Goal: Communication & Community: Participate in discussion

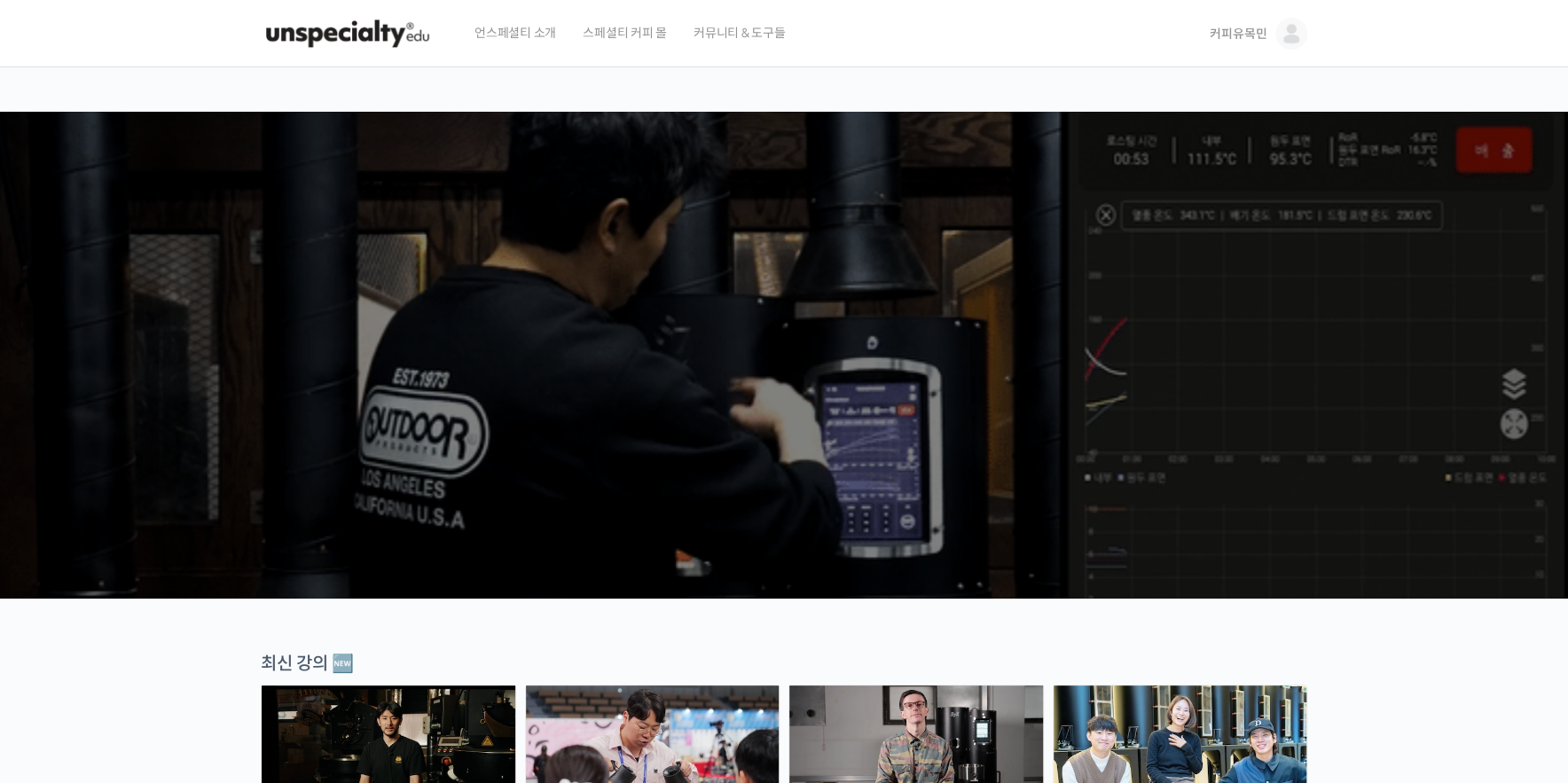
click at [1227, 38] on span "커피유목민" at bounding box center [1238, 33] width 56 height 16
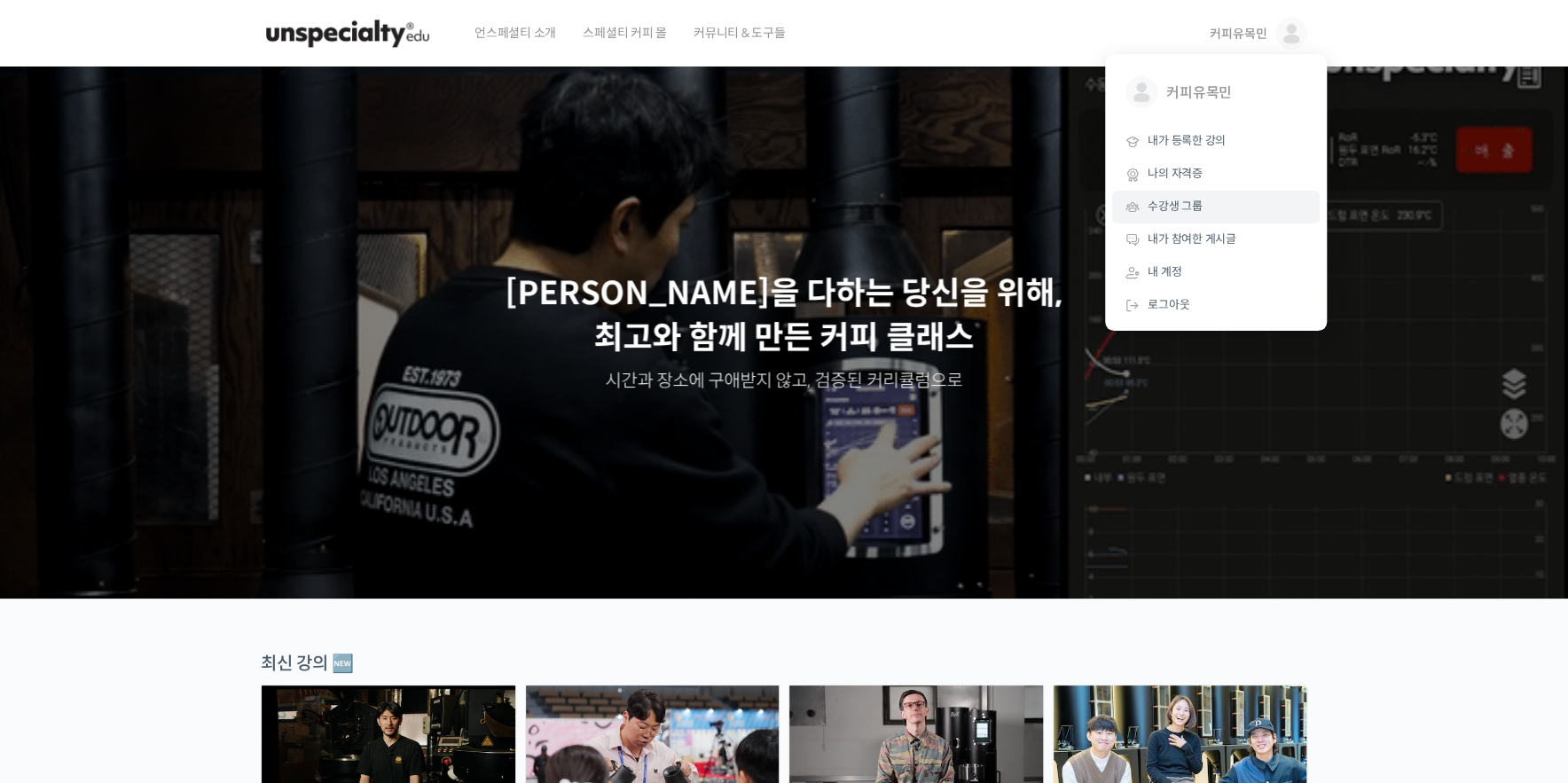
click at [1223, 200] on link "수강생 그룹" at bounding box center [1215, 208] width 208 height 33
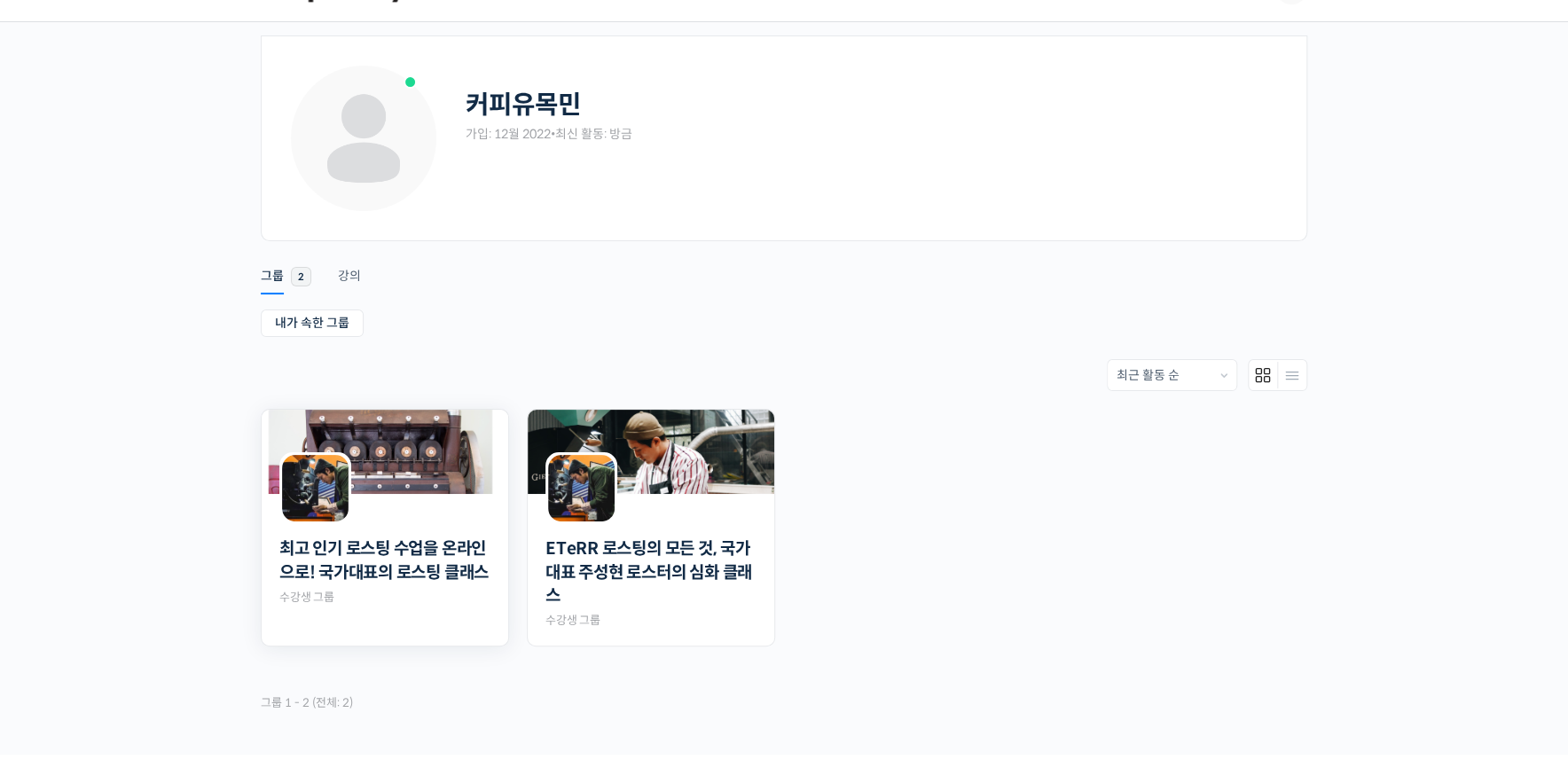
scroll to position [84, 0]
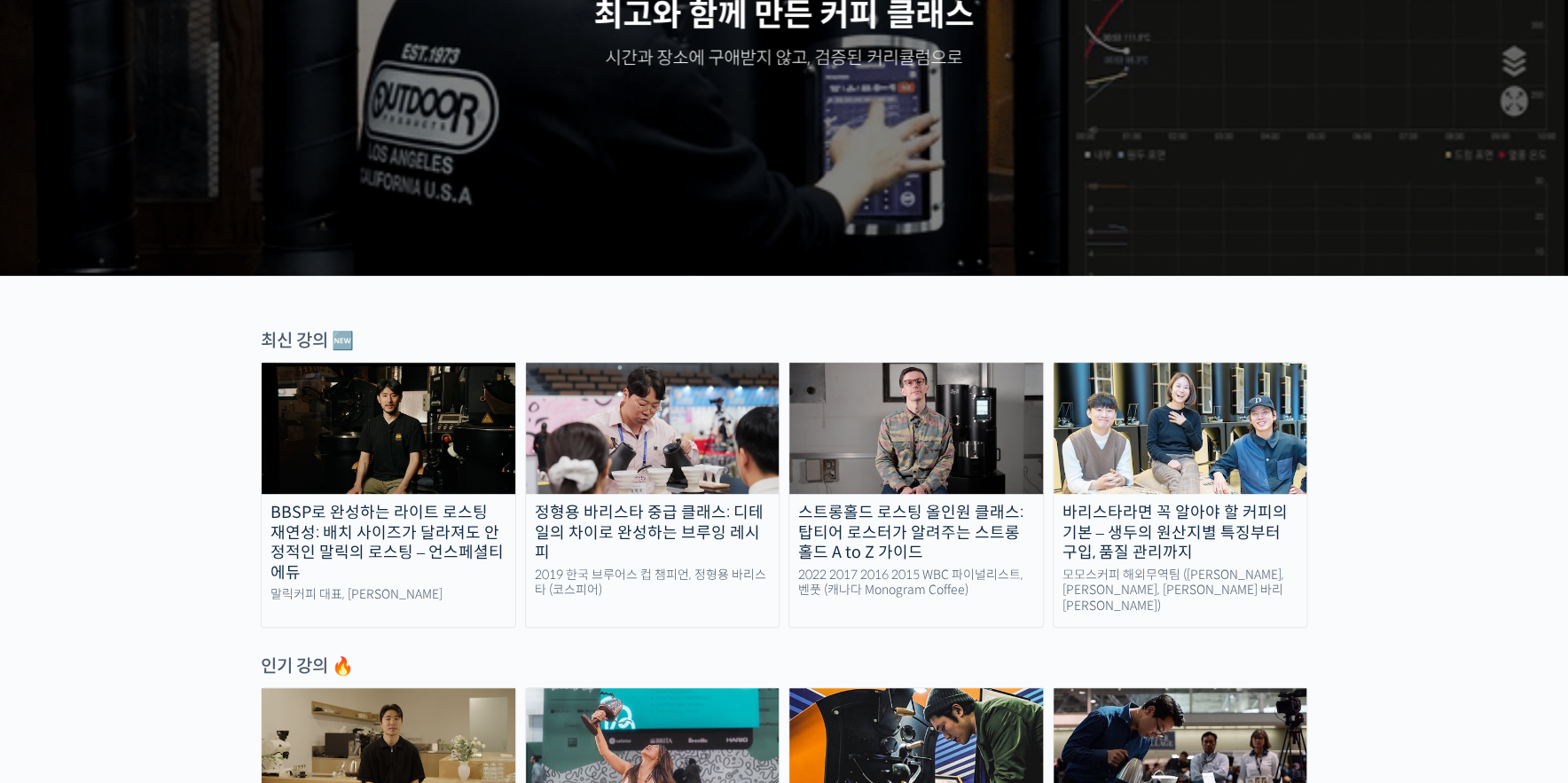
scroll to position [337, 0]
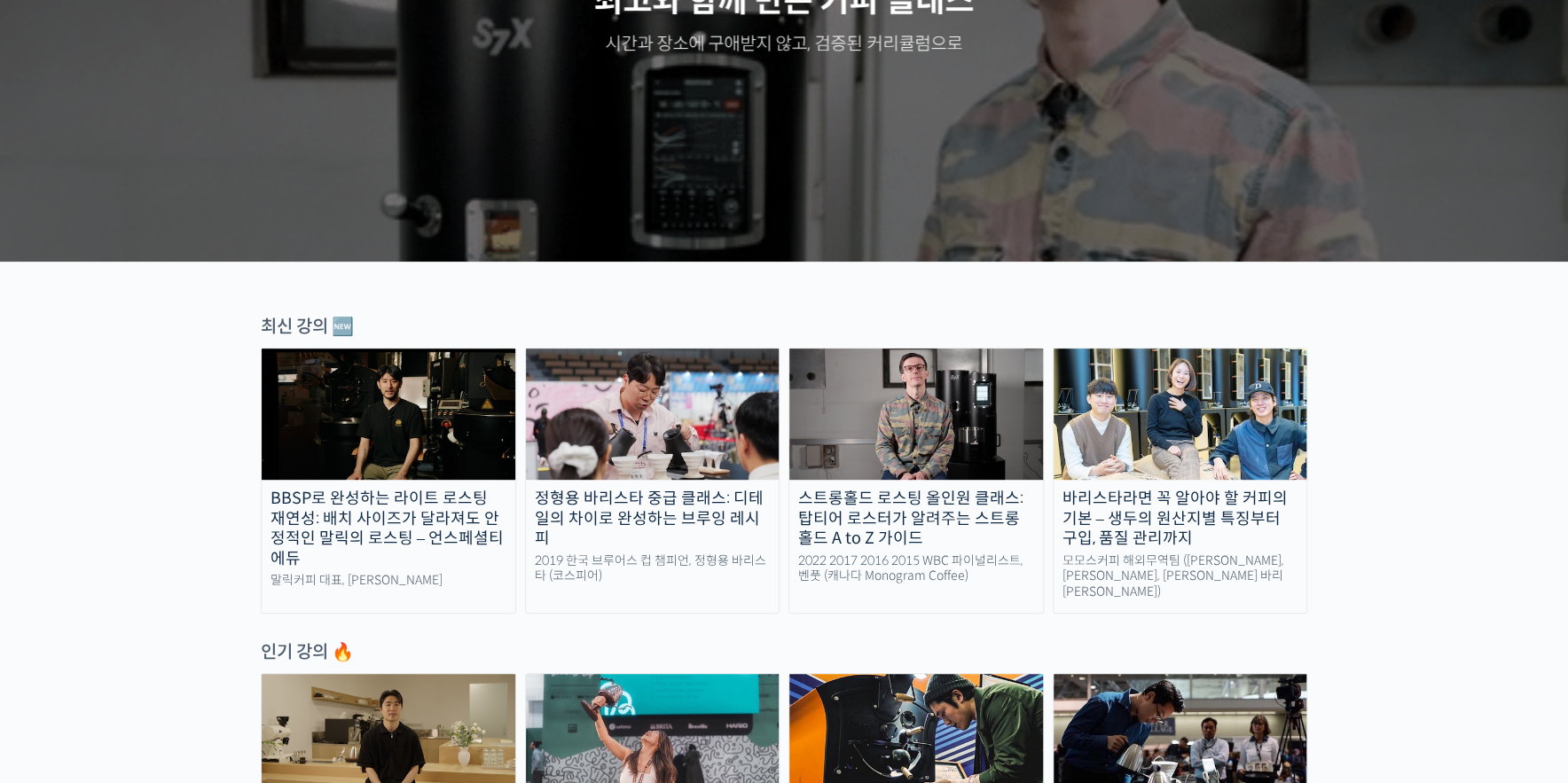
click at [408, 452] on img at bounding box center [388, 415] width 254 height 131
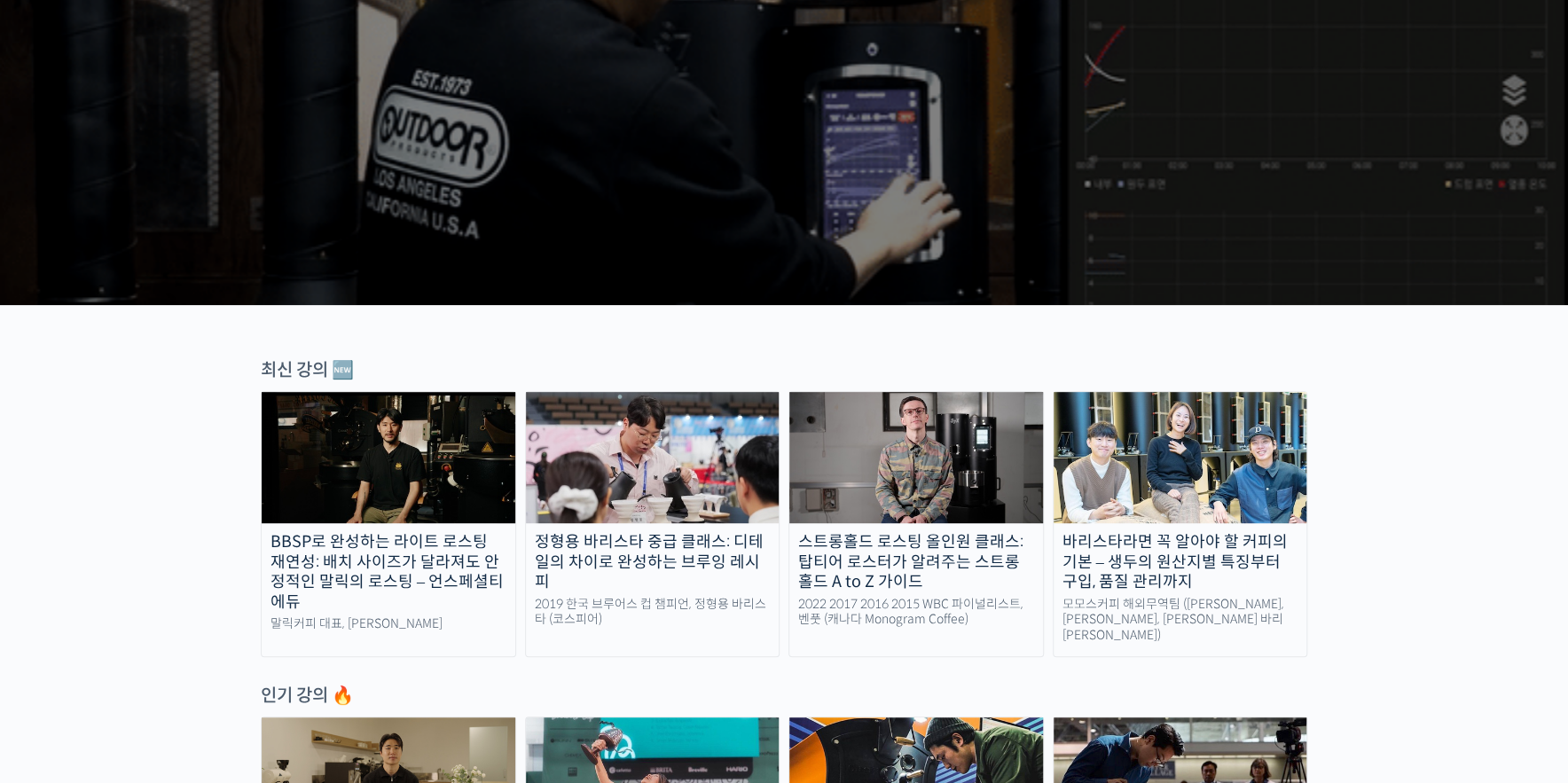
drag, startPoint x: 0, startPoint y: 0, endPoint x: 168, endPoint y: 445, distance: 475.7
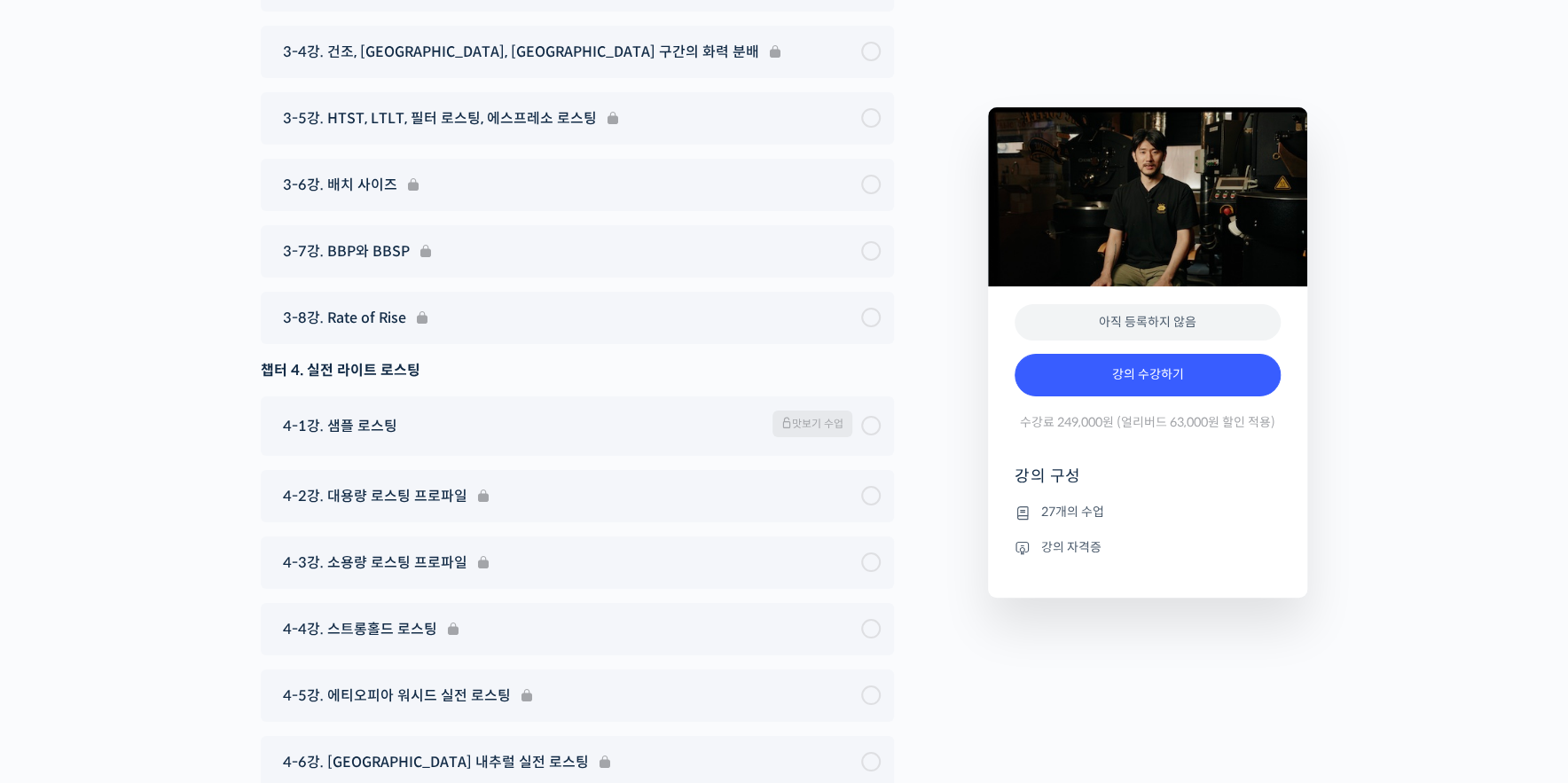
scroll to position [7773, 0]
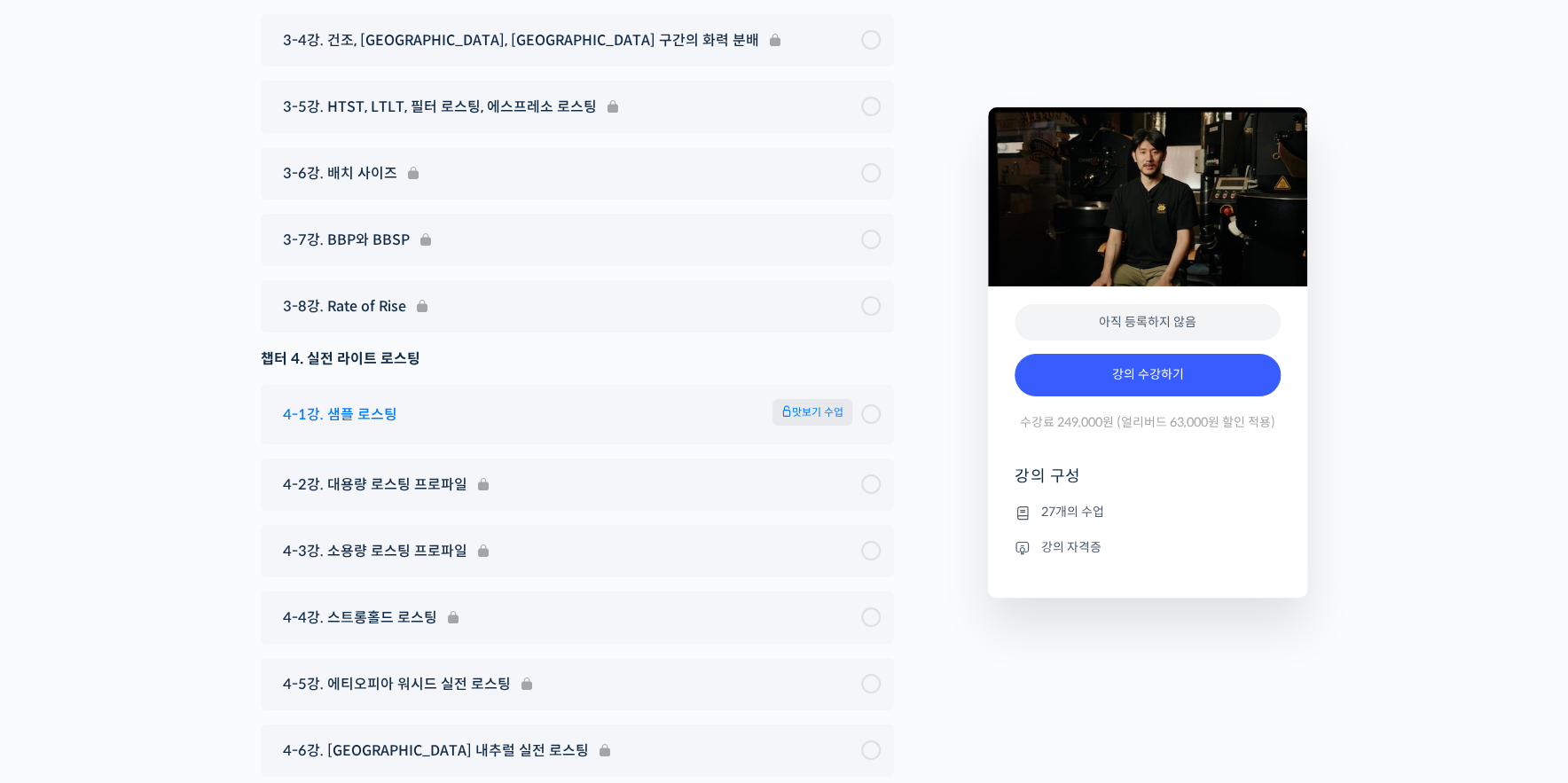
click at [825, 426] on span "맛보기 수업" at bounding box center [812, 412] width 79 height 27
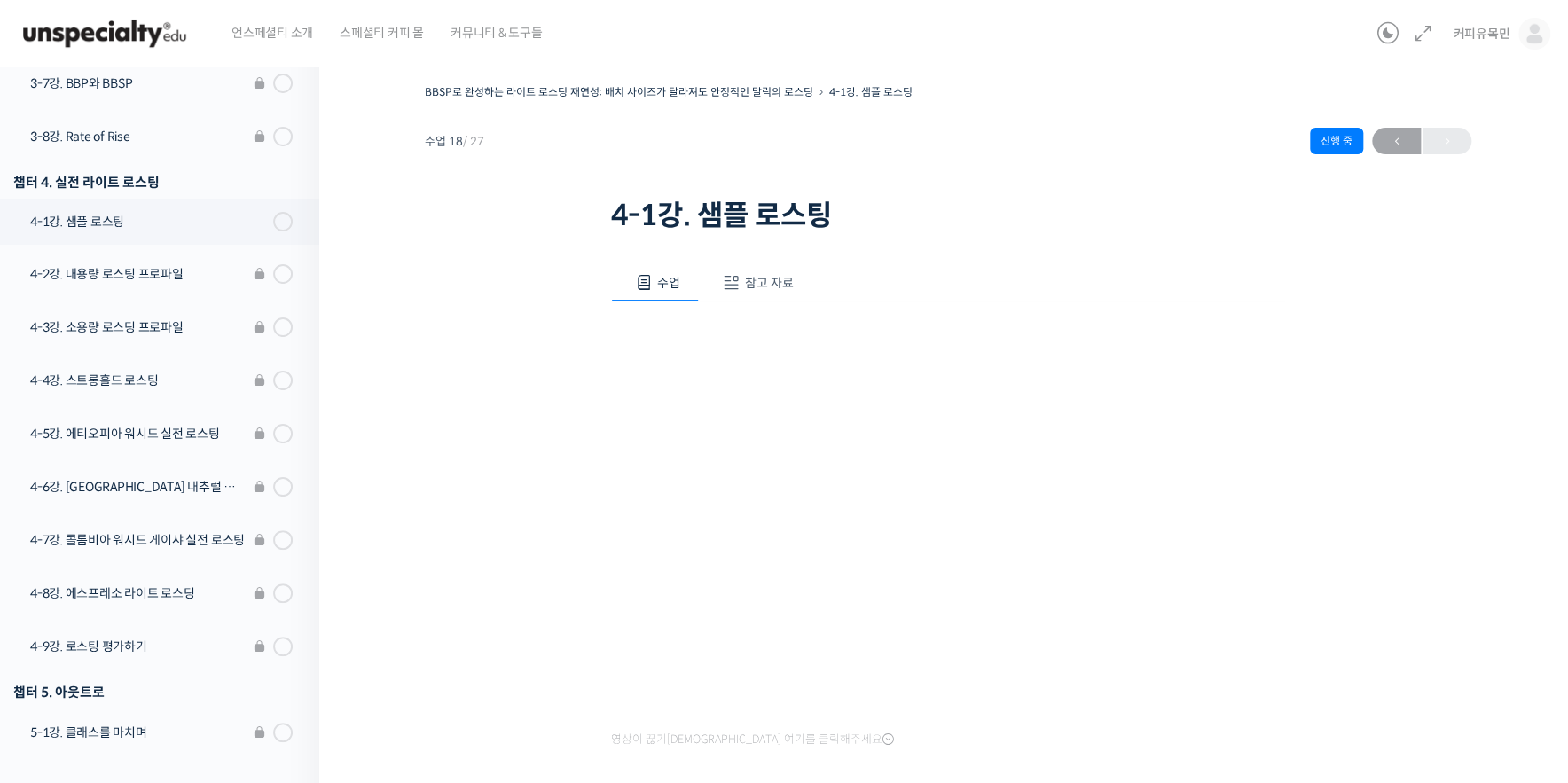
scroll to position [1030, 0]
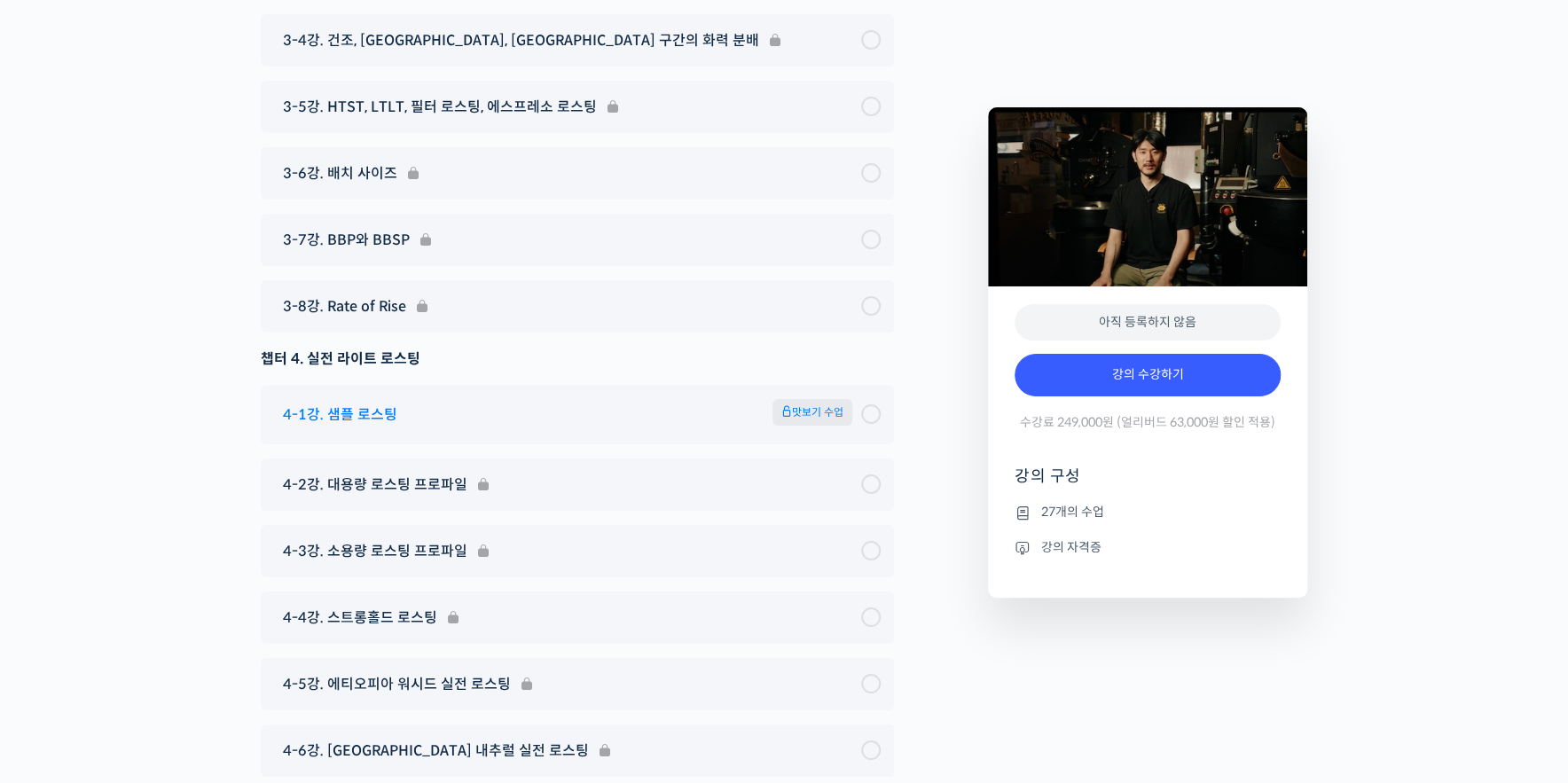
scroll to position [8129, 0]
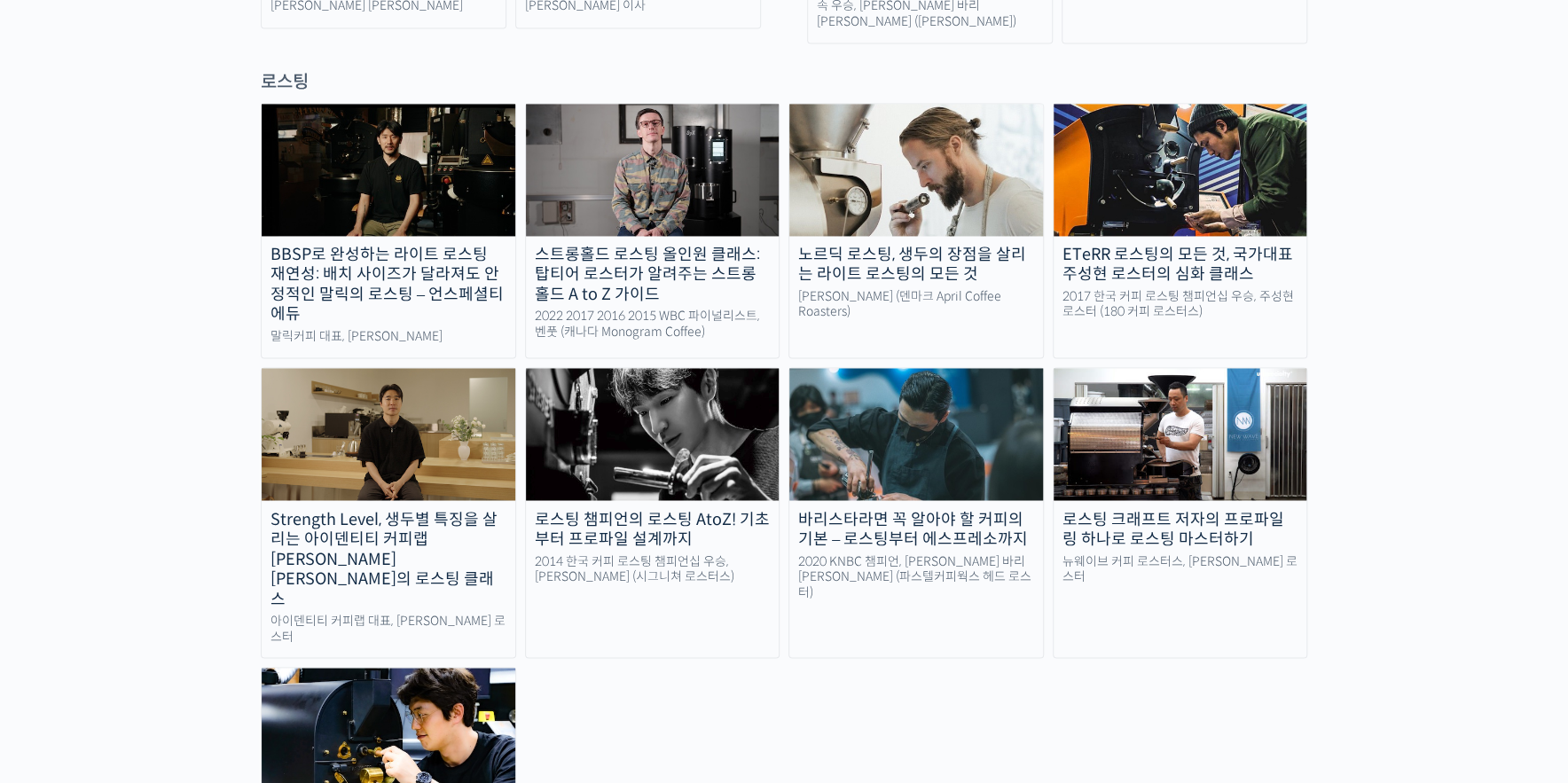
scroll to position [1619, 0]
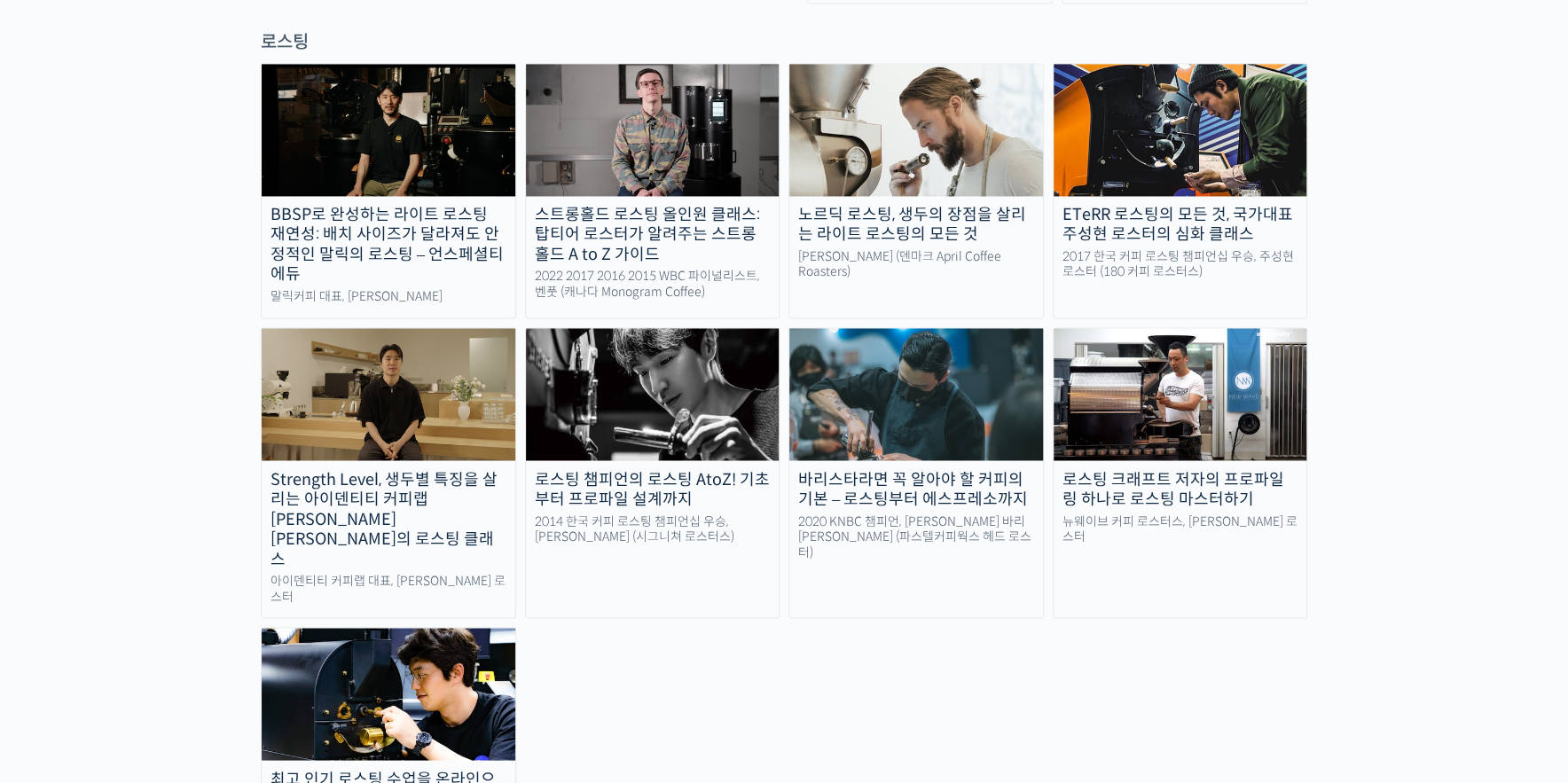
click at [954, 81] on img at bounding box center [916, 129] width 254 height 131
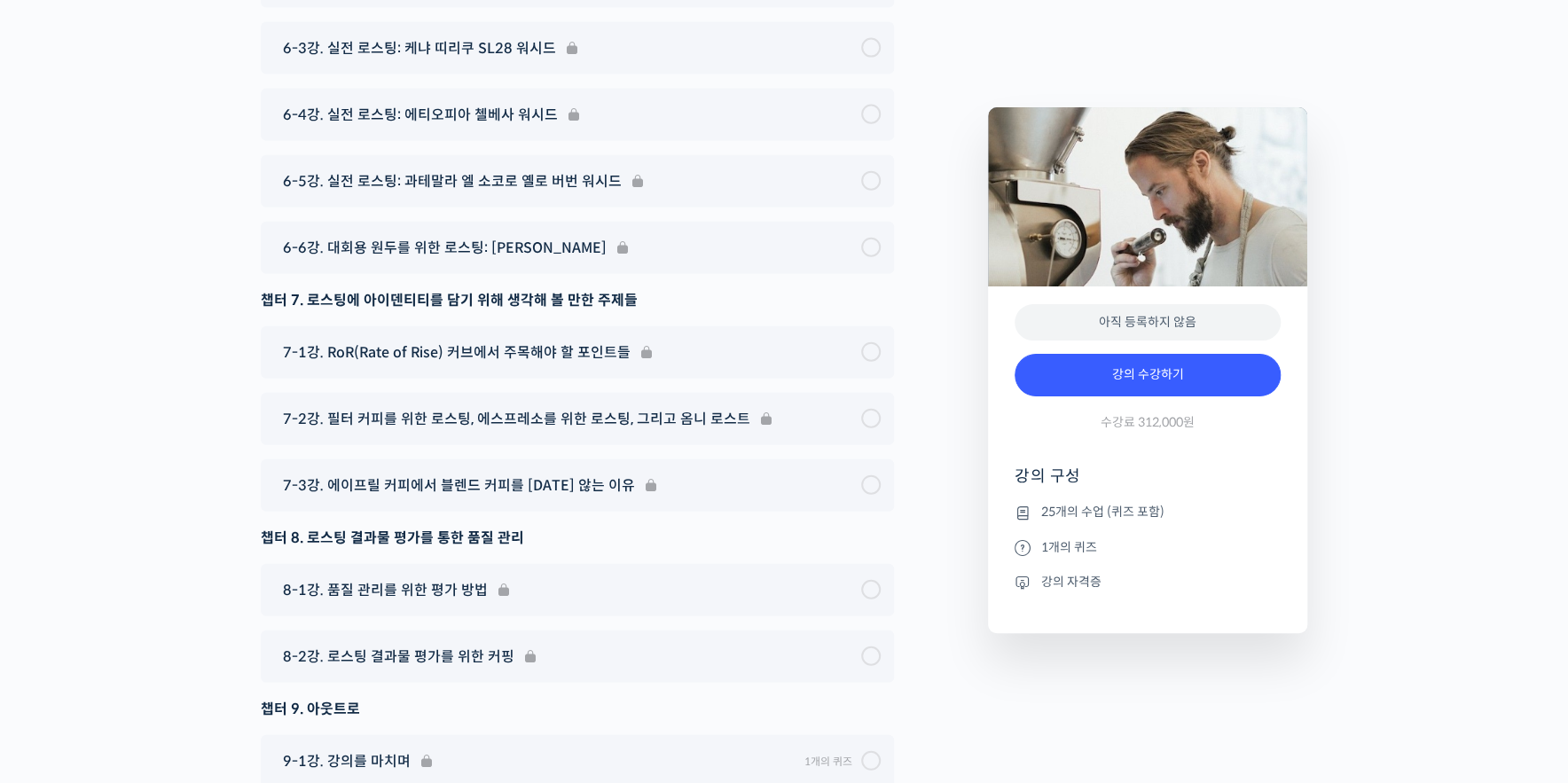
scroll to position [10730, 0]
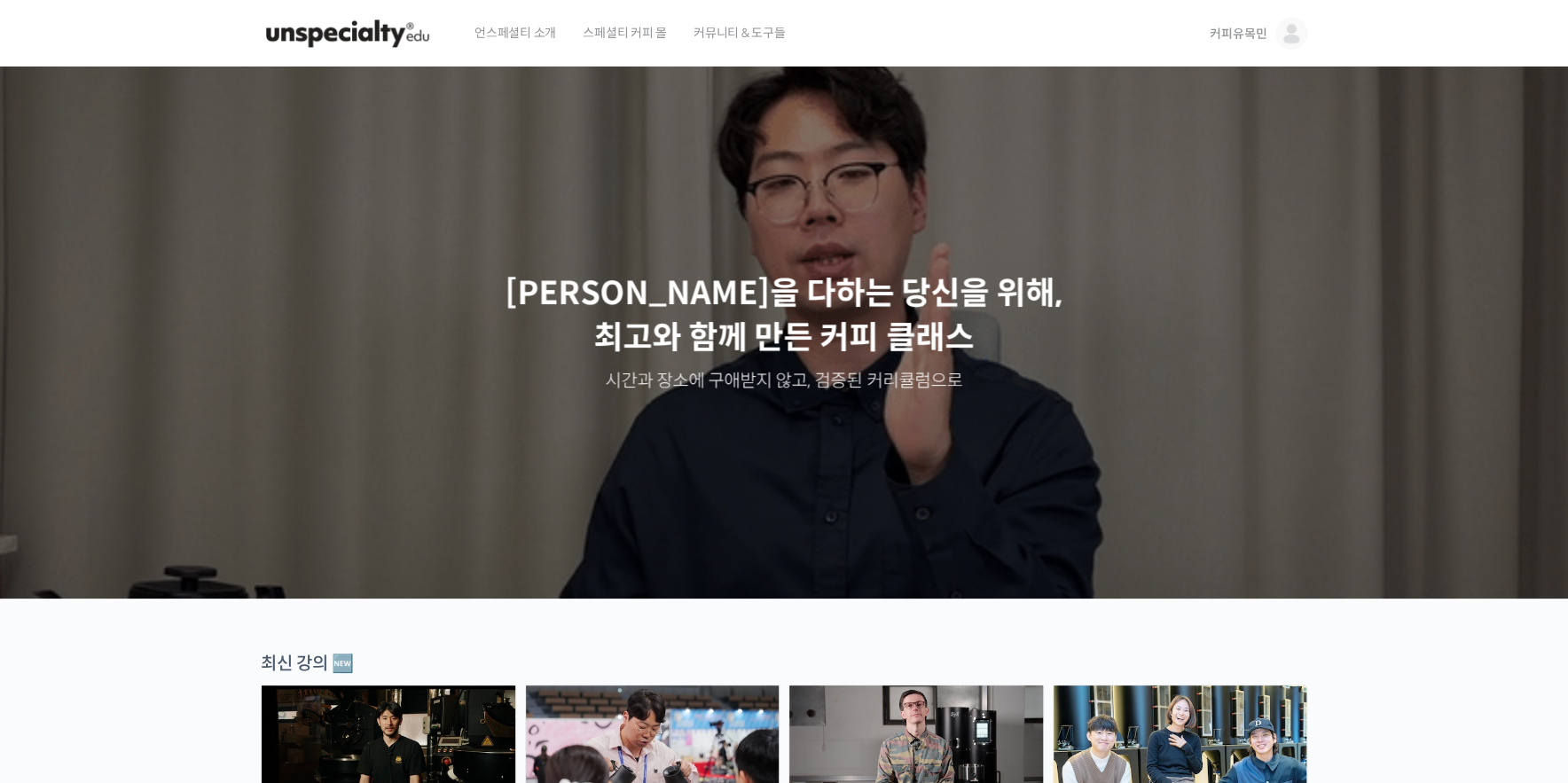
click at [1241, 27] on span "커피유목민" at bounding box center [1238, 33] width 56 height 16
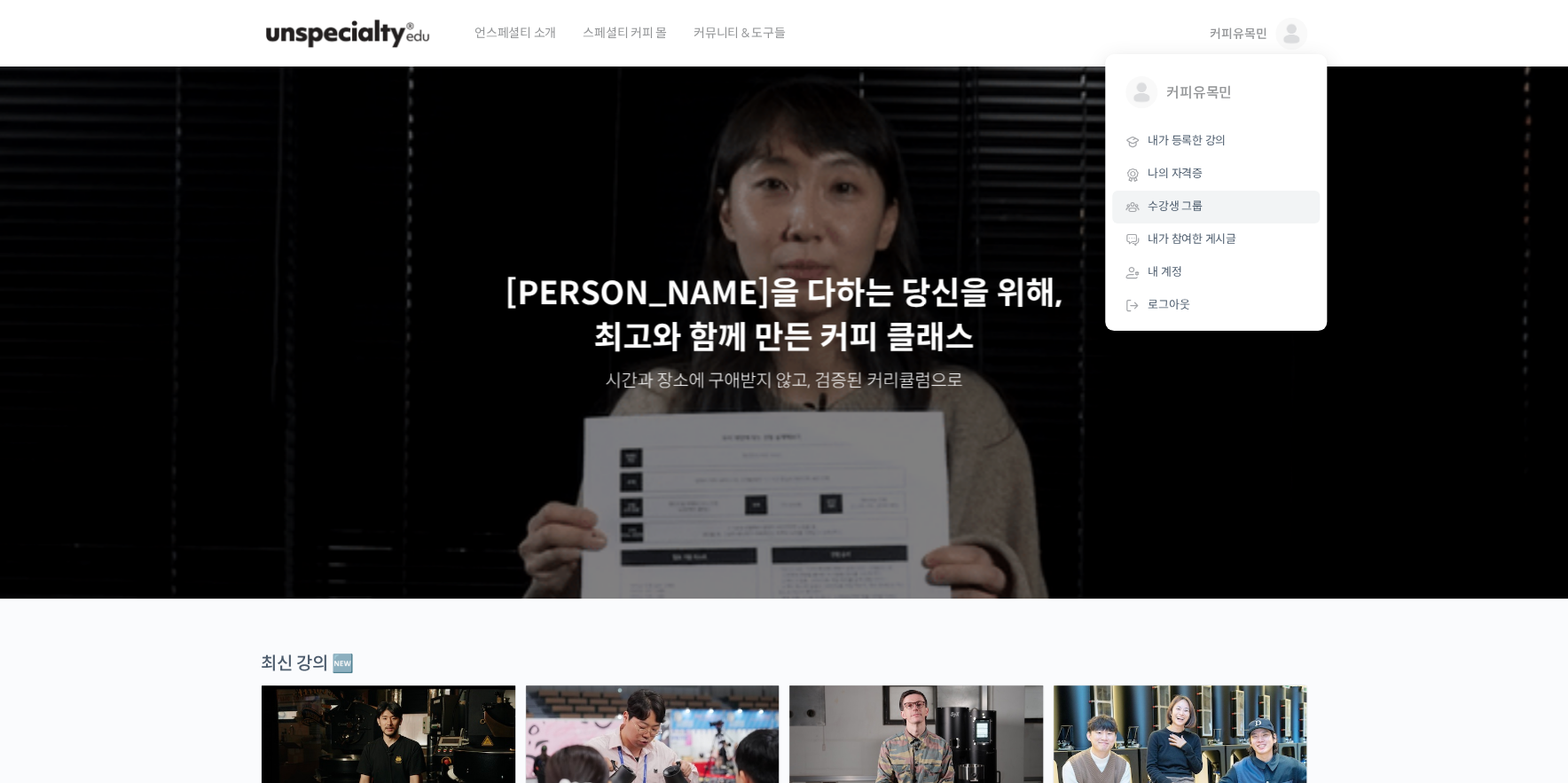
click at [1264, 205] on link "수강생 그룹" at bounding box center [1215, 208] width 208 height 33
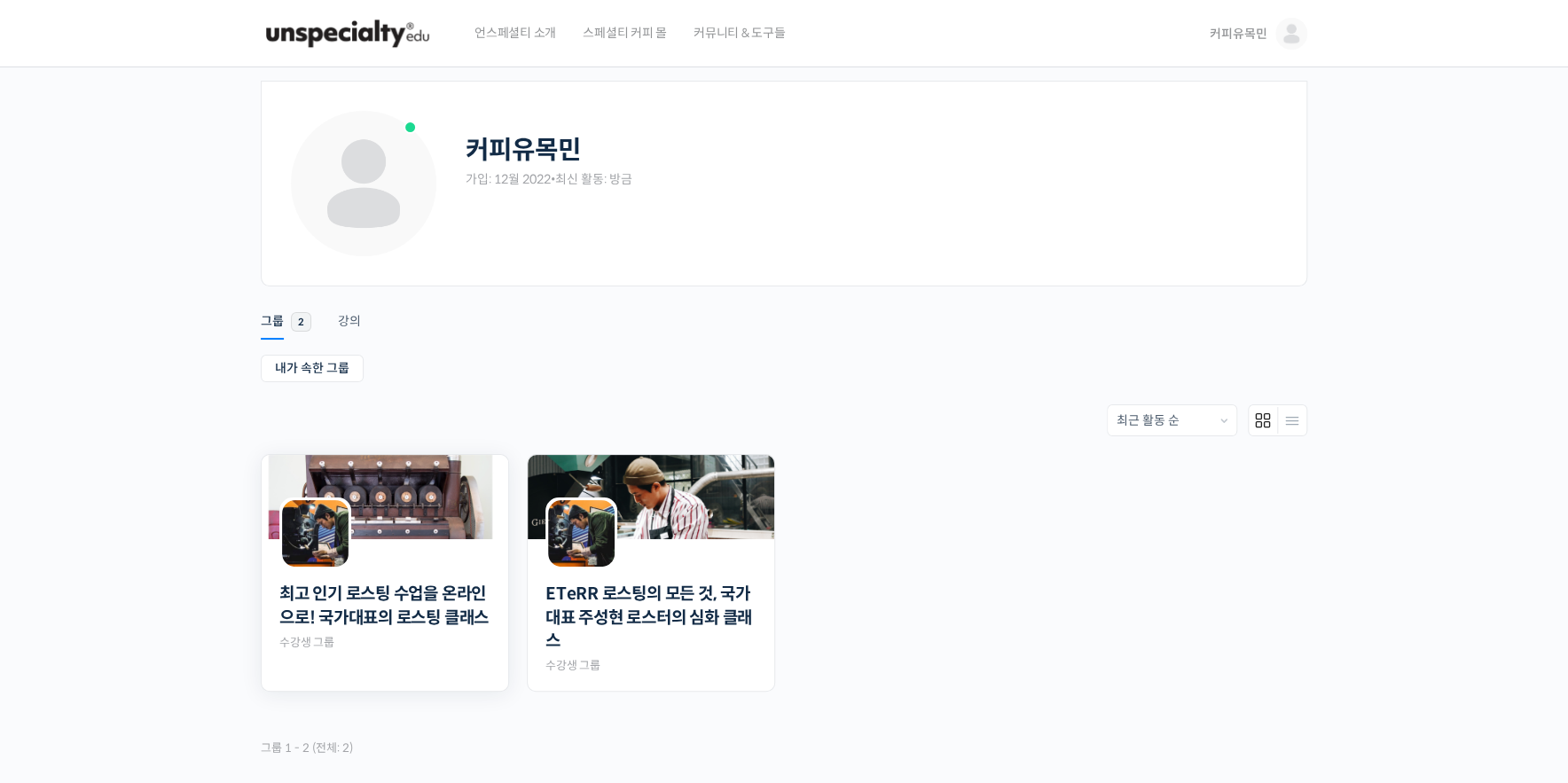
click at [431, 520] on img at bounding box center [384, 497] width 246 height 84
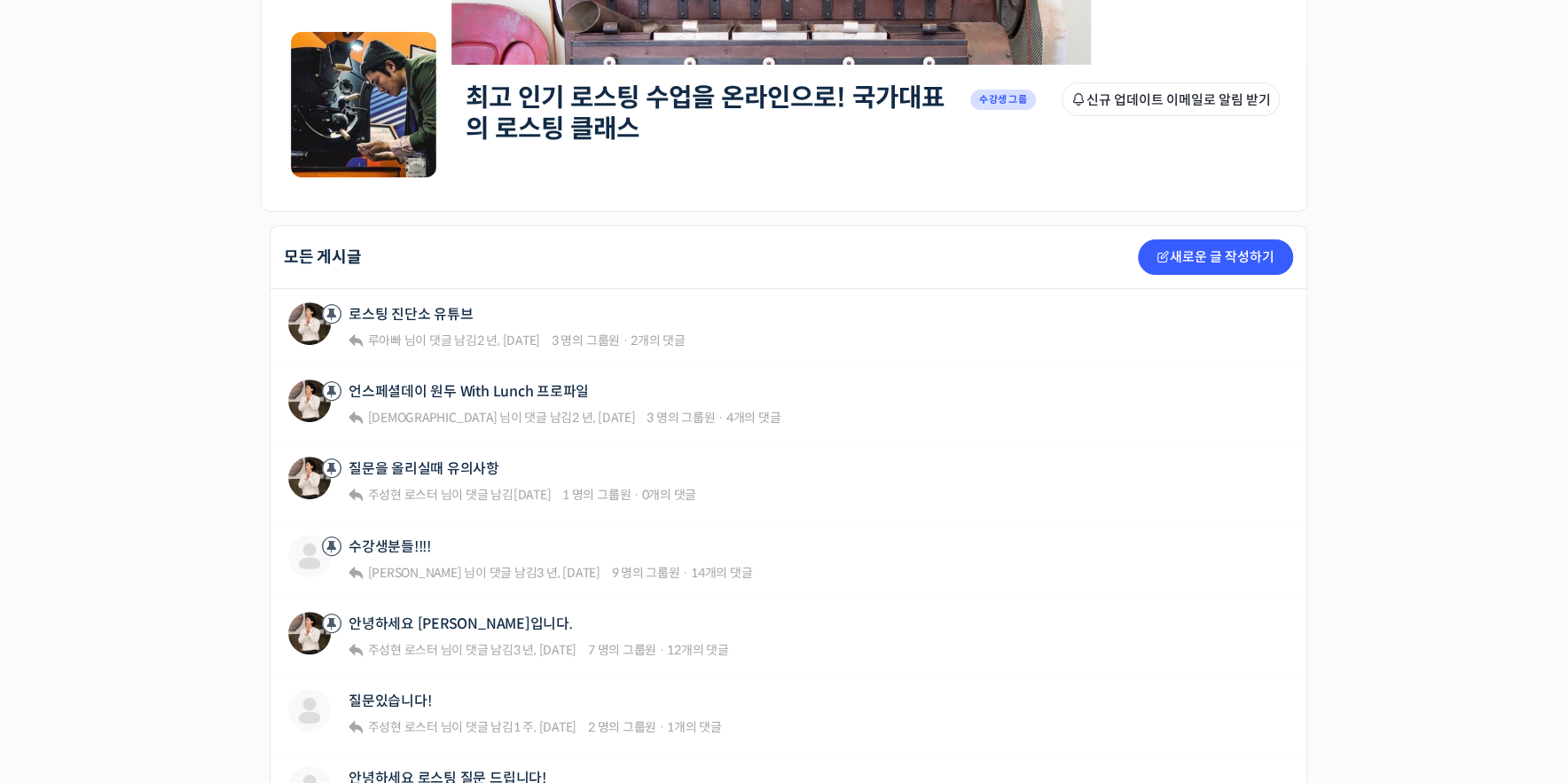
scroll to position [253, 0]
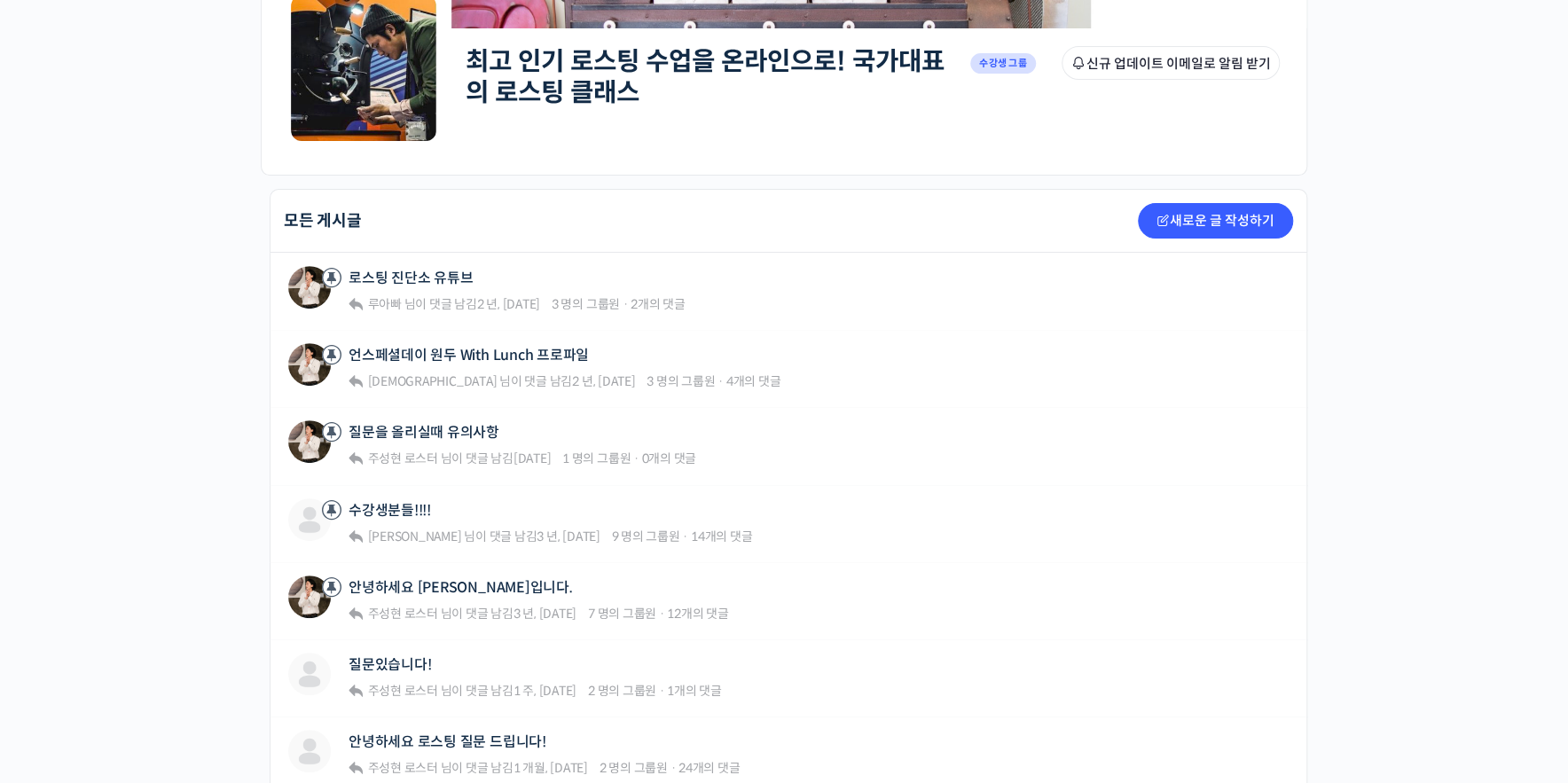
drag, startPoint x: 206, startPoint y: 503, endPoint x: 231, endPoint y: 498, distance: 25.5
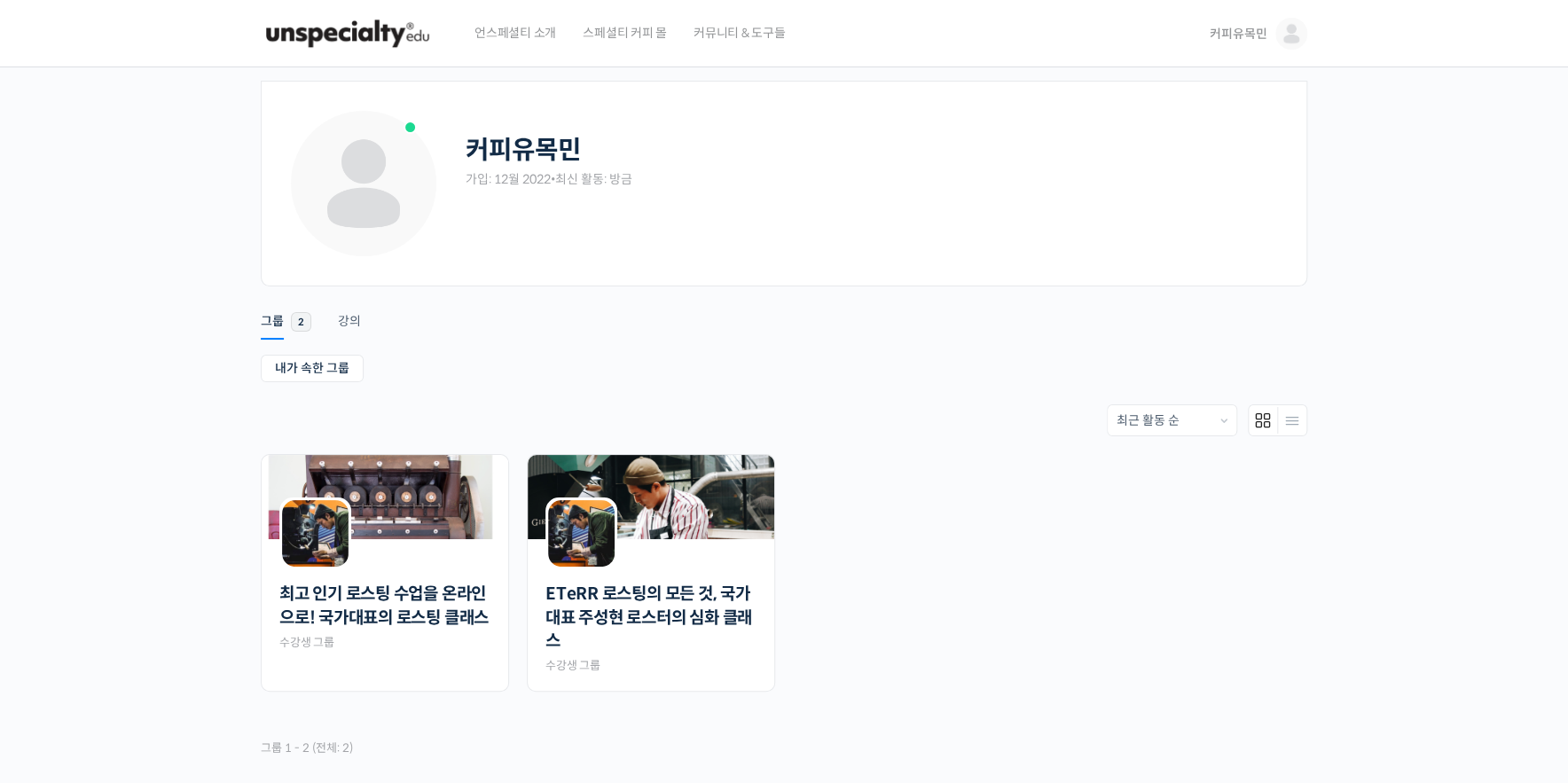
click at [607, 497] on img at bounding box center [651, 497] width 246 height 84
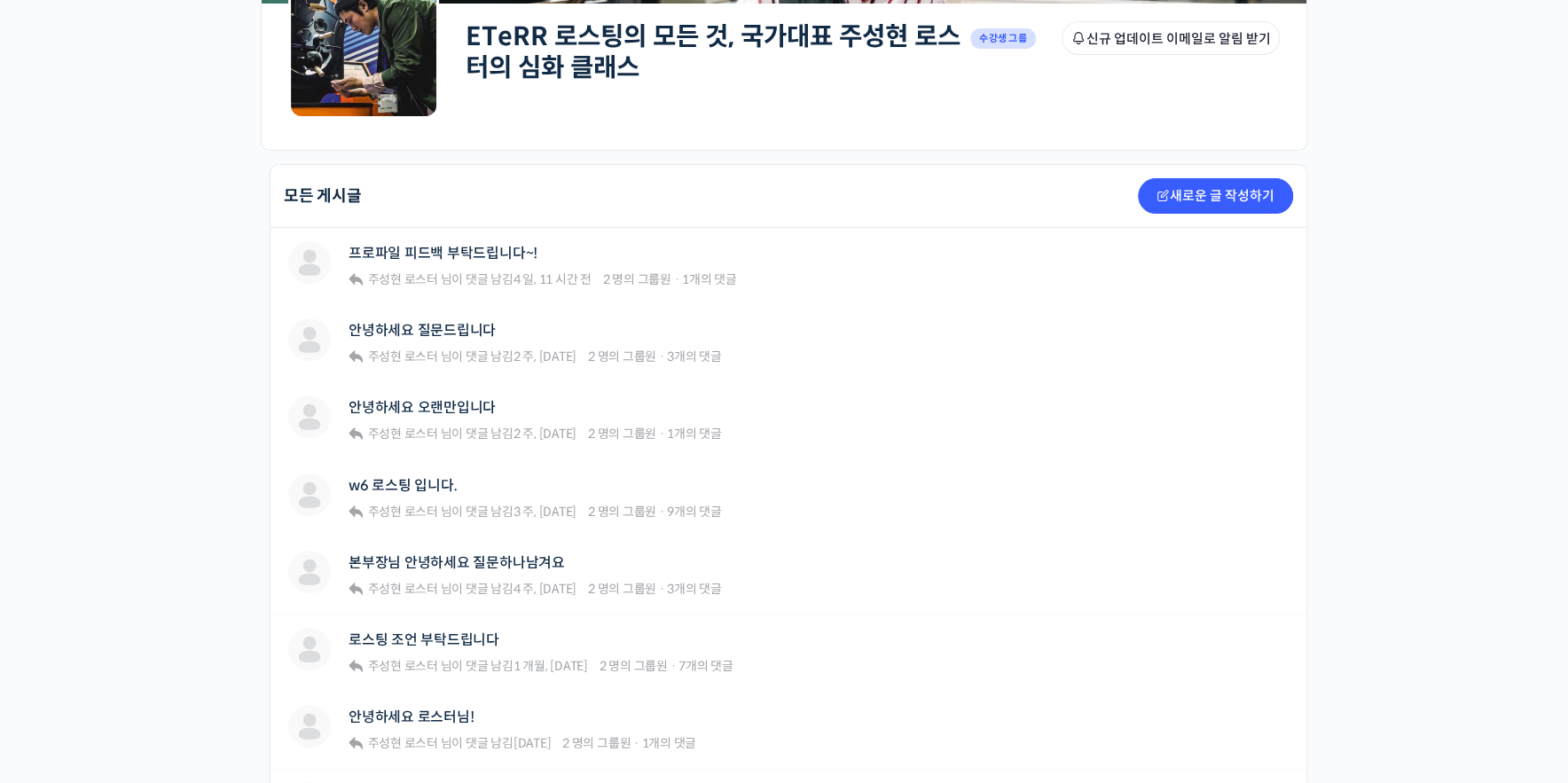
scroll to position [337, 0]
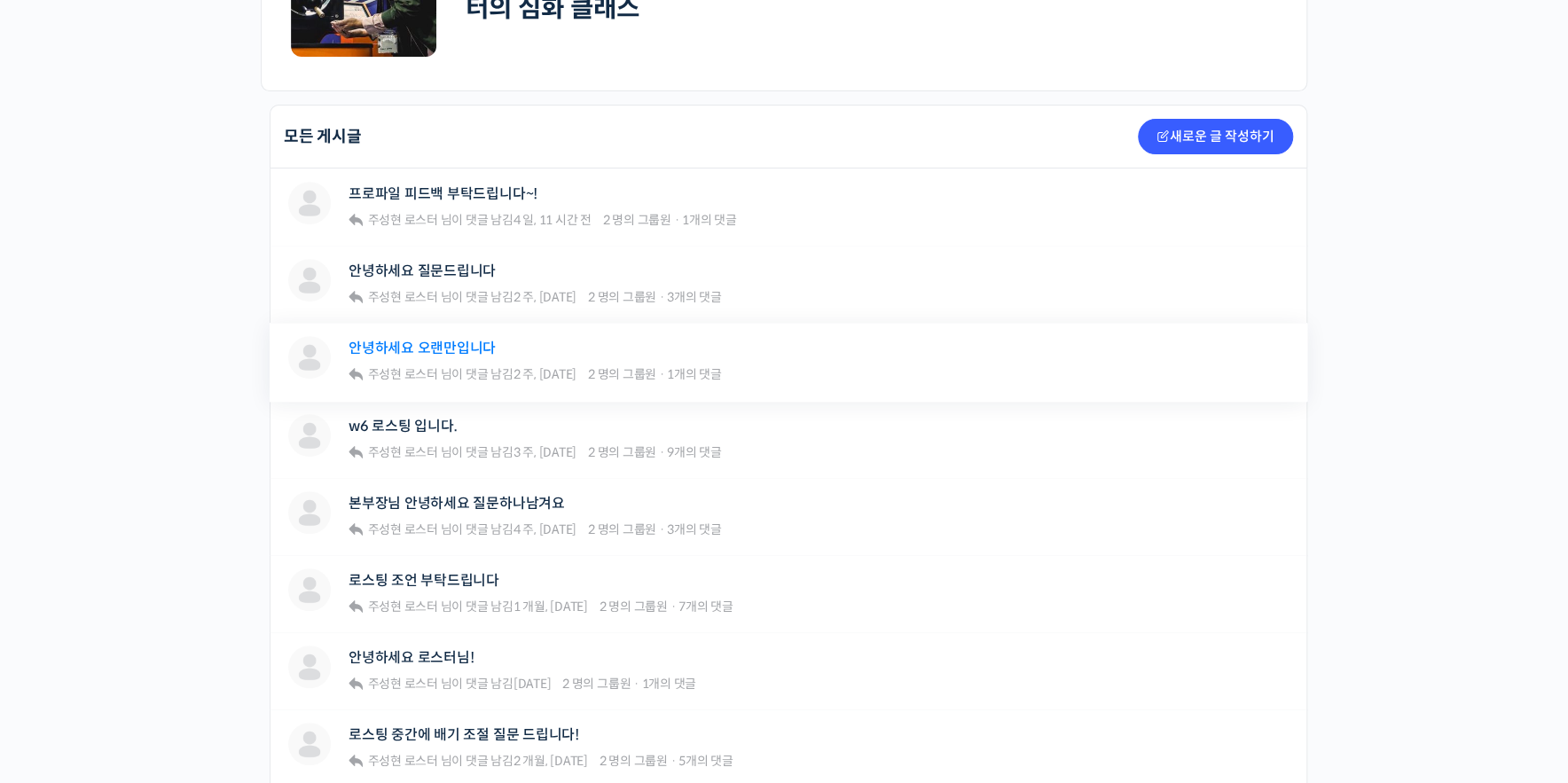
click at [419, 353] on link "안녕하세요 오랜만입니다" at bounding box center [422, 348] width 147 height 17
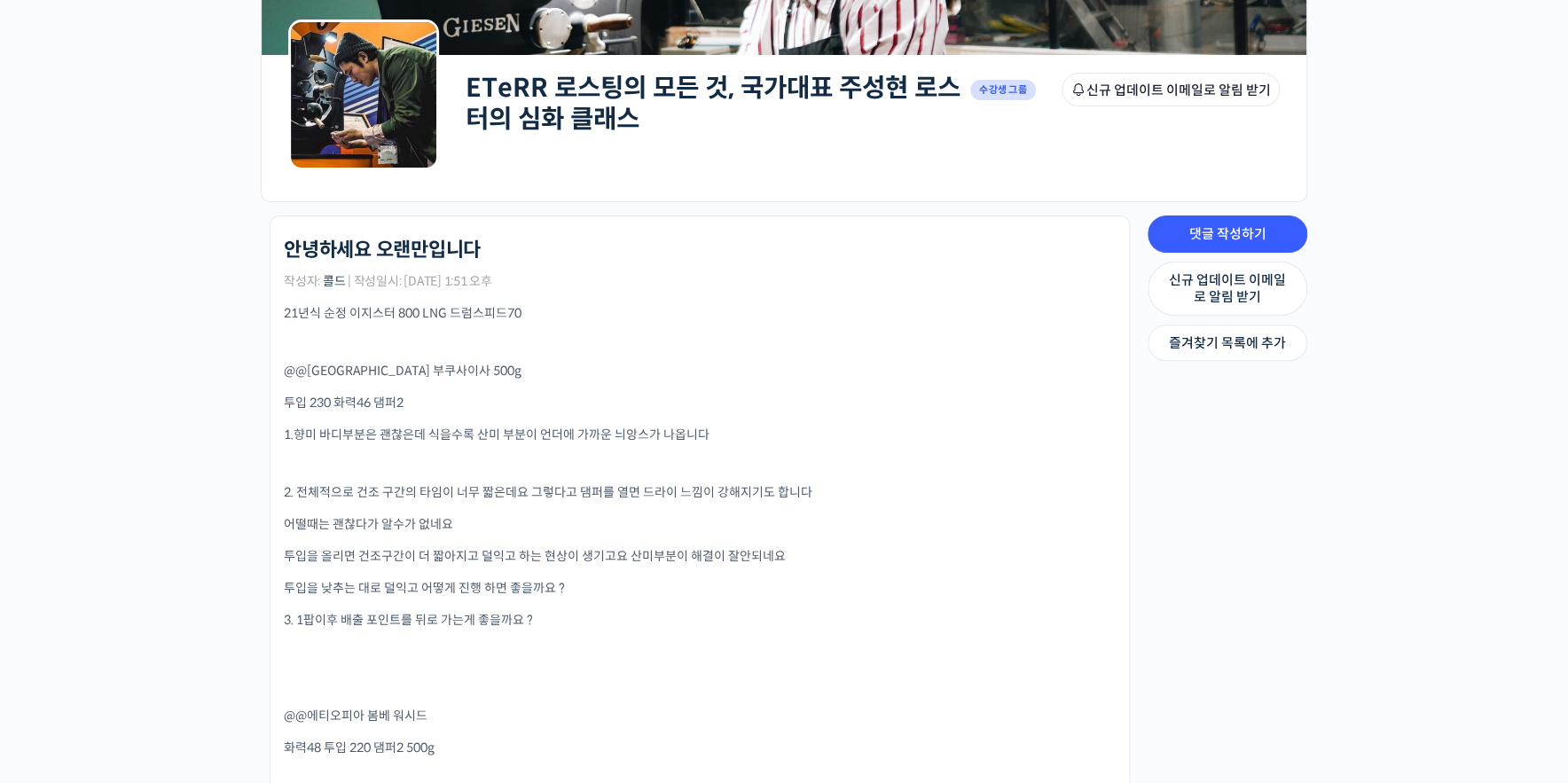
scroll to position [253, 0]
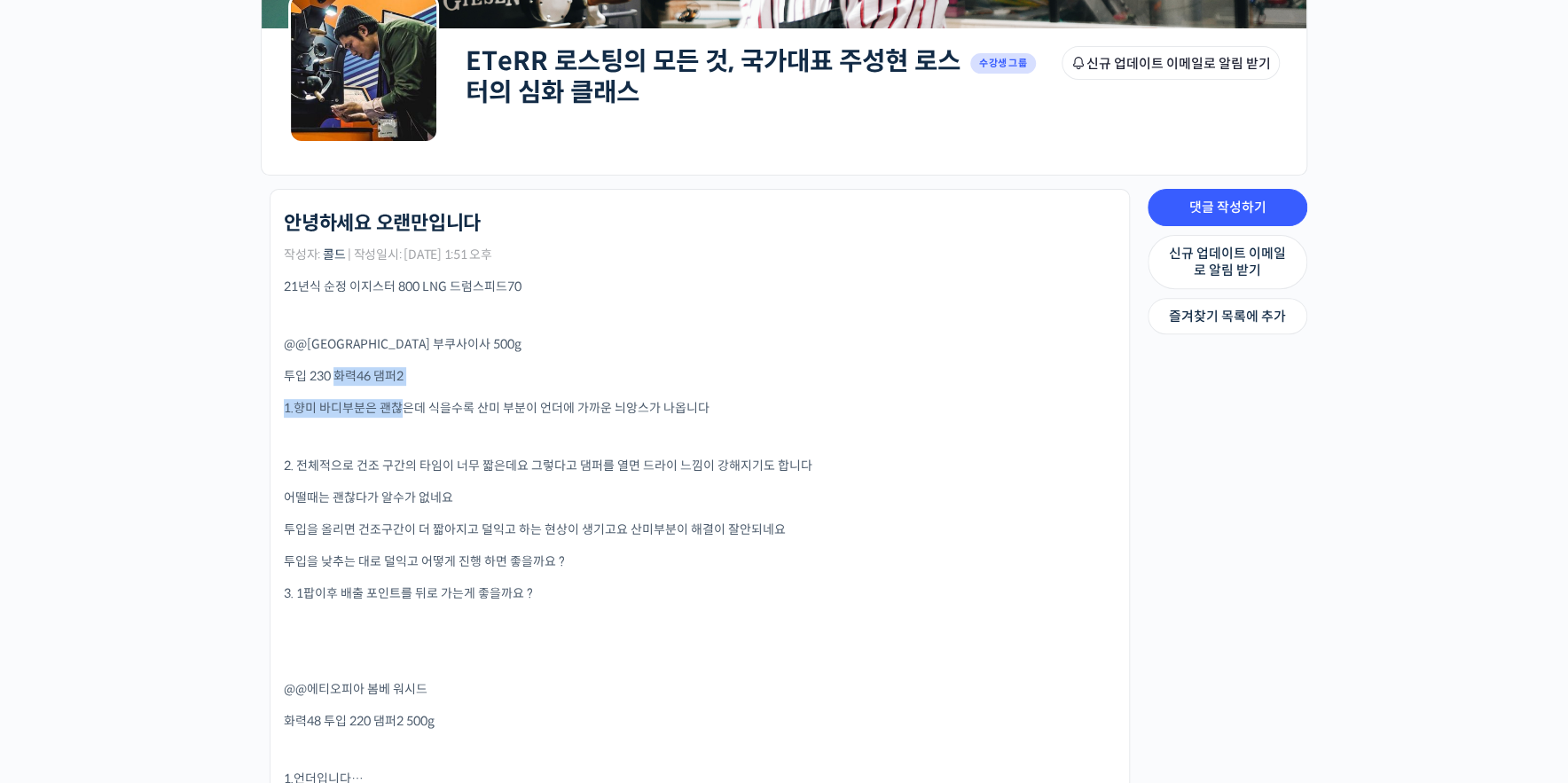
drag, startPoint x: 336, startPoint y: 381, endPoint x: 407, endPoint y: 388, distance: 71.3
drag, startPoint x: 490, startPoint y: 402, endPoint x: 801, endPoint y: 407, distance: 311.0
click at [801, 407] on p "1.향미 바디부분은 괜찮은데 식을수록 산미 부분이 언더에 가까운 늬앙스가 나옵니다" at bounding box center [699, 408] width 832 height 18
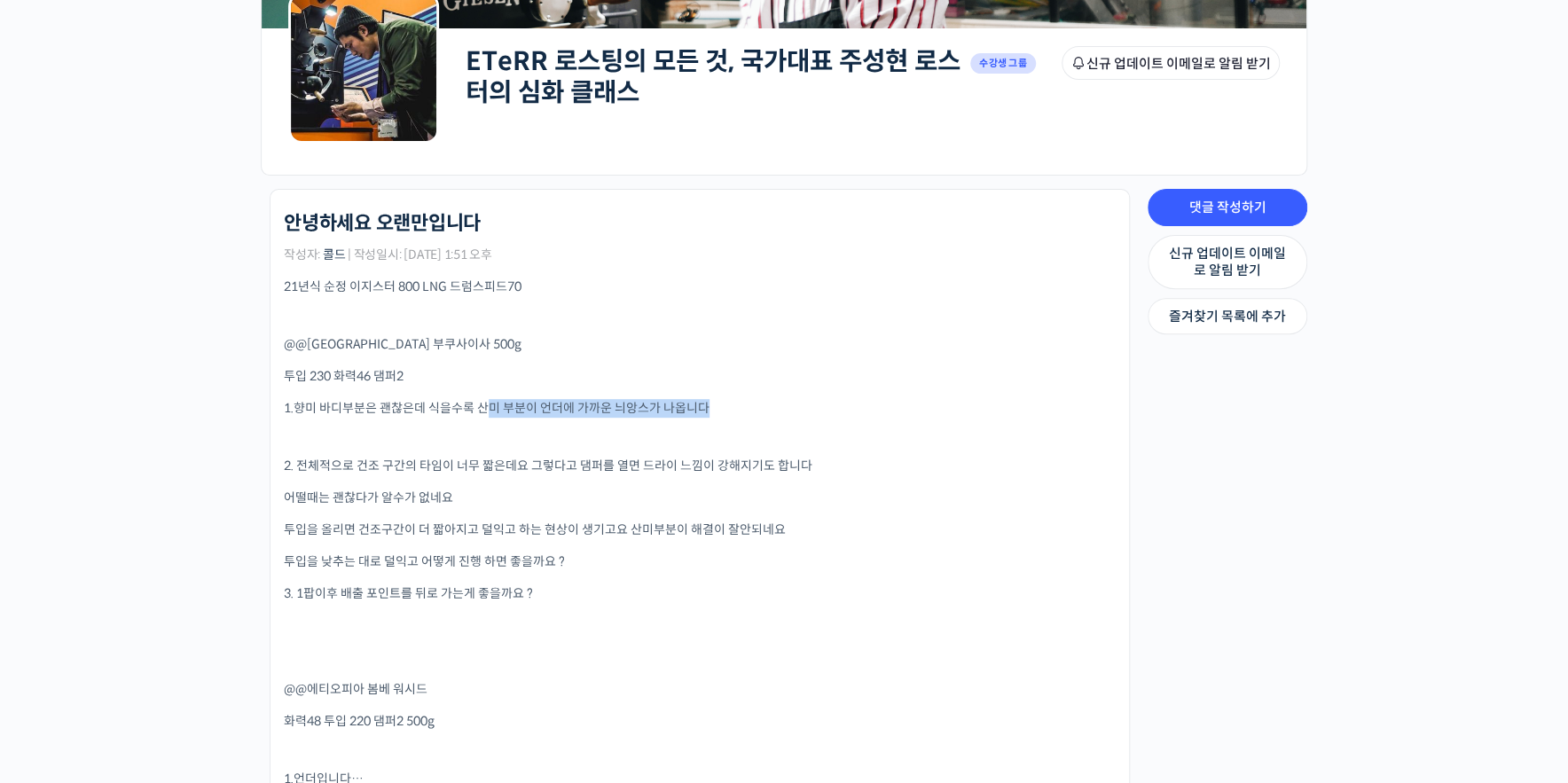
click at [801, 407] on p "1.향미 바디부분은 괜찮은데 식을수록 산미 부분이 언더에 가까운 늬앙스가 나옵니다" at bounding box center [699, 408] width 832 height 18
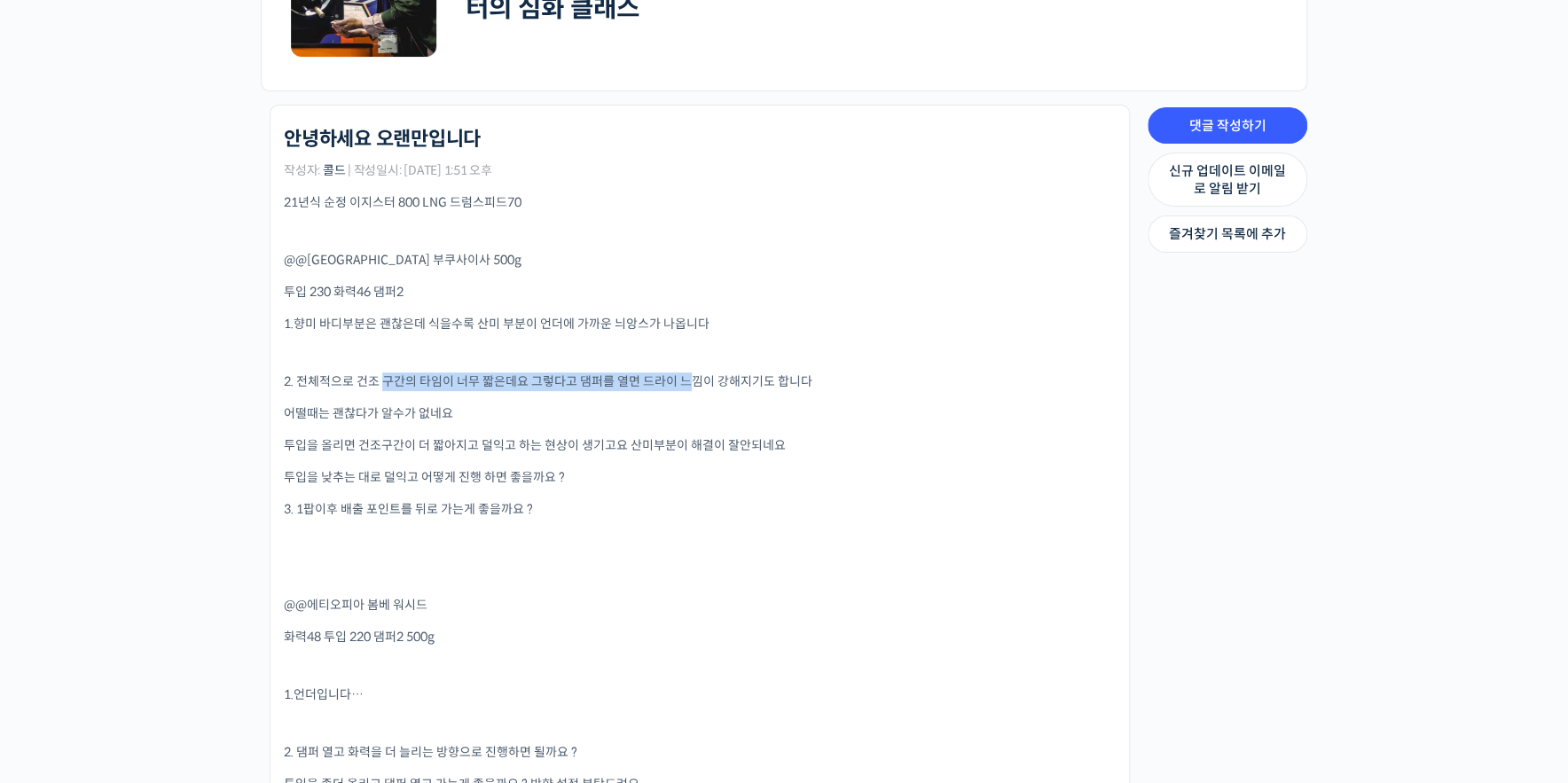
drag, startPoint x: 382, startPoint y: 373, endPoint x: 692, endPoint y: 375, distance: 310.0
click at [692, 375] on p "2. 전체적으로 건조 구간의 타임이 너무 짧은데요 그렇다고 댐퍼를 열면 드라이 느낌이 강해지기도 합니다" at bounding box center [699, 382] width 832 height 18
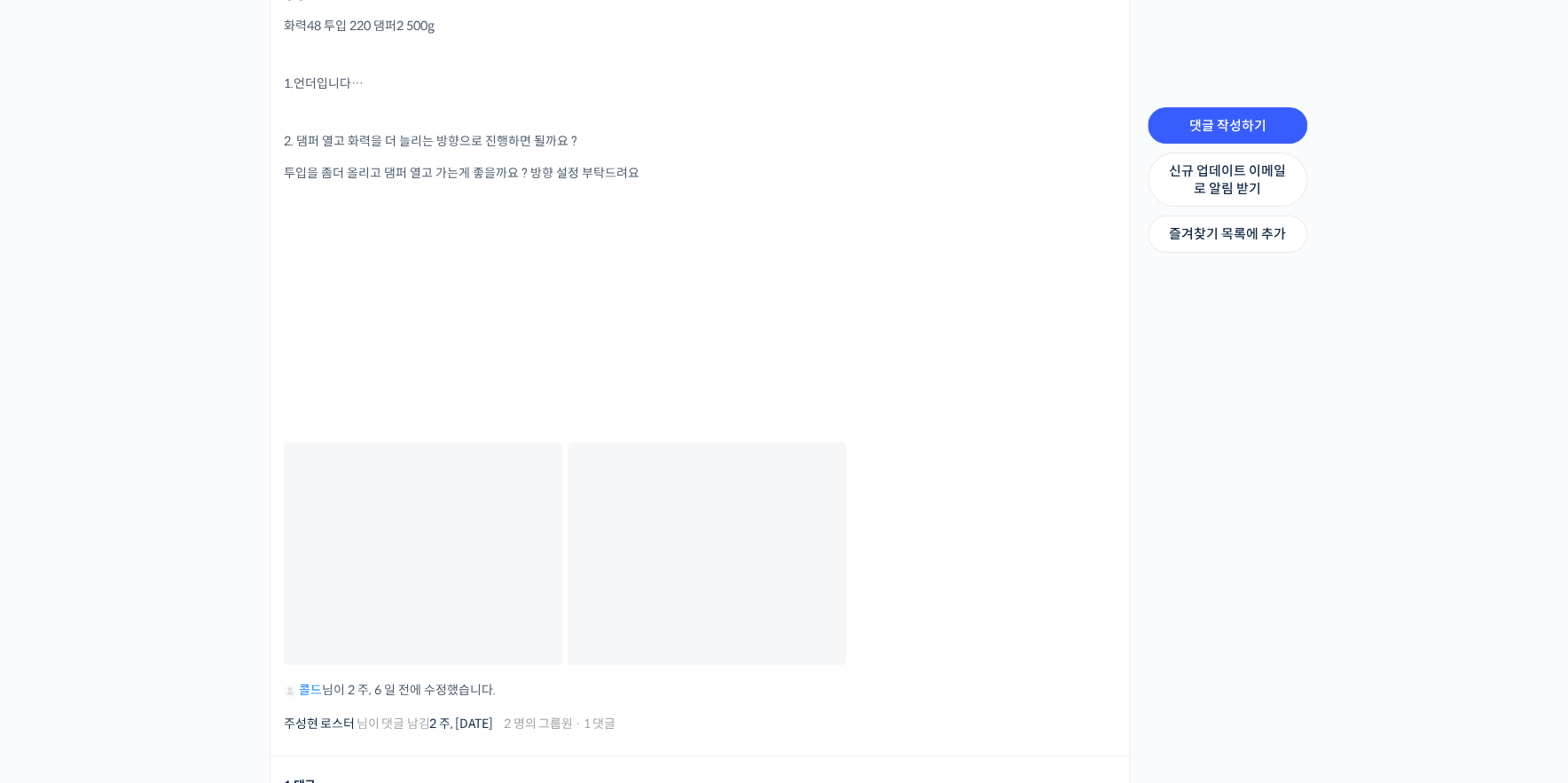
scroll to position [1098, 0]
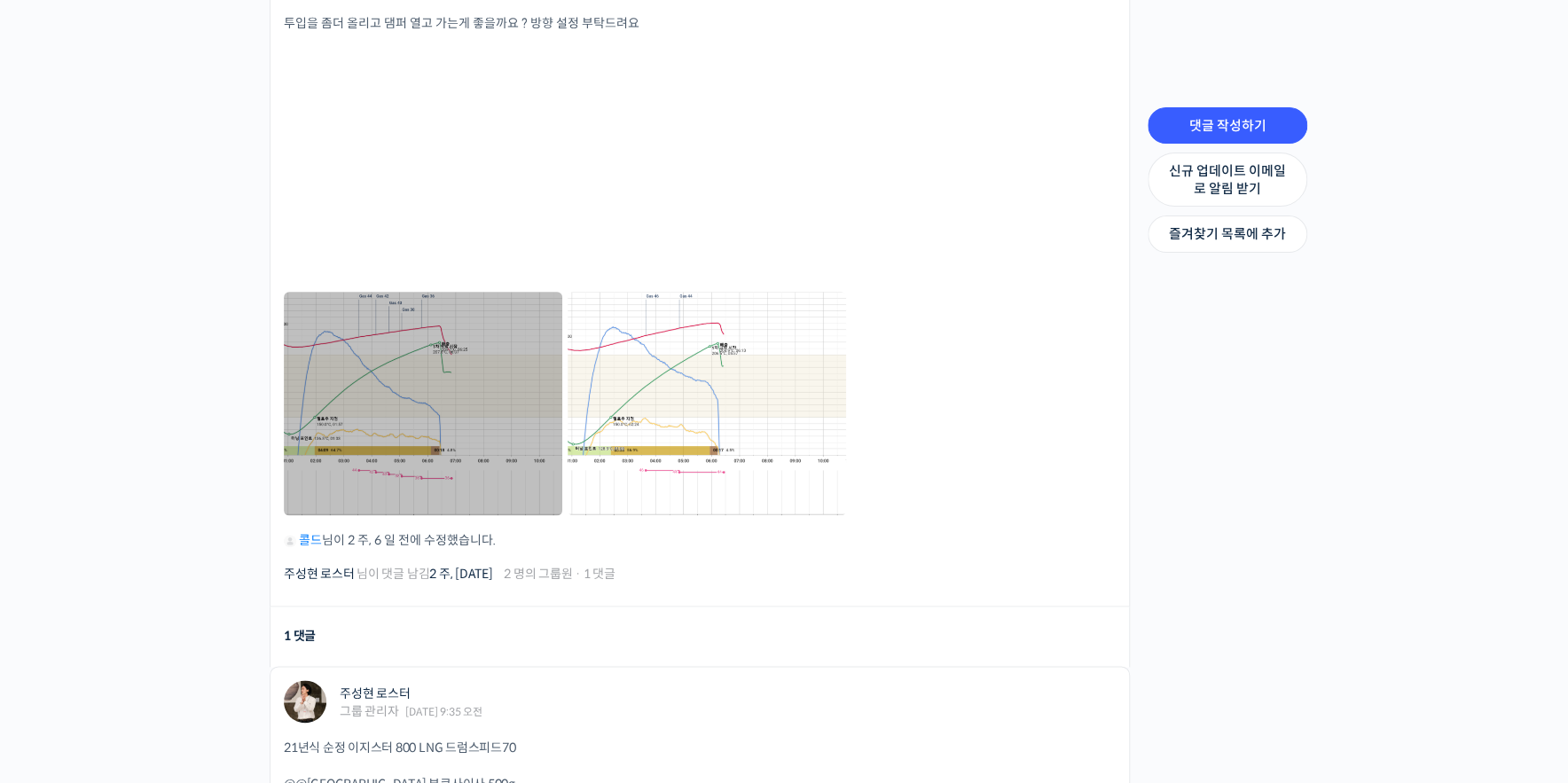
click at [393, 396] on link at bounding box center [423, 403] width 279 height 223
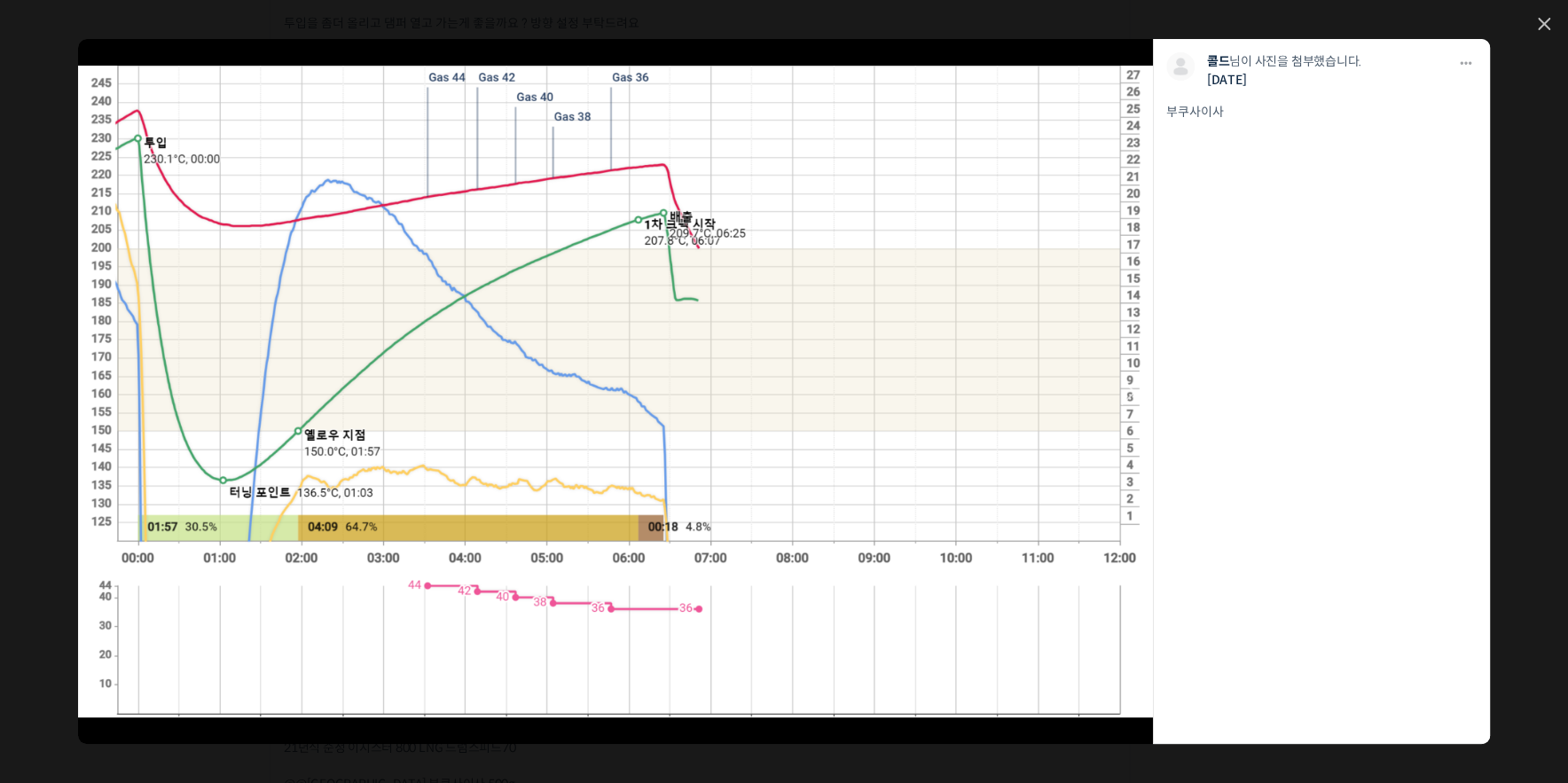
click at [314, 476] on link at bounding box center [723, 392] width 859 height 705
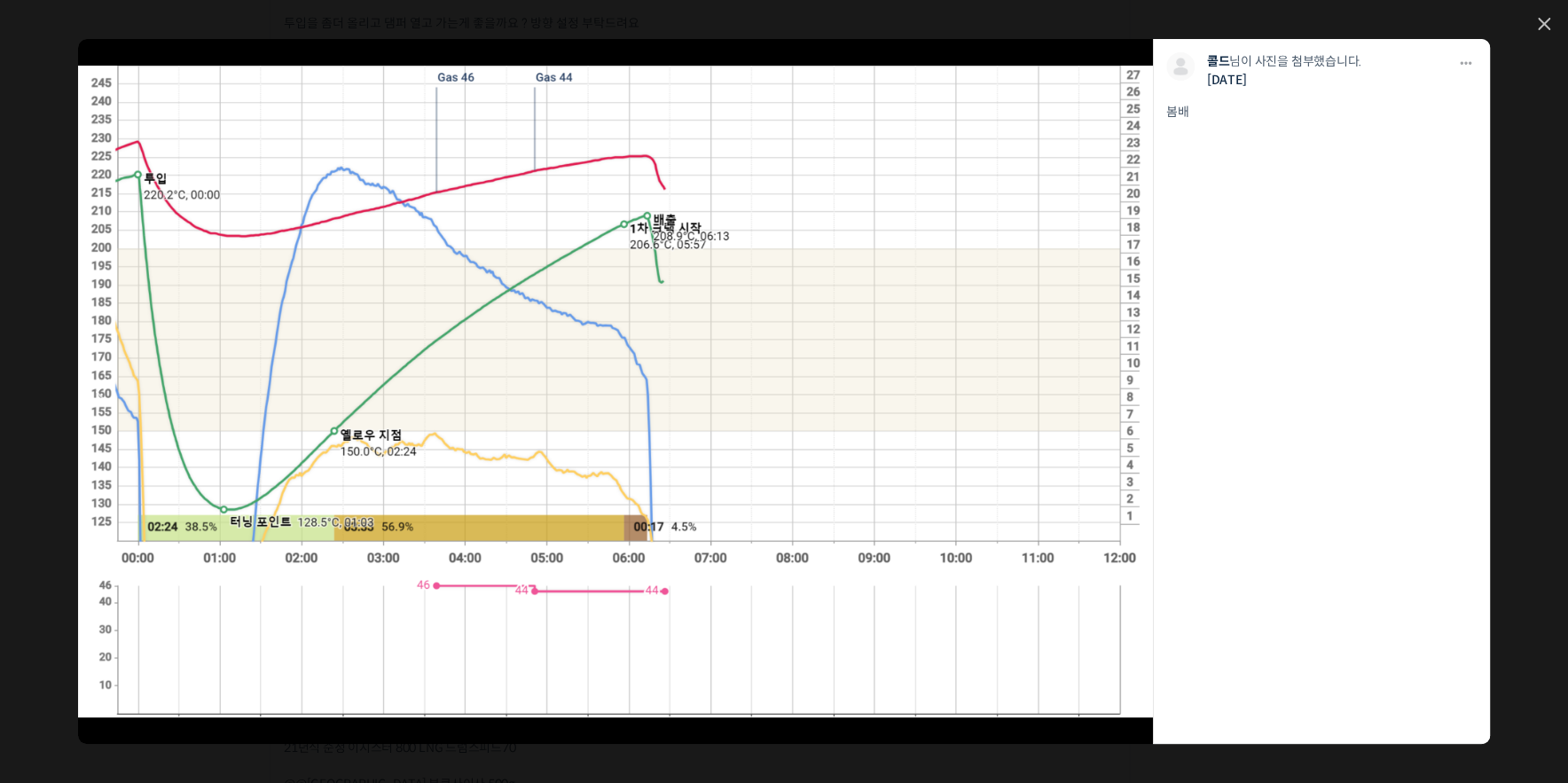
drag, startPoint x: 1007, startPoint y: 225, endPoint x: 946, endPoint y: 231, distance: 61.3
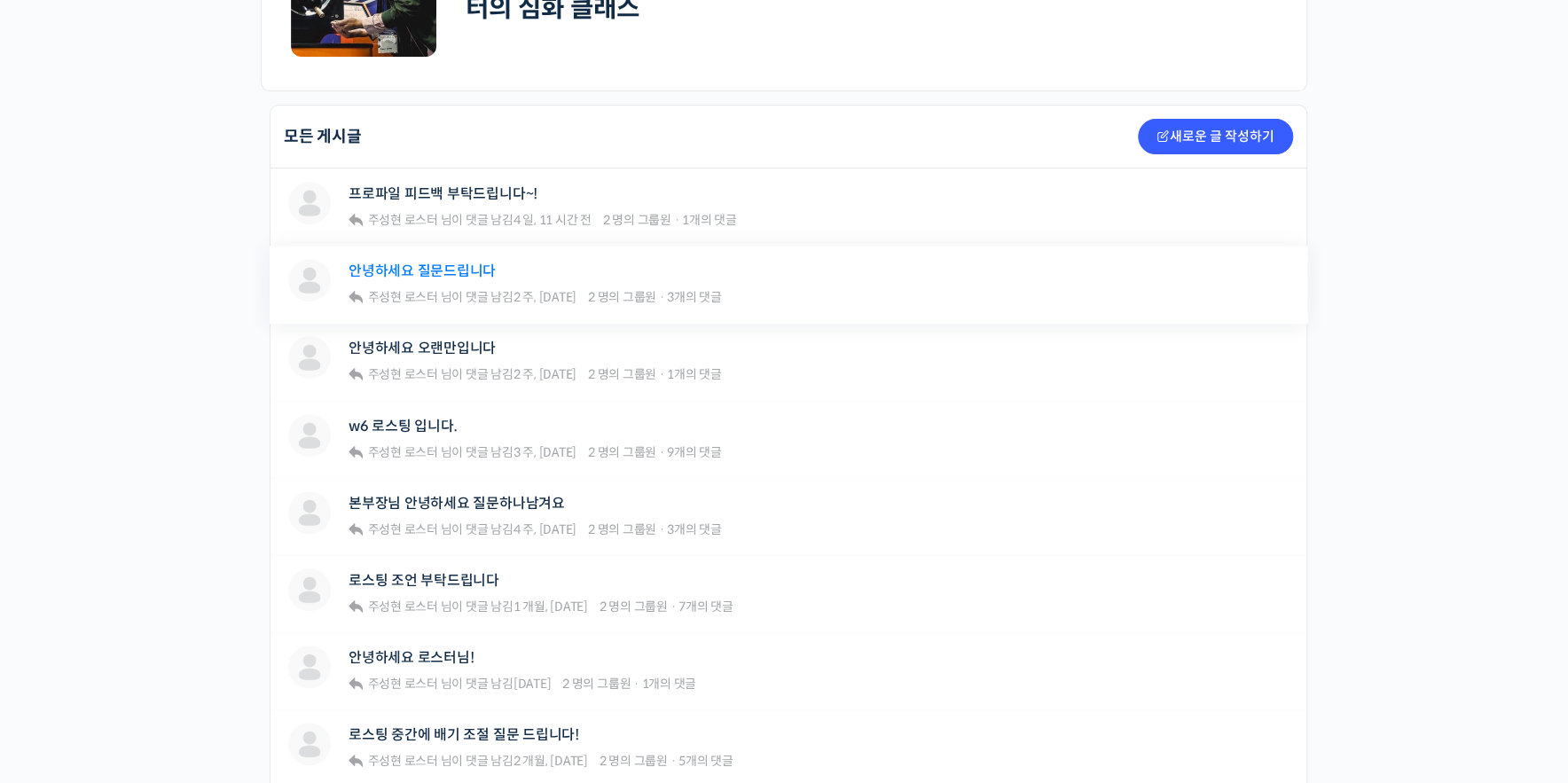
click at [452, 262] on link "안녕하세요 질문드립니다" at bounding box center [422, 271] width 147 height 17
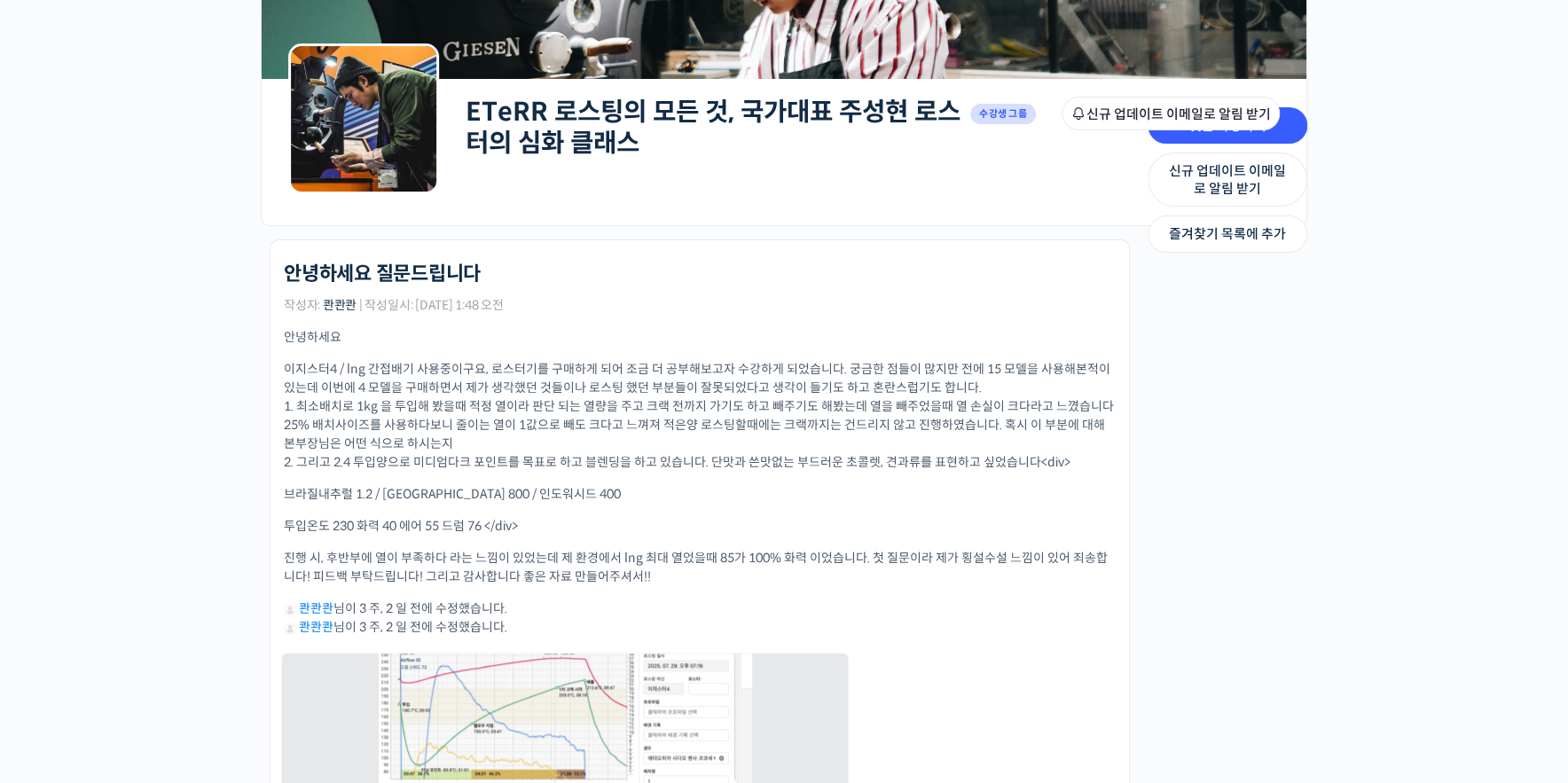
scroll to position [507, 0]
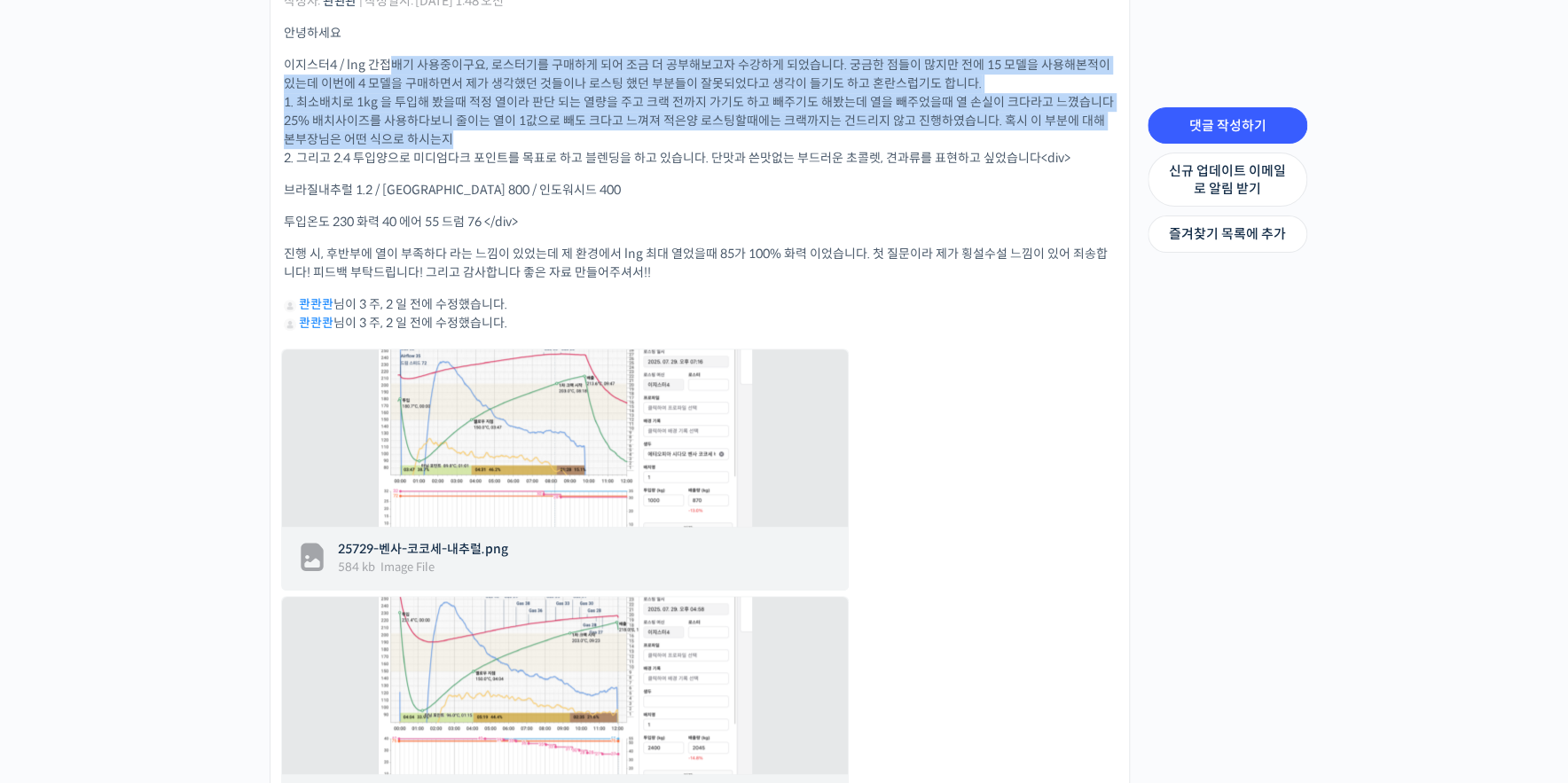
drag, startPoint x: 392, startPoint y: 64, endPoint x: 965, endPoint y: 129, distance: 576.7
click at [965, 129] on p "이지스터4 / lng 간접배기 사용중이구요, 로스터기를 구매하게 되어 조금 더 공부해보고자 수강하게 되었습니다. 궁금한 점들이 많지만 전에 1…" at bounding box center [699, 112] width 832 height 112
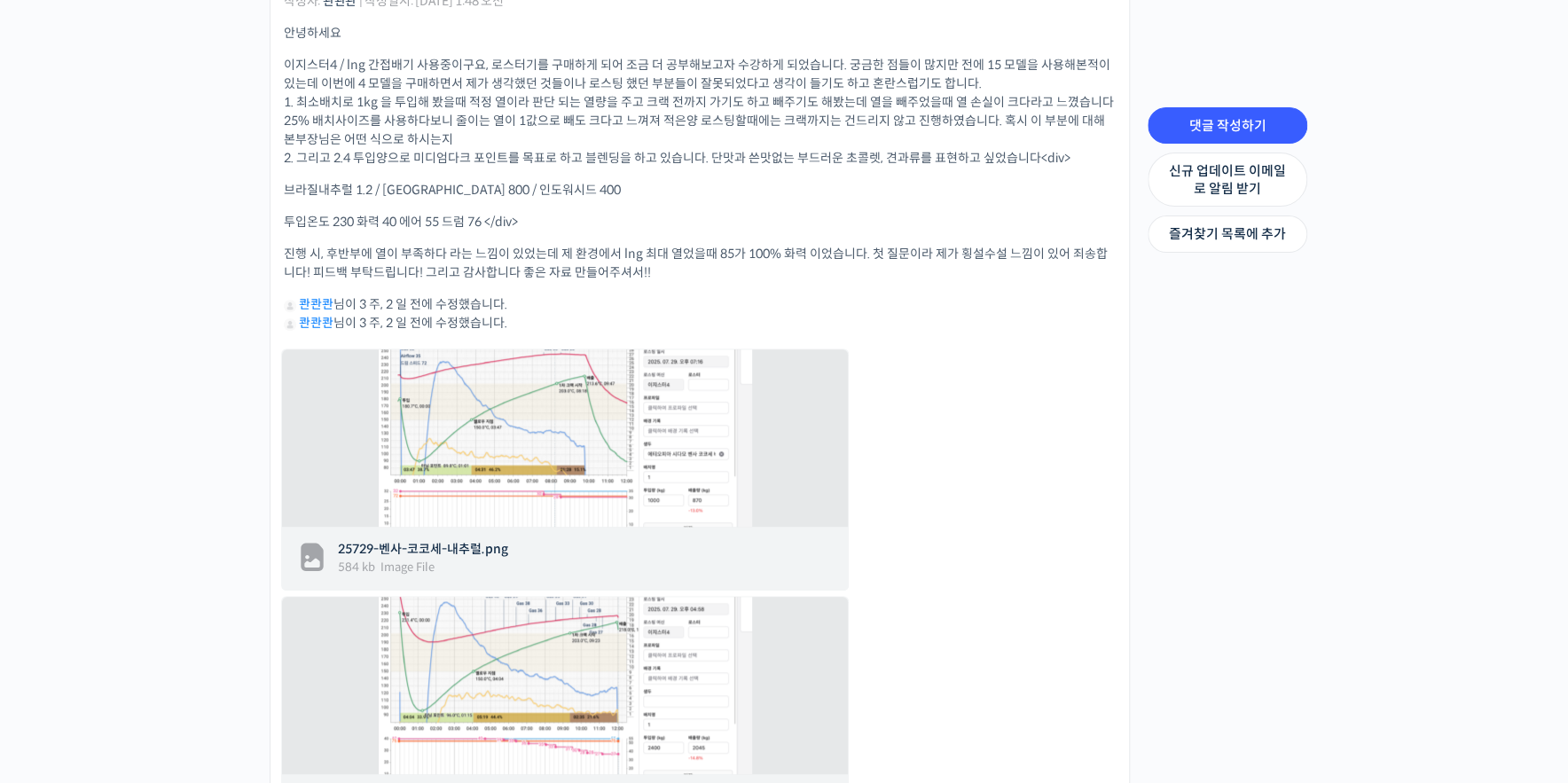
click at [929, 185] on p "브라질내추럴 1.2 / [GEOGRAPHIC_DATA] 800 / 인도워시드 400" at bounding box center [699, 190] width 832 height 18
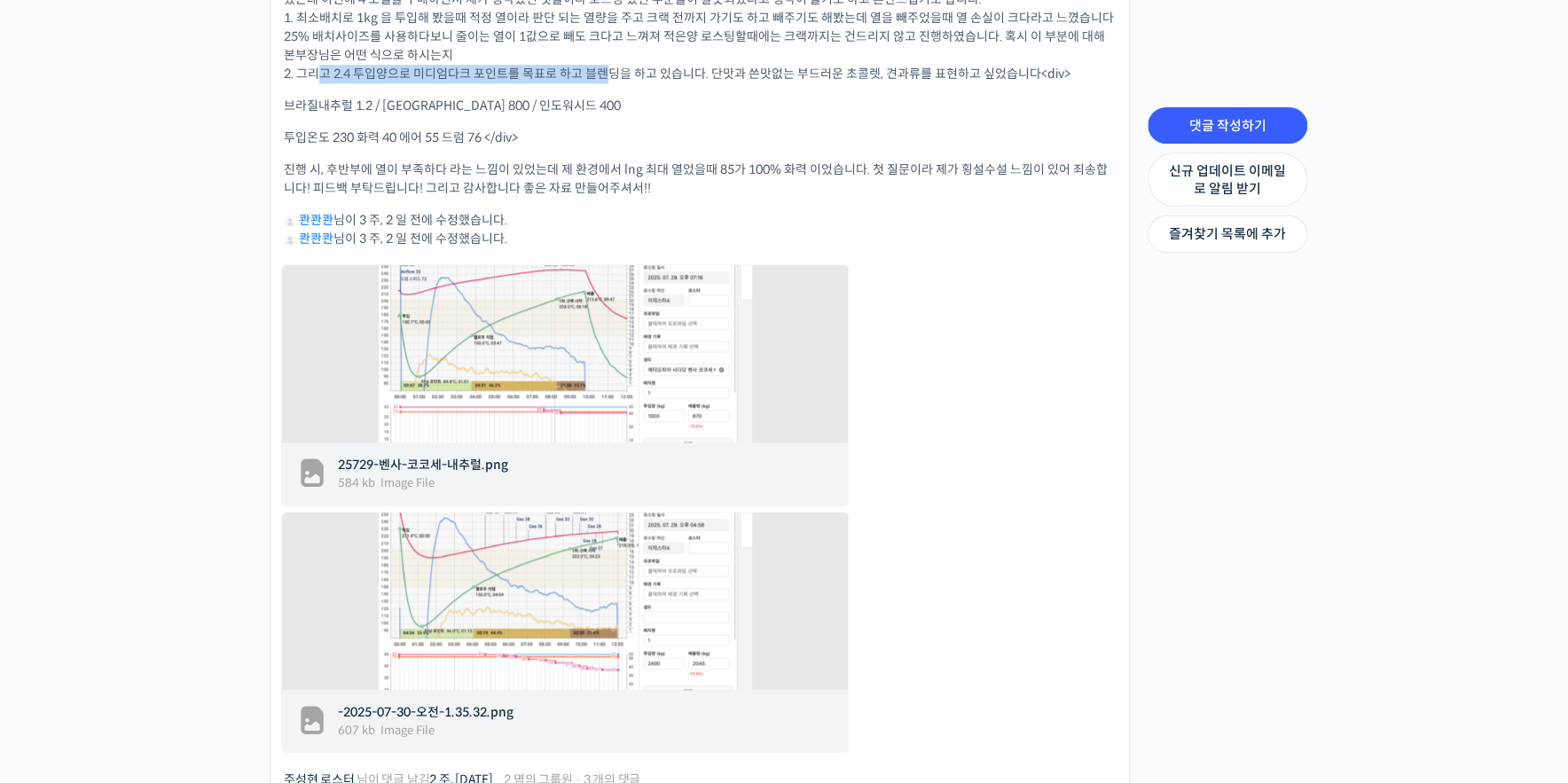
drag, startPoint x: 320, startPoint y: 76, endPoint x: 592, endPoint y: 81, distance: 272.0
click at [603, 76] on p "이지스터4 / lng 간접배기 사용중이구요, 로스터기를 구매하게 되어 조금 더 공부해보고자 수강하게 되었습니다. 궁금한 점들이 많지만 전에 1…" at bounding box center [699, 27] width 832 height 112
drag, startPoint x: 294, startPoint y: 101, endPoint x: 690, endPoint y: 104, distance: 396.0
click at [645, 102] on p "브라질내추럴 1.2 / [GEOGRAPHIC_DATA] 800 / 인도워시드 400" at bounding box center [699, 106] width 832 height 18
click at [822, 108] on p "브라질내추럴 1.2 / [GEOGRAPHIC_DATA] 800 / 인도워시드 400" at bounding box center [699, 106] width 832 height 18
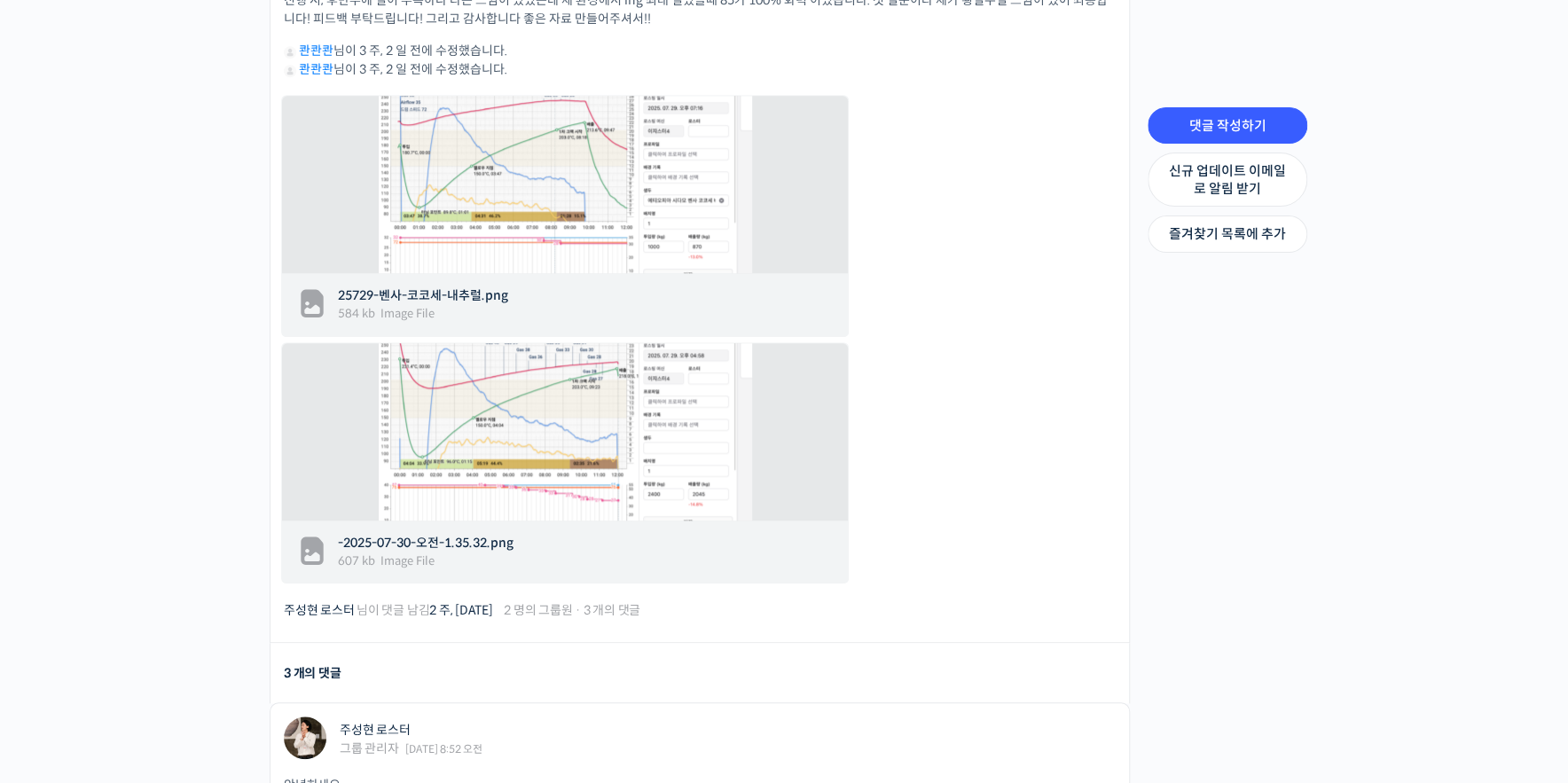
scroll to position [675, 0]
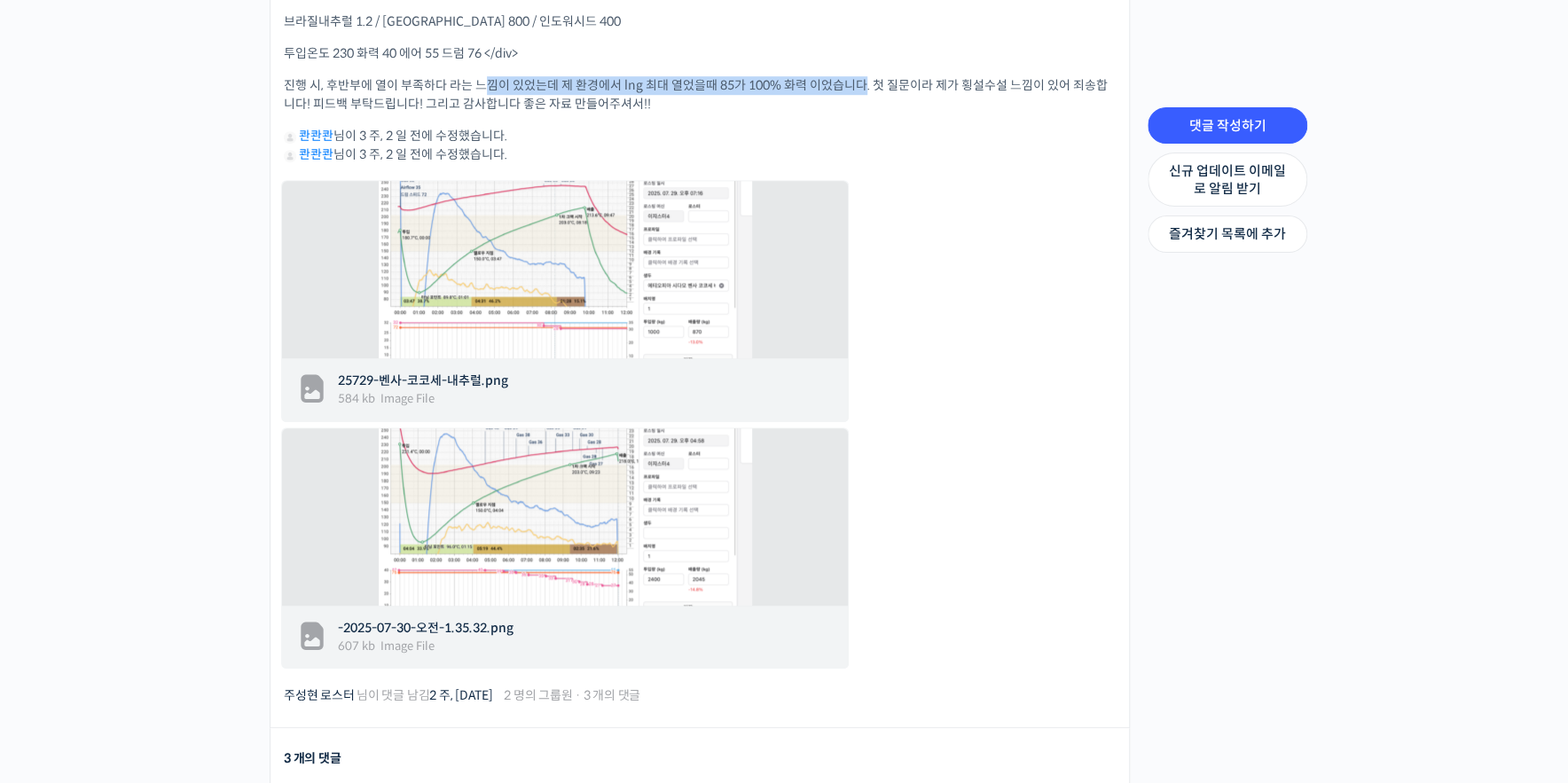
drag, startPoint x: 490, startPoint y: 79, endPoint x: 862, endPoint y: 90, distance: 372.2
click at [862, 90] on p "진행 시, 후반부에 열이 부족하다 라는 느낌이 있었는데 제 환경에서 lng 최대 열었을때 85가 100% 화력 이었습니다. 첫 질문이라 제가 …" at bounding box center [699, 95] width 832 height 37
click at [938, 139] on li "콴콴콴 님이 3 주, 2 일 전에 수정했습니다." at bounding box center [699, 136] width 832 height 18
click at [676, 223] on img at bounding box center [565, 270] width 373 height 222
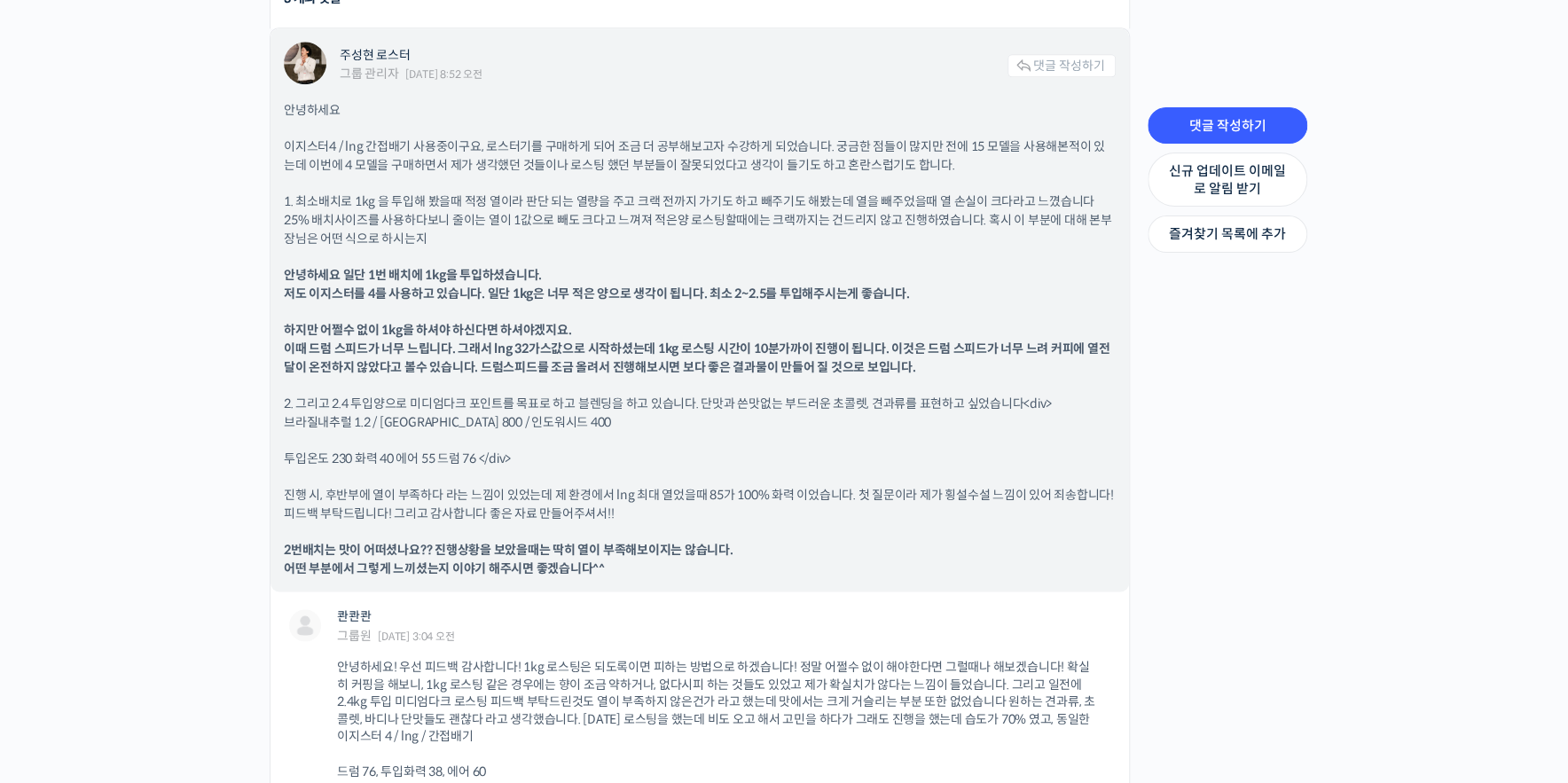
scroll to position [1437, 0]
drag, startPoint x: 332, startPoint y: 271, endPoint x: 543, endPoint y: 268, distance: 211.0
click at [543, 268] on p "안녕하세요 일단 1번 배치에 1kg을 투입하셨습니다. 저도 이지스터를 4를 사용하고 있습니다. 일단 1kg은 너무 적은 양으로 생각이 됩니다.…" at bounding box center [699, 283] width 832 height 37
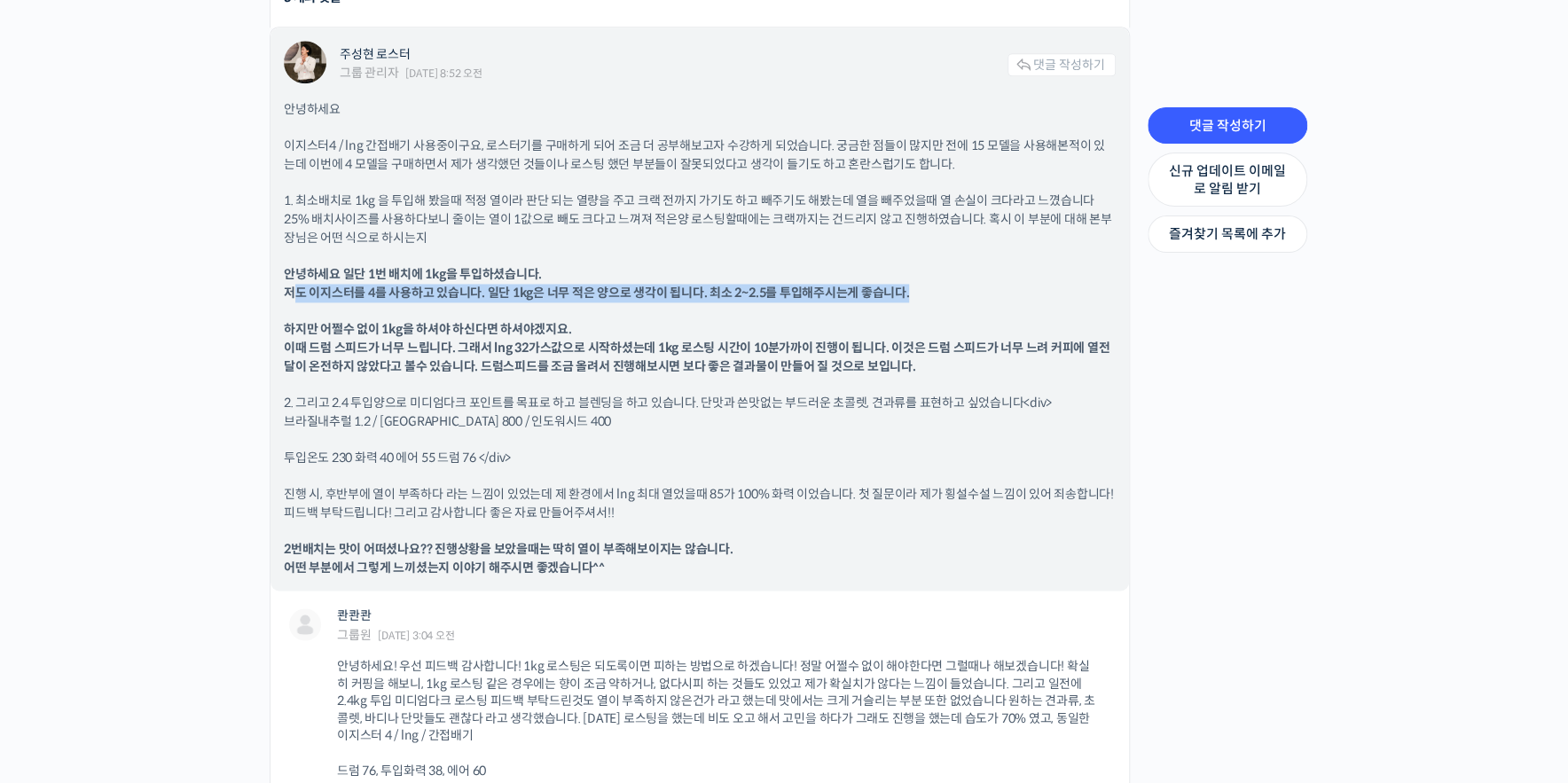
drag, startPoint x: 297, startPoint y: 293, endPoint x: 931, endPoint y: 293, distance: 634.0
click at [931, 293] on p "안녕하세요 일단 1번 배치에 1kg을 투입하셨습니다. 저도 이지스터를 4를 사용하고 있습니다. 일단 1kg은 너무 적은 양으로 생각이 됩니다.…" at bounding box center [699, 283] width 832 height 37
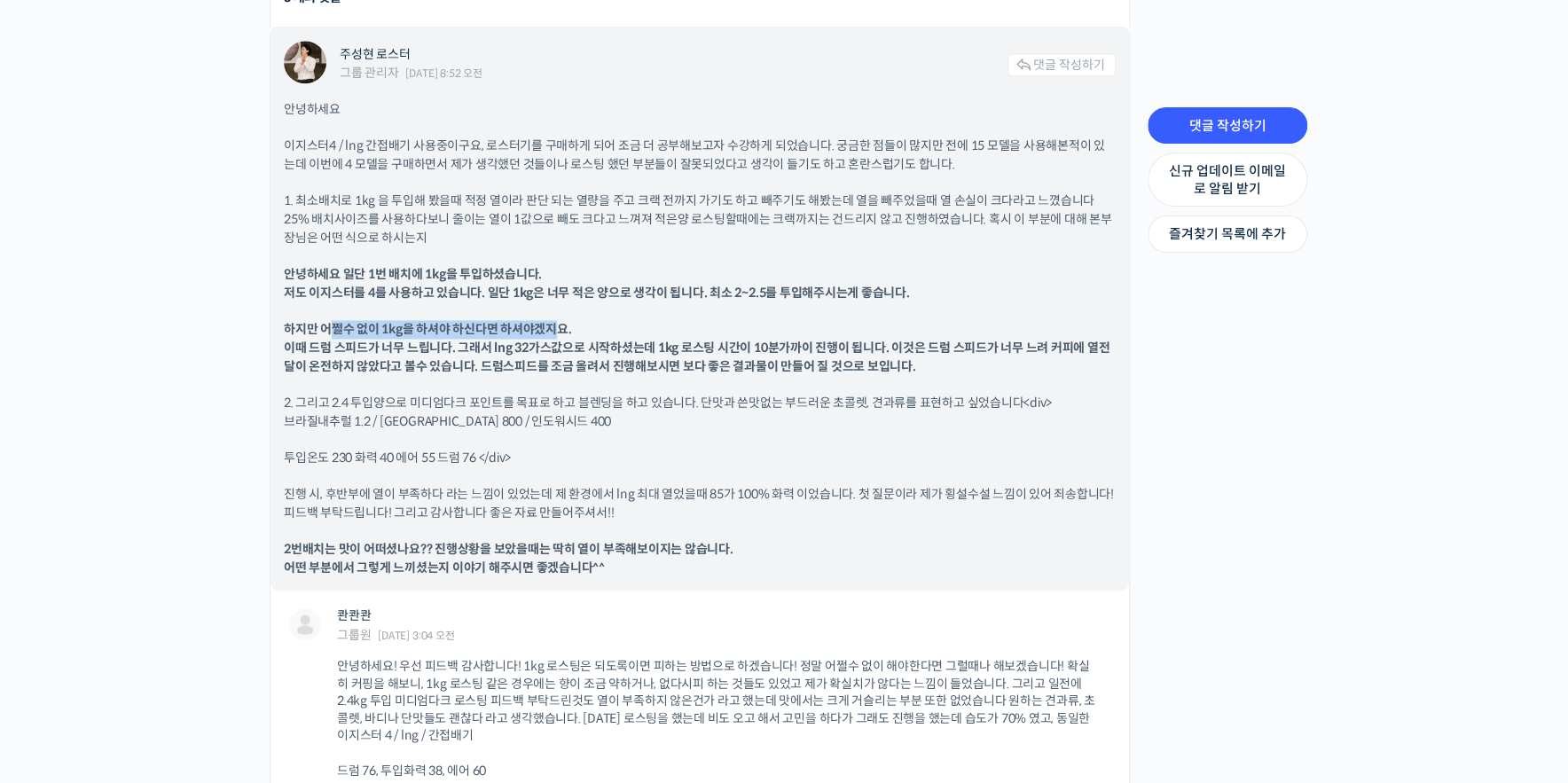
drag, startPoint x: 377, startPoint y: 329, endPoint x: 555, endPoint y: 329, distance: 178.0
click at [555, 329] on b "하지만 어쩔수 없이 1kg을 하셔야 하신다면 하셔야겠지요. 이때 드럼 스피드가 너무 느립니다. 그래서 lng 32가스값으로 시작하셨는데 1kg…" at bounding box center [696, 348] width 826 height 54
drag, startPoint x: 482, startPoint y: 350, endPoint x: 579, endPoint y: 352, distance: 97.0
click at [579, 352] on b "하지만 어쩔수 없이 1kg을 하셔야 하신다면 하셔야겠지요. 이때 드럼 스피드가 너무 느립니다. 그래서 lng 32가스값으로 시작하셨는데 1kg…" at bounding box center [696, 348] width 826 height 54
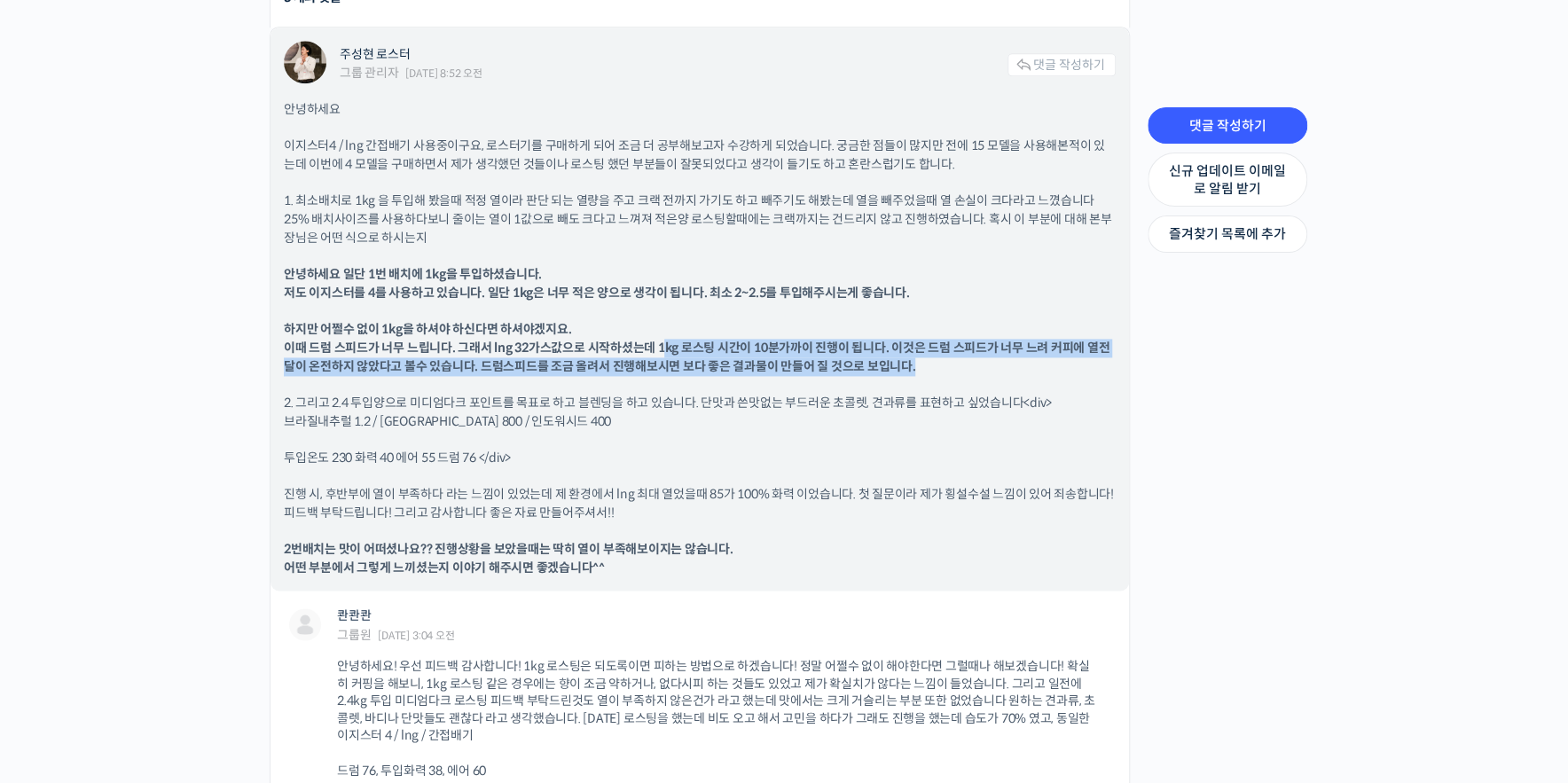
drag, startPoint x: 660, startPoint y: 343, endPoint x: 1048, endPoint y: 366, distance: 388.7
click at [1048, 366] on p "하지만 어쩔수 없이 1kg을 하셔야 하신다면 하셔야겠지요. 이때 드럼 스피드가 너무 느립니다. 그래서 lng 32가스값으로 시작하셨는데 1kg…" at bounding box center [699, 348] width 832 height 56
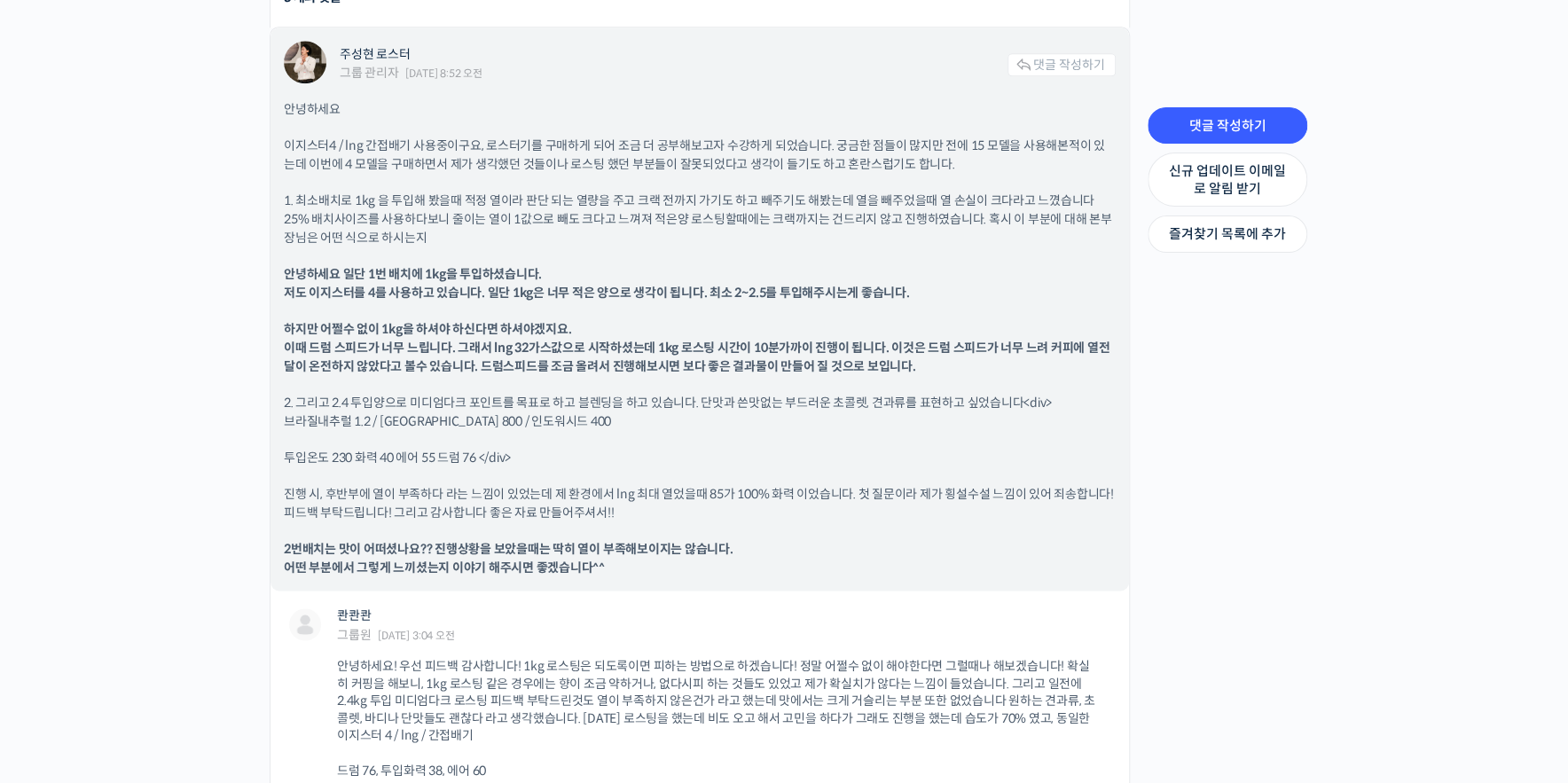
click at [886, 323] on p "하지만 어쩔수 없이 1kg을 하셔야 하신다면 하셔야겠지요. 이때 드럼 스피드가 너무 느립니다. 그래서 lng 32가스값으로 시작하셨는데 1kg…" at bounding box center [699, 348] width 832 height 56
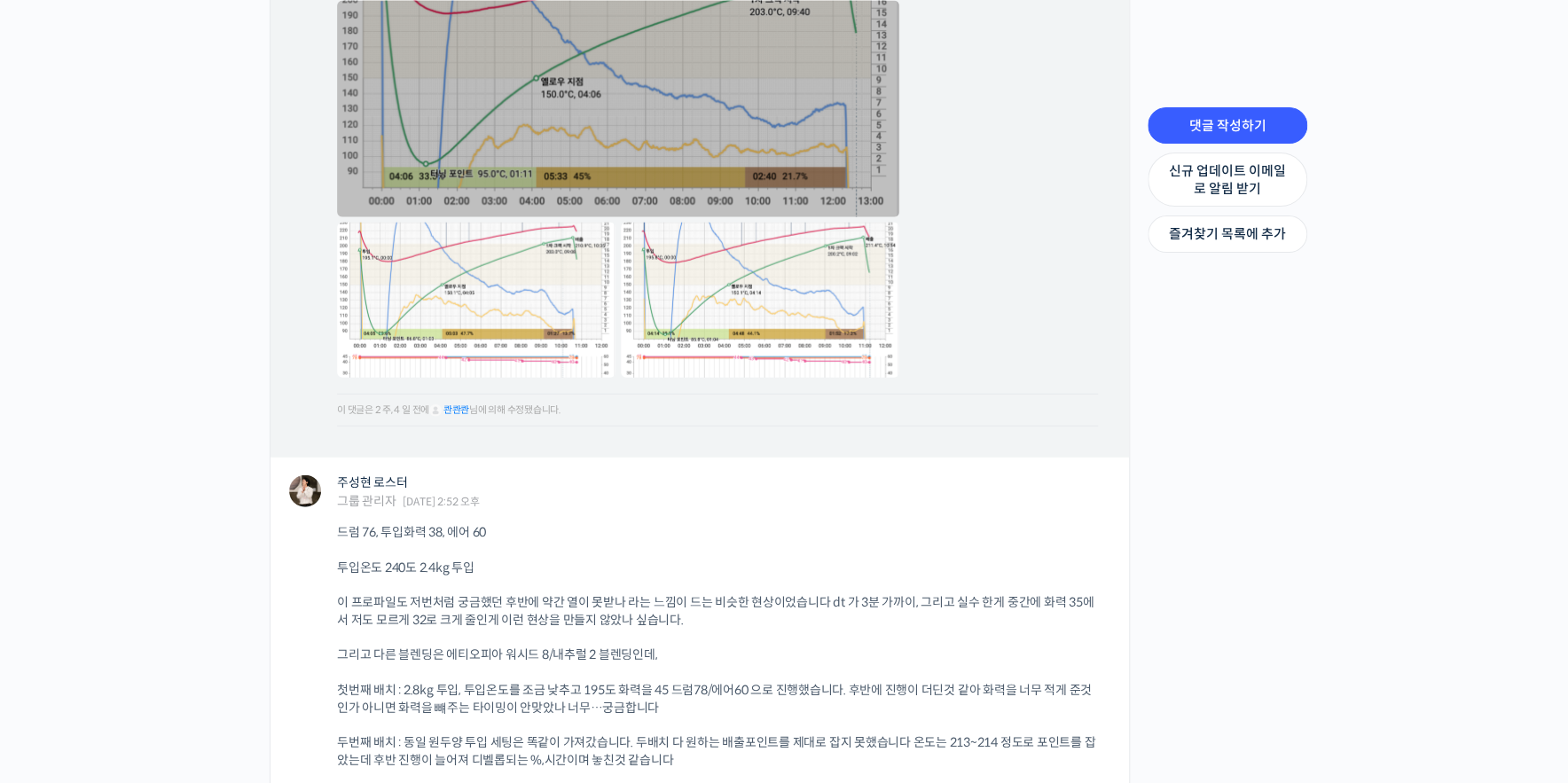
scroll to position [2365, 0]
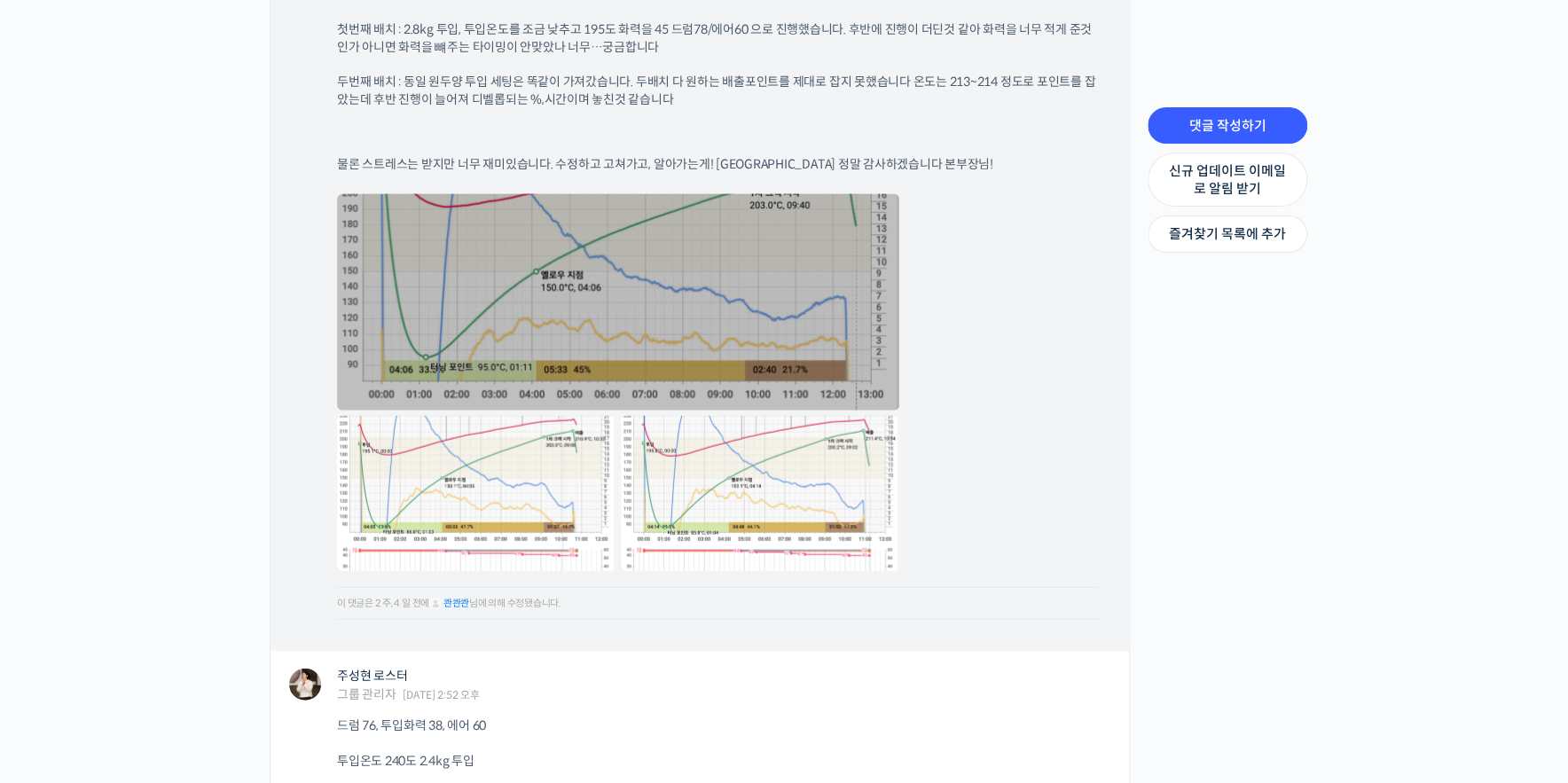
click at [582, 237] on link at bounding box center [617, 302] width 562 height 216
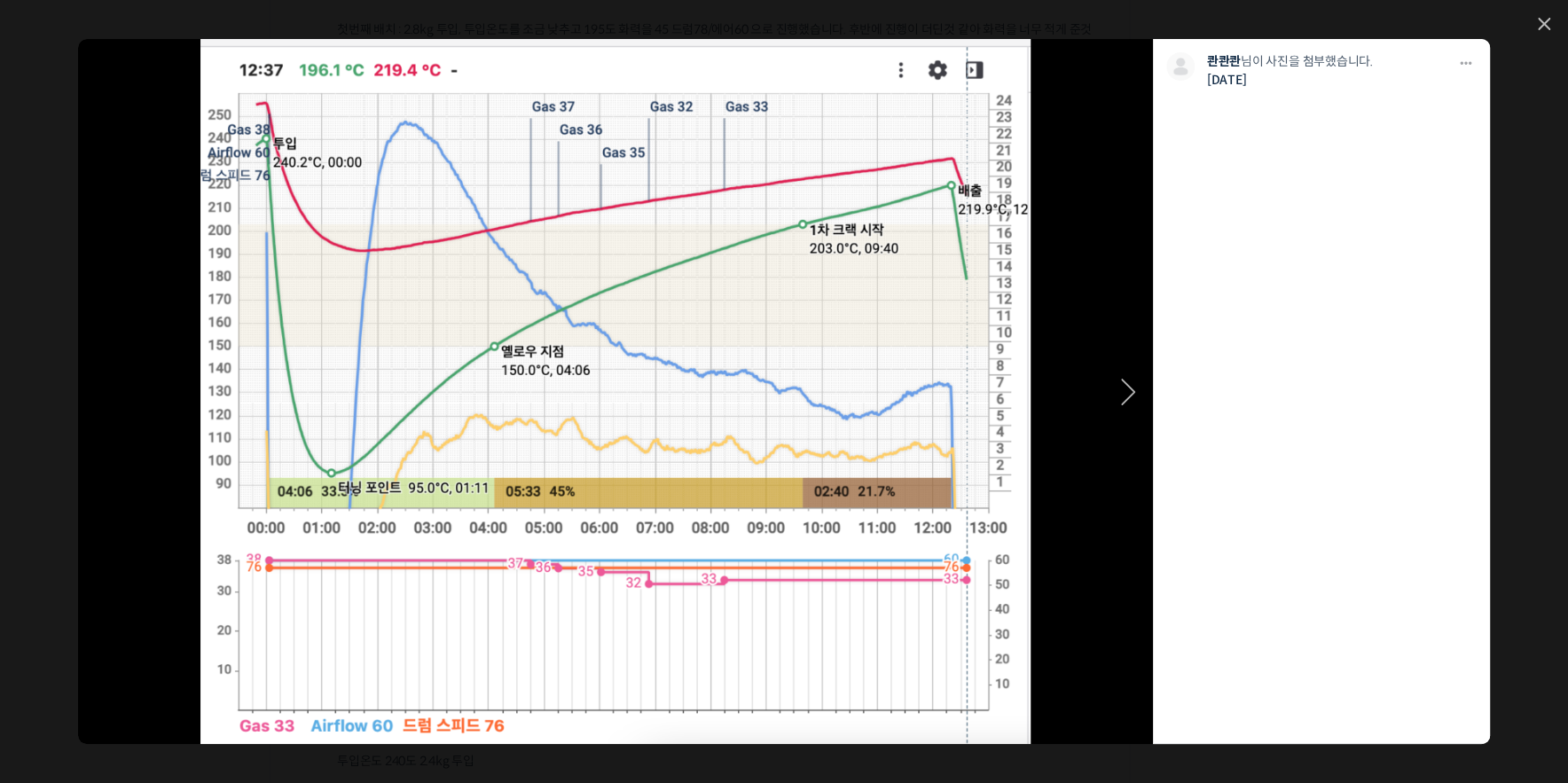
click at [600, 447] on link at bounding box center [723, 392] width 859 height 705
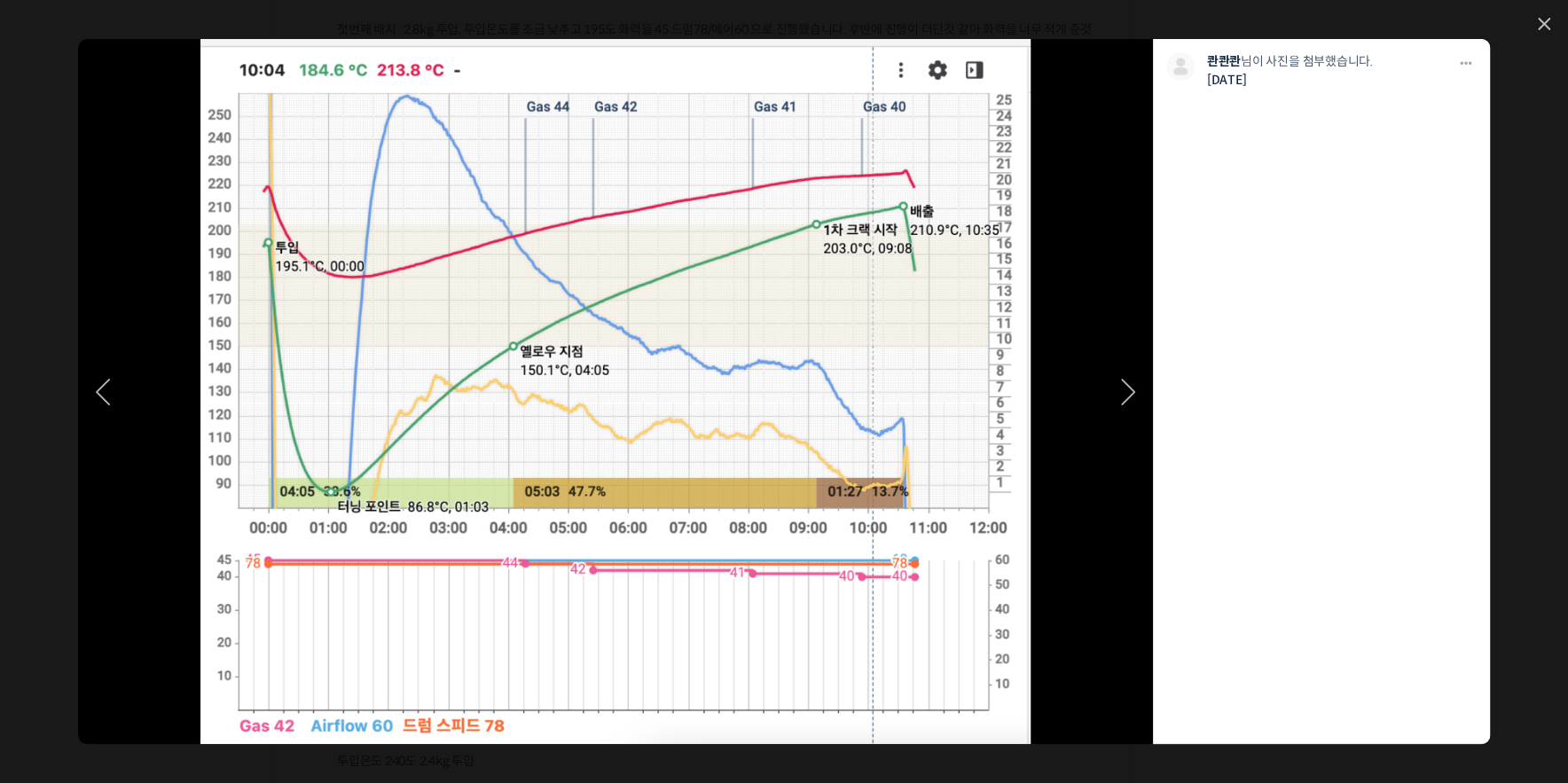
click at [81, 380] on link at bounding box center [186, 392] width 215 height 705
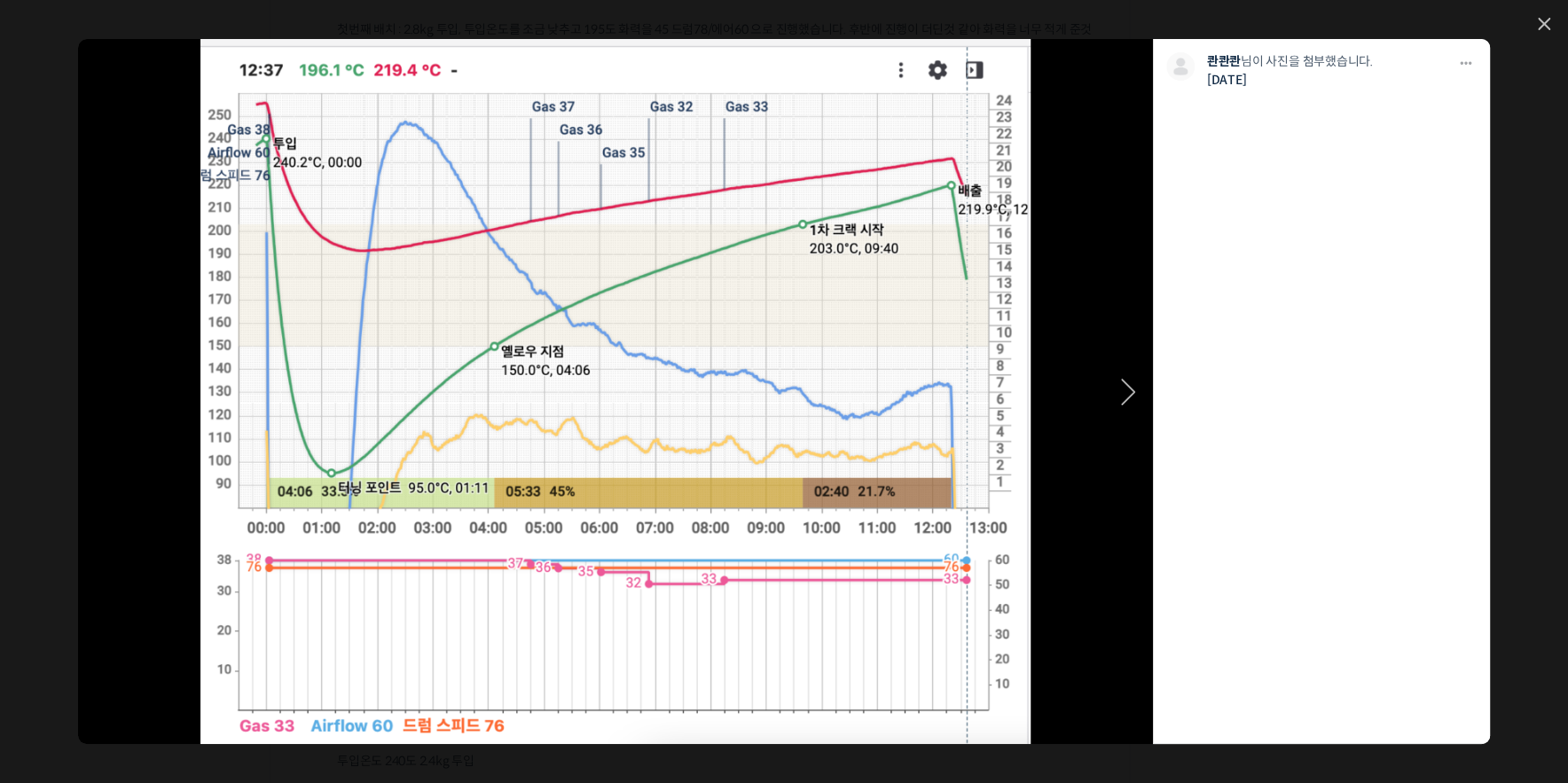
click at [1121, 402] on icon at bounding box center [1127, 392] width 12 height 25
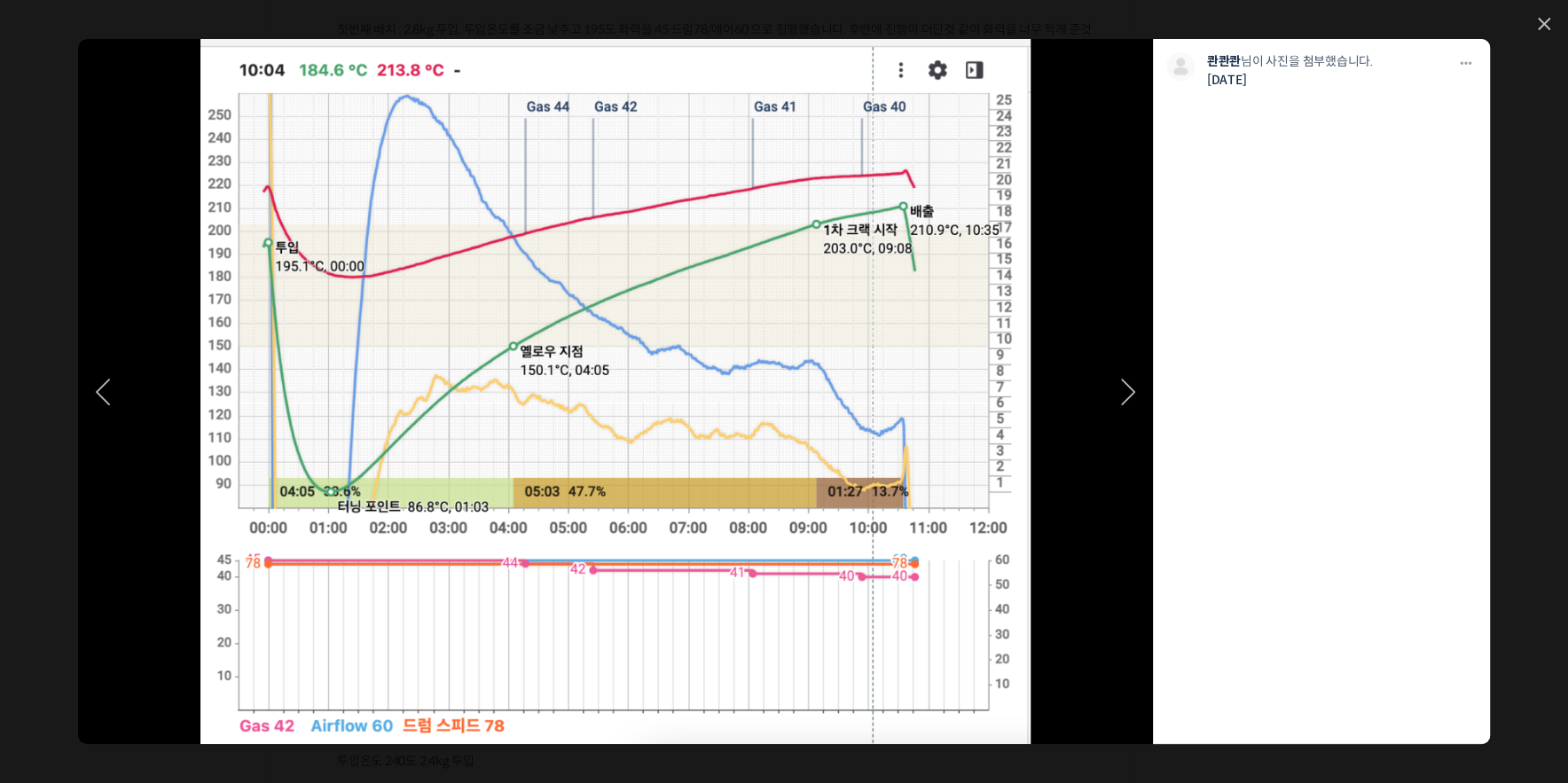
click at [102, 379] on icon at bounding box center [102, 392] width 14 height 27
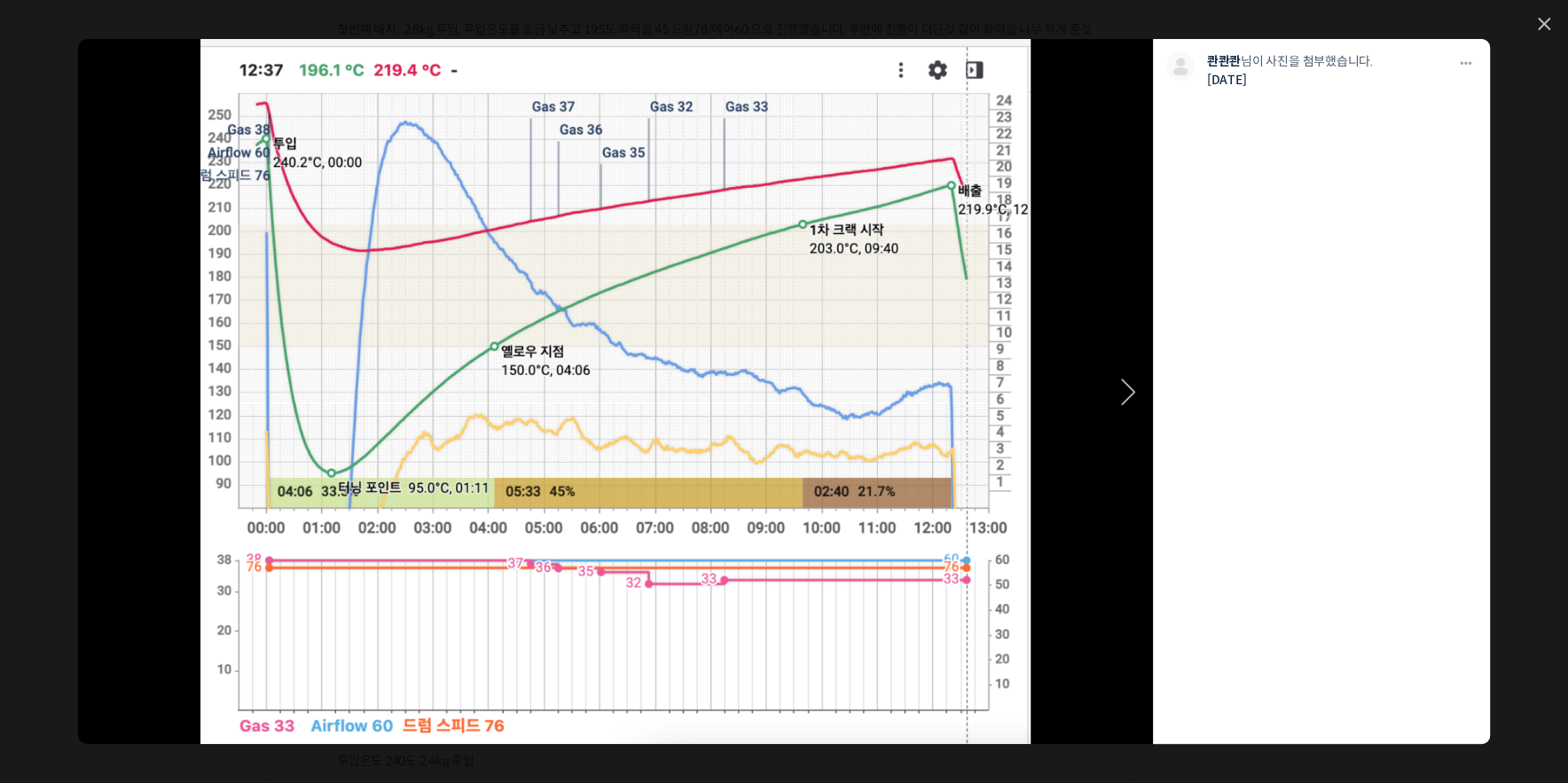
click at [993, 396] on link at bounding box center [723, 392] width 859 height 705
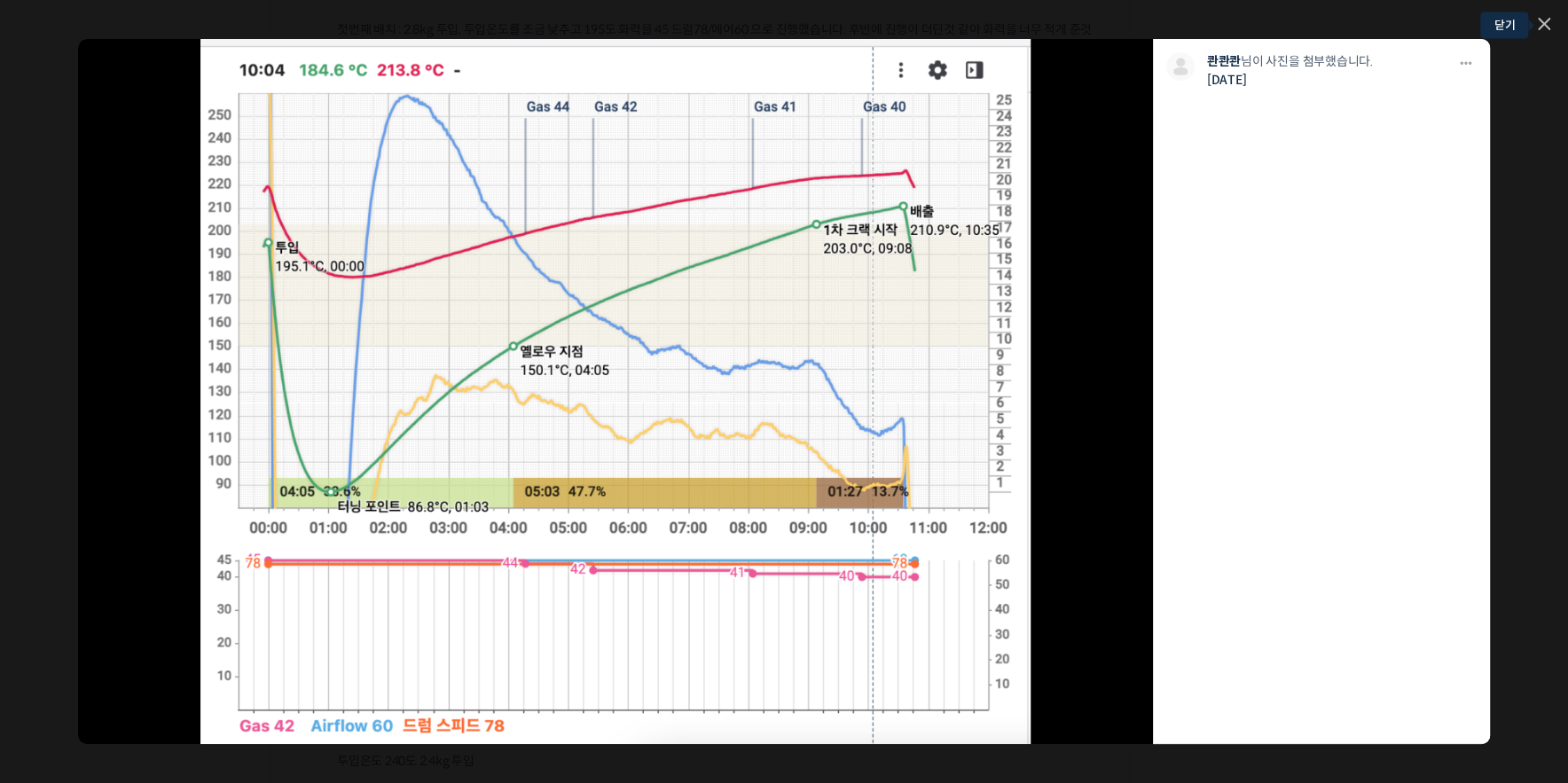
click at [1545, 27] on icon at bounding box center [1544, 24] width 11 height 11
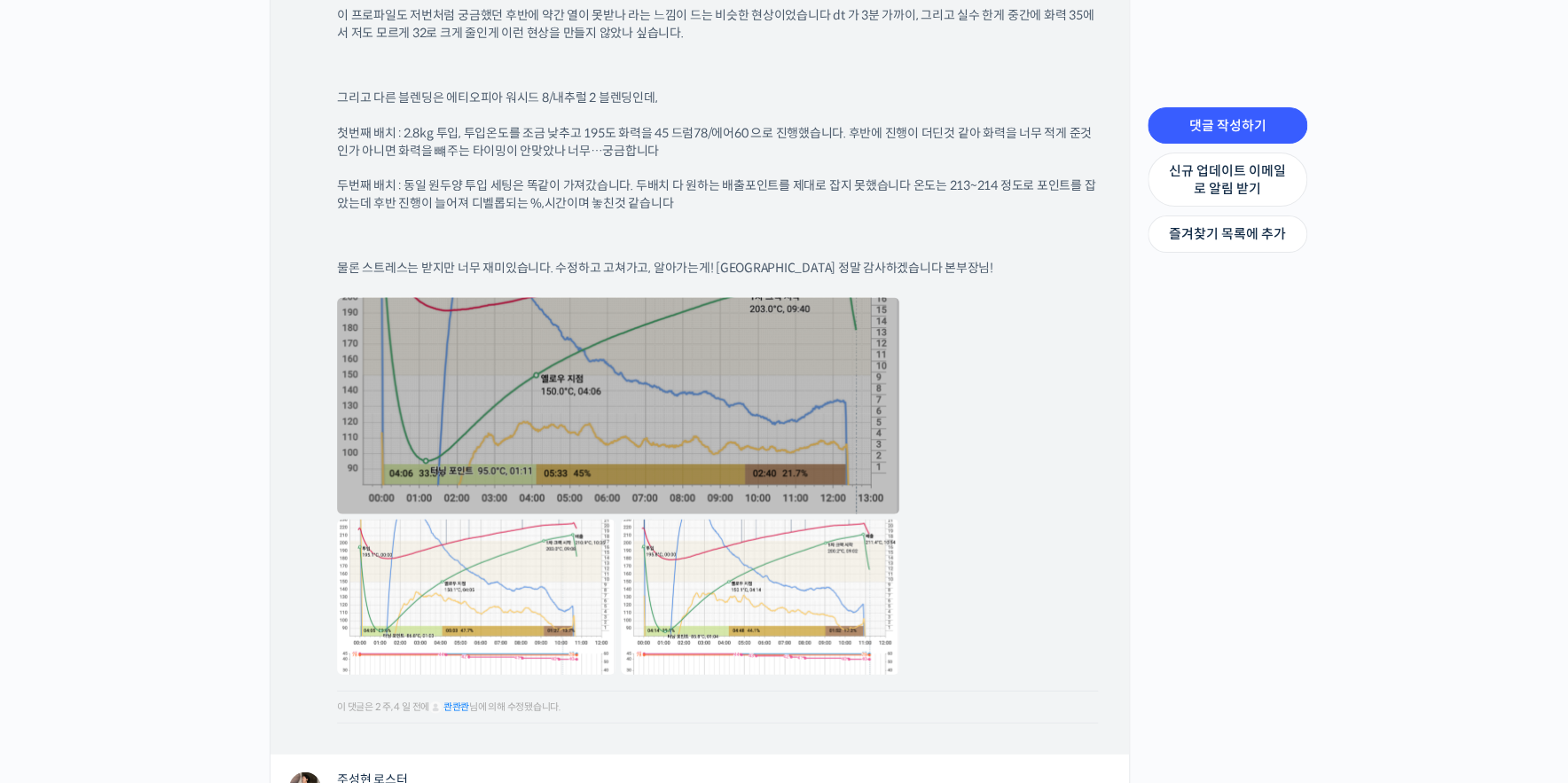
scroll to position [2027, 0]
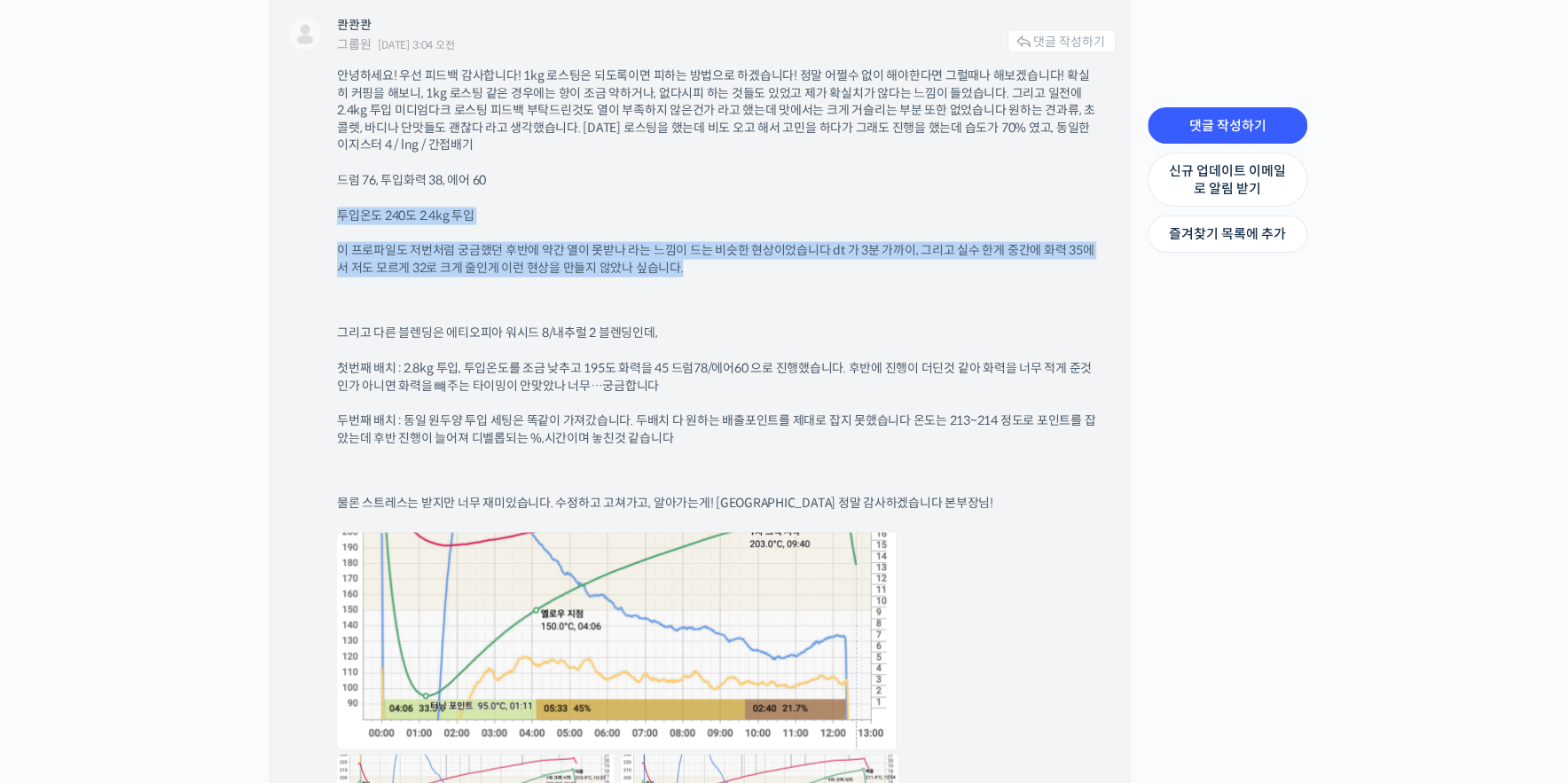
drag, startPoint x: 319, startPoint y: 217, endPoint x: 1021, endPoint y: 260, distance: 703.3
click at [1021, 260] on div "콴콴콴 그룹원 2025년 08월 04일 3:04 오전 댓글 작성하기 드럼 76, 투입화력 38, 에어 60 투입온도 240도 2.4kg 투입 …" at bounding box center [700, 494] width 858 height 989
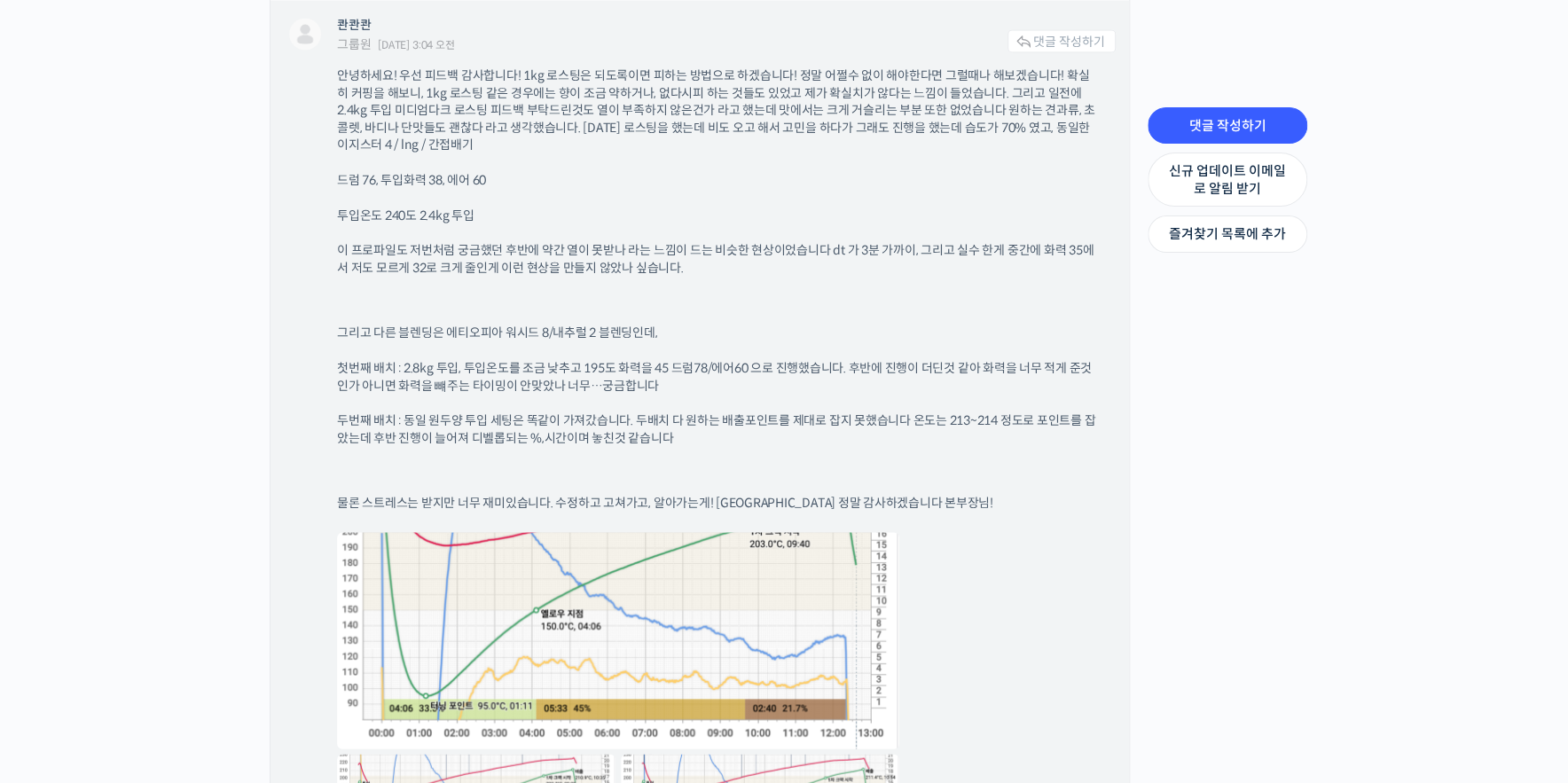
click at [870, 307] on div "안녕하세요! 우선 피드백 감사합니다! 1kg 로스팅은 되도록이면 피하는 방법으로 하겠습니다! 정말 어쩔수 없이 해야한다면 그럴때나 해보겠습니다…" at bounding box center [726, 519] width 779 height 905
drag, startPoint x: 406, startPoint y: 329, endPoint x: 714, endPoint y: 331, distance: 308.0
click at [714, 331] on p "그리고 다른 블렌딩은 에티오피아 워시드 8/내추럴 2 블렌딩인데," at bounding box center [717, 332] width 760 height 18
click at [889, 324] on p "그리고 다른 블렌딩은 에티오피아 워시드 8/내추럴 2 블렌딩인데," at bounding box center [717, 332] width 760 height 18
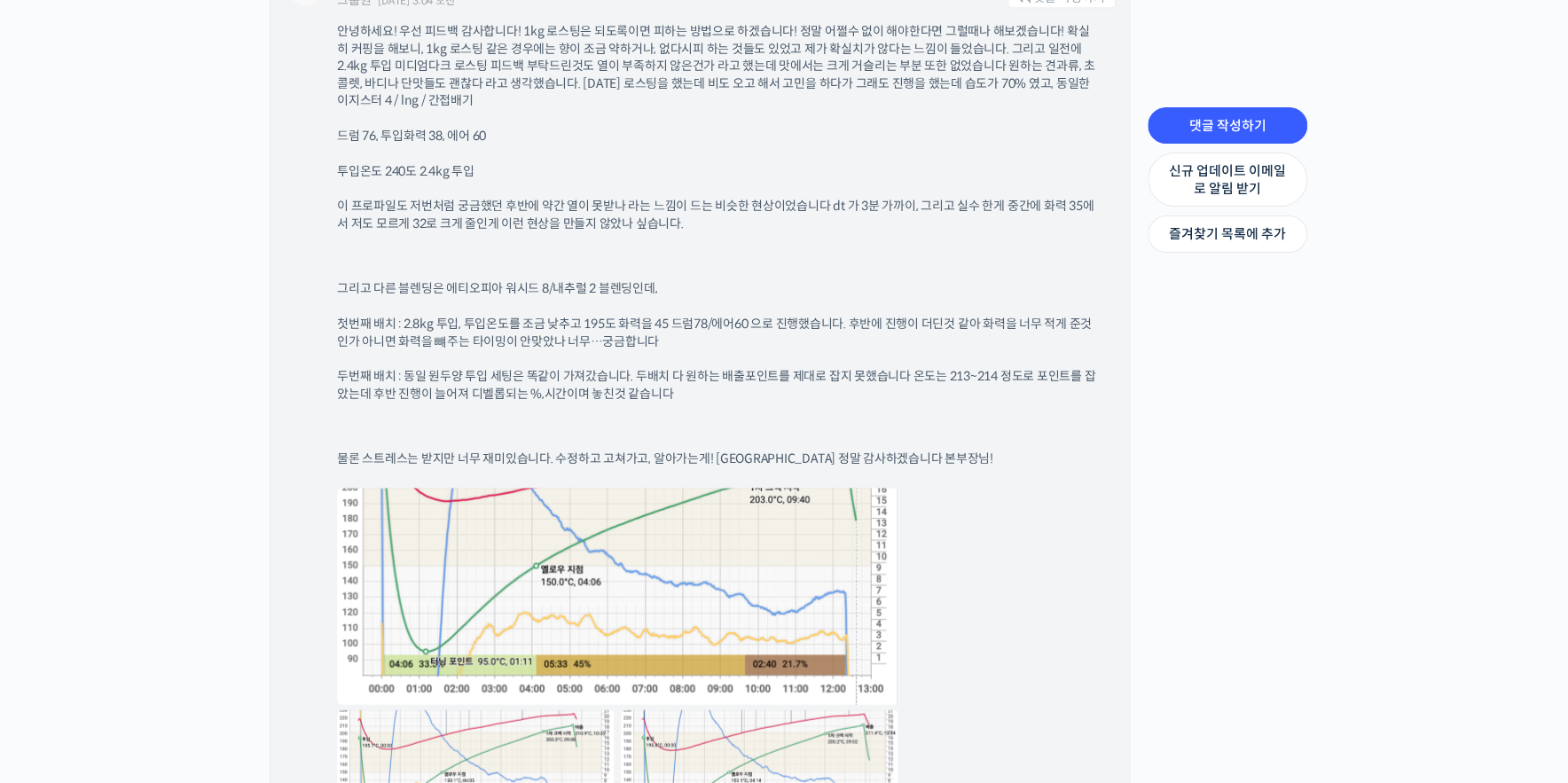
scroll to position [2112, 0]
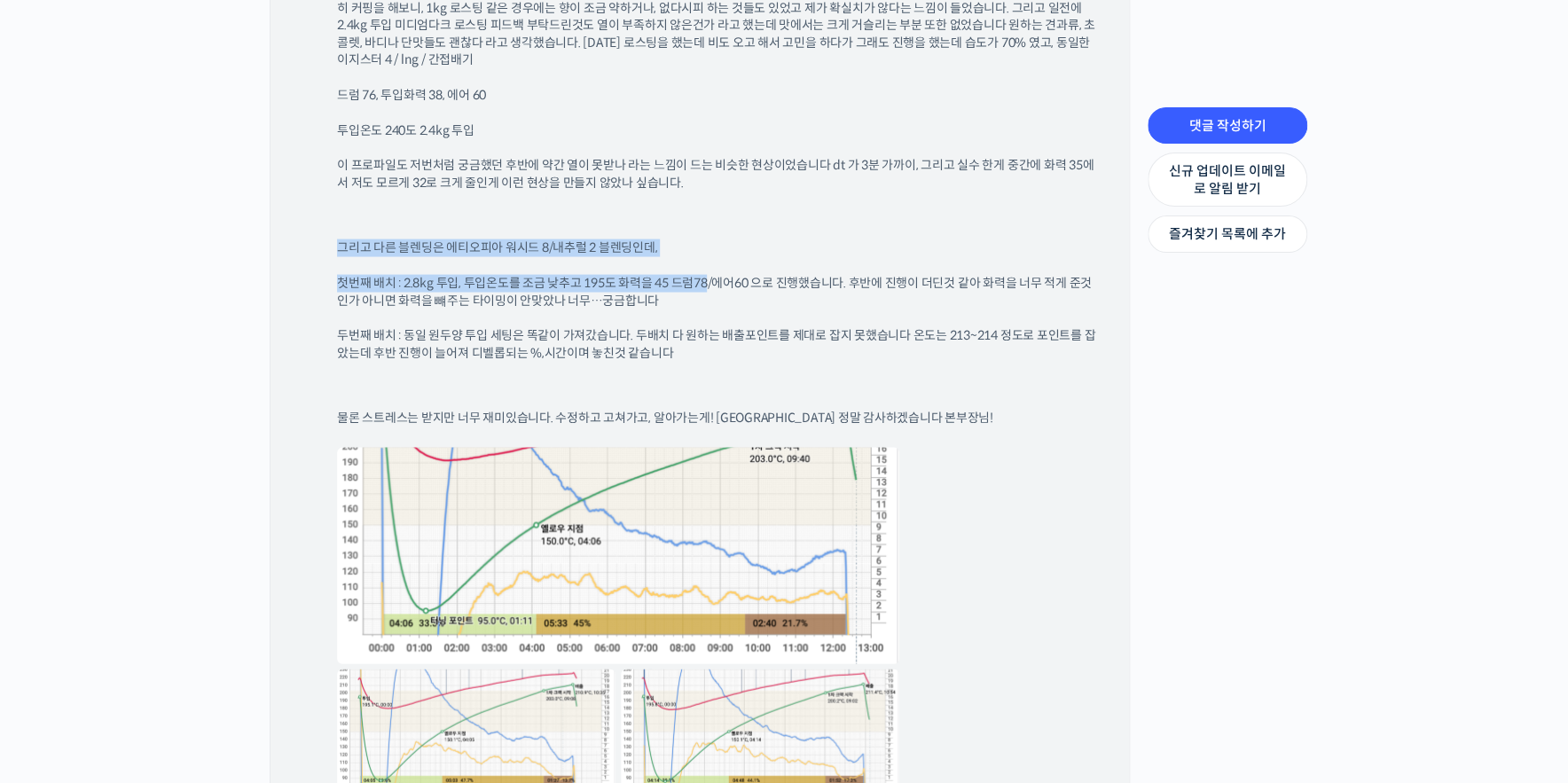
drag, startPoint x: 340, startPoint y: 249, endPoint x: 710, endPoint y: 257, distance: 370.1
click at [710, 257] on div "안녕하세요! 우선 피드백 감사합니다! 1kg 로스팅은 되도록이면 피하는 방법으로 하겠습니다! 정말 어쩔수 없이 해야한다면 그럴때나 해보겠습니다…" at bounding box center [726, 435] width 779 height 905
click at [781, 232] on div "안녕하세요! 우선 피드백 감사합니다! 1kg 로스팅은 되도록이면 피하는 방법으로 하겠습니다! 정말 어쩔수 없이 해야한다면 그럴때나 해보겠습니다…" at bounding box center [726, 435] width 779 height 905
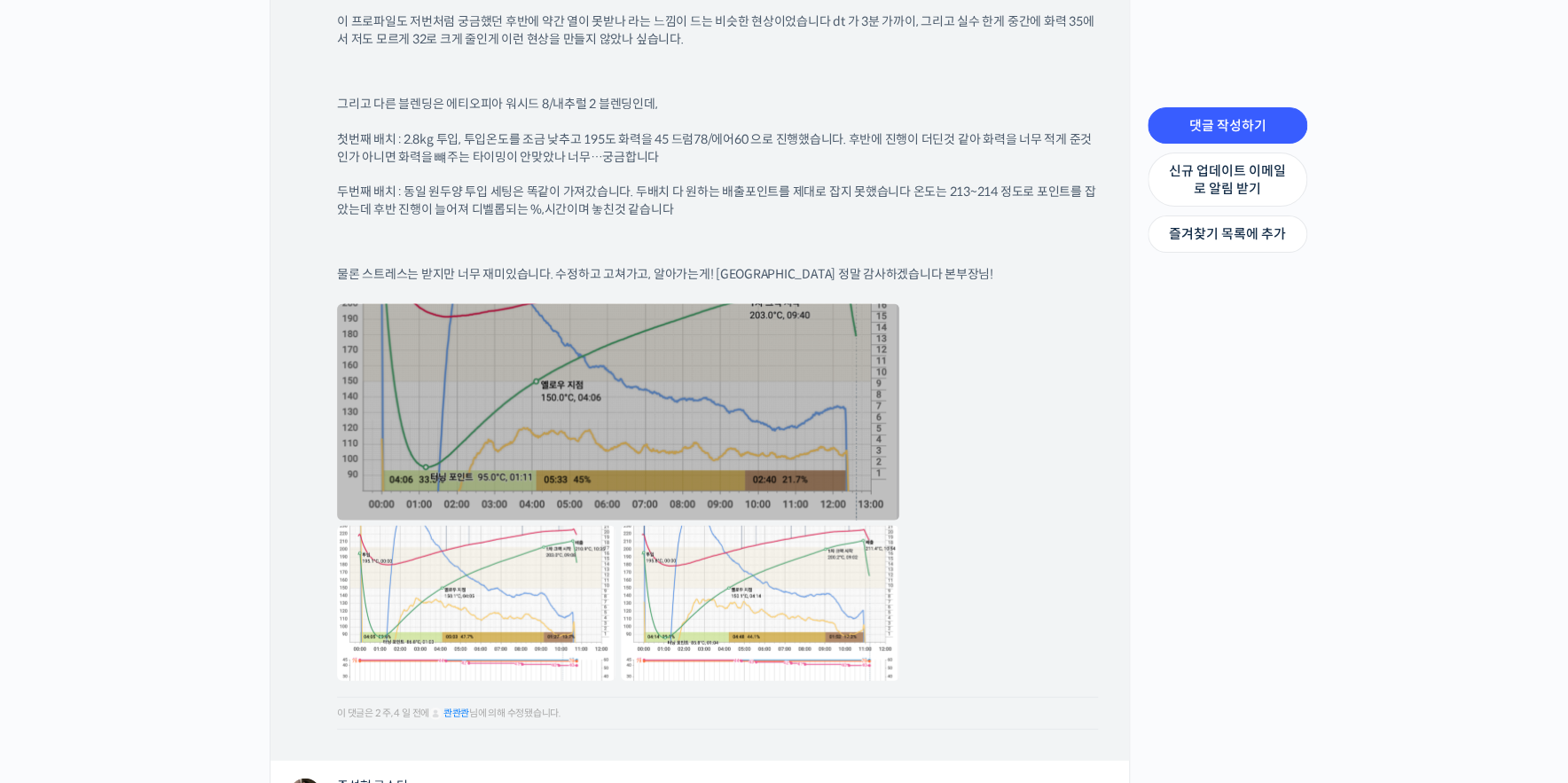
scroll to position [2281, 0]
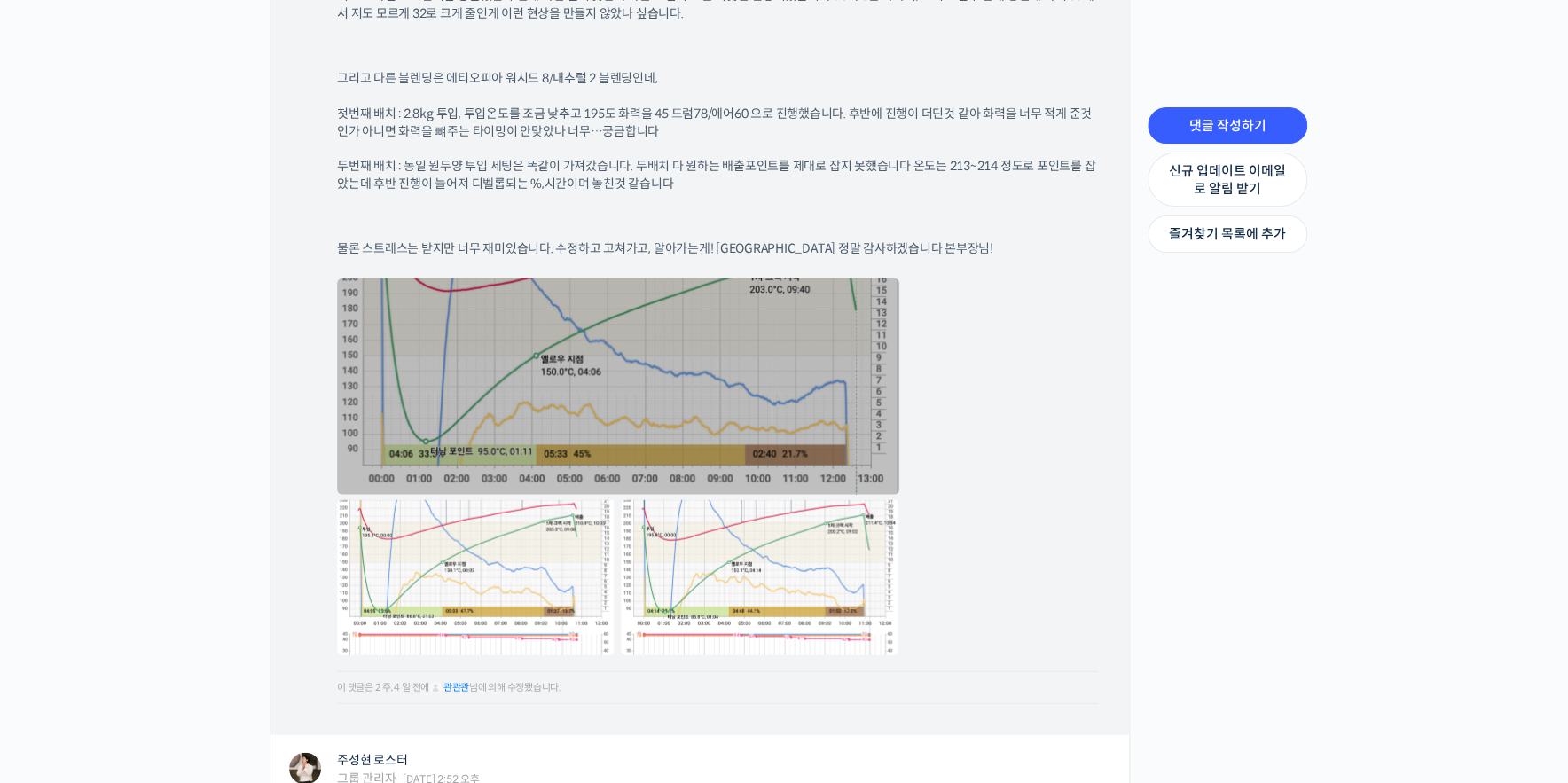
click at [694, 383] on link at bounding box center [617, 387] width 562 height 216
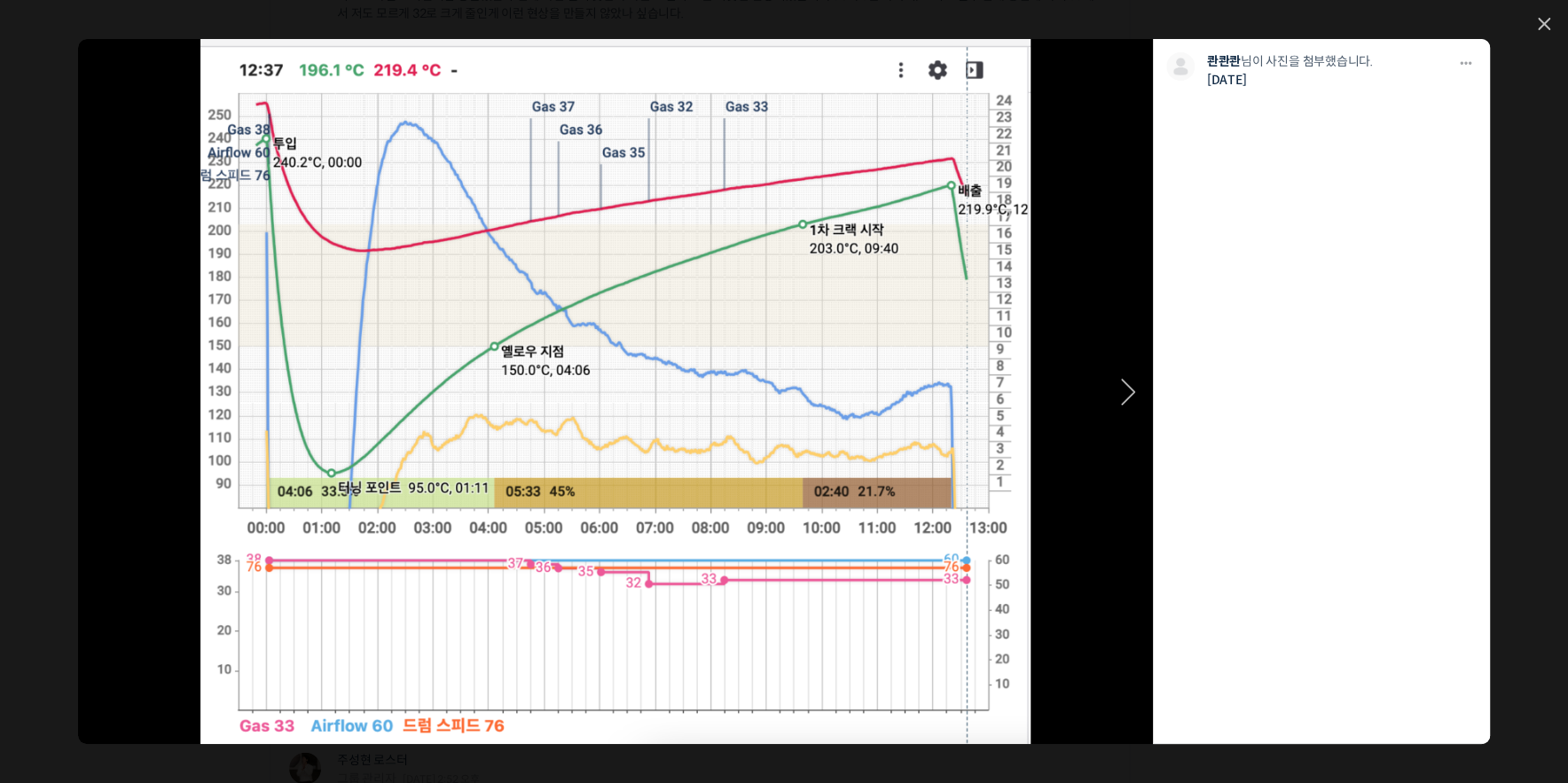
click at [973, 407] on link at bounding box center [723, 392] width 859 height 705
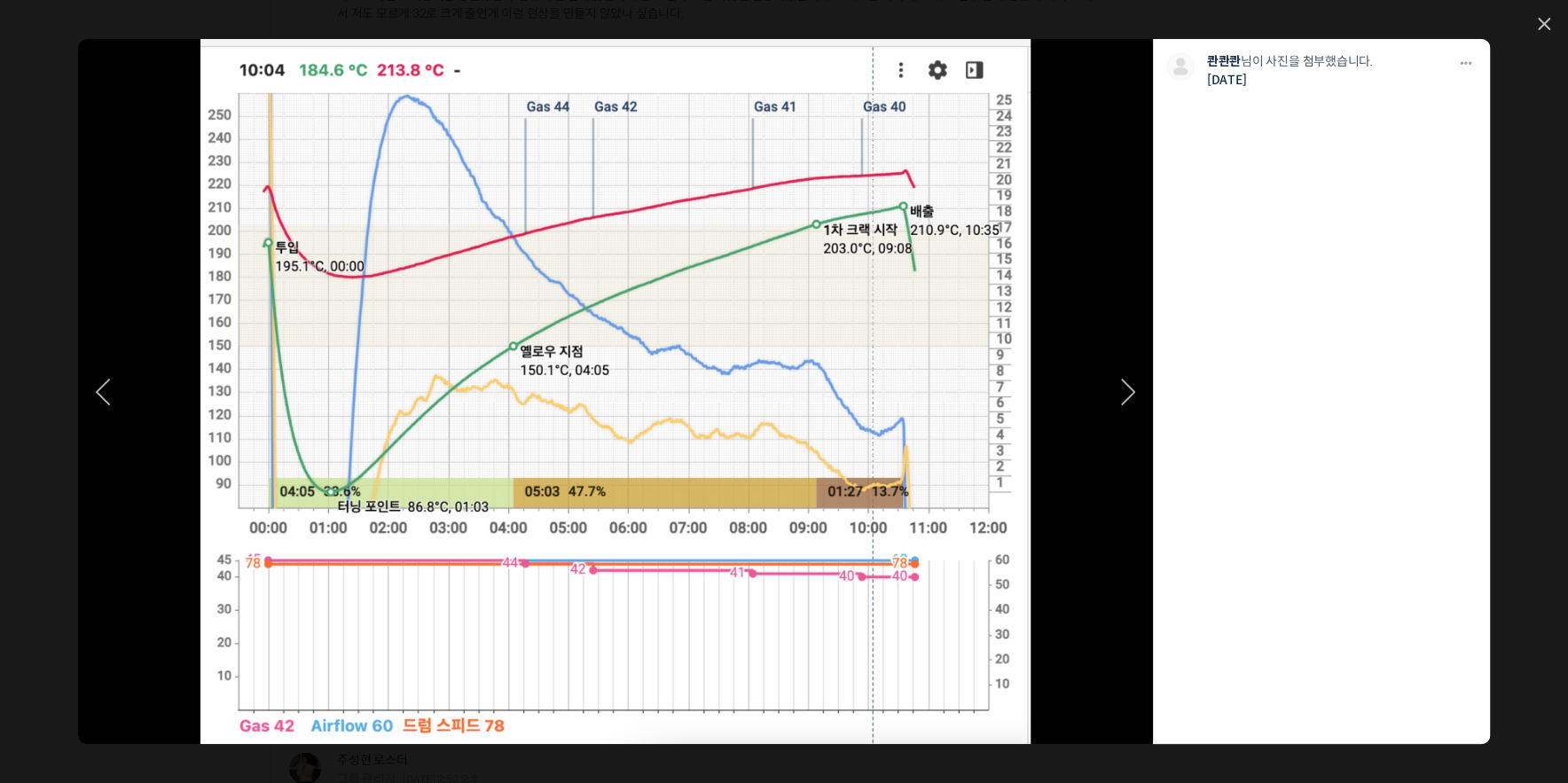
click at [973, 407] on link at bounding box center [723, 392] width 859 height 705
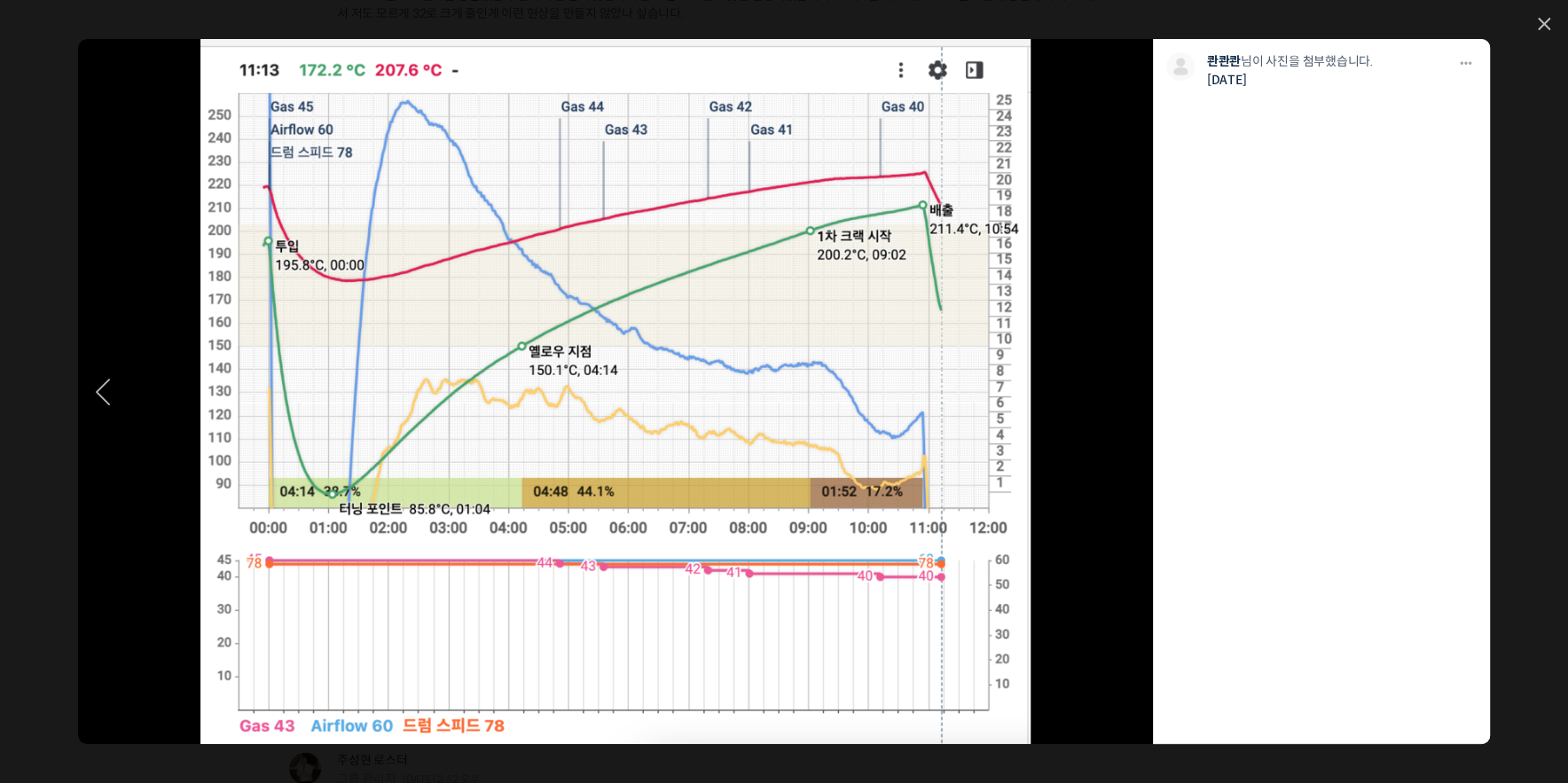
click at [114, 377] on link at bounding box center [186, 392] width 215 height 705
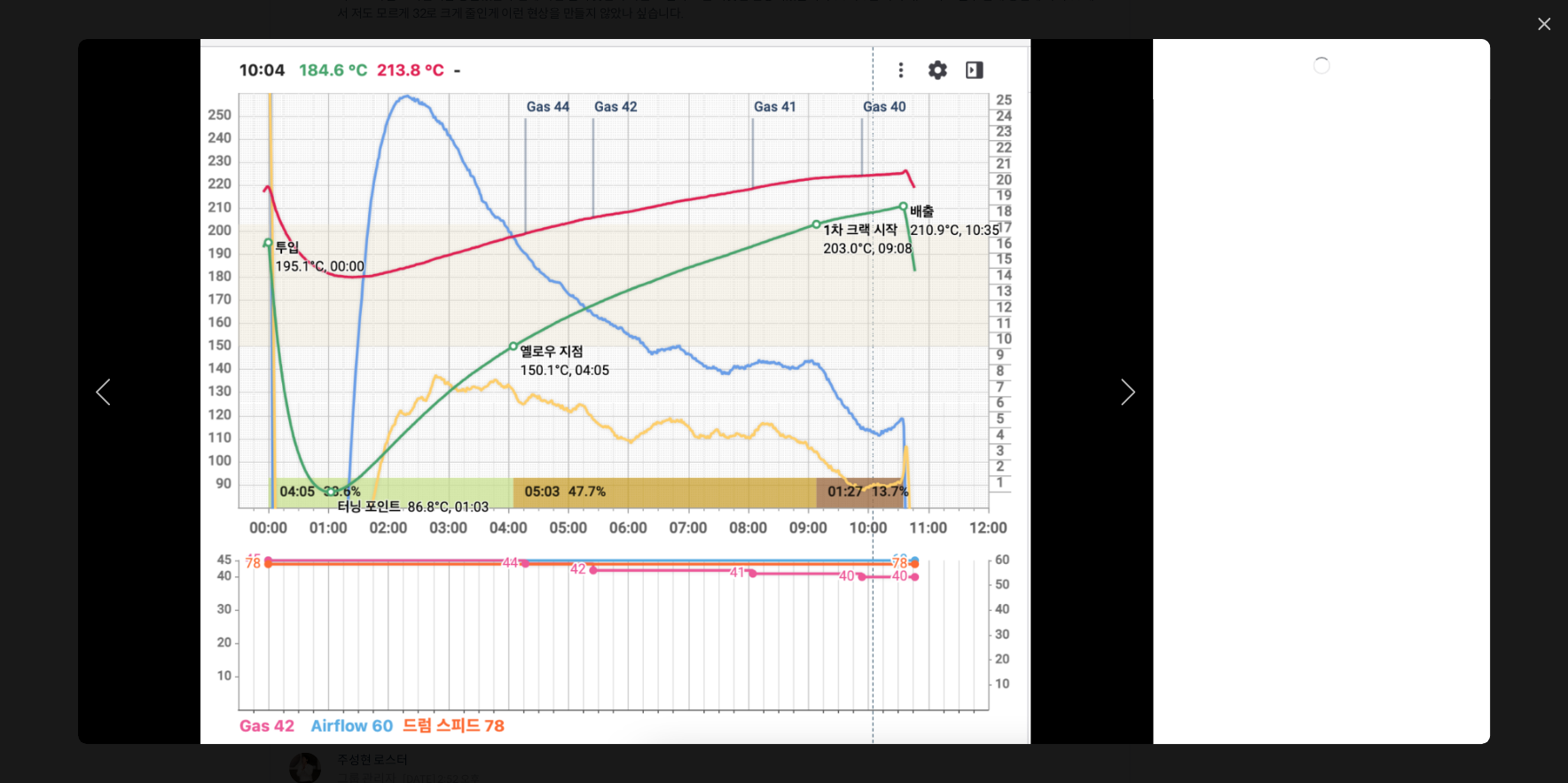
click at [114, 377] on link at bounding box center [186, 392] width 215 height 705
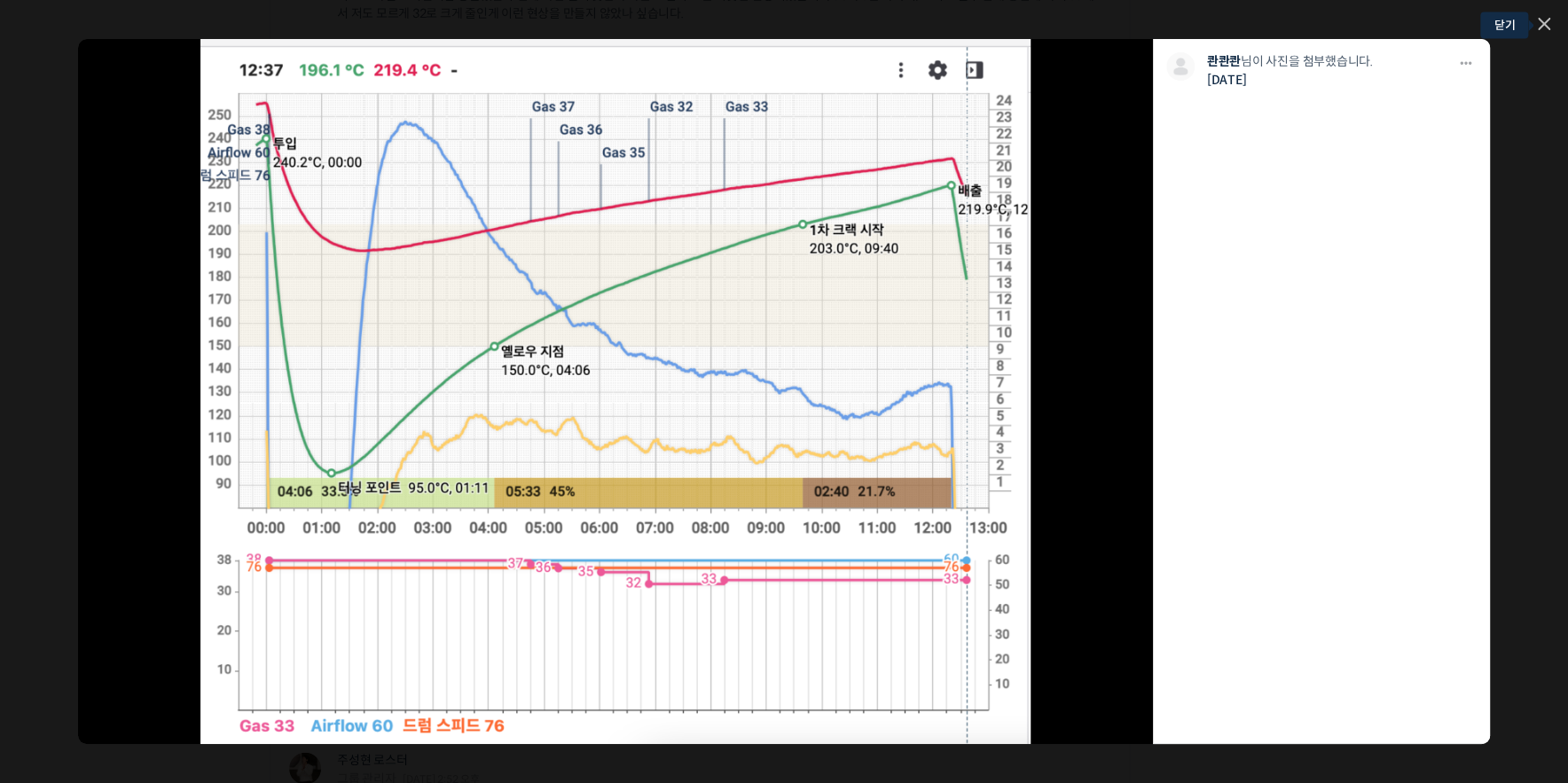
click at [1540, 25] on link at bounding box center [1543, 25] width 12 height 15
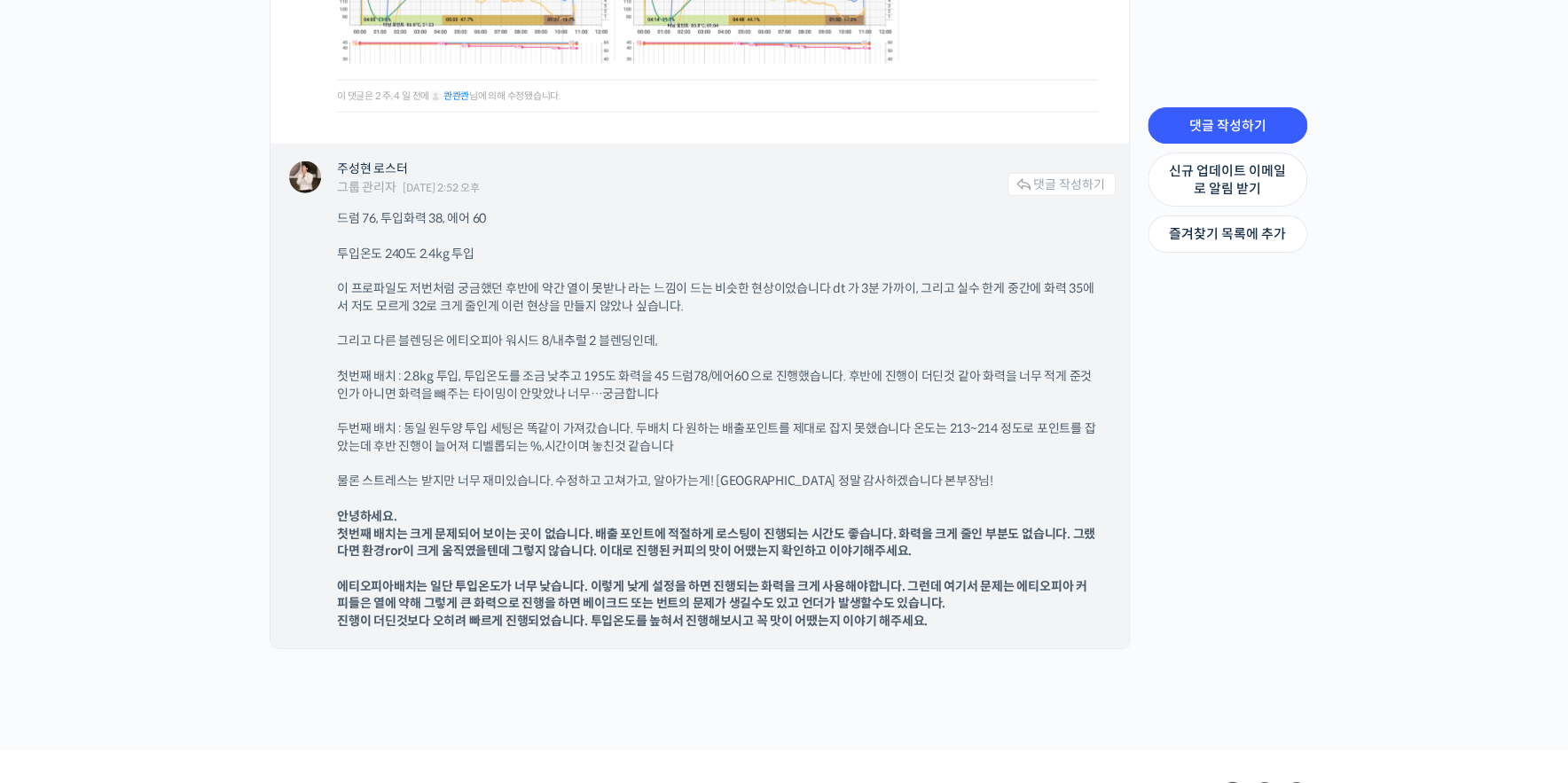
scroll to position [2957, 0]
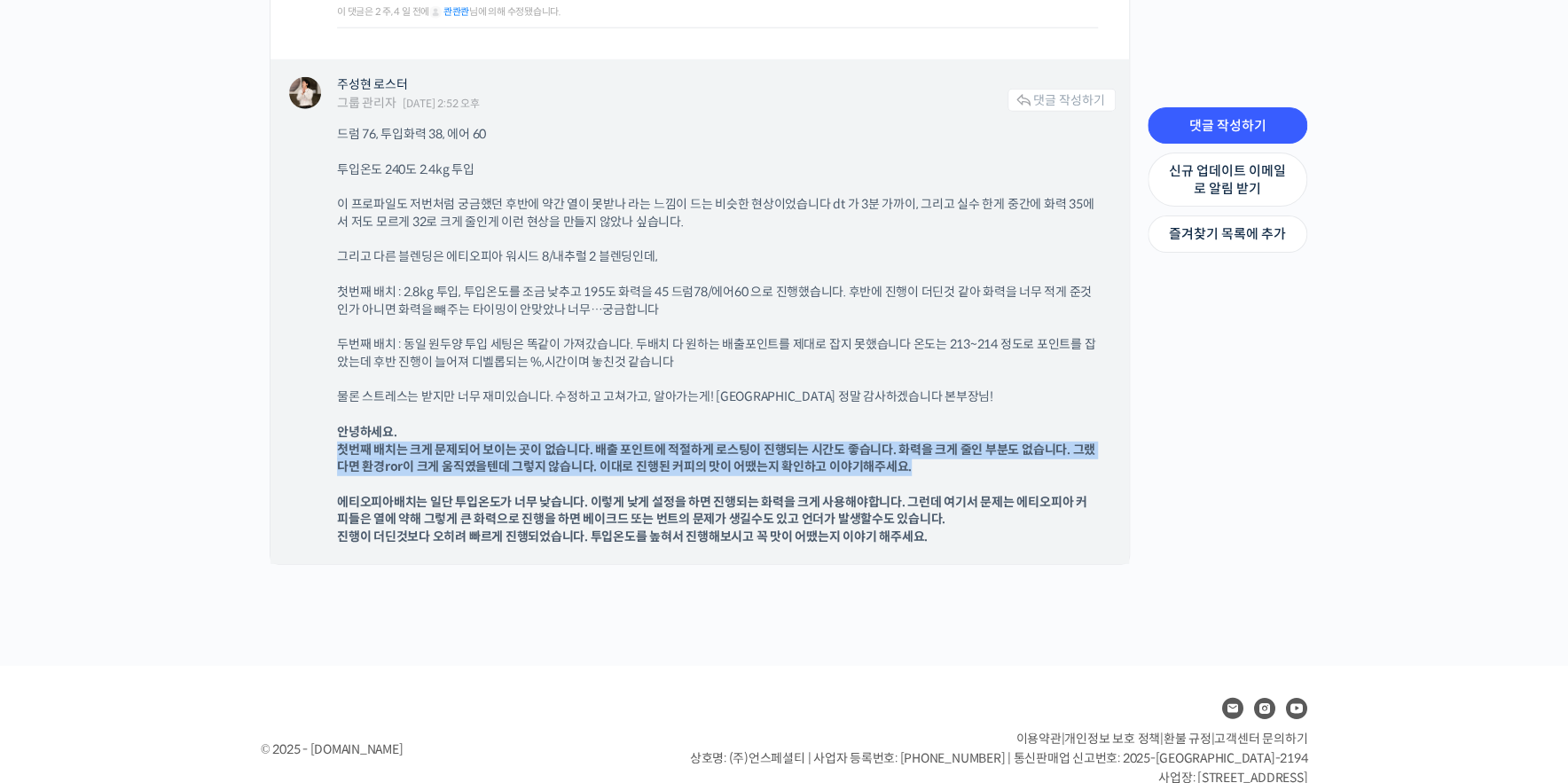
drag, startPoint x: 325, startPoint y: 453, endPoint x: 1028, endPoint y: 459, distance: 703.0
click at [1028, 459] on div "주성현 로스터 그룹 관리자 2025년 08월 04일 2:52 오후 댓글 작성하기 드럼 76, 투입화력 38, 에어 60 투입온도 240도 2.…" at bounding box center [700, 311] width 858 height 504
click at [1028, 459] on p "안녕하세요. 첫번째 배치는 크게 문제되어 보이는 곳이 없습니다. 배출 포인트에 적절하게 로스팅이 진행되는 시간도 좋습니다. 화력을 크게 줄인 …" at bounding box center [717, 450] width 760 height 53
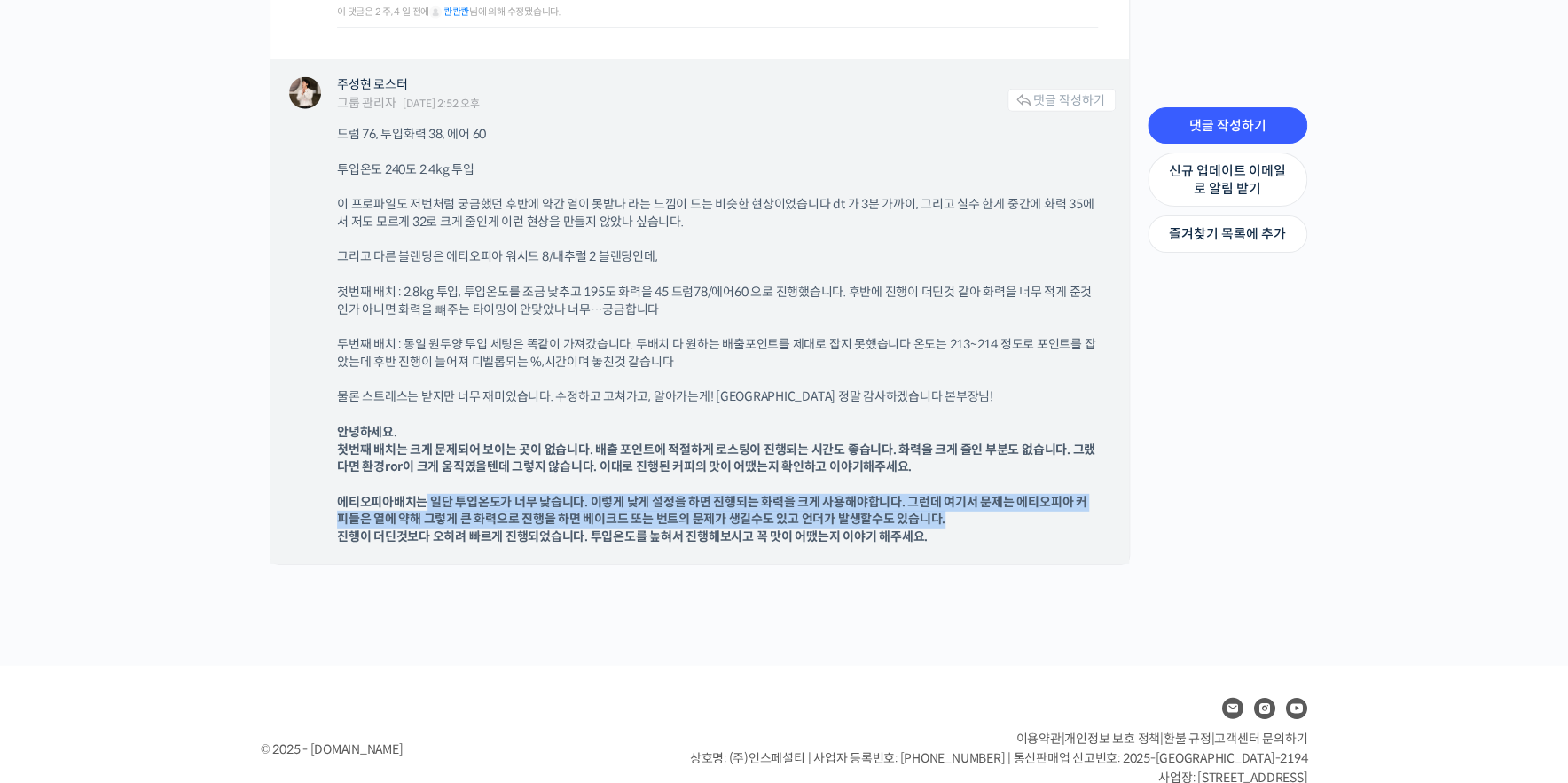
drag, startPoint x: 424, startPoint y: 504, endPoint x: 985, endPoint y: 512, distance: 561.1
click at [983, 510] on p "에티오피아배치는 일단 투입온도가 너무 낮습니다. 이렇게 낮게 설정을 하면 진행되는 화력을 크게 사용해야합니다. 그런데 여기서 문제는 에티오피아…" at bounding box center [717, 520] width 760 height 53
click at [1005, 526] on p "에티오피아배치는 일단 투입온도가 너무 낮습니다. 이렇게 낮게 설정을 하면 진행되는 화력을 크게 사용해야합니다. 그런데 여기서 문제는 에티오피아…" at bounding box center [717, 520] width 760 height 53
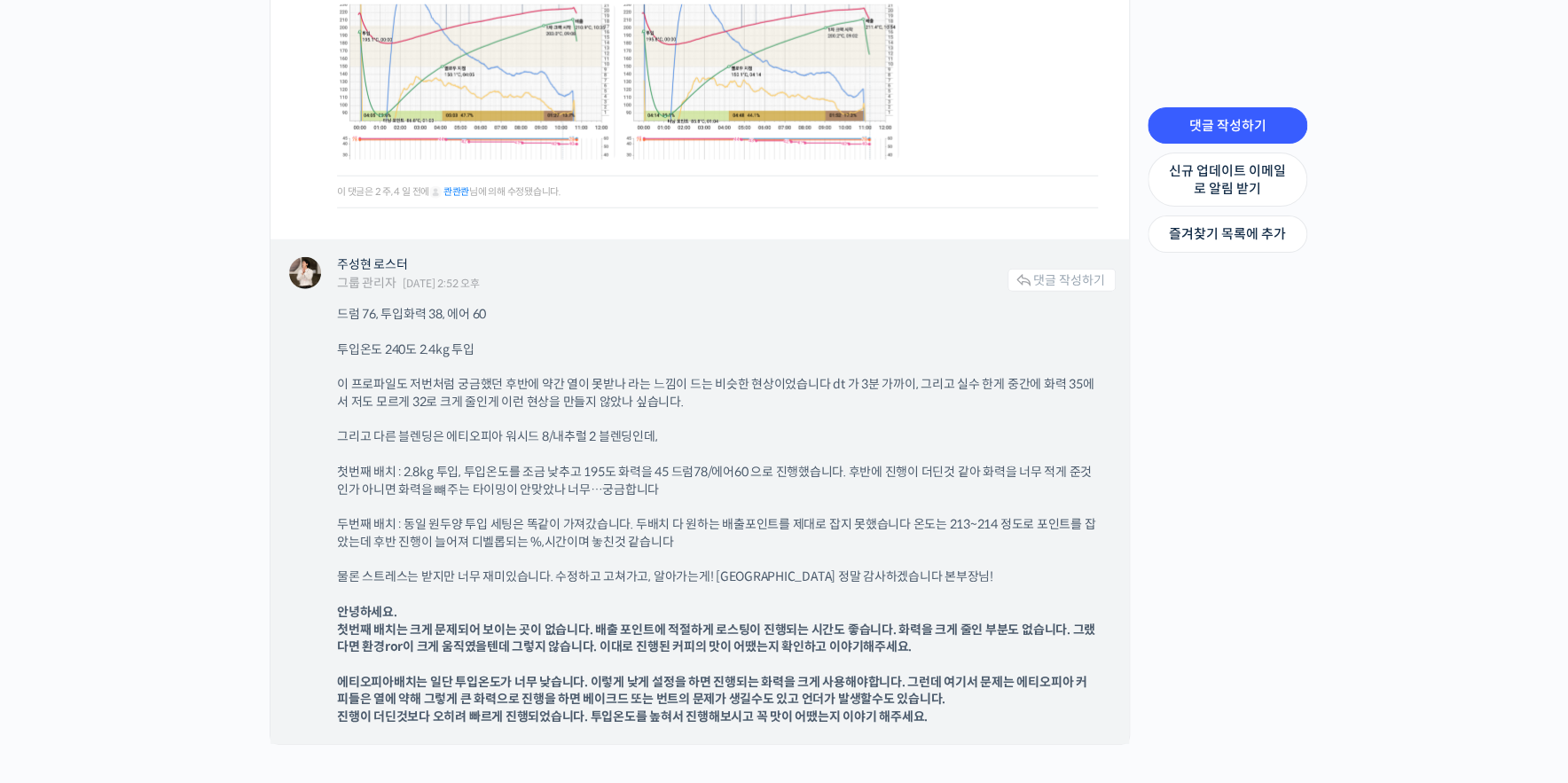
scroll to position [3007, 0]
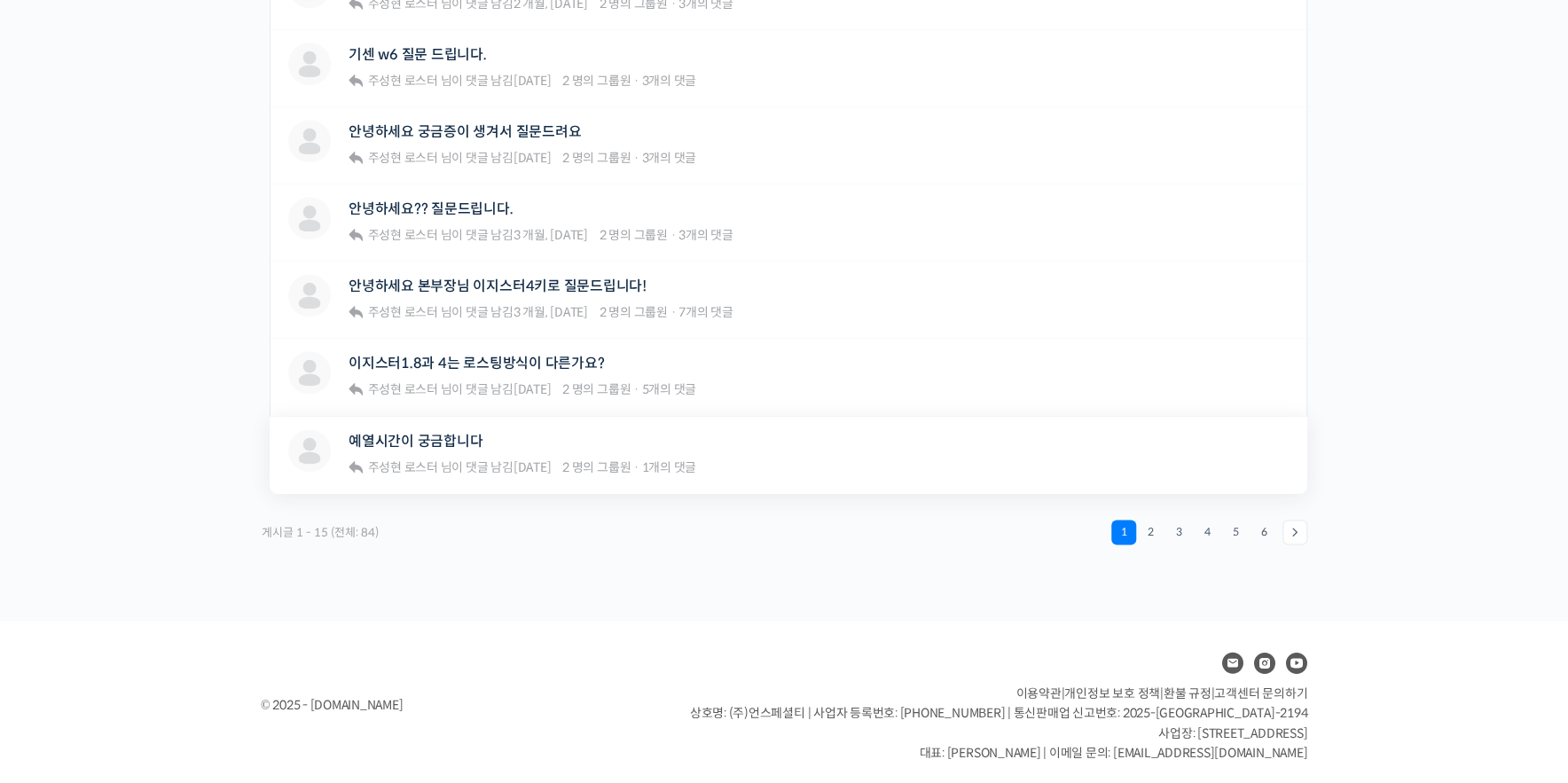
scroll to position [1177, 0]
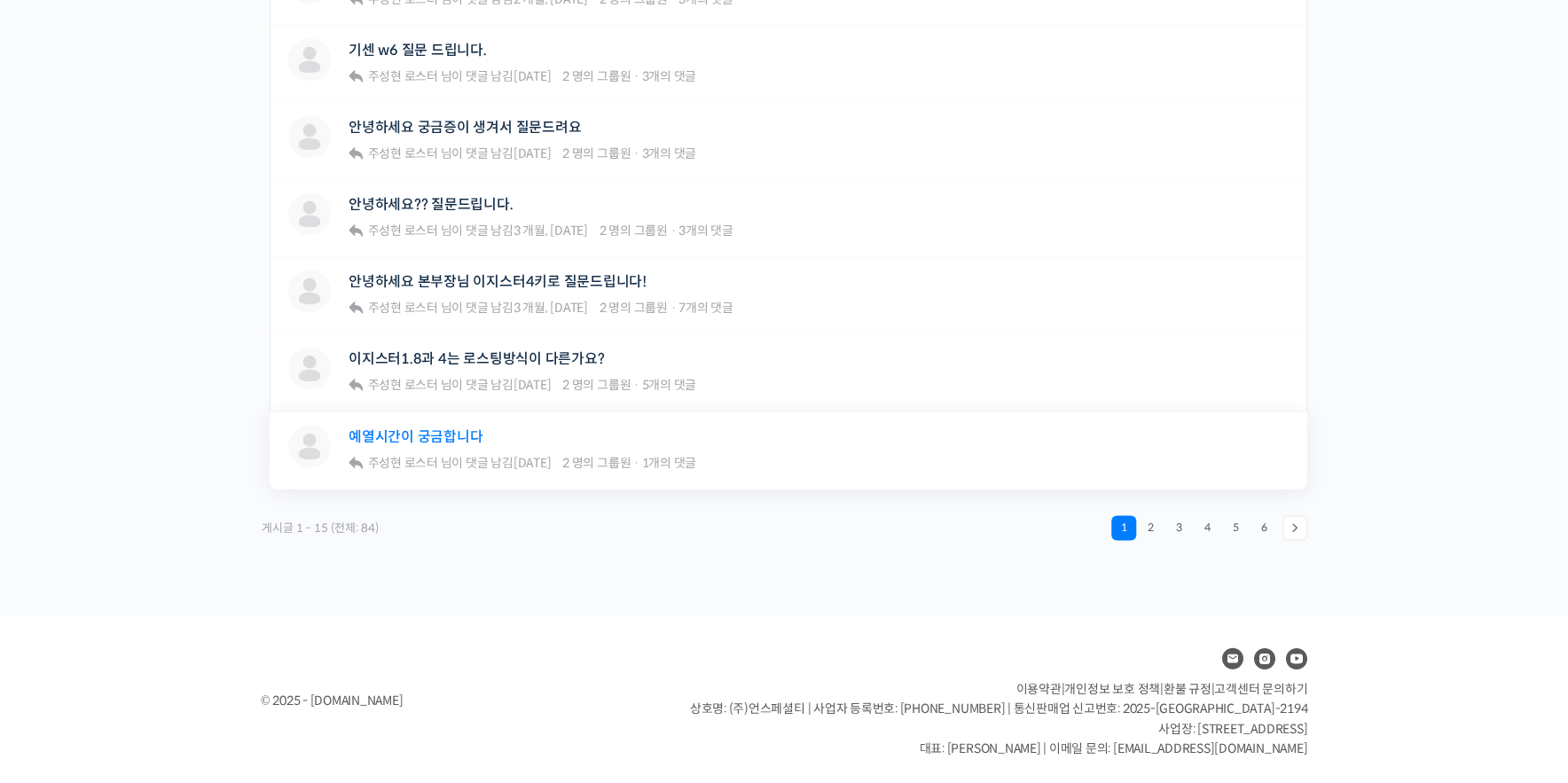
click at [466, 435] on link "예열시간이 궁금합니다" at bounding box center [415, 437] width 134 height 17
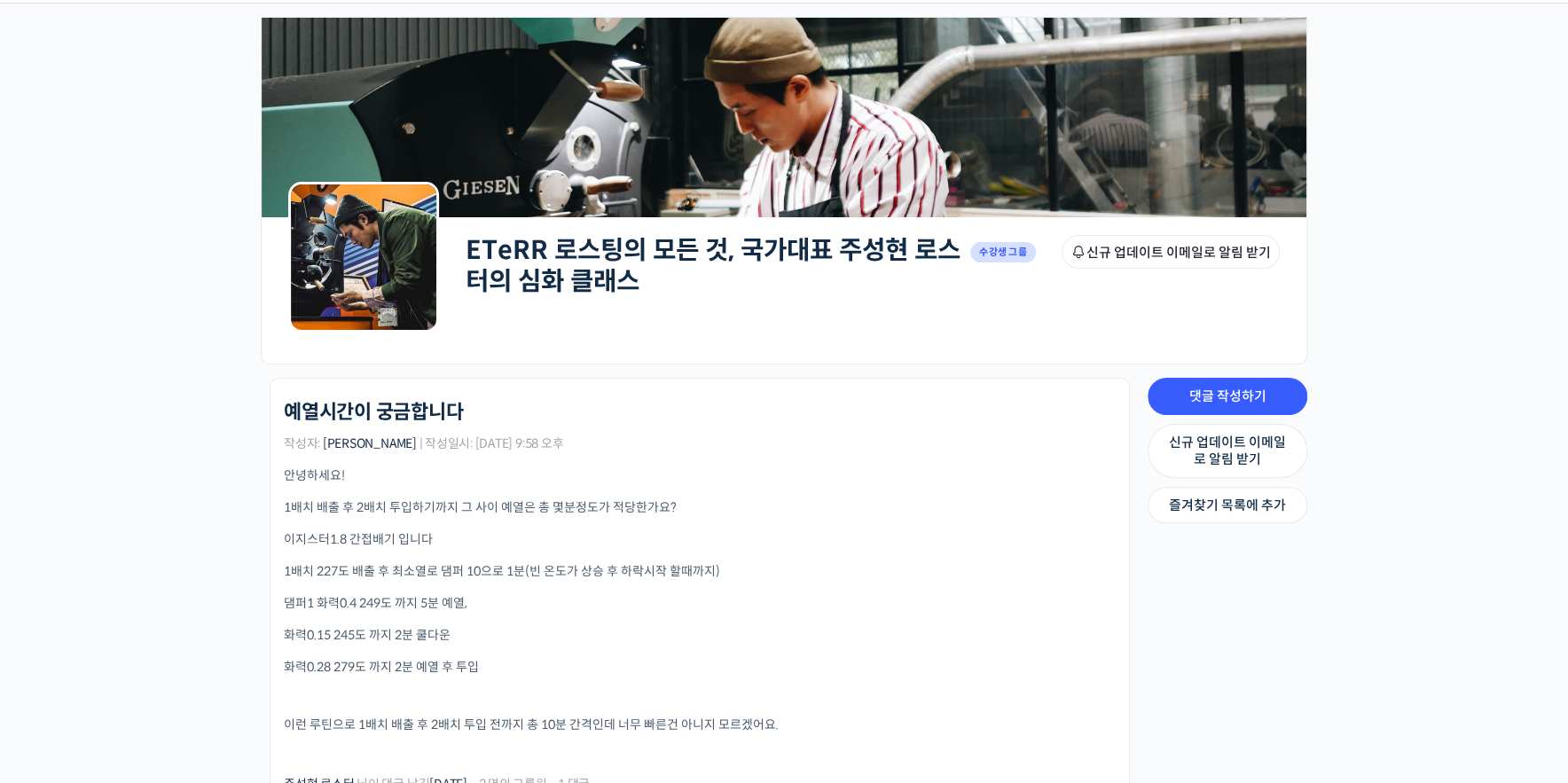
scroll to position [253, 0]
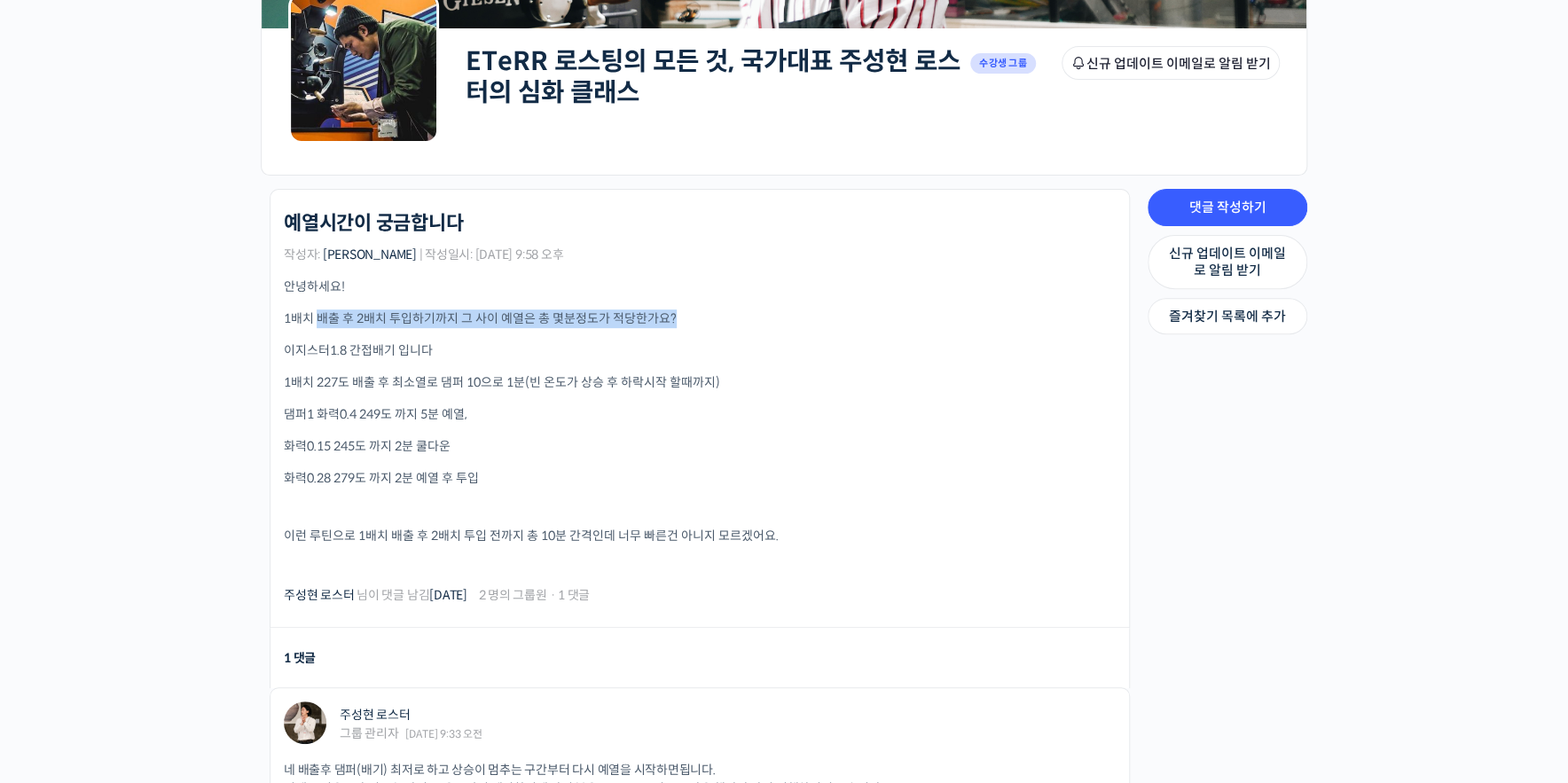
drag, startPoint x: 316, startPoint y: 317, endPoint x: 688, endPoint y: 319, distance: 372.0
click at [688, 319] on p "1배치 배출 후 2배치 투입하기까지 그 사이 예열은 총 몇분정도가 적당한가요?" at bounding box center [699, 319] width 832 height 18
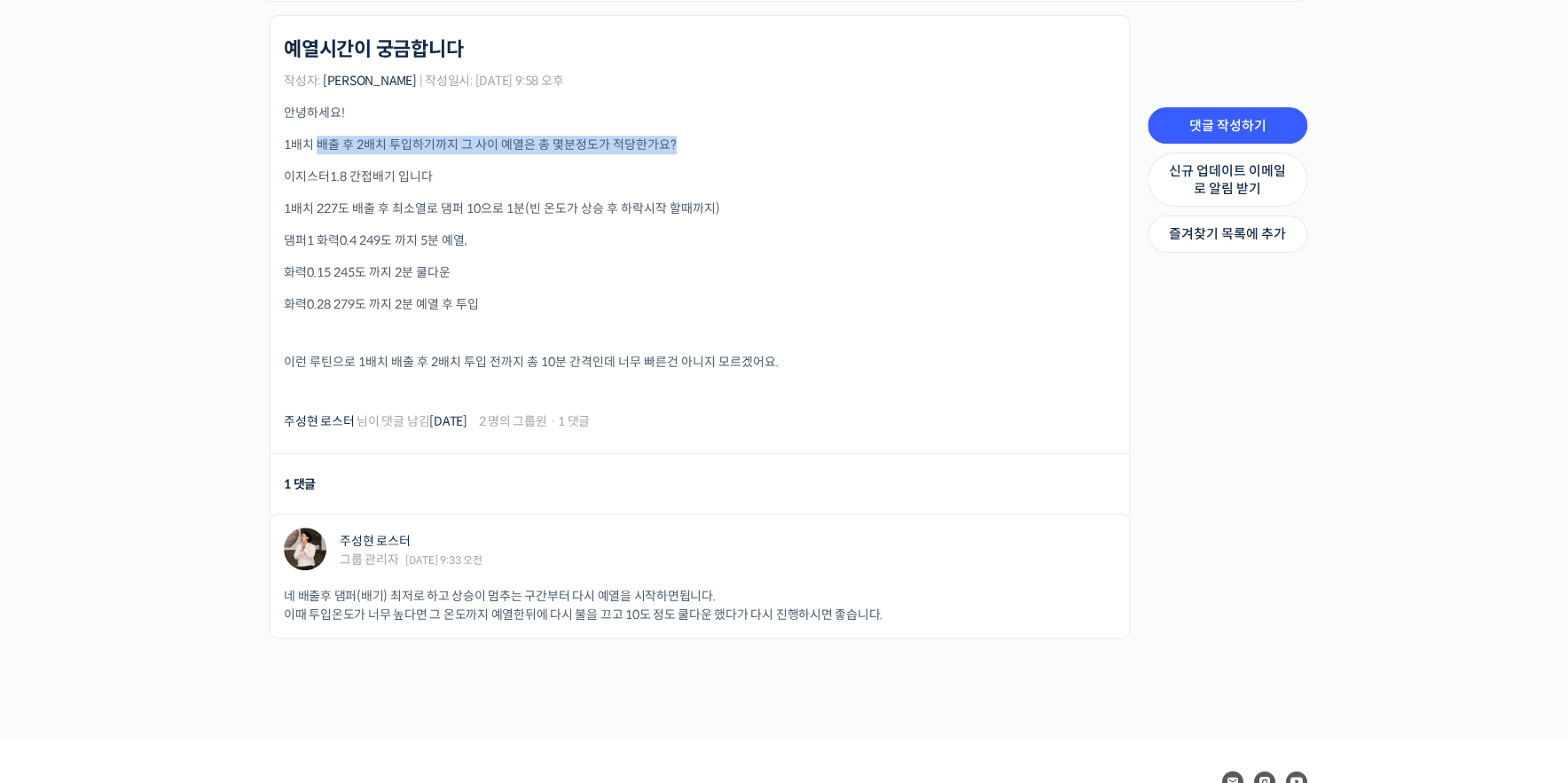
scroll to position [551, 0]
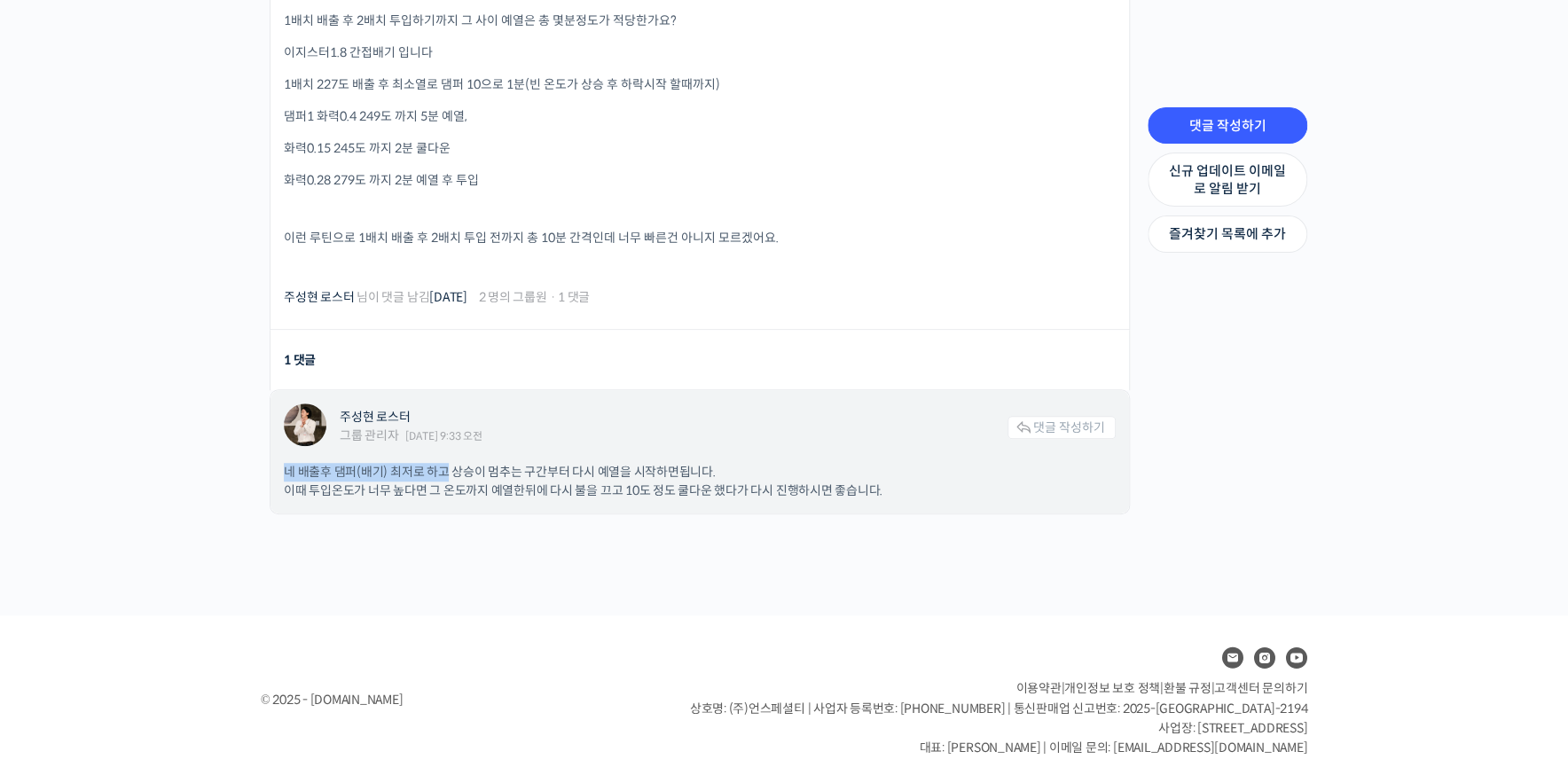
drag, startPoint x: 284, startPoint y: 472, endPoint x: 446, endPoint y: 477, distance: 162.1
click at [446, 477] on p "네 배출후 댐퍼(배기) 최저로 하고 상승이 멈추는 구간부터 다시 예열을 시작하면됩니다. 이때 투입온도가 너무 높다면 그 온도까지 예열한뒤에 다…" at bounding box center [699, 482] width 832 height 37
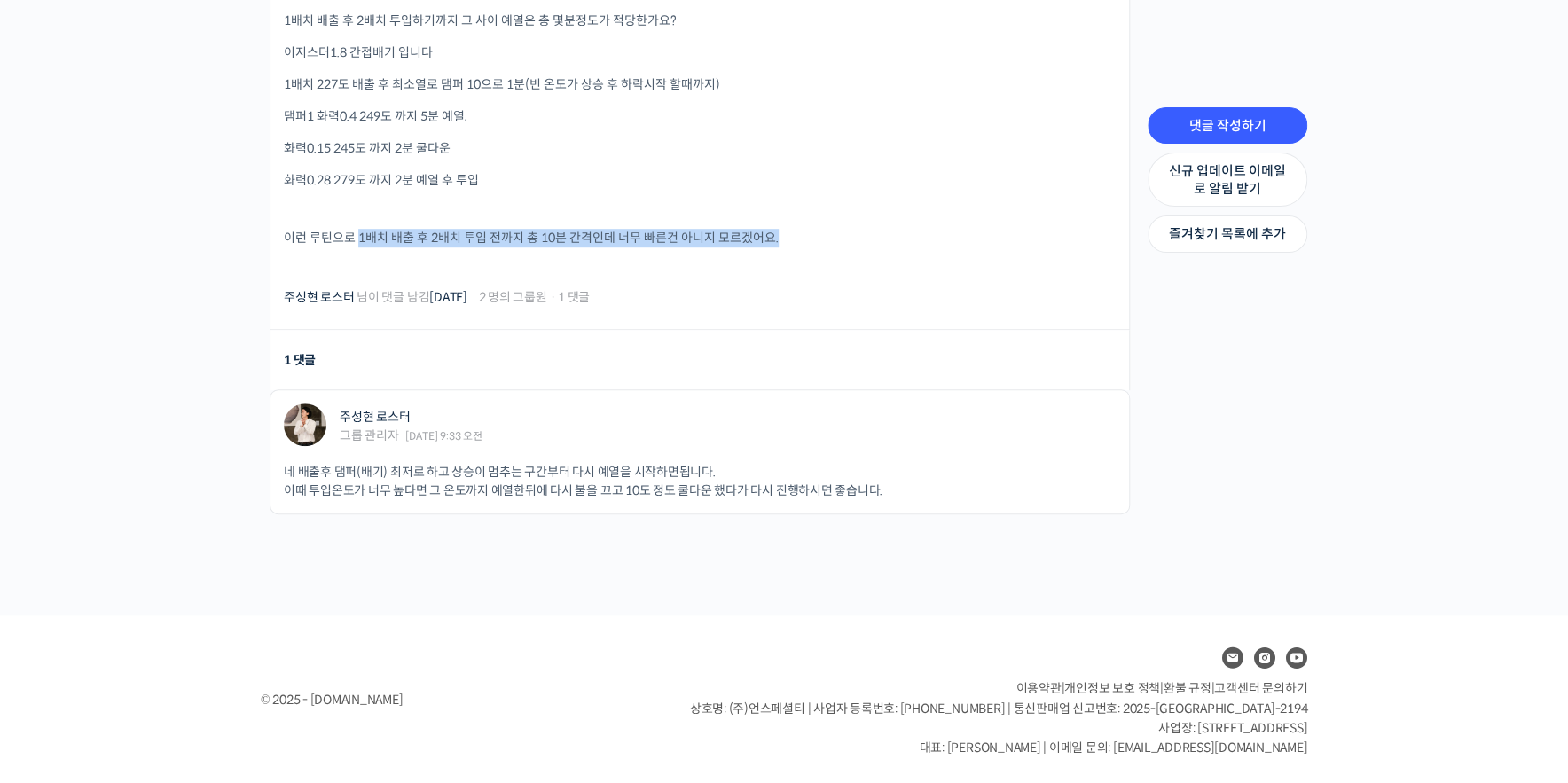
drag, startPoint x: 359, startPoint y: 236, endPoint x: 822, endPoint y: 235, distance: 463.0
click at [827, 230] on p "이런 루틴으로 1배치 배출 후 2배치 투입 전까지 총 10분 간격인데 너무 빠른건 아니지 모르겠어요." at bounding box center [699, 238] width 832 height 18
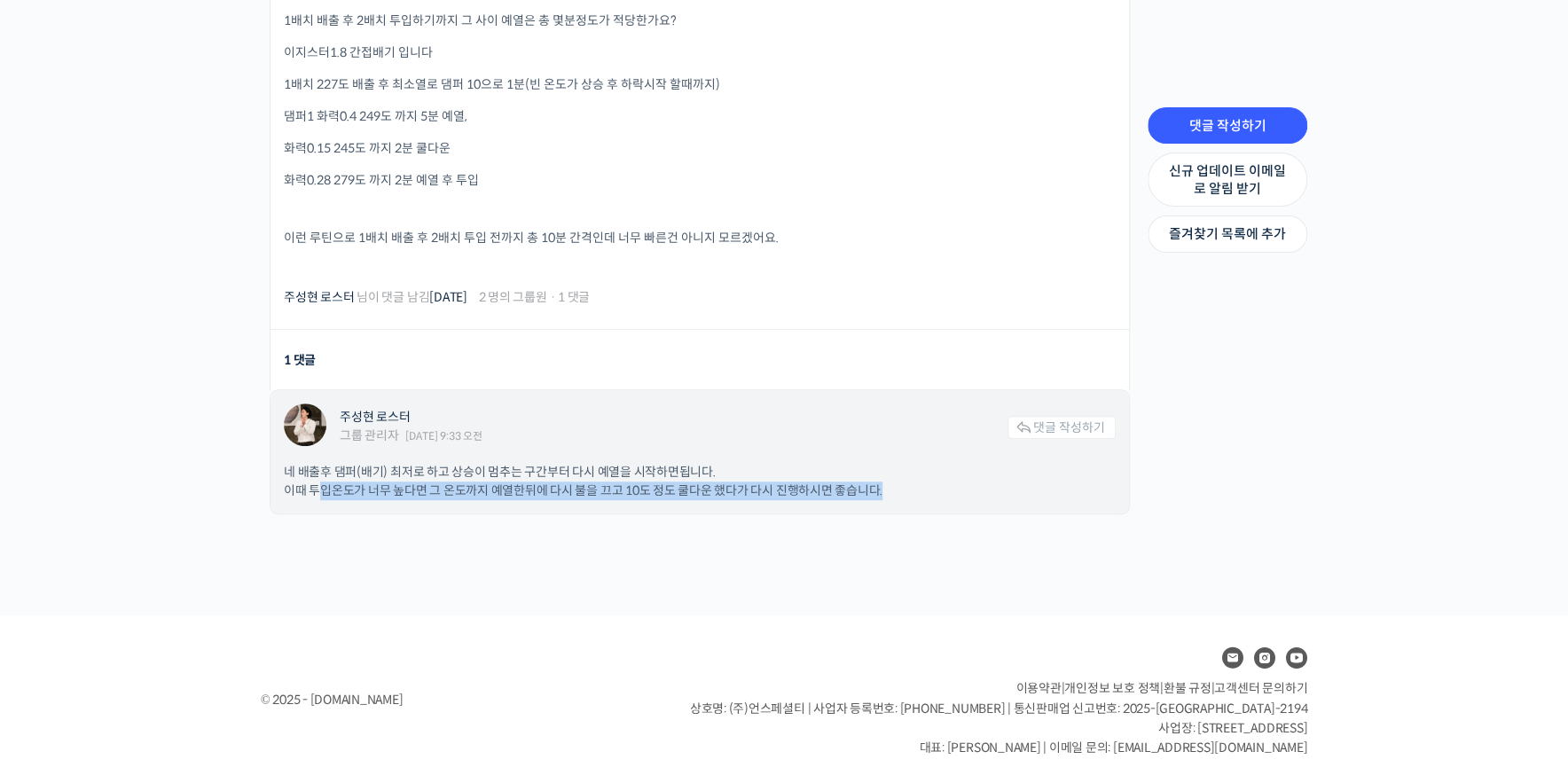
drag, startPoint x: 321, startPoint y: 490, endPoint x: 893, endPoint y: 491, distance: 572.0
click at [893, 491] on p "네 배출후 댐퍼(배기) 최저로 하고 상승이 멈추는 구간부터 다시 예열을 시작하면됩니다. 이때 투입온도가 너무 높다면 그 온도까지 예열한뒤에 다…" at bounding box center [699, 482] width 832 height 37
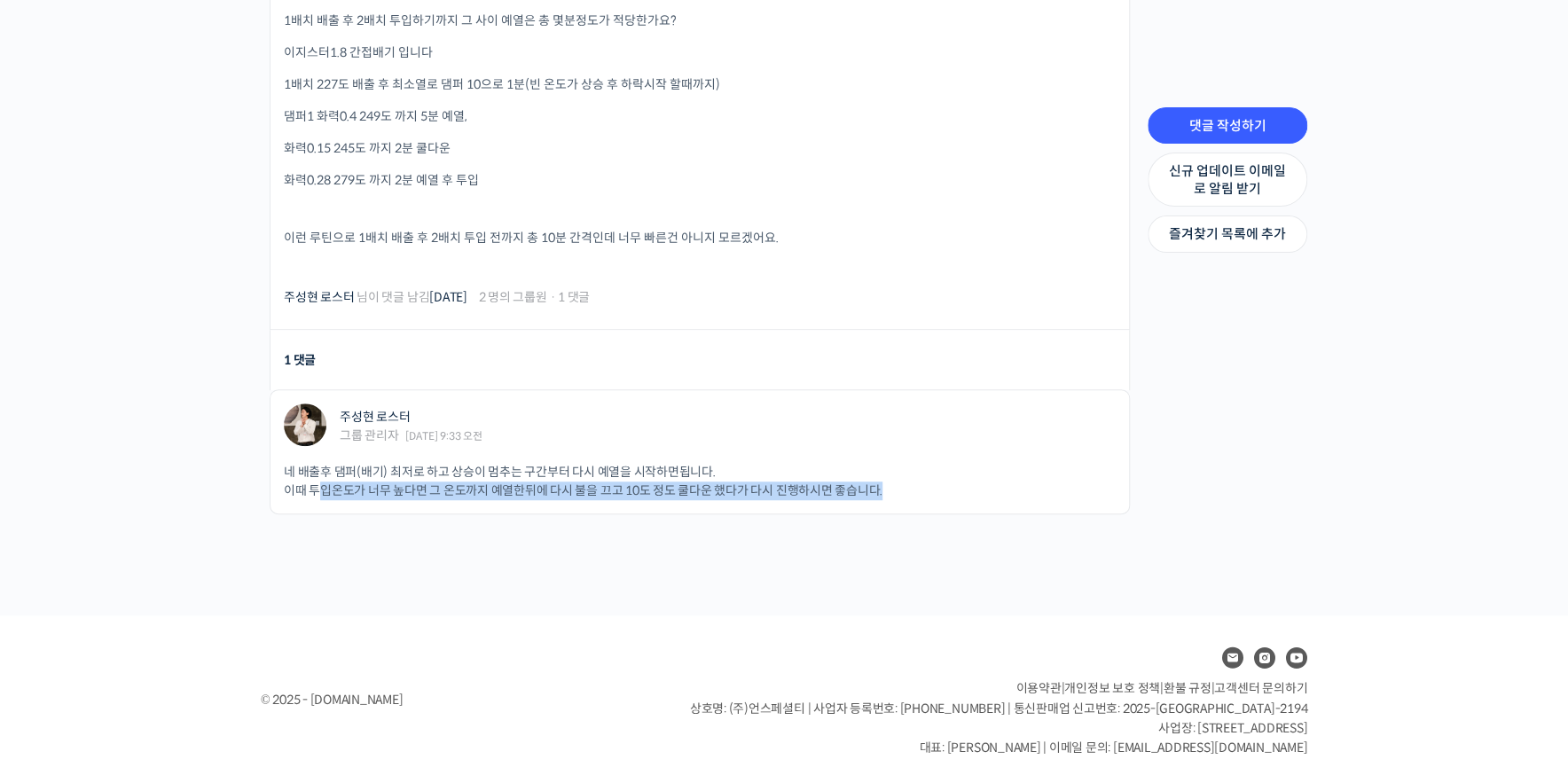
click at [558, 533] on div "ETeRR 로스팅의 모든 것, 국가대표 주성현 로스터의 심화 클래스 예열시간이 궁금합니다 작성자: [PERSON_NAME] | 작성일시: [D…" at bounding box center [695, 229] width 887 height 676
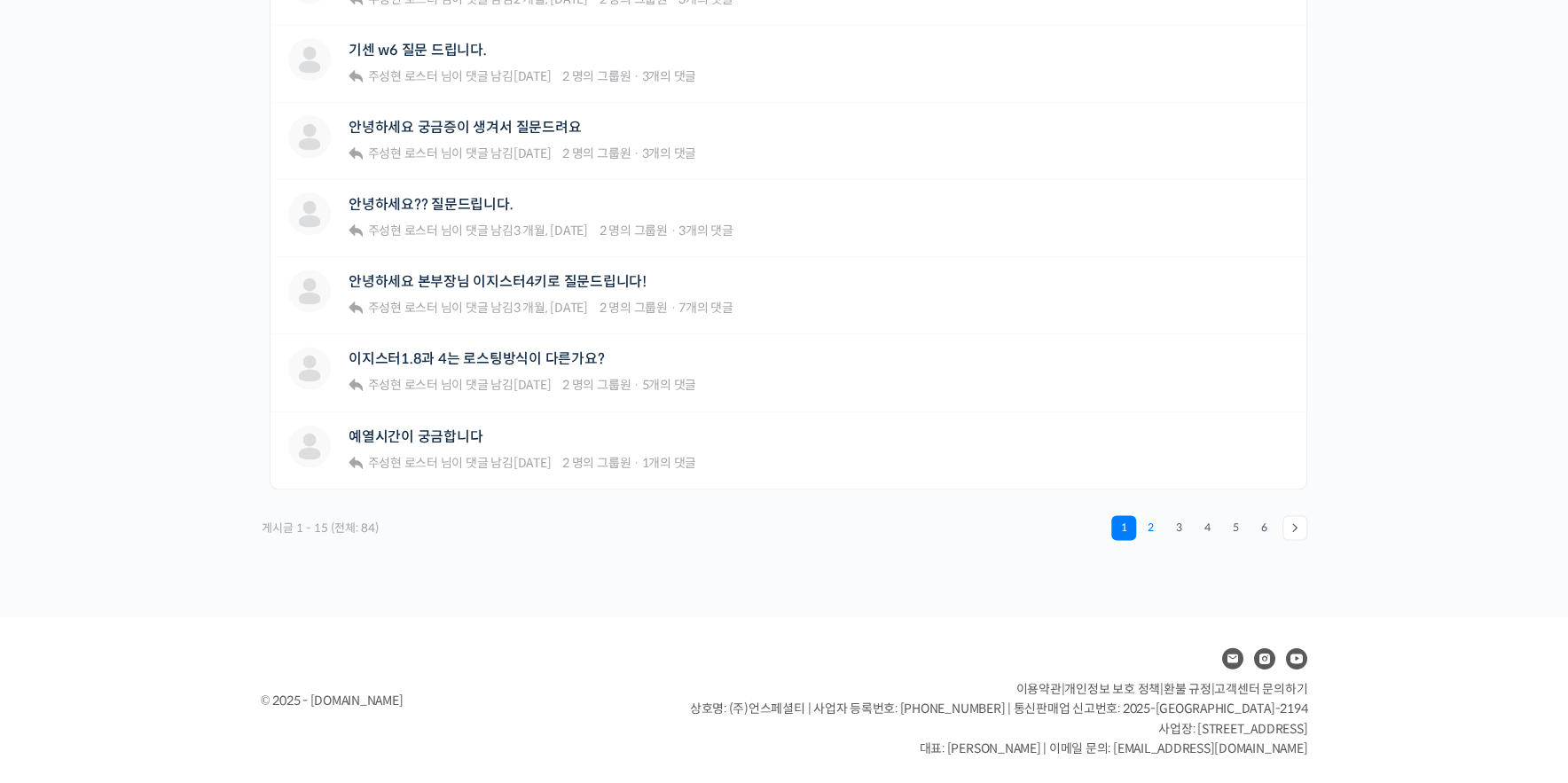
click at [1155, 525] on link "2" at bounding box center [1150, 527] width 25 height 25
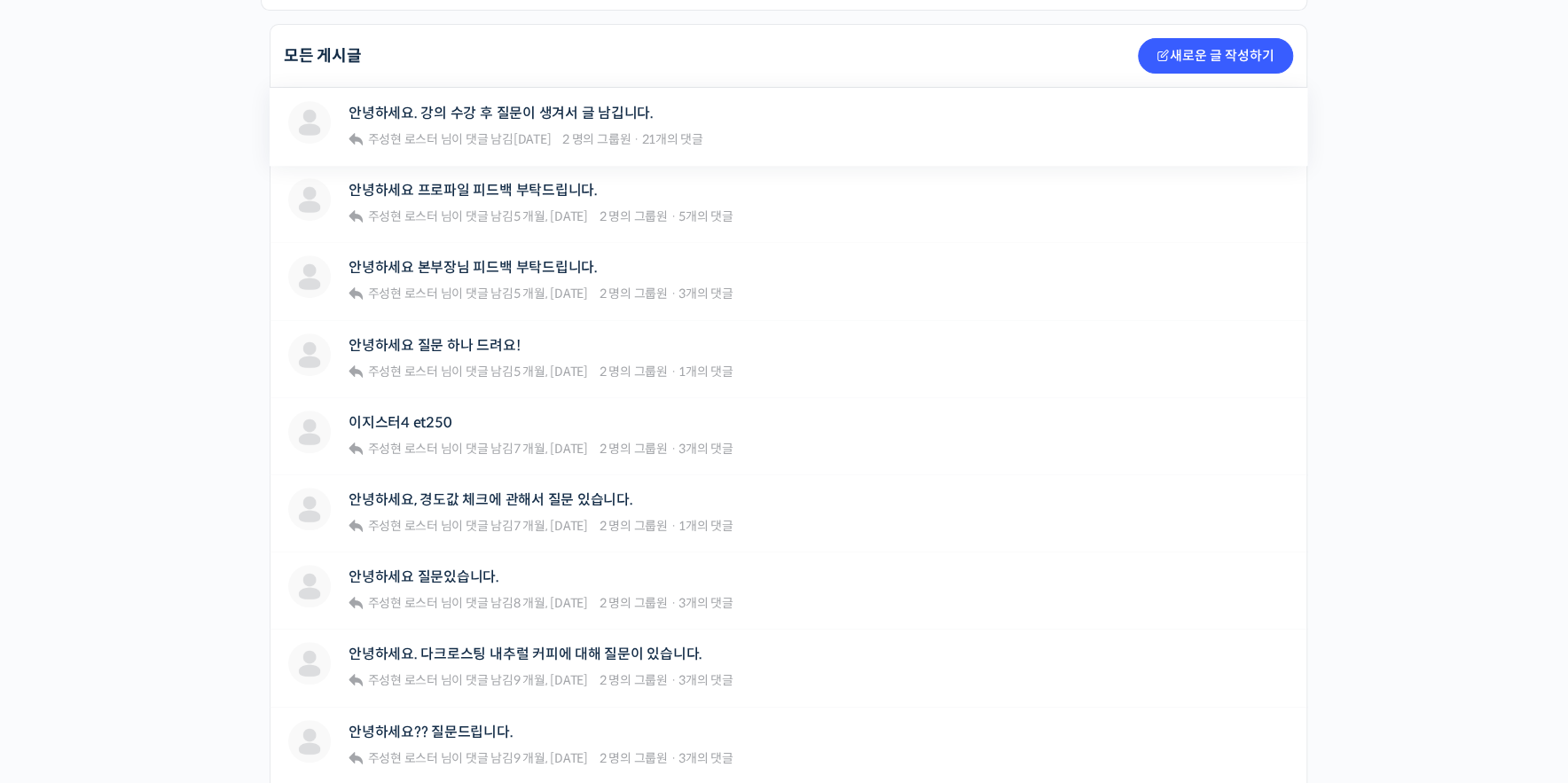
scroll to position [422, 0]
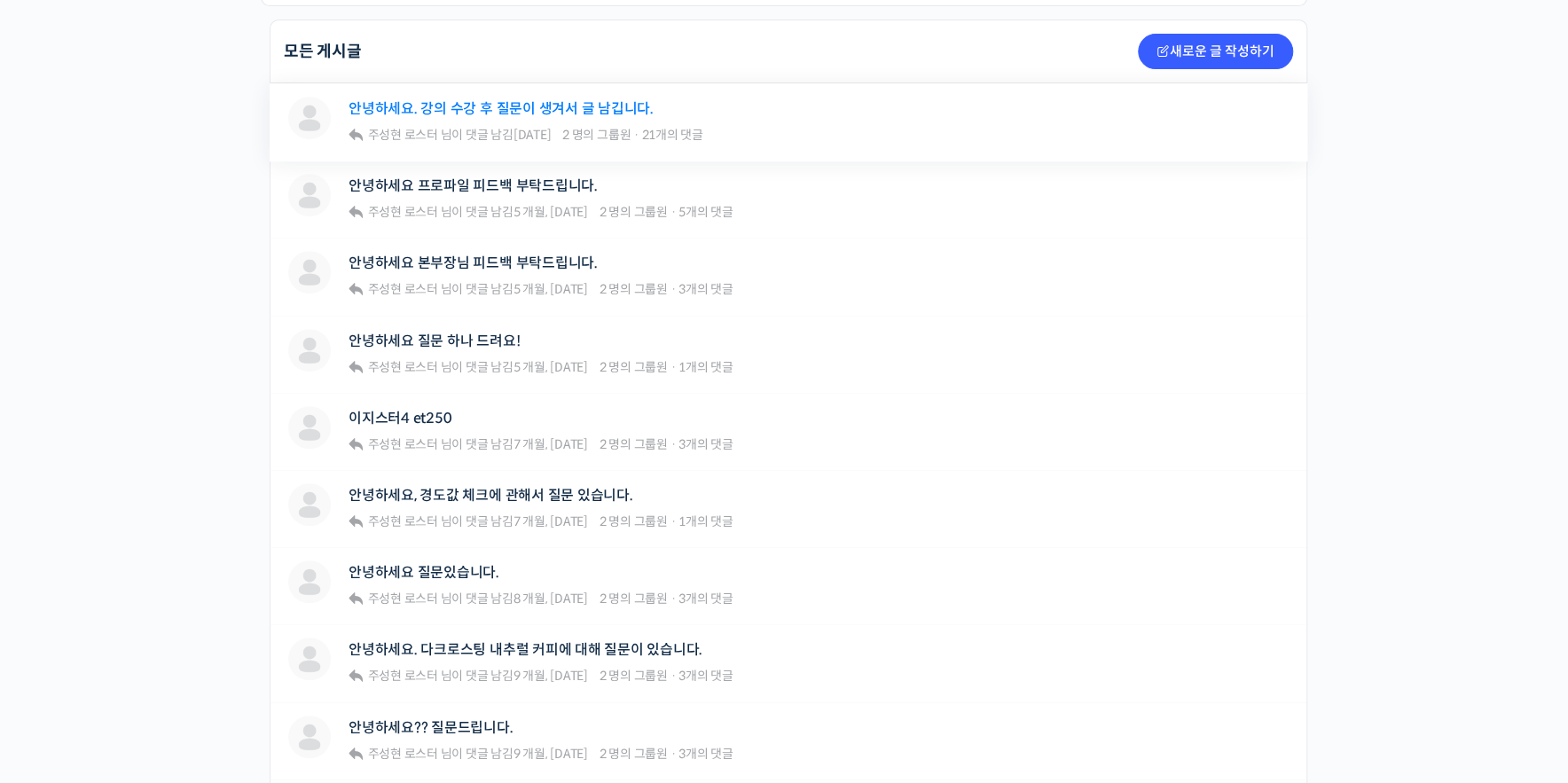
click at [512, 110] on link "안녕하세요. 강의 수강 후 질문이 생겨서 글 남깁니다." at bounding box center [501, 109] width 305 height 17
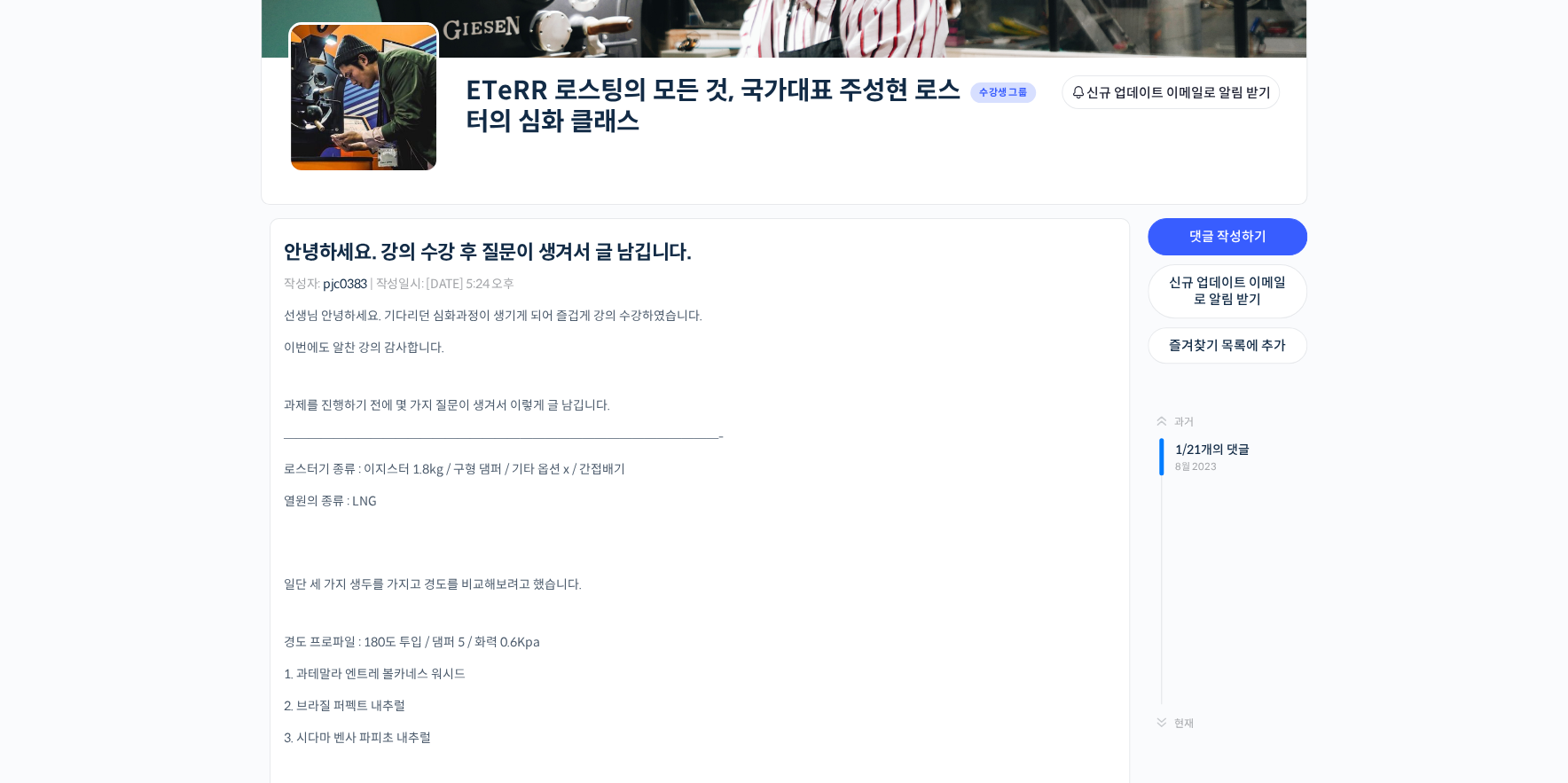
scroll to position [253, 0]
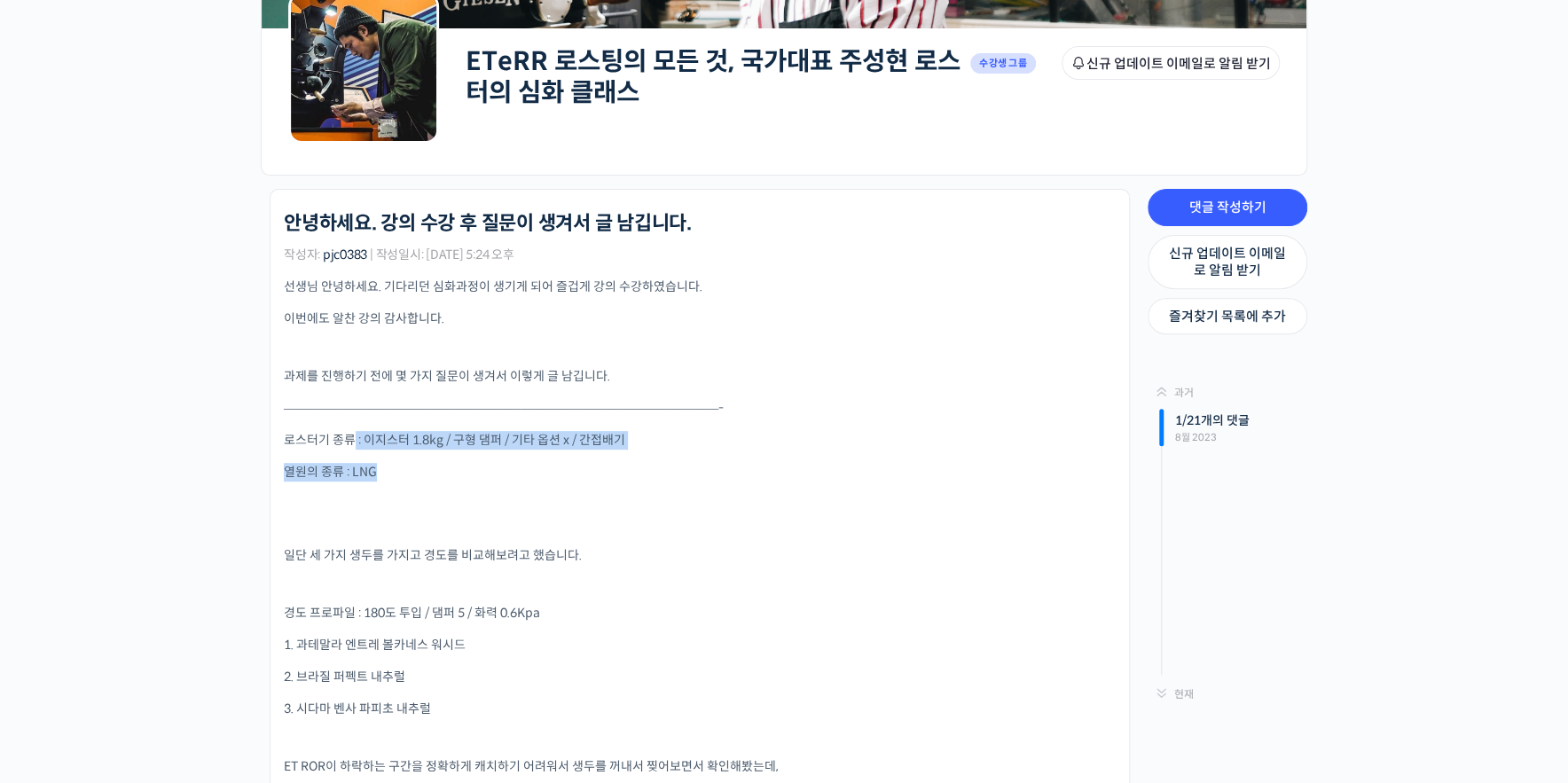
drag, startPoint x: 351, startPoint y: 440, endPoint x: 748, endPoint y: 479, distance: 398.9
click at [816, 473] on p "열원의 종류 : LNG" at bounding box center [699, 473] width 832 height 18
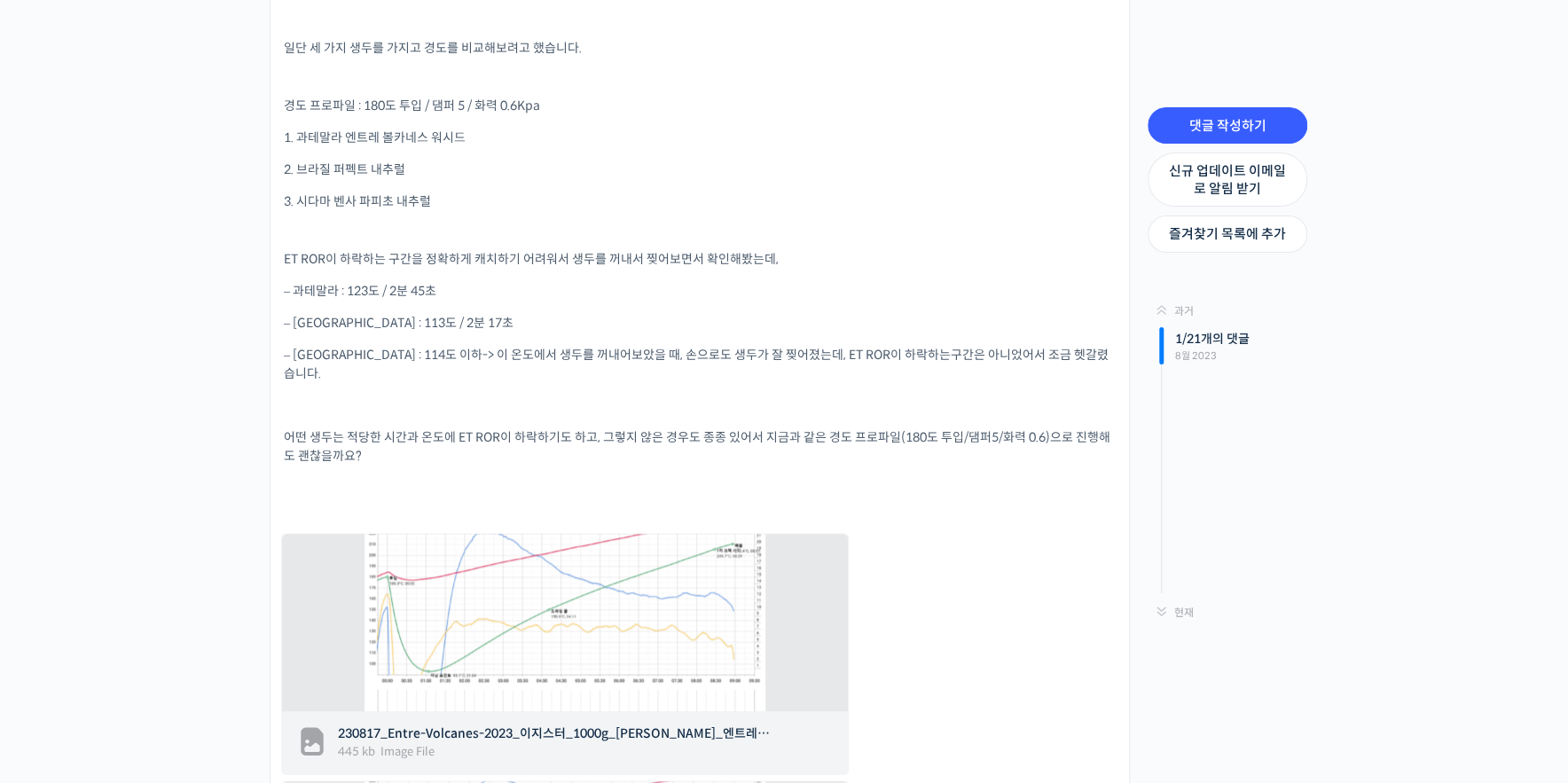
scroll to position [845, 0]
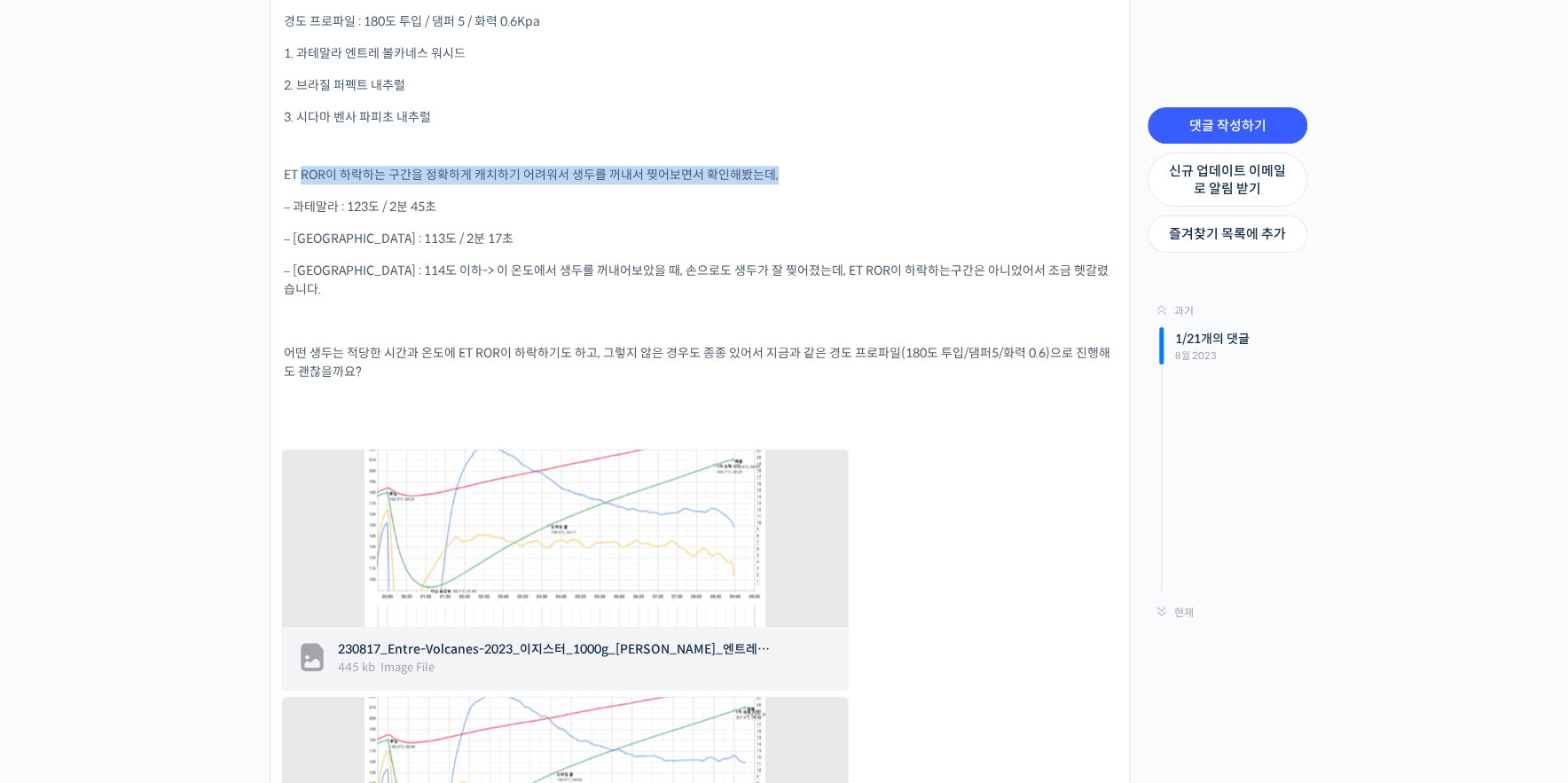
drag, startPoint x: 305, startPoint y: 171, endPoint x: 781, endPoint y: 182, distance: 476.1
click at [781, 182] on p "ET ROR이 하락하는 구간을 정확하게 캐치하기 어려워서 생두를 꺼내서 찢어보면서 확인해봤는데," at bounding box center [699, 175] width 832 height 18
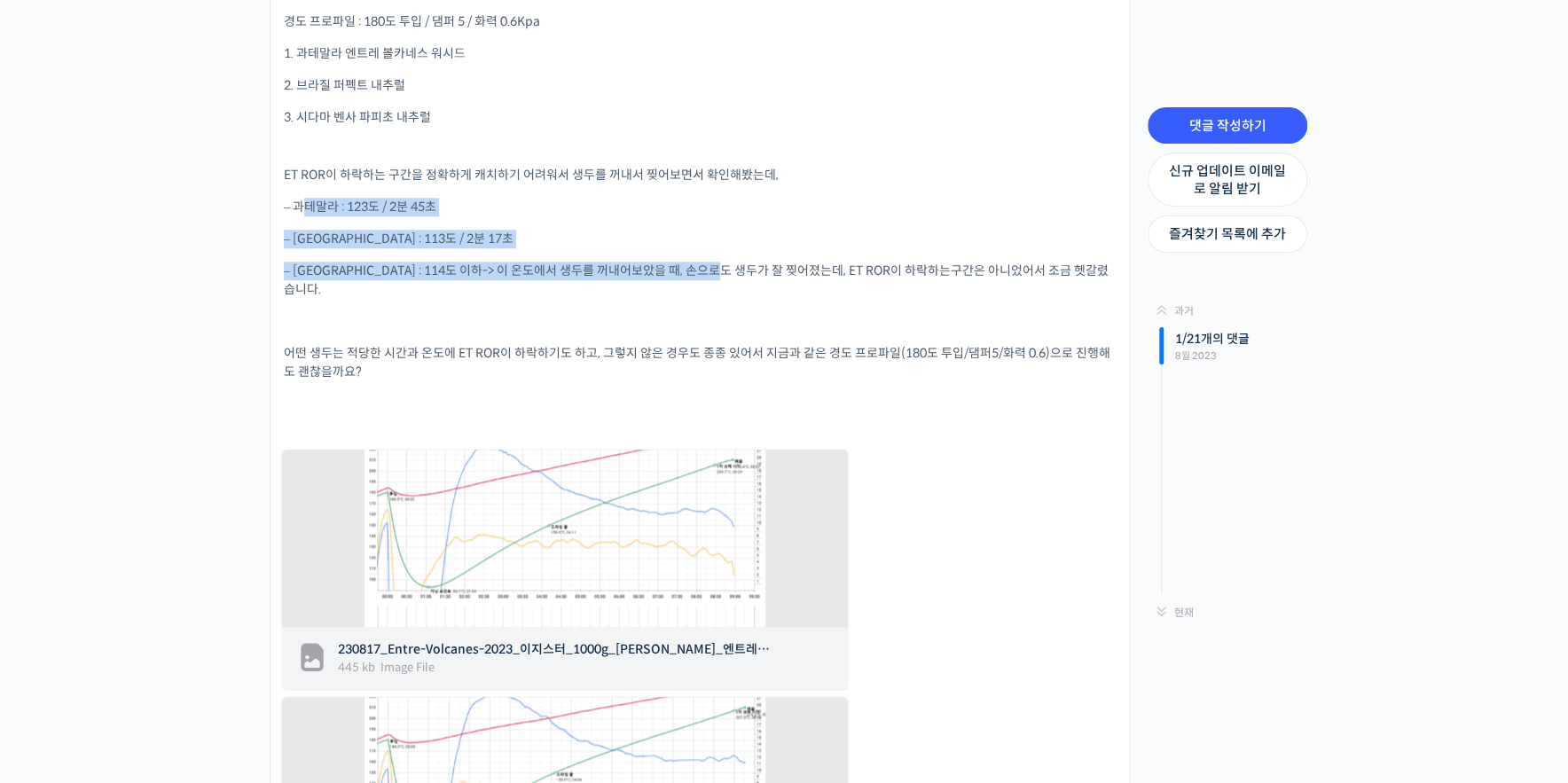
drag, startPoint x: 304, startPoint y: 206, endPoint x: 651, endPoint y: 271, distance: 353.0
click at [651, 271] on div "선생님 안녕하세요. 기다리던 심화과정이 생기게 되어 즐겁게 강의 수강하였습니다. 이번에도 알찬 강의 감사합니다. 과제를 진행하기 전에 몇 가지…" at bounding box center [699, 437] width 832 height 1502
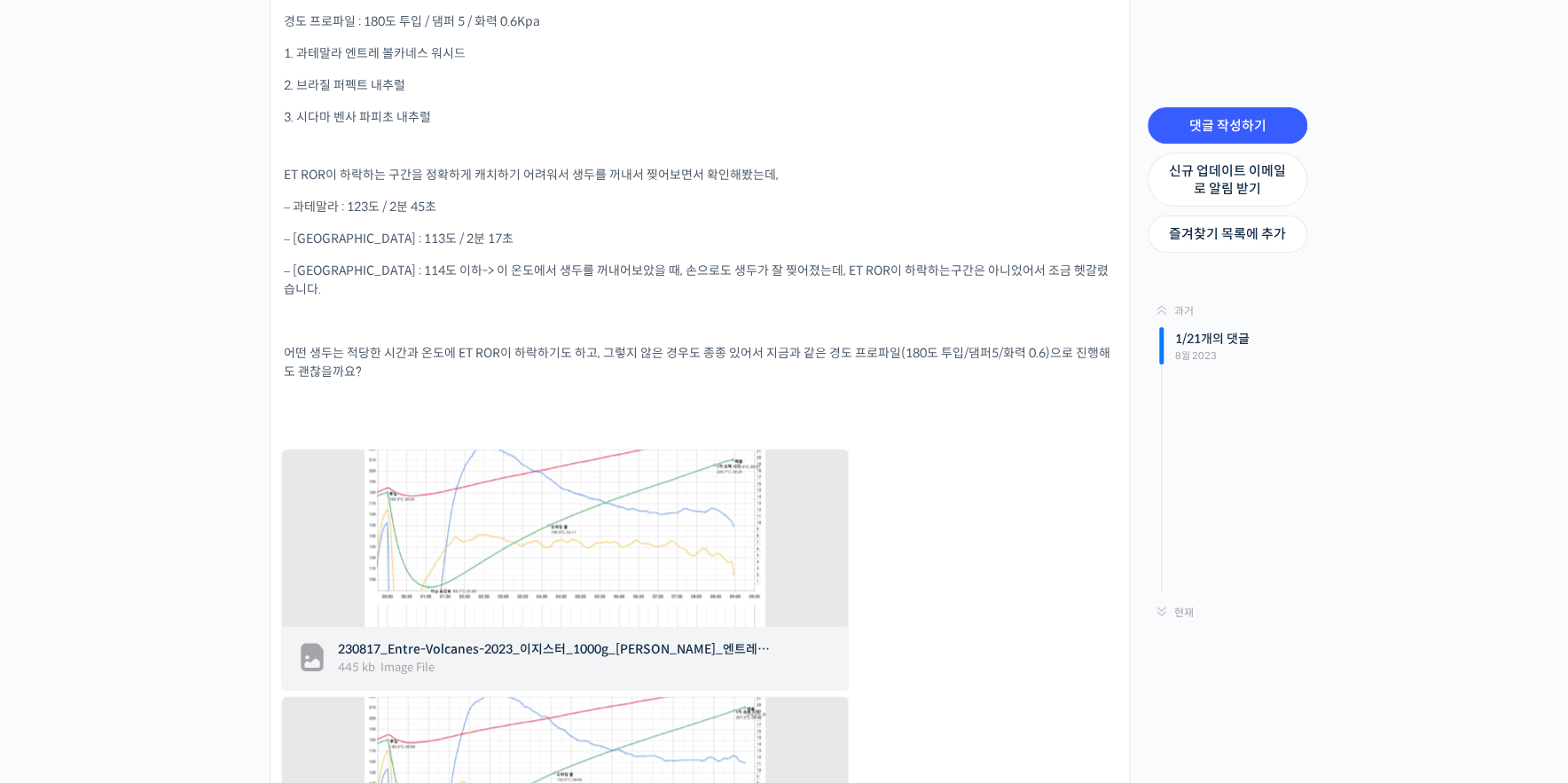
click at [653, 344] on p "어떤 생두는 적당한 시간과 온도에 ET ROR이 하락하기도 하고, 그렇지 않은 경우도 종종 있어서 지금과 같은 경도 프로파일(180도 투입/댐…" at bounding box center [699, 363] width 832 height 37
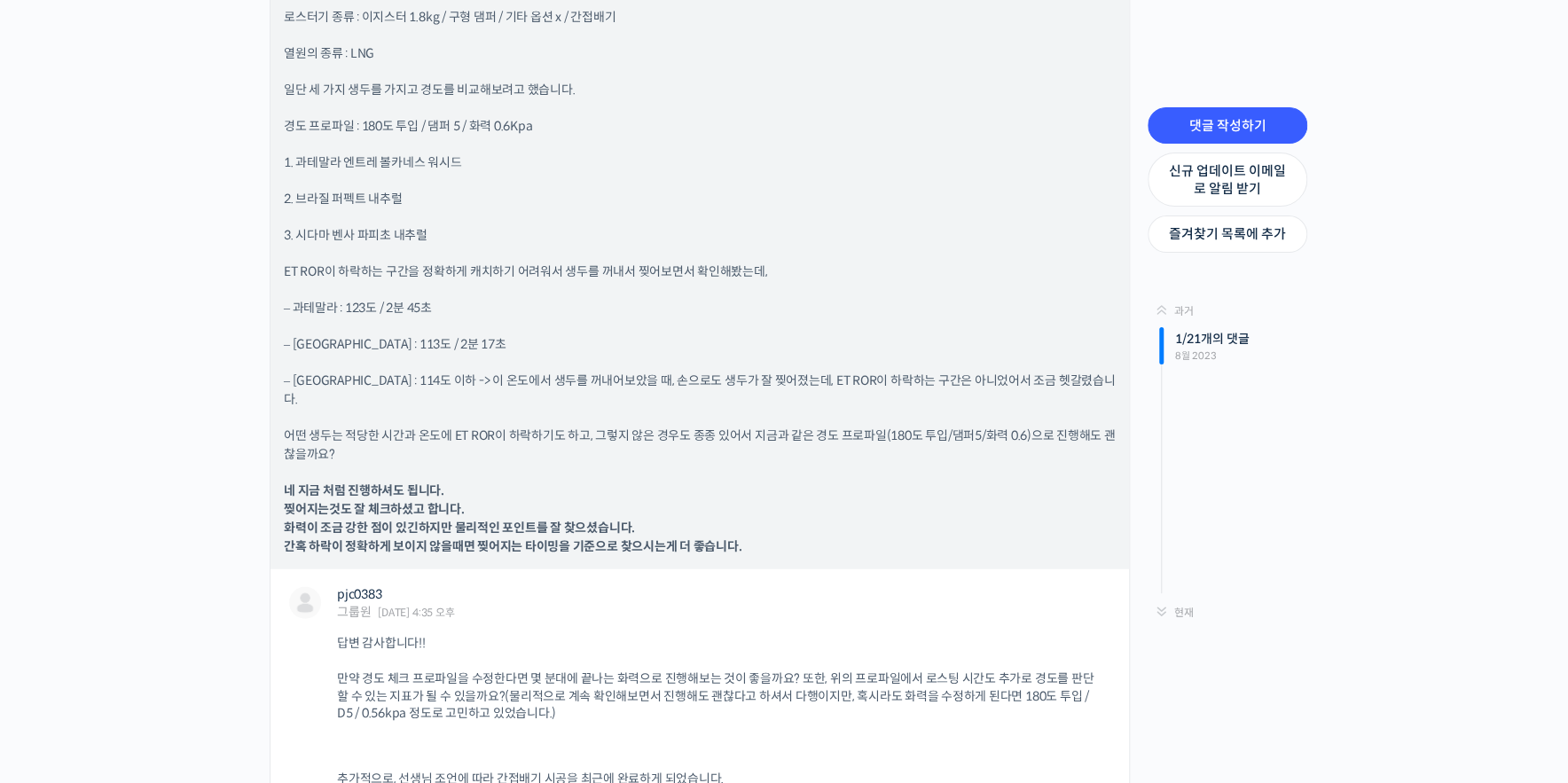
scroll to position [2450, 0]
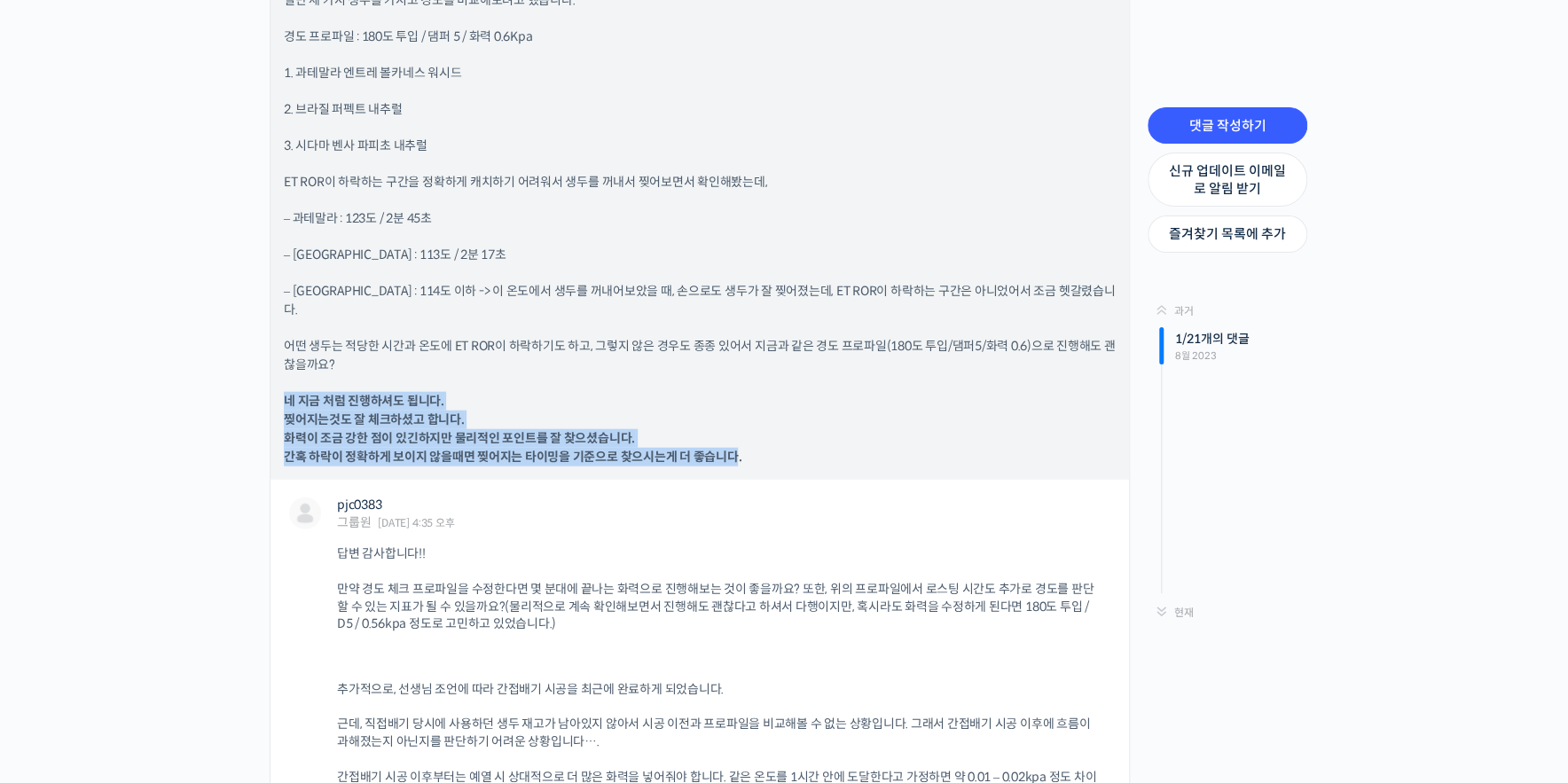
drag, startPoint x: 283, startPoint y: 364, endPoint x: 736, endPoint y: 408, distance: 455.1
click at [734, 408] on b "네 지금 처럼 진행하셔도 됩니다. 찢어지는것도 잘 체크하셨고 합니다. 화력이 조금 강한 점이 있긴하지만 물리적인 포인트를 잘 찾으셨습니다. 간…" at bounding box center [512, 429] width 458 height 72
click at [809, 392] on p "네 지금 처럼 진행하셔도 됩니다. 찢어지는것도 잘 체크하셨고 합니다. 화력이 조금 강한 점이 있긴하지만 물리적인 포인트를 잘 찾으셨습니다. 간…" at bounding box center [699, 429] width 832 height 75
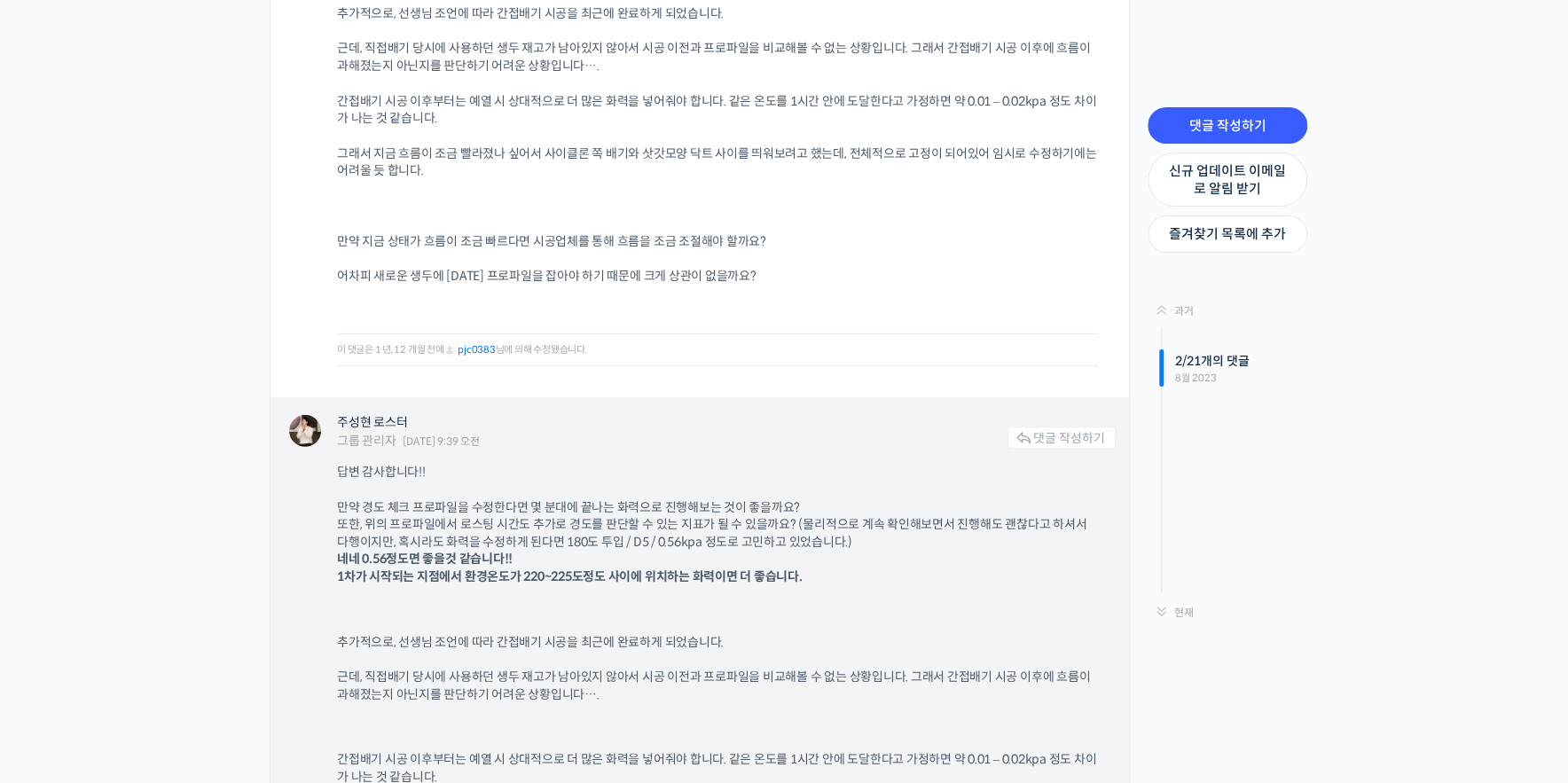
scroll to position [2957, 0]
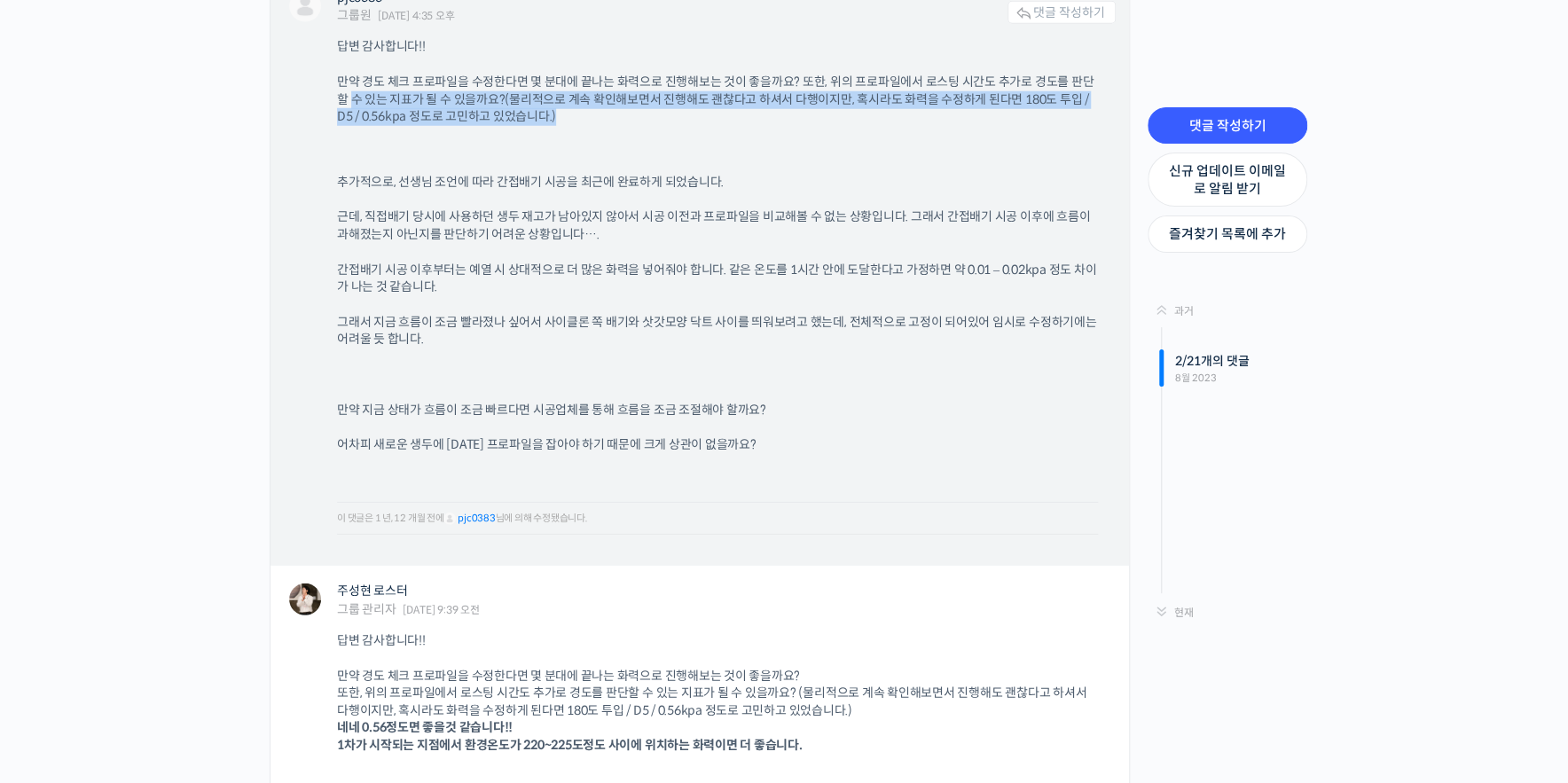
drag, startPoint x: 350, startPoint y: 55, endPoint x: 710, endPoint y: 74, distance: 360.5
click at [710, 74] on p "만약 경도 체크 프로파일을 수정한다면 몇 분대에 끝나는 화력으로 진행해보는 것이 좋을까요? 또한, 위의 프로파일에서 로스팅 시간도 추가로 경도…" at bounding box center [717, 100] width 760 height 53
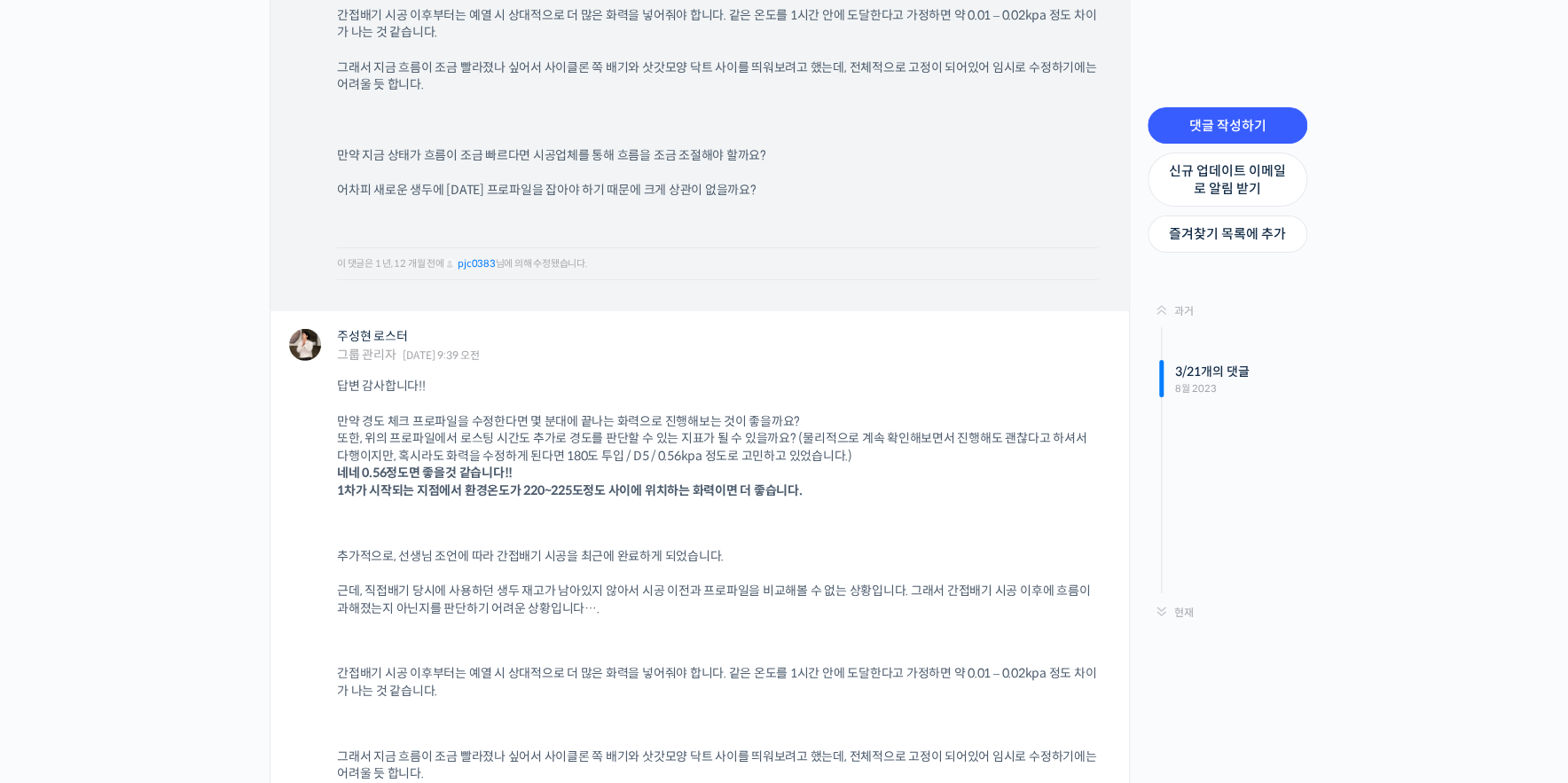
scroll to position [3463, 0]
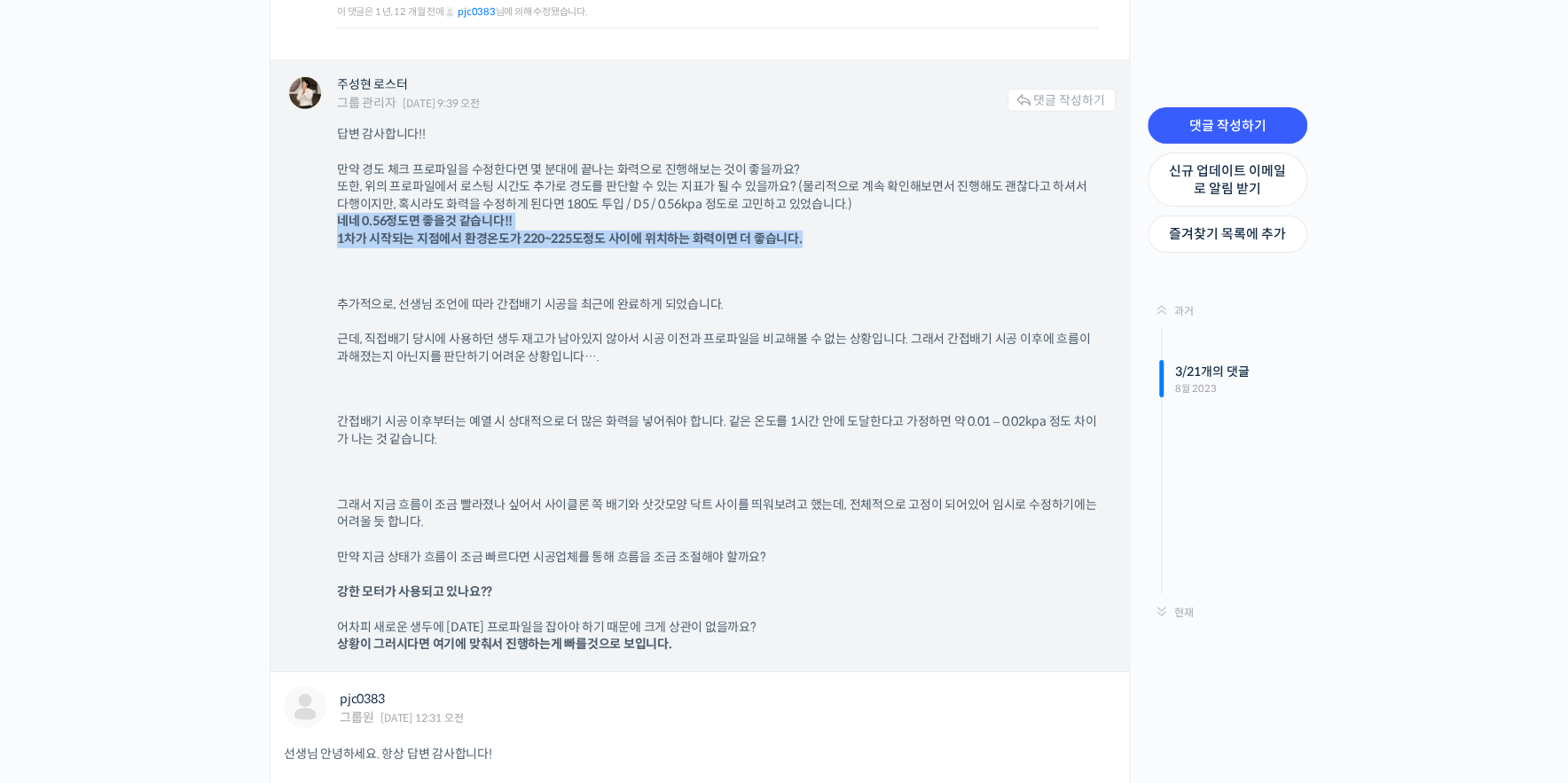
drag, startPoint x: 319, startPoint y: 177, endPoint x: 909, endPoint y: 213, distance: 591.1
click at [909, 213] on div "주성현 로스터 그룹 관리자 2023년 08월 29일 9:39 오전 댓글 작성하기 답변 감사합니다!! 만약 경도 체크 프로파일을 수정한다면 몇 …" at bounding box center [700, 365] width 858 height 612
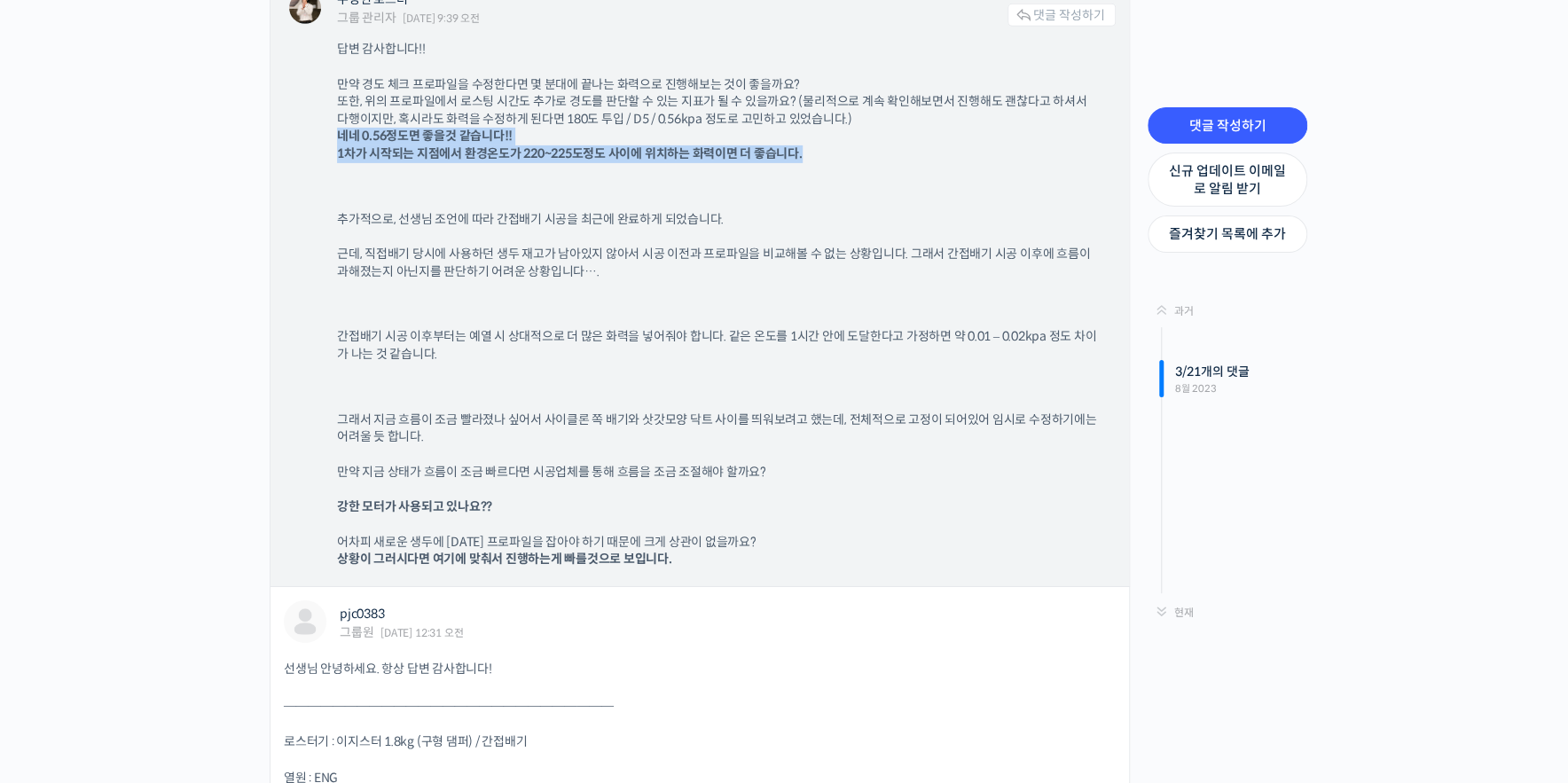
scroll to position [3632, 0]
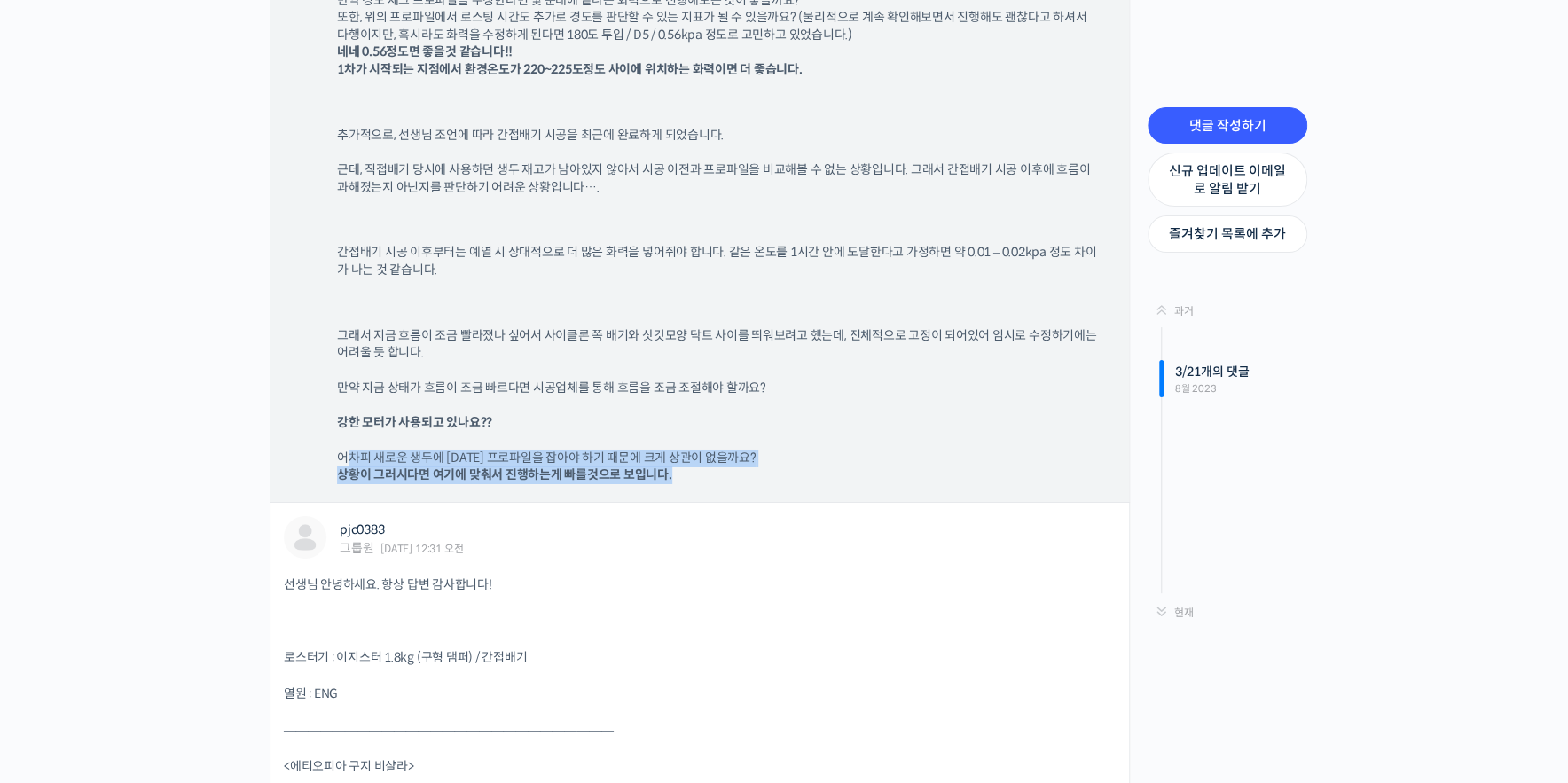
drag, startPoint x: 343, startPoint y: 416, endPoint x: 904, endPoint y: 428, distance: 561.1
click at [904, 450] on p "어차피 새로운 생두에 대한 프로파일을 잡아야 하기 때문에 크게 상관이 없을까요? 상황이 그러시다면 여기에 맞춰서 진행하는게 빠를것으로 보입니다." at bounding box center [717, 466] width 760 height 34
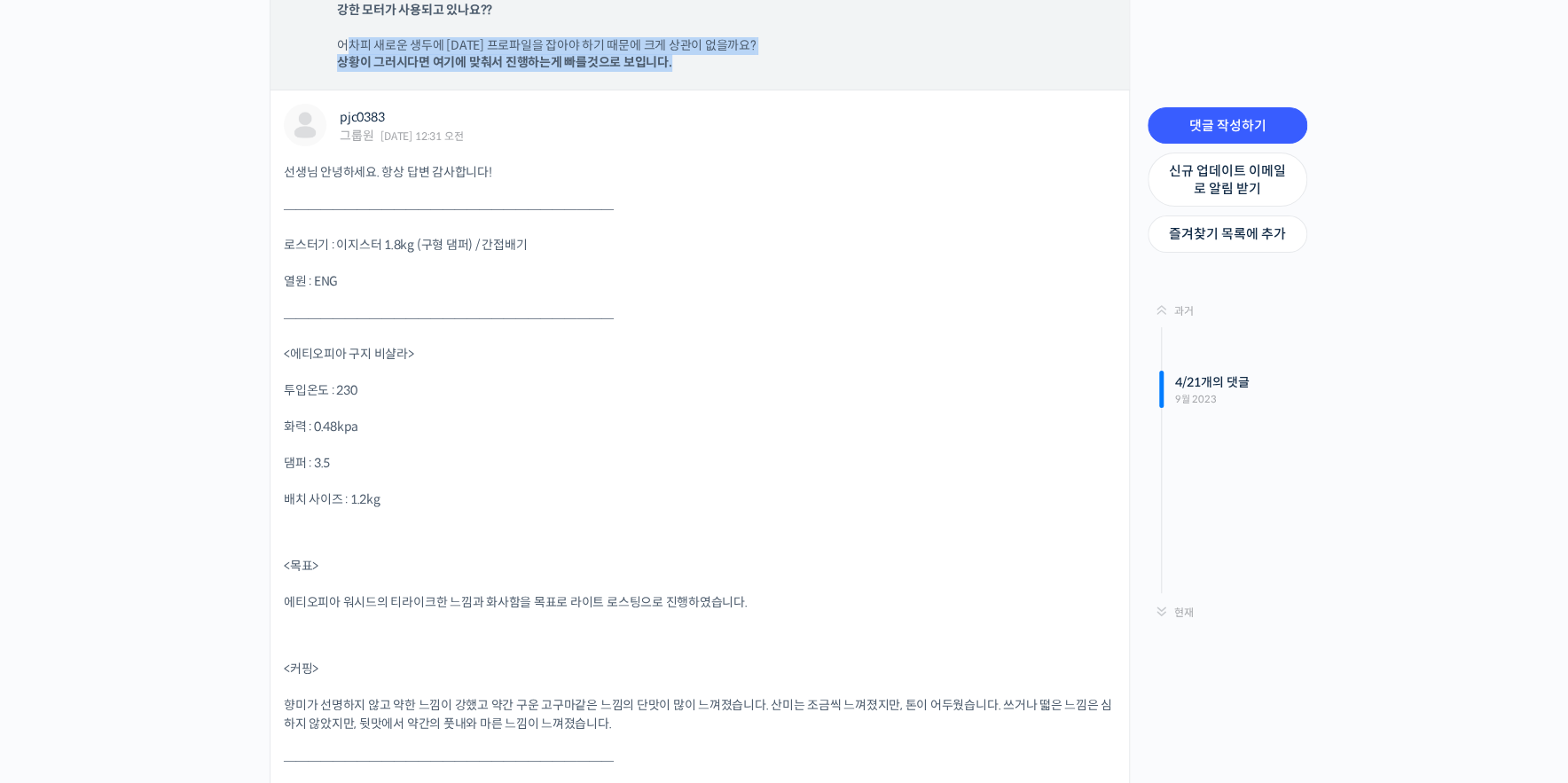
scroll to position [4055, 0]
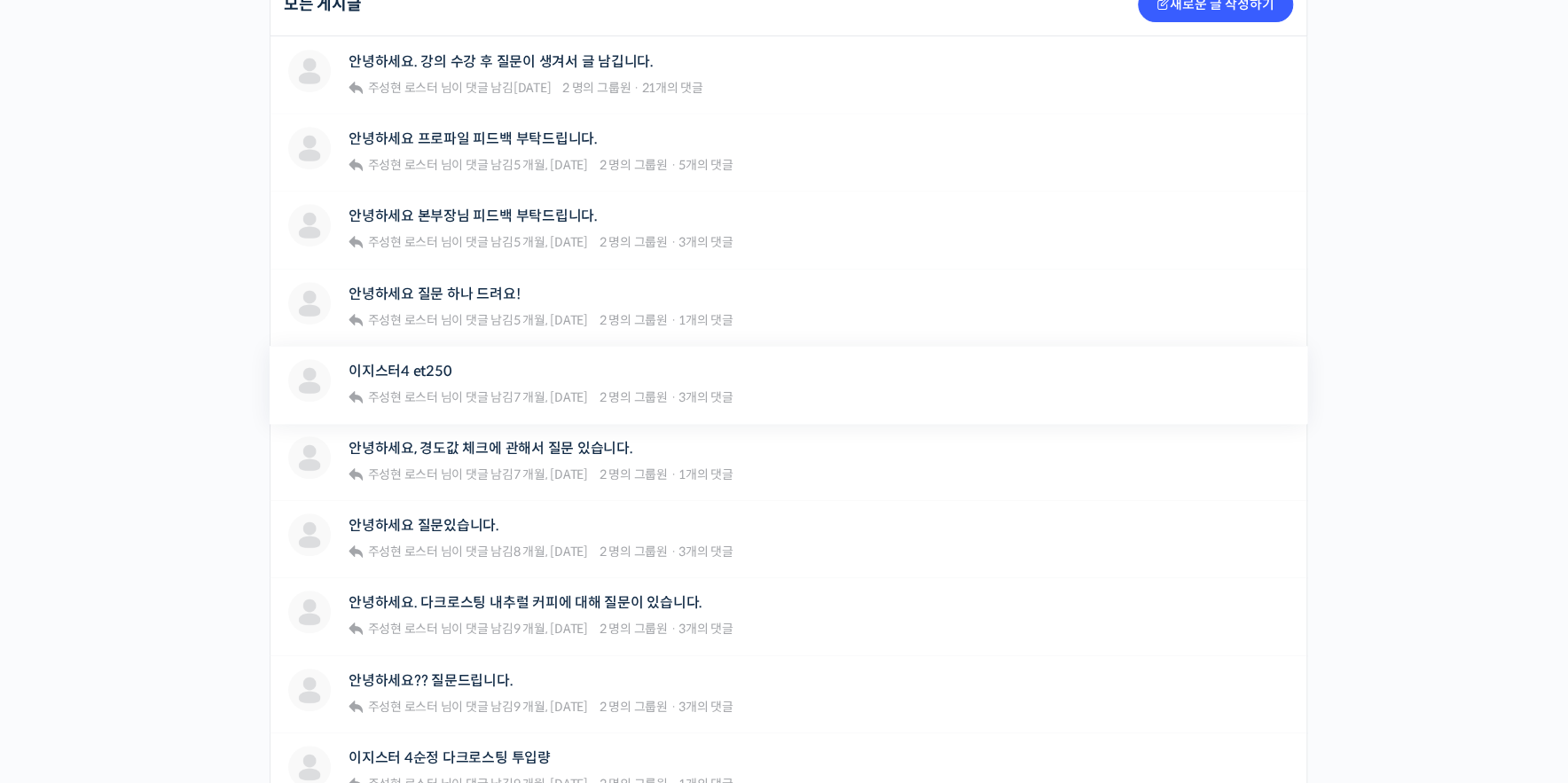
scroll to position [584, 0]
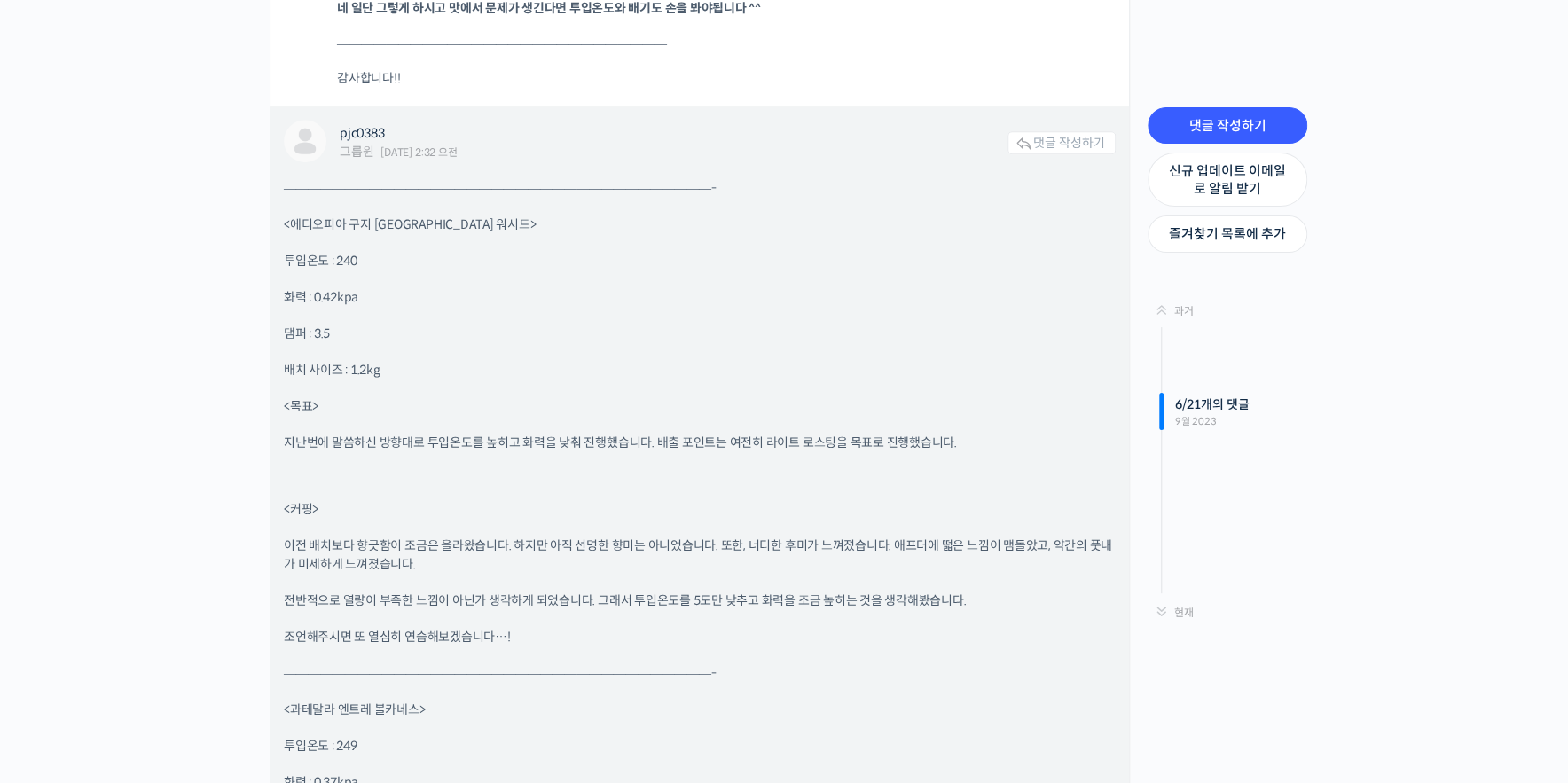
scroll to position [9547, 0]
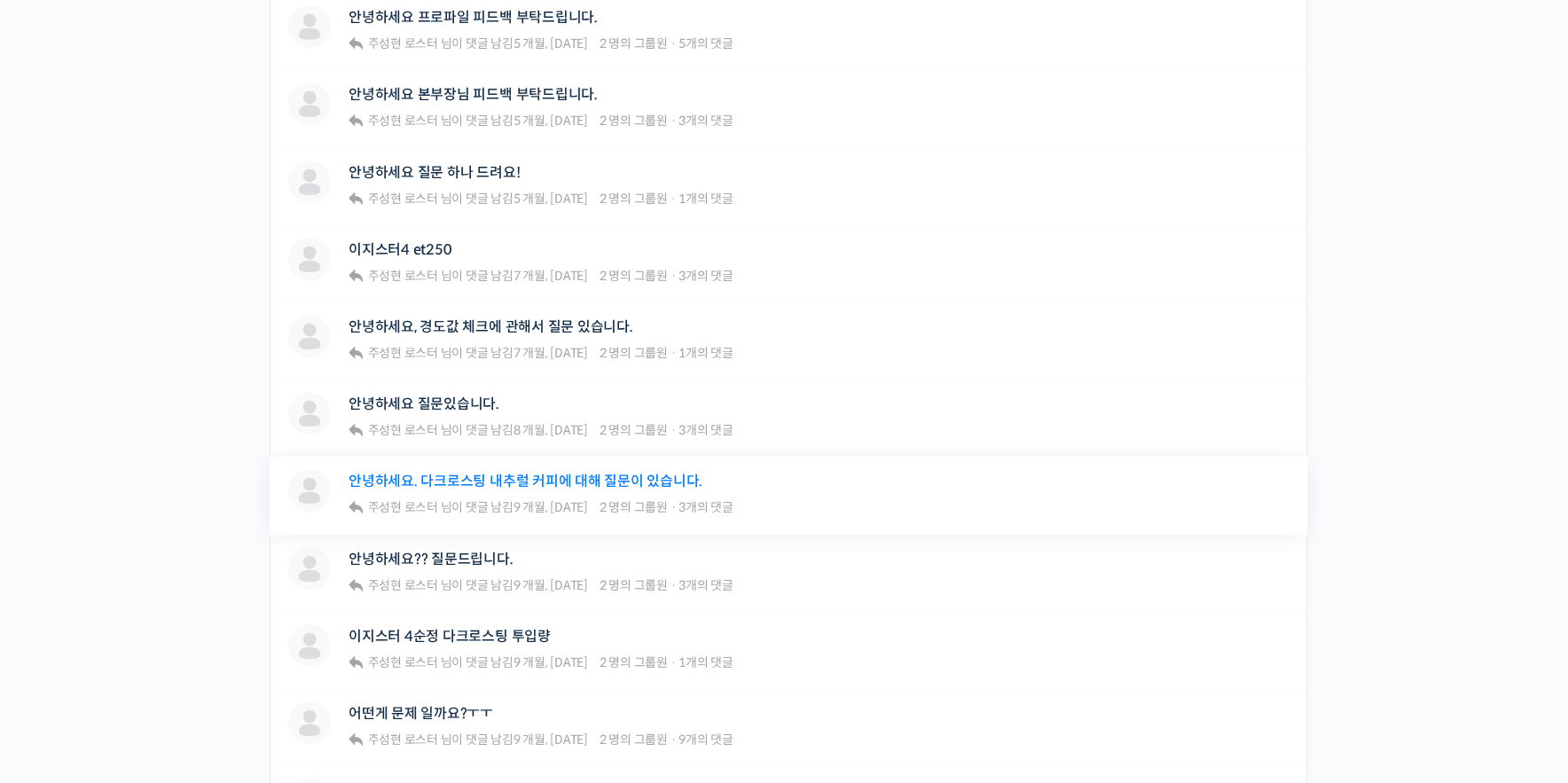
click at [646, 483] on link "안녕하세요. 다크로스팅 내추럴 커피에 대해 질문이 있습니다." at bounding box center [525, 481] width 353 height 17
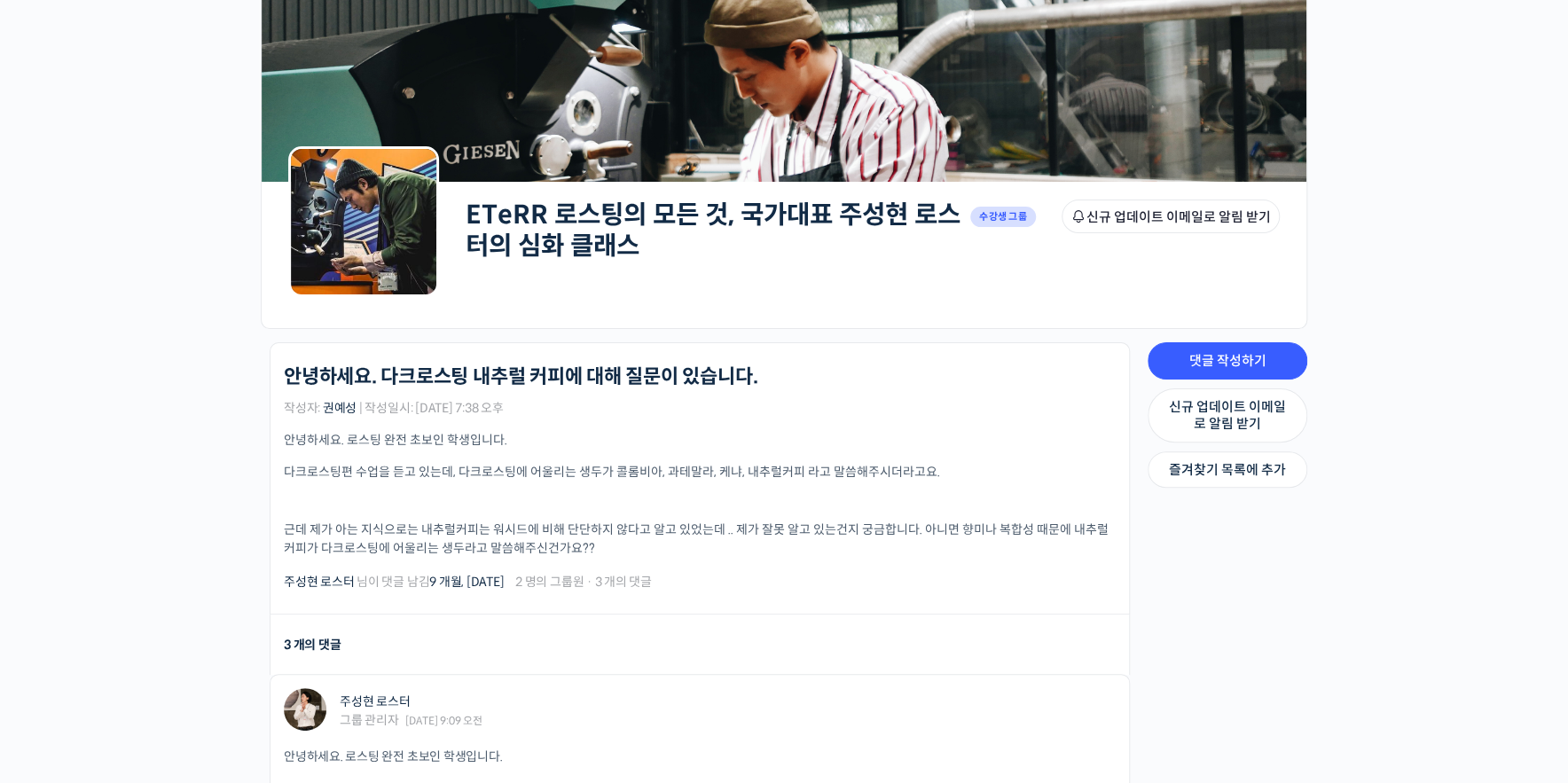
scroll to position [253, 0]
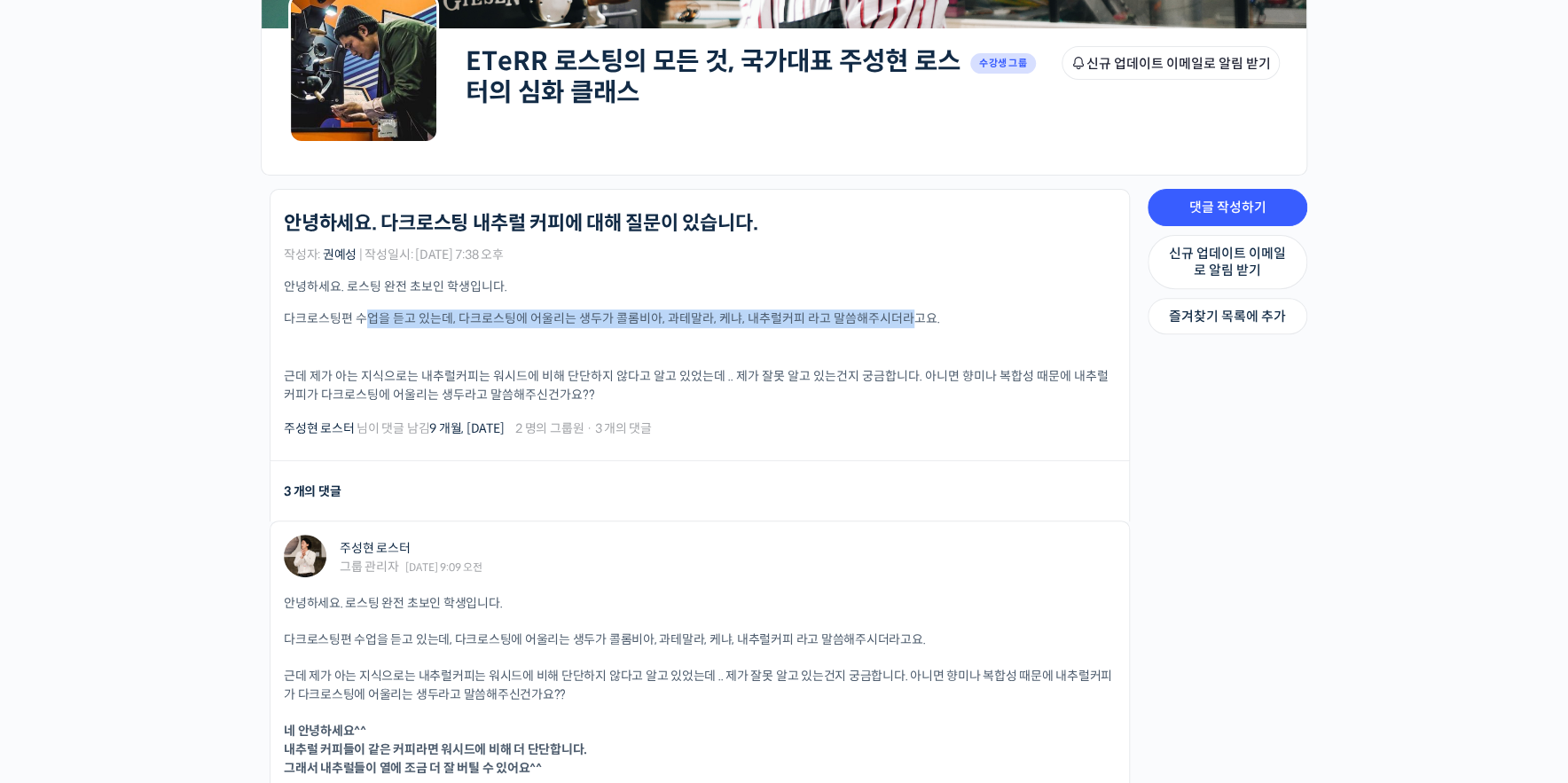
drag, startPoint x: 368, startPoint y: 315, endPoint x: 911, endPoint y: 307, distance: 543.1
click at [911, 309] on p "다크로스팅편 수업을 듣고 있는데, 다크로스팅에 어울리는 생두가 콜롬비아, 과테말라, 케냐, 내추럴커피 라고 말씀해주시더라고요." at bounding box center [699, 319] width 832 height 18
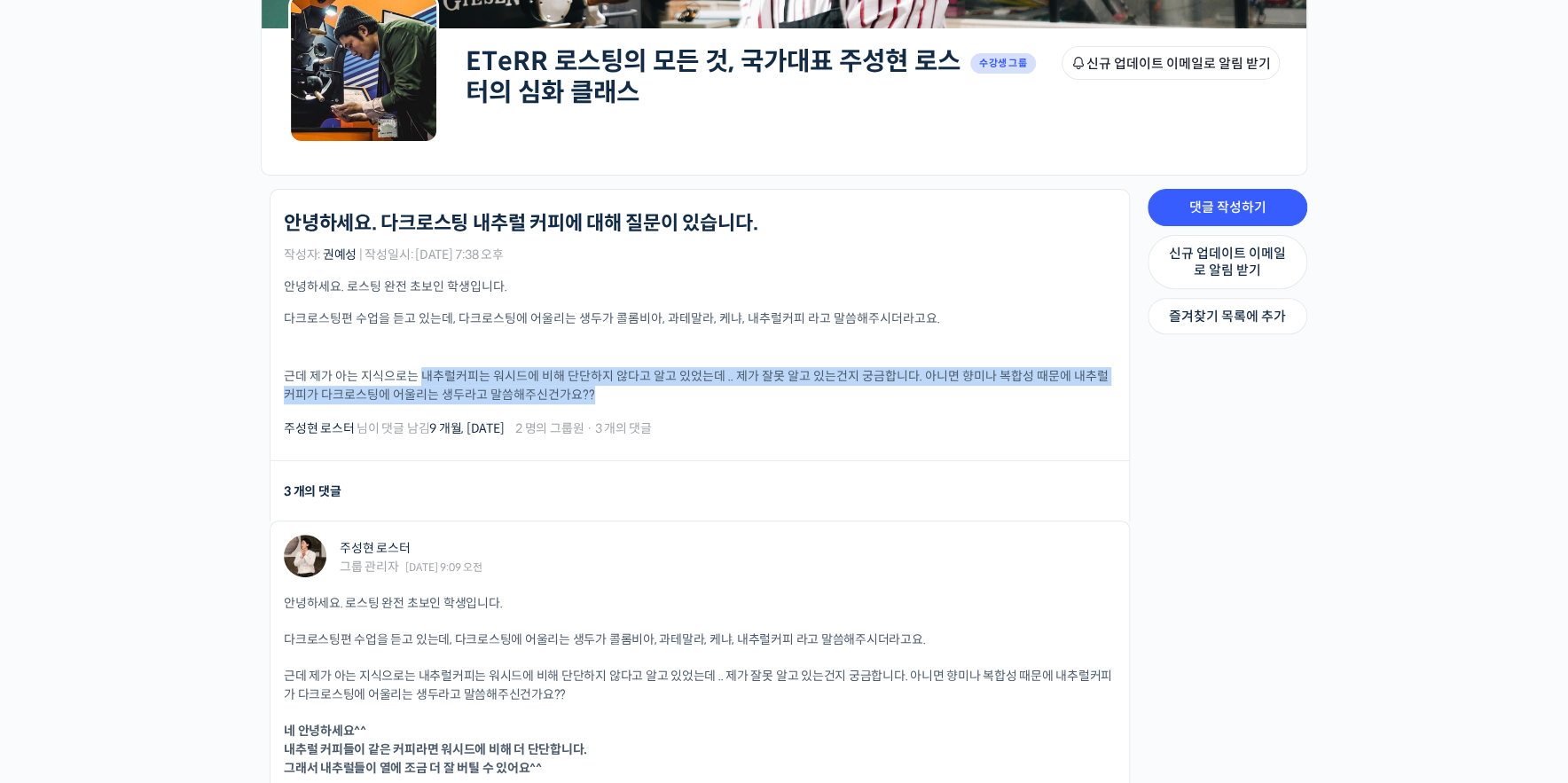
drag, startPoint x: 447, startPoint y: 372, endPoint x: 1053, endPoint y: 404, distance: 606.8
click at [1058, 403] on p "근데 제가 아는 지식으로는 내추럴커피는 워시드에 비해 단단하지 않다고 알고 있었는데 .. 제가 잘못 알고 있는건지 궁금합니다. 아니면 향미나 …" at bounding box center [699, 386] width 832 height 37
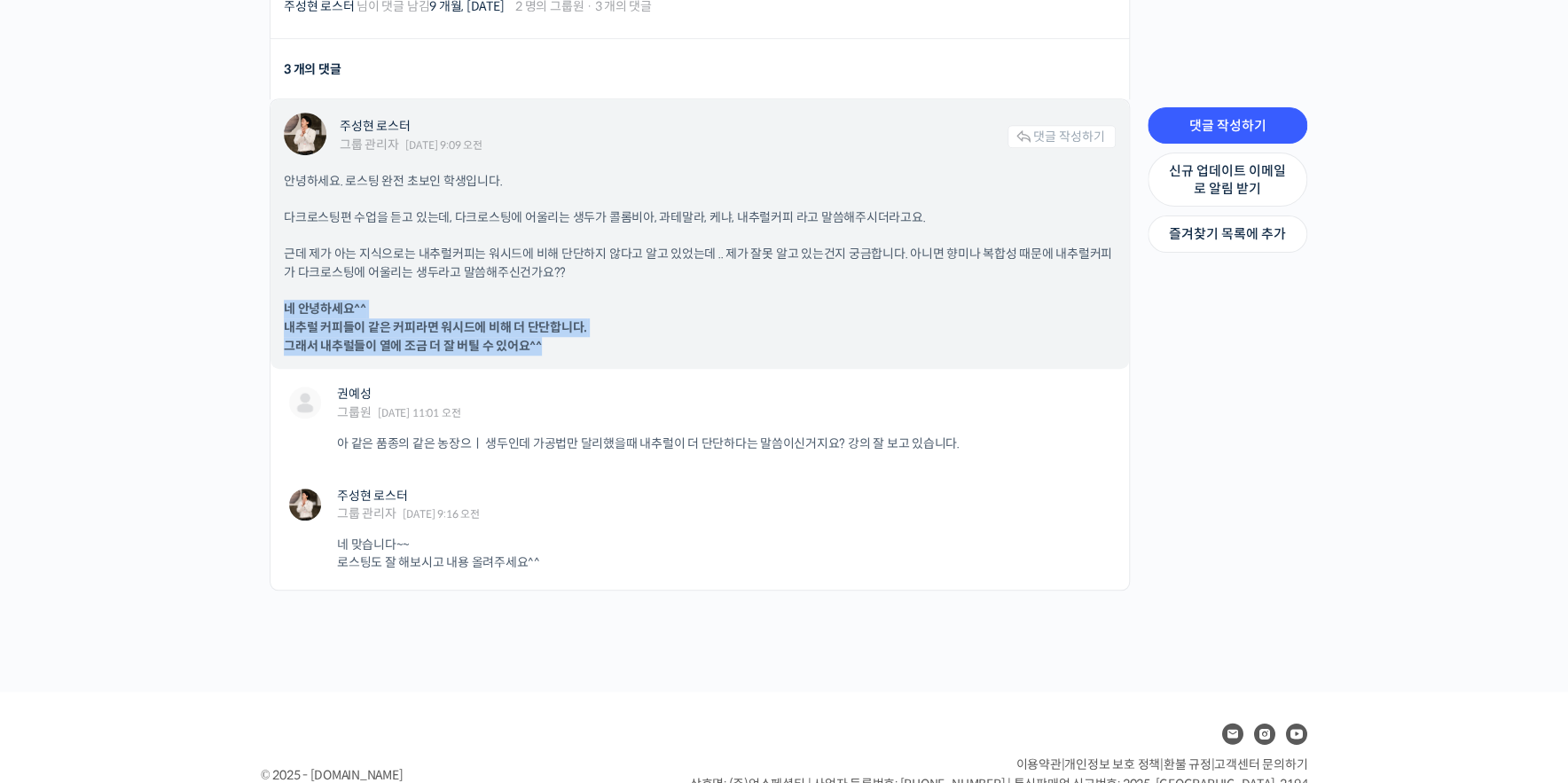
drag, startPoint x: 285, startPoint y: 312, endPoint x: 659, endPoint y: 346, distance: 375.5
click at [659, 346] on p "네 안녕하세요^^ 내추럴 커피들이 같은 커피라면 워시드에 비해 더 단단합니다. 그래서 내추럴들이 열에 조금 더 잘 버틸 수 있어요^^" at bounding box center [699, 328] width 832 height 56
drag, startPoint x: 337, startPoint y: 334, endPoint x: 664, endPoint y: 352, distance: 327.5
click at [664, 352] on p "네 안녕하세요^^ 내추럴 커피들이 같은 커피라면 워시드에 비해 더 단단합니다. 그래서 내추럴들이 열에 조금 더 잘 버틸 수 있어요^^" at bounding box center [699, 328] width 832 height 56
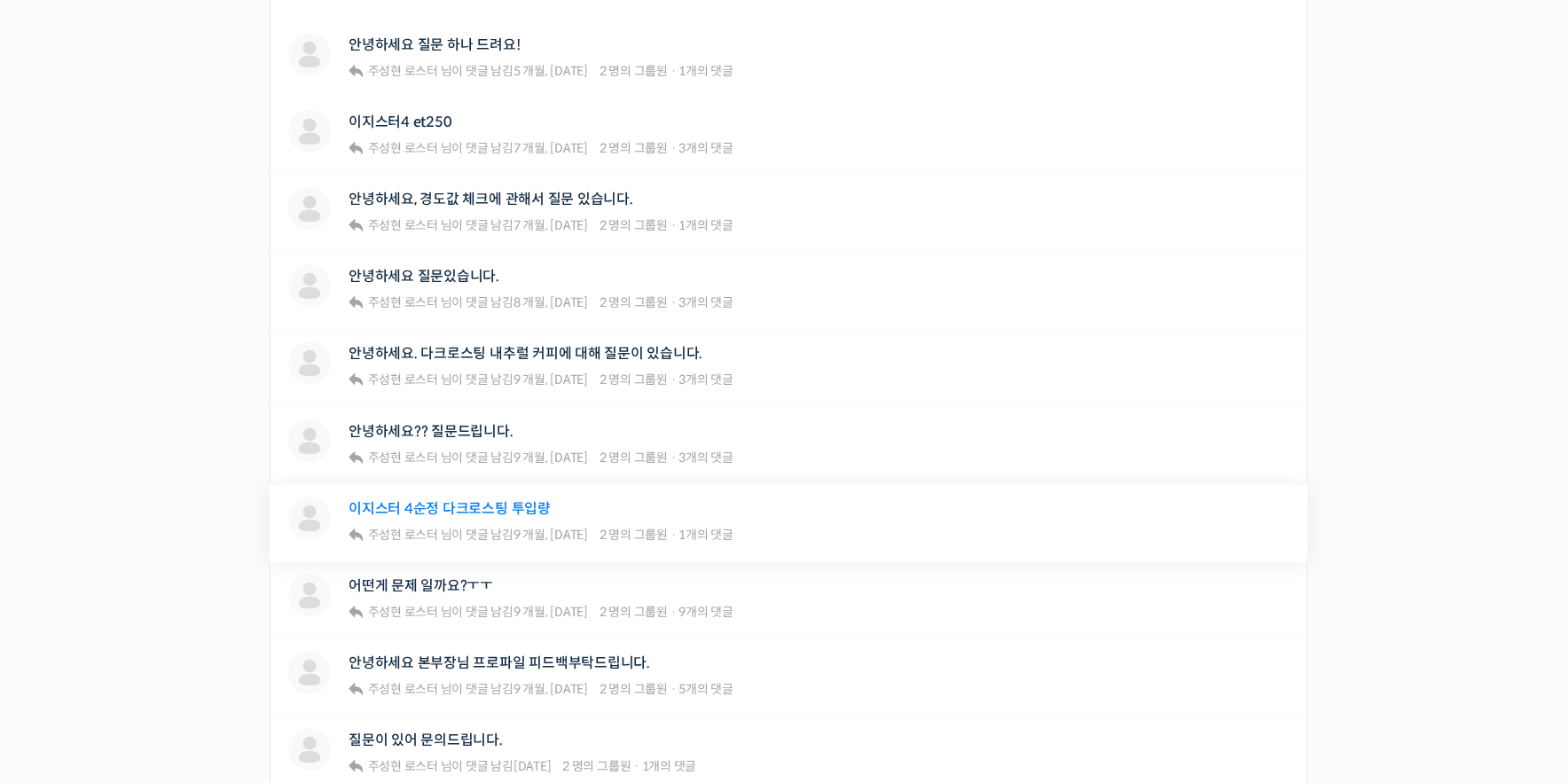
scroll to position [760, 0]
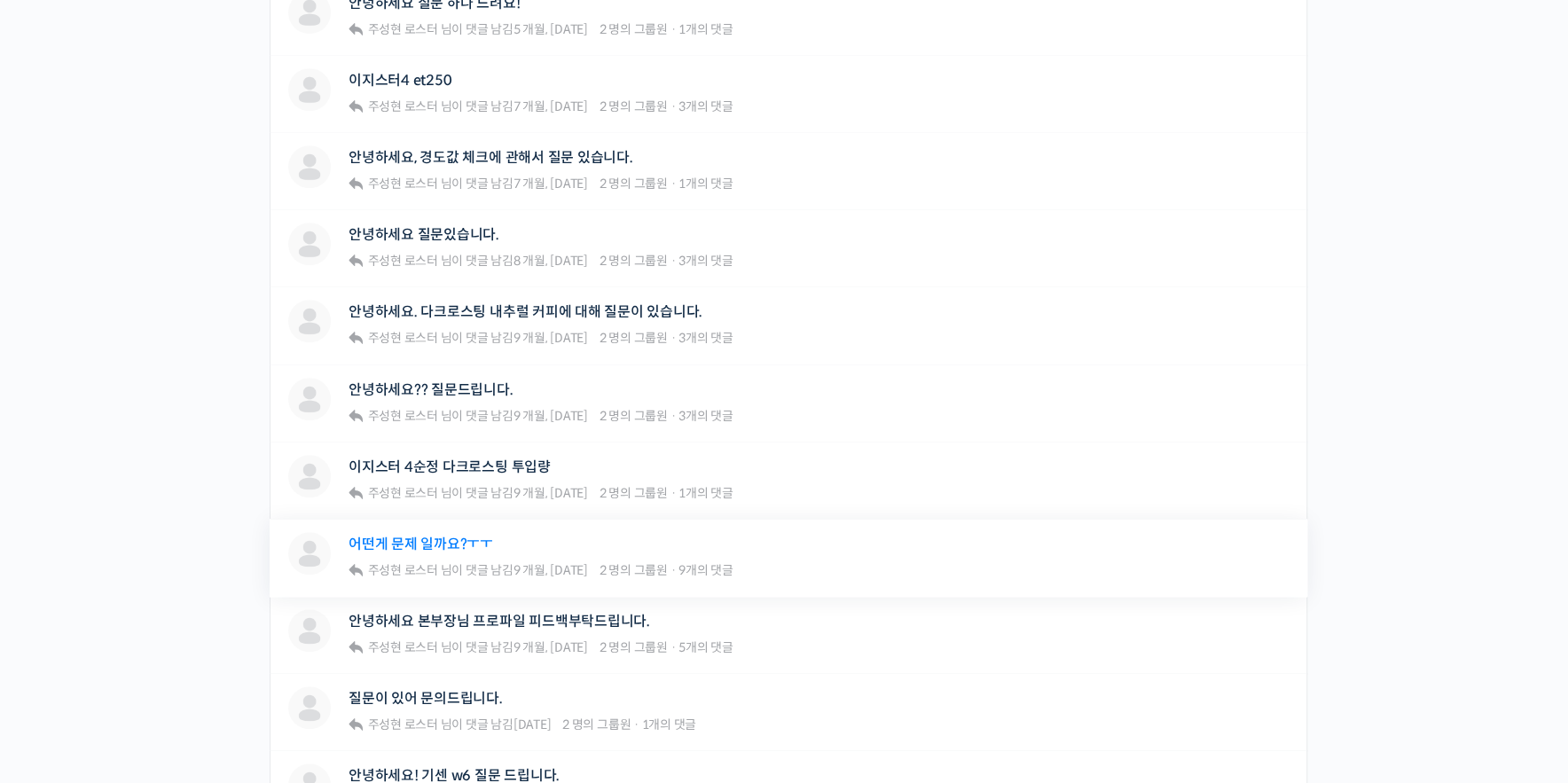
click at [441, 550] on link "어떤게 문제 일까요?ㅜㅜ" at bounding box center [421, 544] width 145 height 17
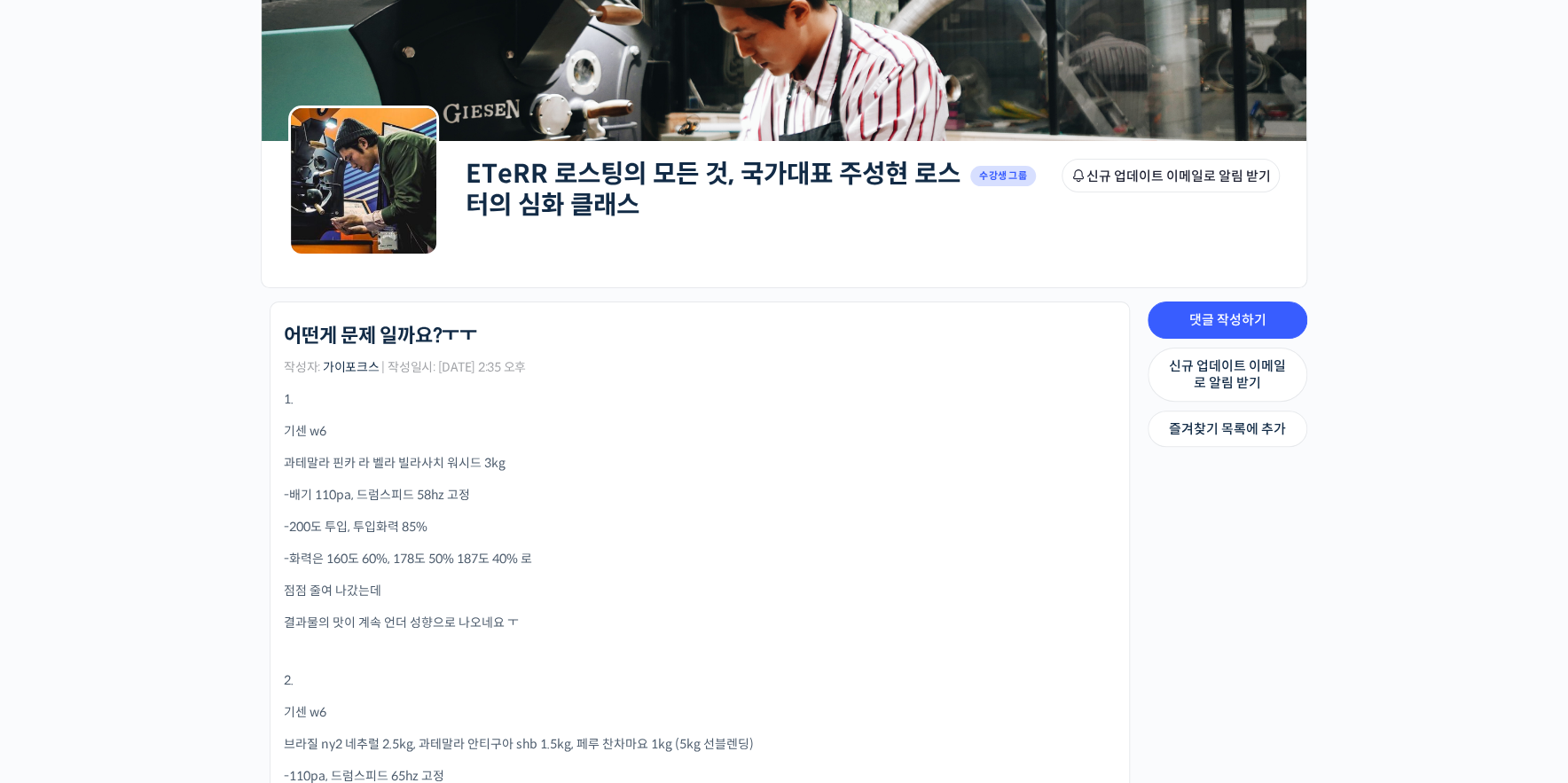
scroll to position [507, 0]
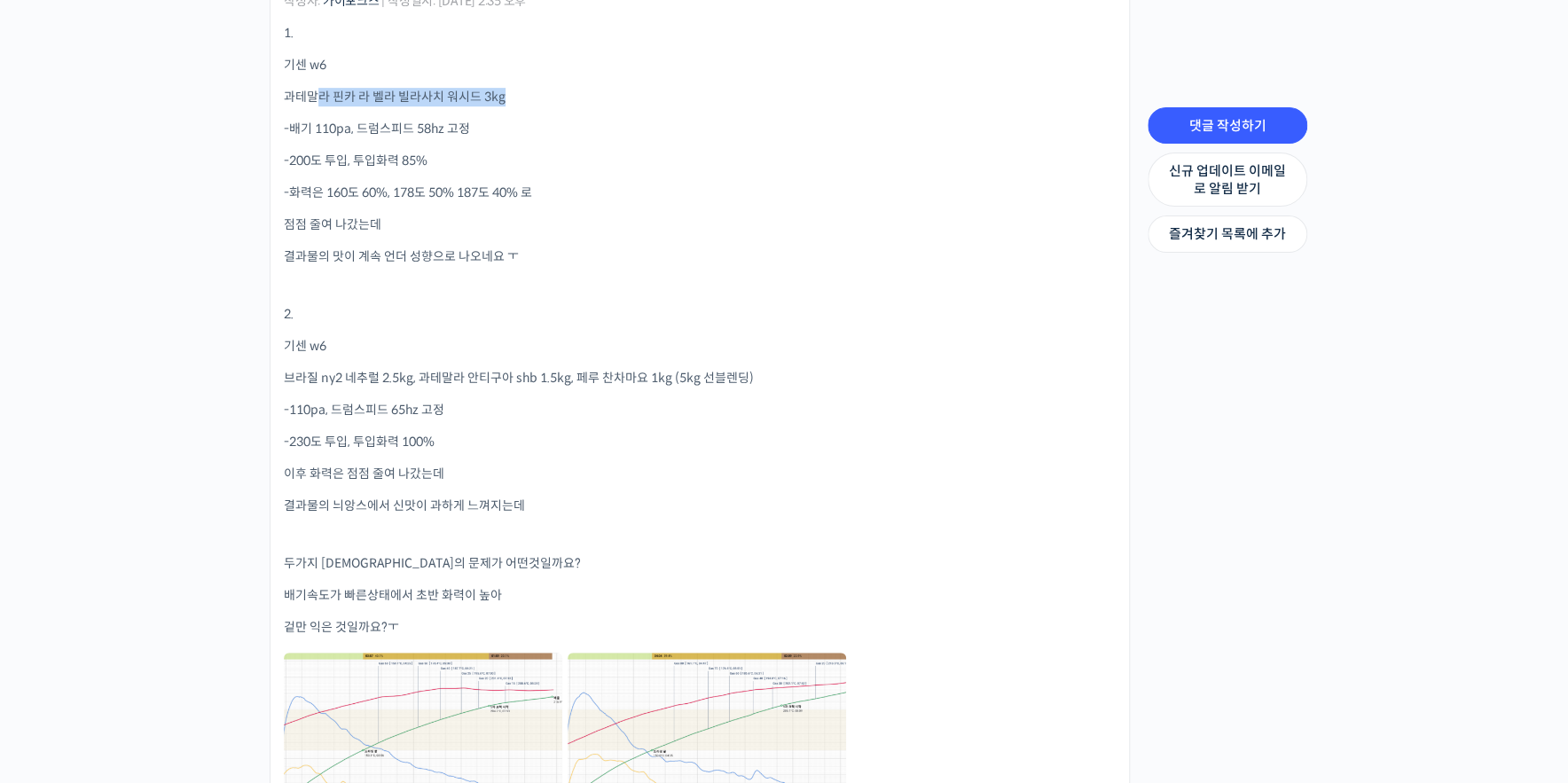
drag, startPoint x: 317, startPoint y: 102, endPoint x: 583, endPoint y: 103, distance: 266.0
click at [583, 103] on p "과테말라 핀카 라 벨라 빌라사치 워시드 3kg" at bounding box center [699, 97] width 832 height 18
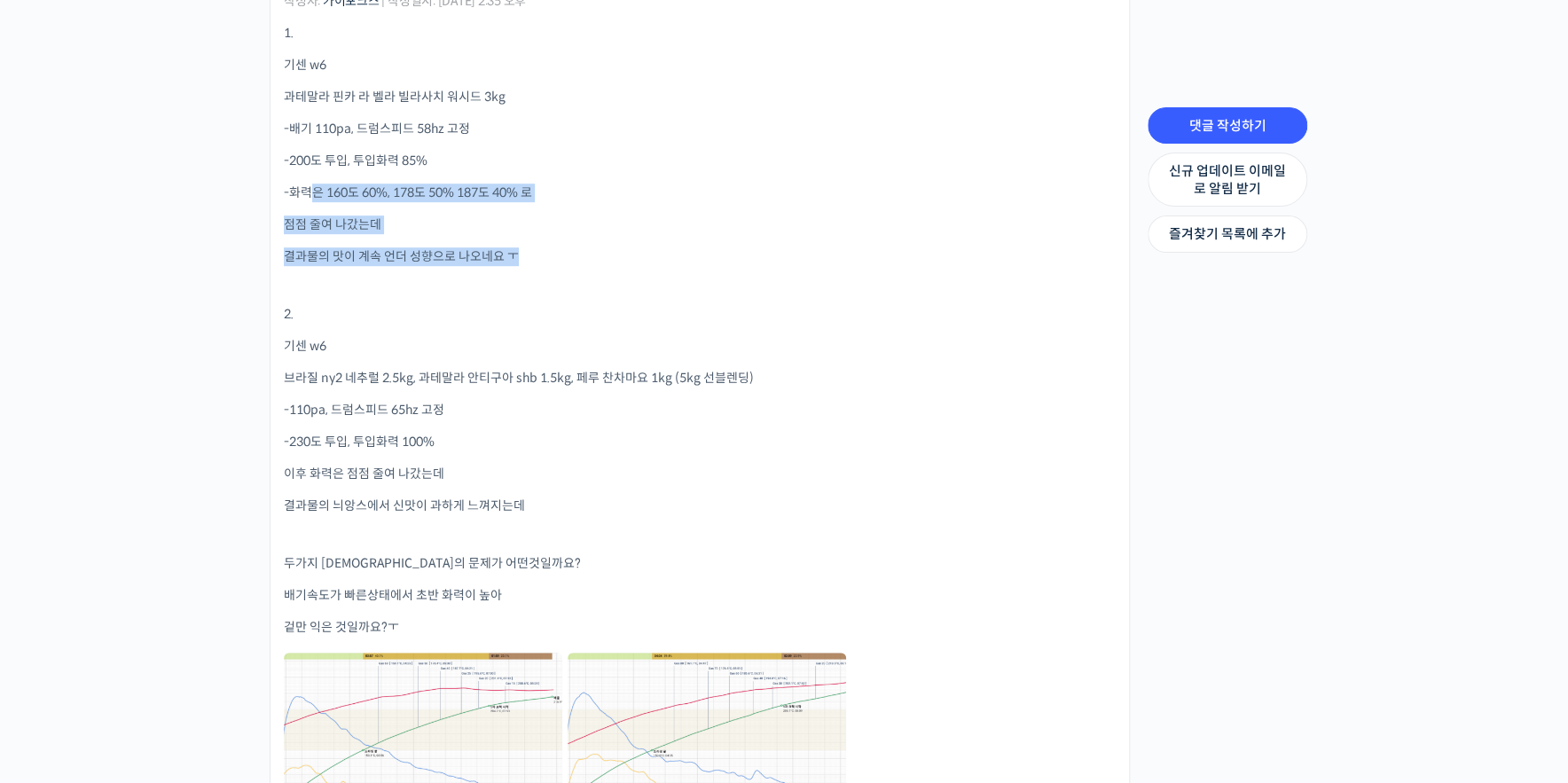
drag, startPoint x: 317, startPoint y: 195, endPoint x: 798, endPoint y: 252, distance: 484.4
click at [798, 252] on div "1. 기센 w6 과테말라 핀카 라 벨라 빌라사치 워시드 3kg -배기 110pa, 드럼스피드 58hz 고정 -200도 투입, 투입화력 85% …" at bounding box center [699, 451] width 832 height 854
click at [798, 252] on p "결과물의 맛이 계속 언더 성향으로 나오네요 ㅜ" at bounding box center [699, 257] width 832 height 18
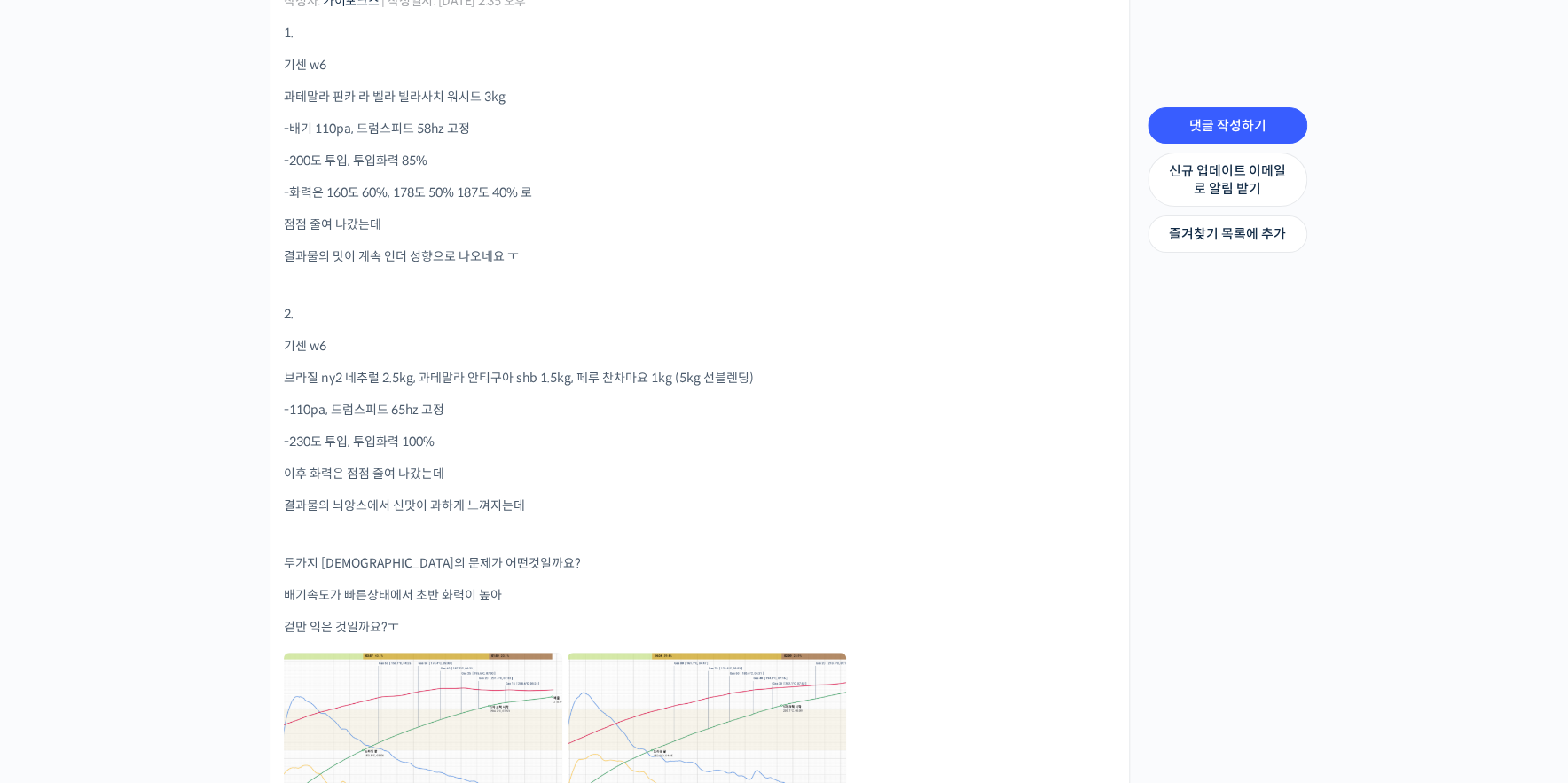
scroll to position [591, 0]
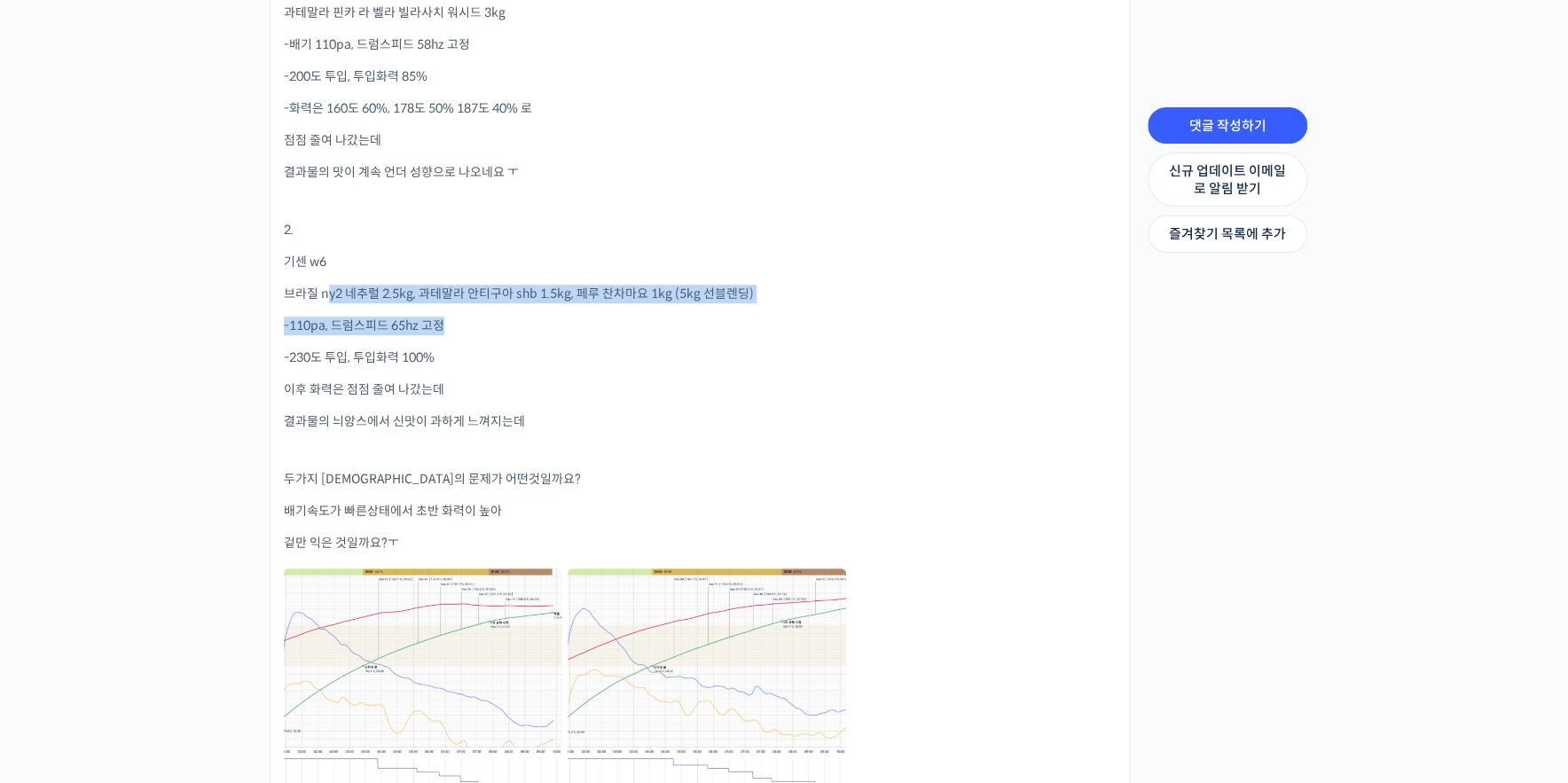
drag, startPoint x: 325, startPoint y: 288, endPoint x: 808, endPoint y: 307, distance: 483.4
click at [808, 307] on div "1. 기센 w6 과테말라 핀카 라 벨라 빌라사치 워시드 3kg -배기 110pa, 드럼스피드 58hz 고정 -200도 투입, 투입화력 85% …" at bounding box center [699, 367] width 832 height 854
click at [804, 325] on p "-110pa, 드럼스피드 65hz 고정" at bounding box center [699, 326] width 832 height 18
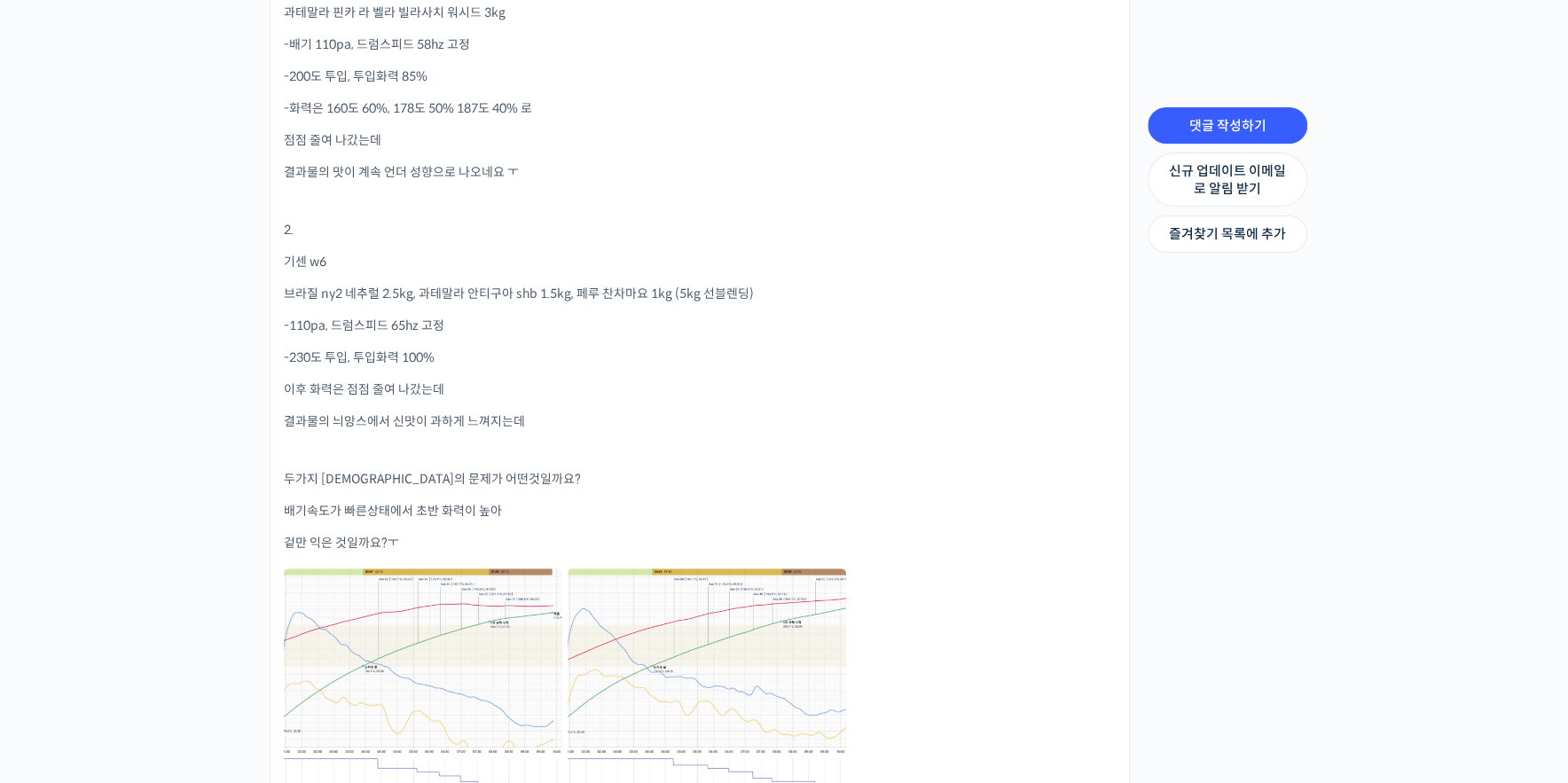
scroll to position [675, 0]
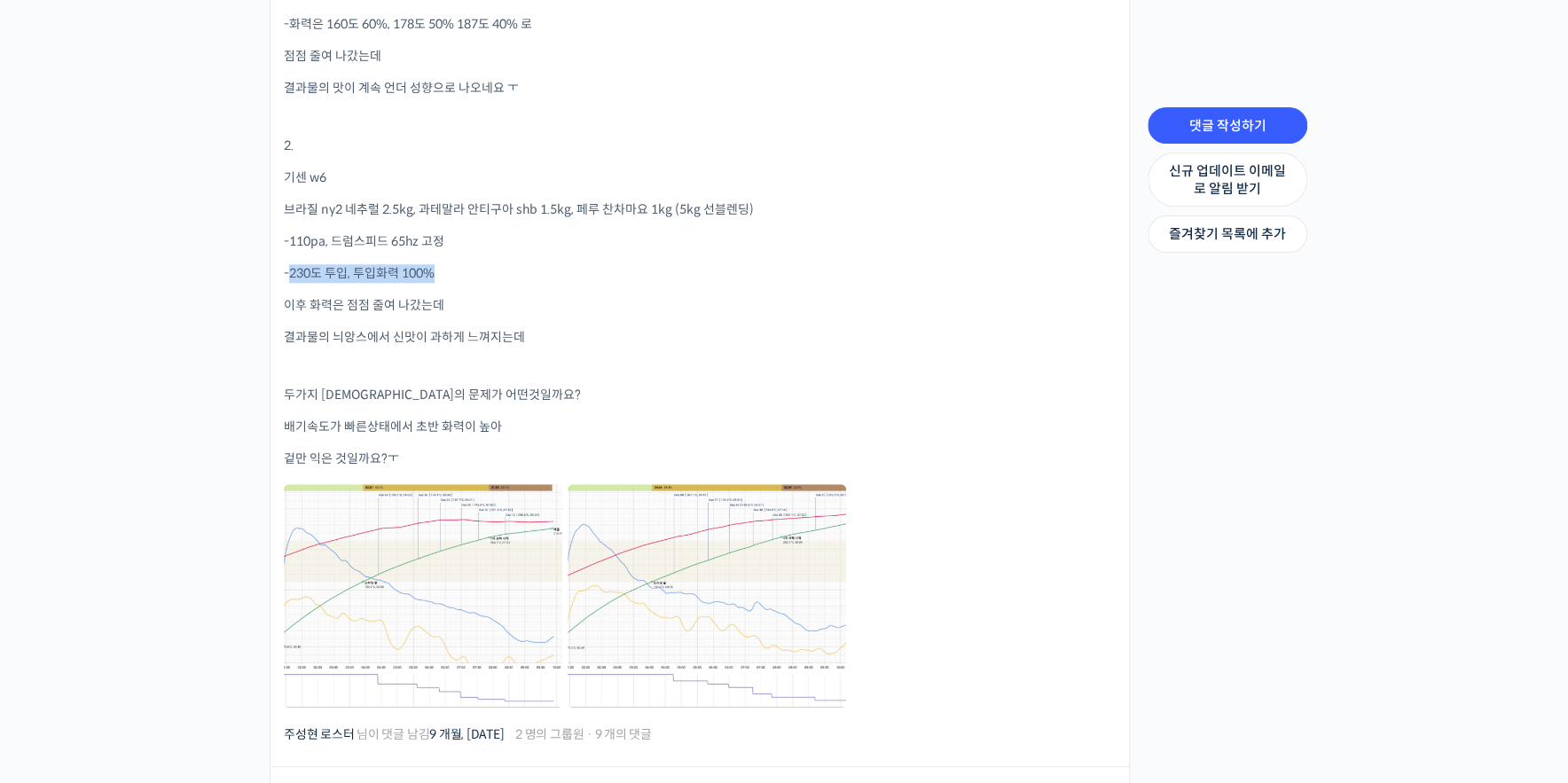
drag, startPoint x: 289, startPoint y: 271, endPoint x: 557, endPoint y: 280, distance: 268.2
click at [508, 279] on p "-230도 투입, 투입화력 100%" at bounding box center [699, 273] width 832 height 18
click at [632, 281] on p "-230도 투입, 투입화력 100%" at bounding box center [699, 273] width 832 height 18
drag, startPoint x: 323, startPoint y: 299, endPoint x: 686, endPoint y: 326, distance: 364.0
click at [686, 326] on div "1. 기센 w6 과테말라 핀카 라 벨라 빌라사치 워시드 3kg -배기 110pa, 드럼스피드 58hz 고정 -200도 투입, 투입화력 85% …" at bounding box center [699, 282] width 832 height 854
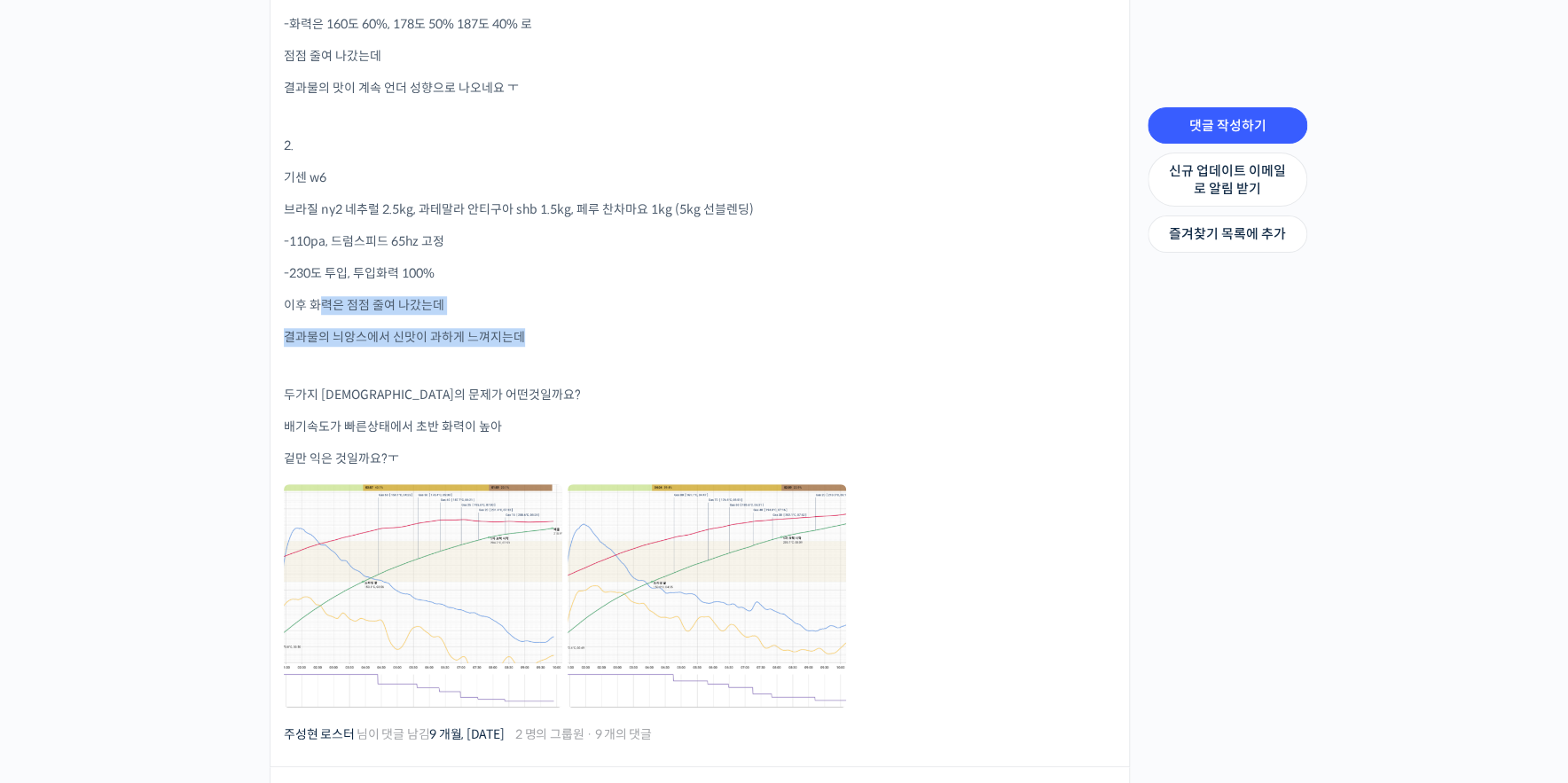
click at [743, 328] on p "결과물의 늬앙스에서 신맛이 과하게 느껴지는데" at bounding box center [699, 337] width 832 height 18
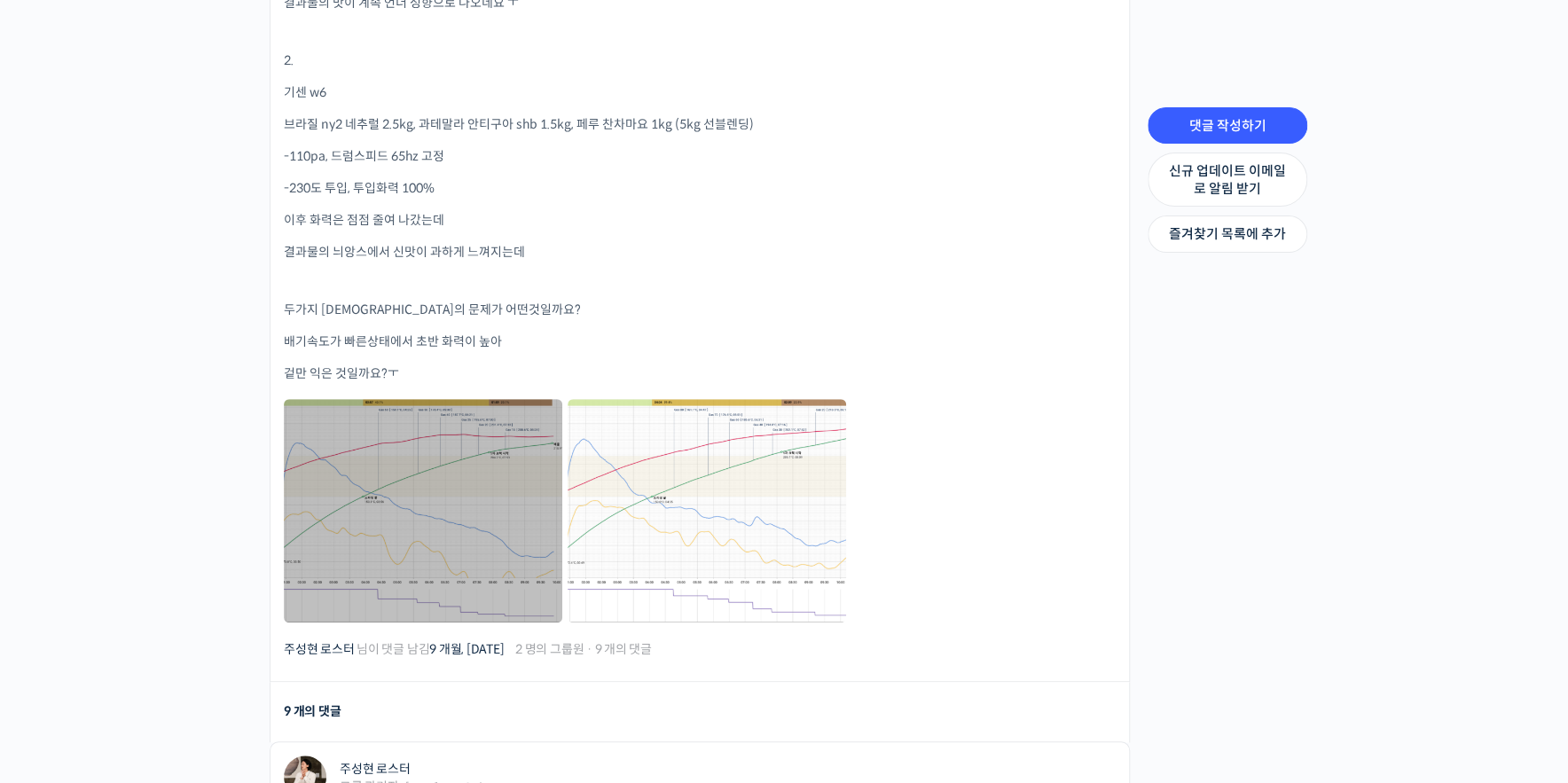
click at [502, 483] on link at bounding box center [423, 510] width 279 height 223
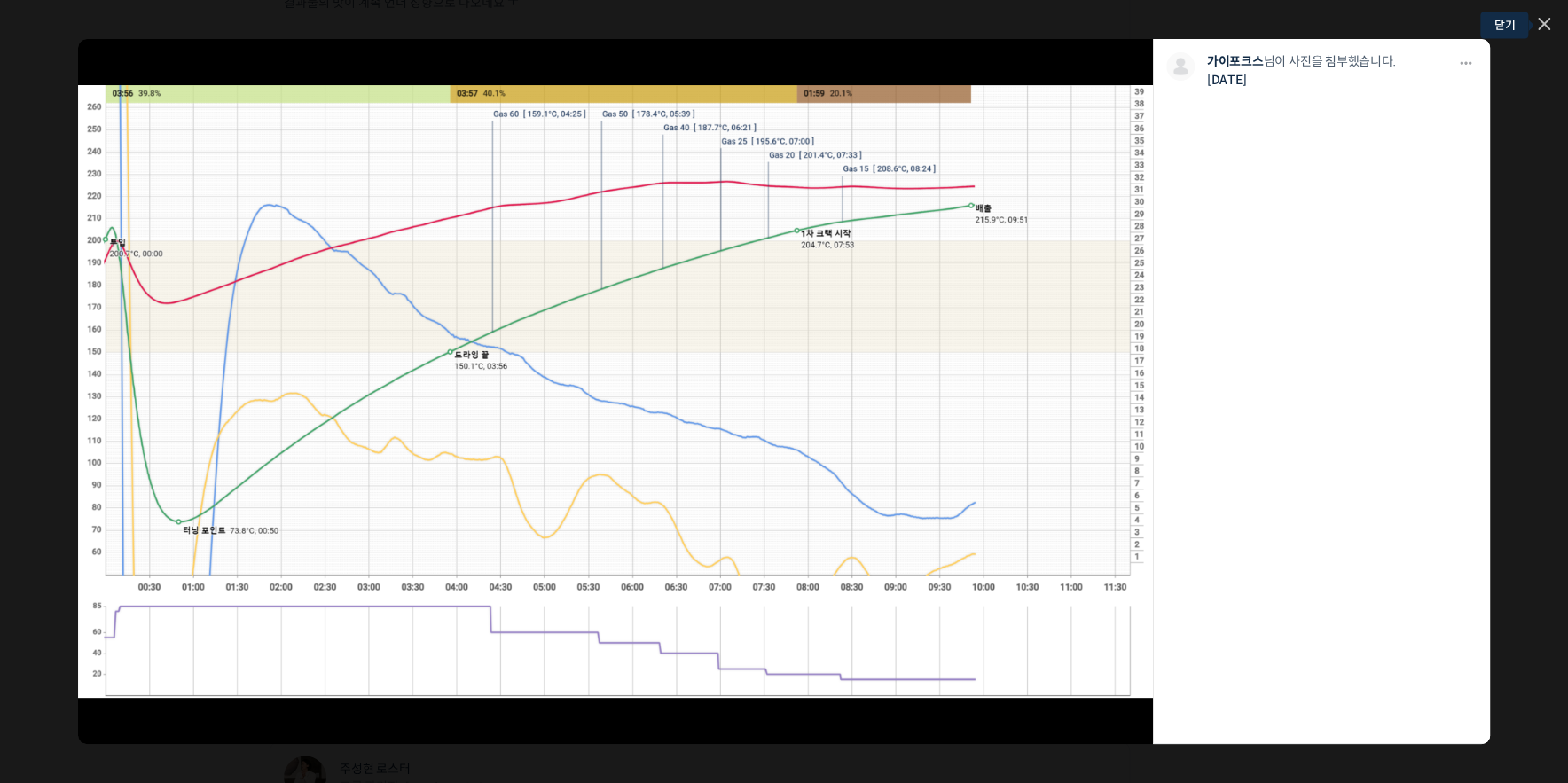
click at [1541, 27] on icon at bounding box center [1544, 24] width 11 height 11
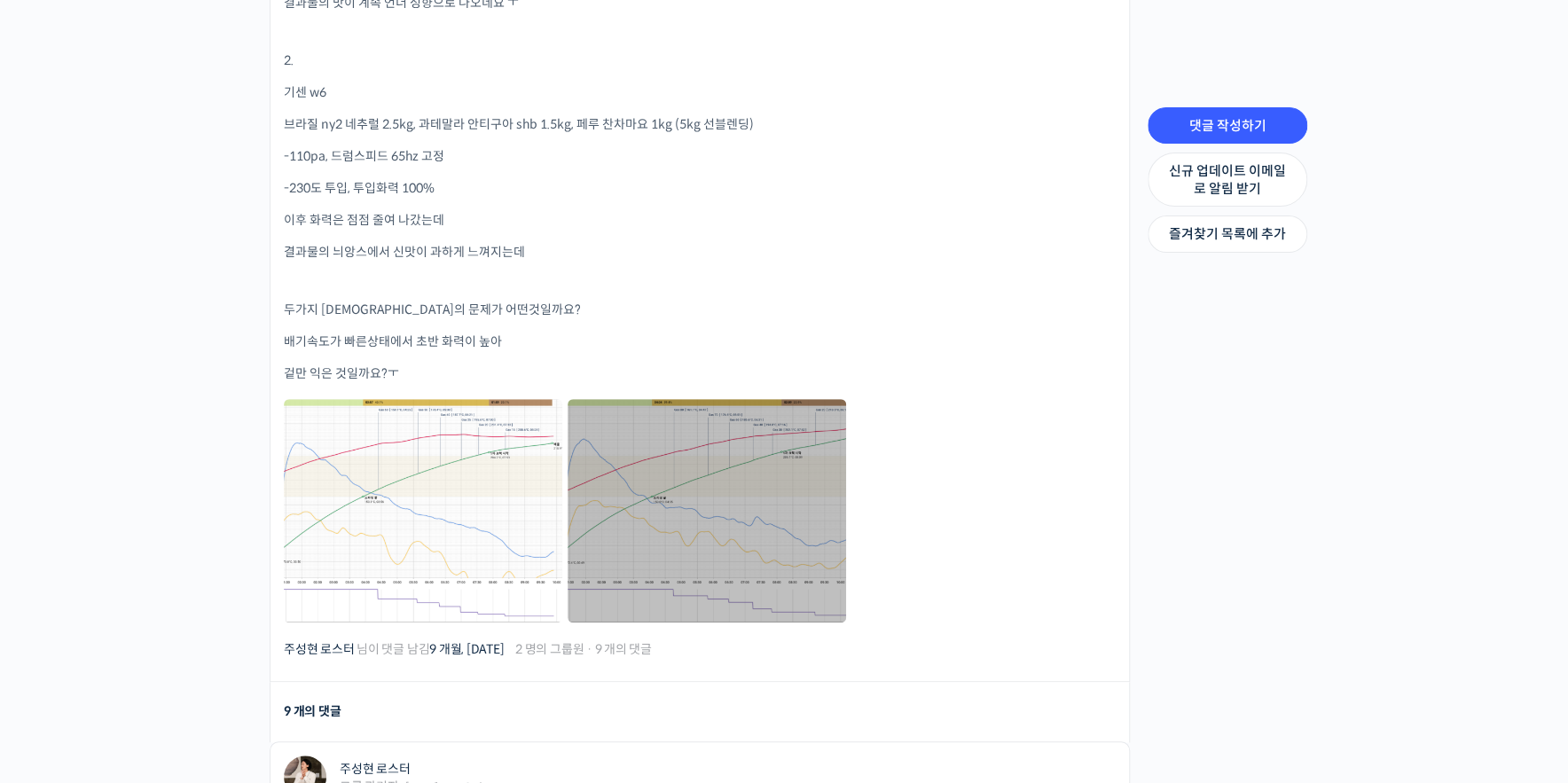
click at [722, 464] on link at bounding box center [707, 510] width 279 height 223
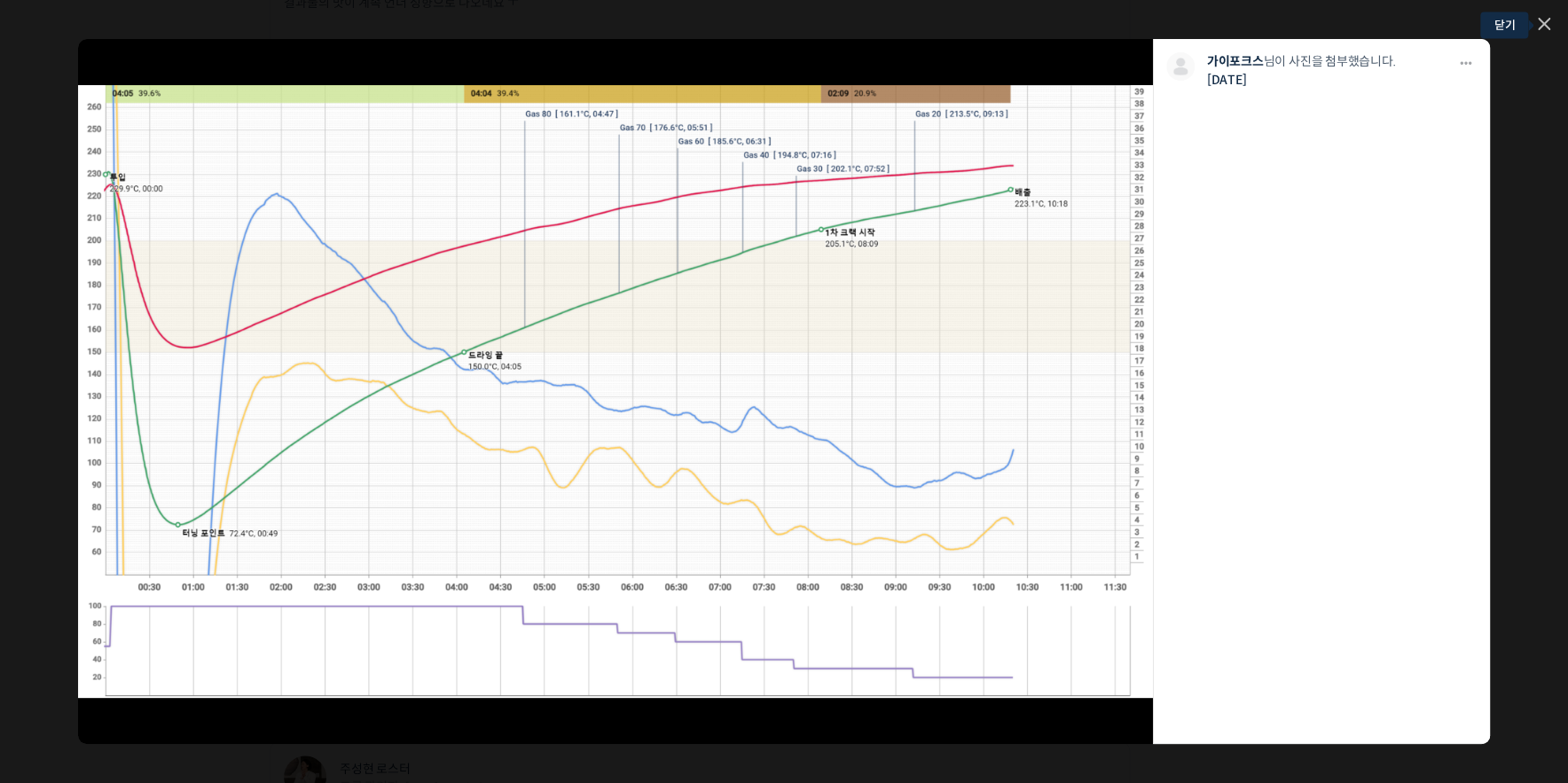
click at [1545, 23] on icon at bounding box center [1543, 23] width 12 height 12
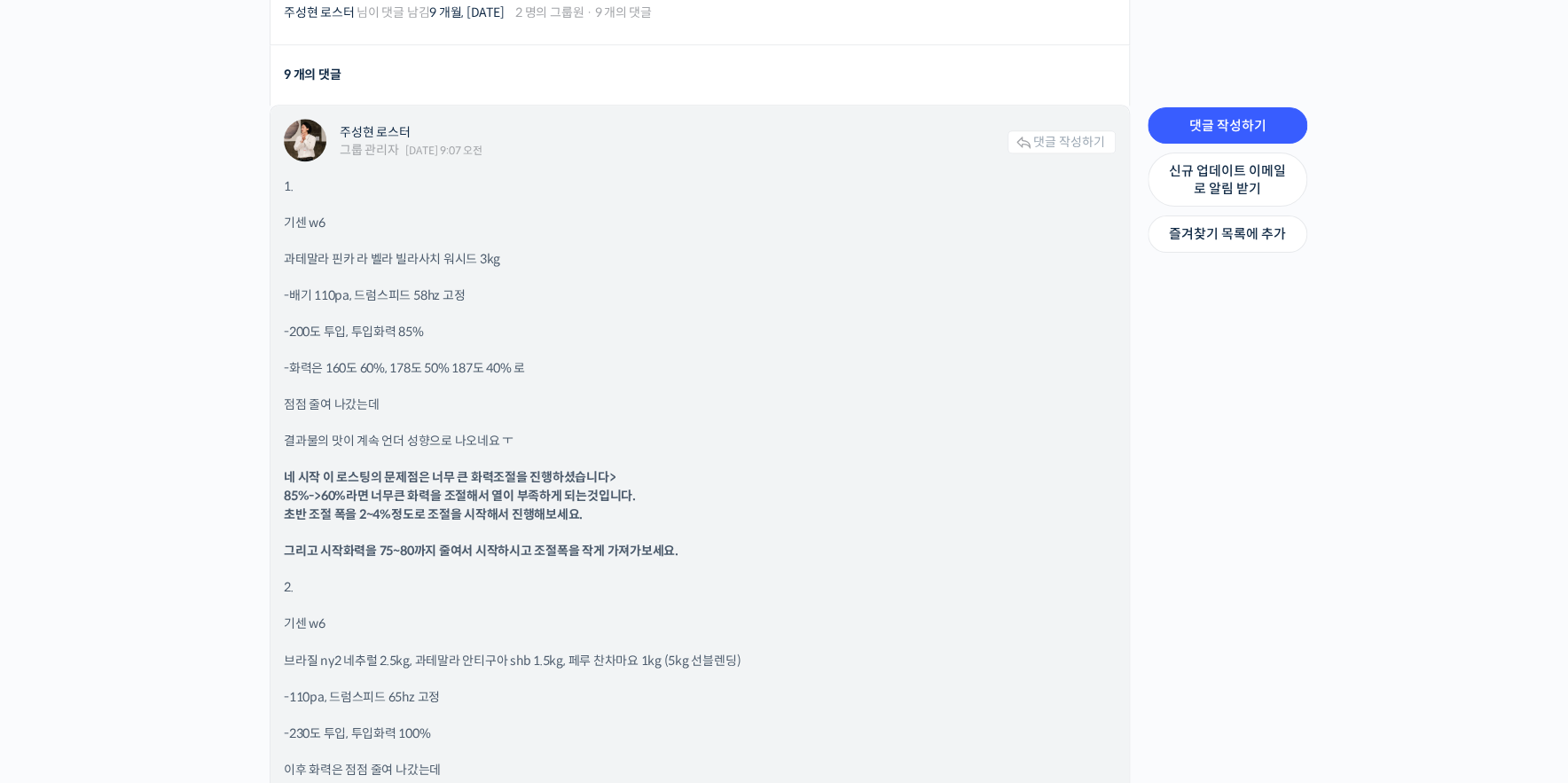
scroll to position [1437, 0]
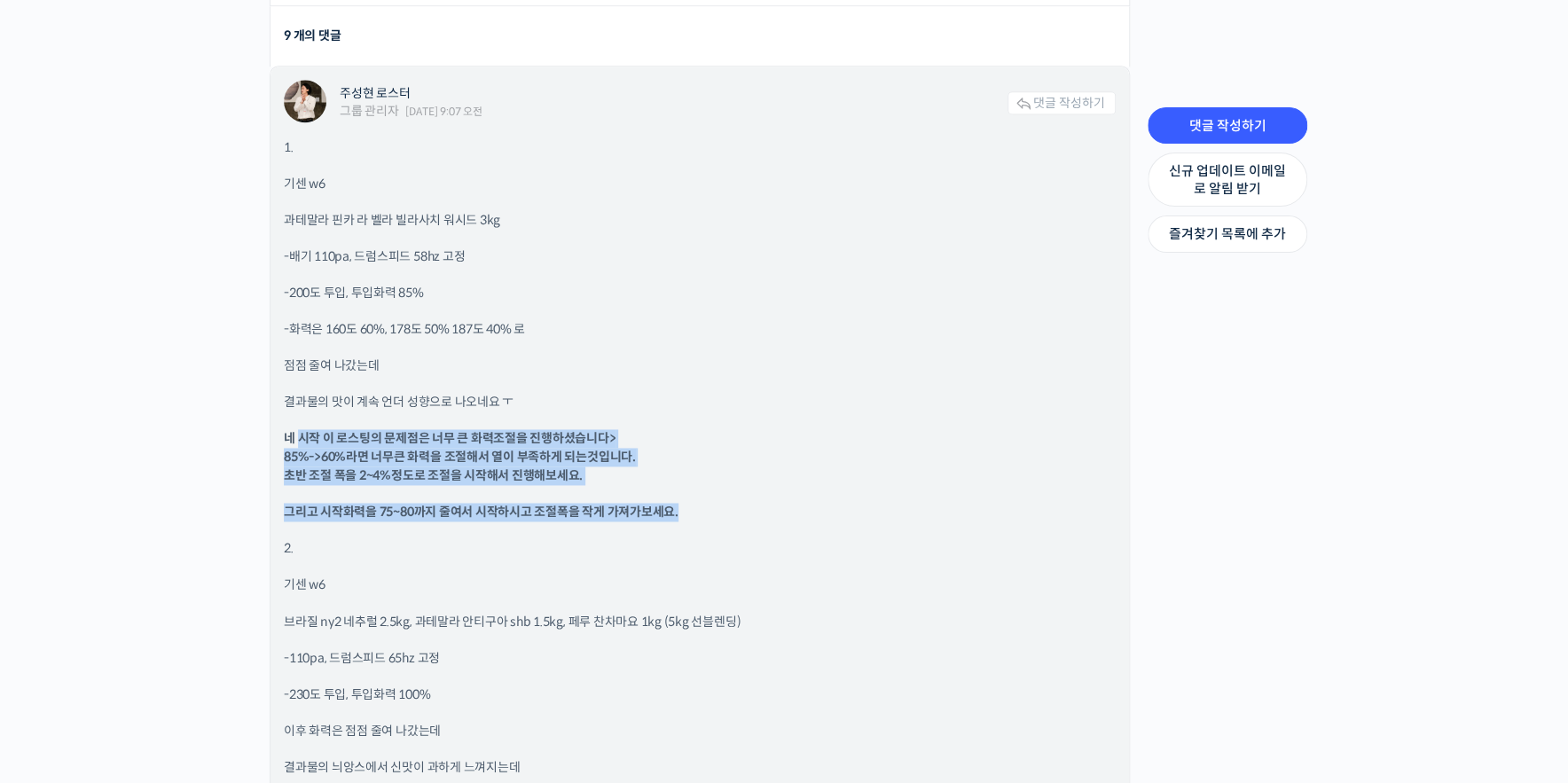
drag, startPoint x: 296, startPoint y: 434, endPoint x: 728, endPoint y: 490, distance: 435.6
click at [728, 490] on div "1. 기센 w6 과테말라 핀카 라 벨라 빌라사치 워시드 3kg -배기 110pa, 드럼스피드 58hz 고정 -200도 투입, 투입화력 85% …" at bounding box center [699, 558] width 832 height 838
click at [788, 471] on p "네 시작 이 로스팅의 문제점은 너무 큰 화력조절을 진행하셨습니다> 85%->60%라면 너무큰 화력을 조절해서 열이 부족하게 되는것입니다. 초반…" at bounding box center [699, 457] width 832 height 56
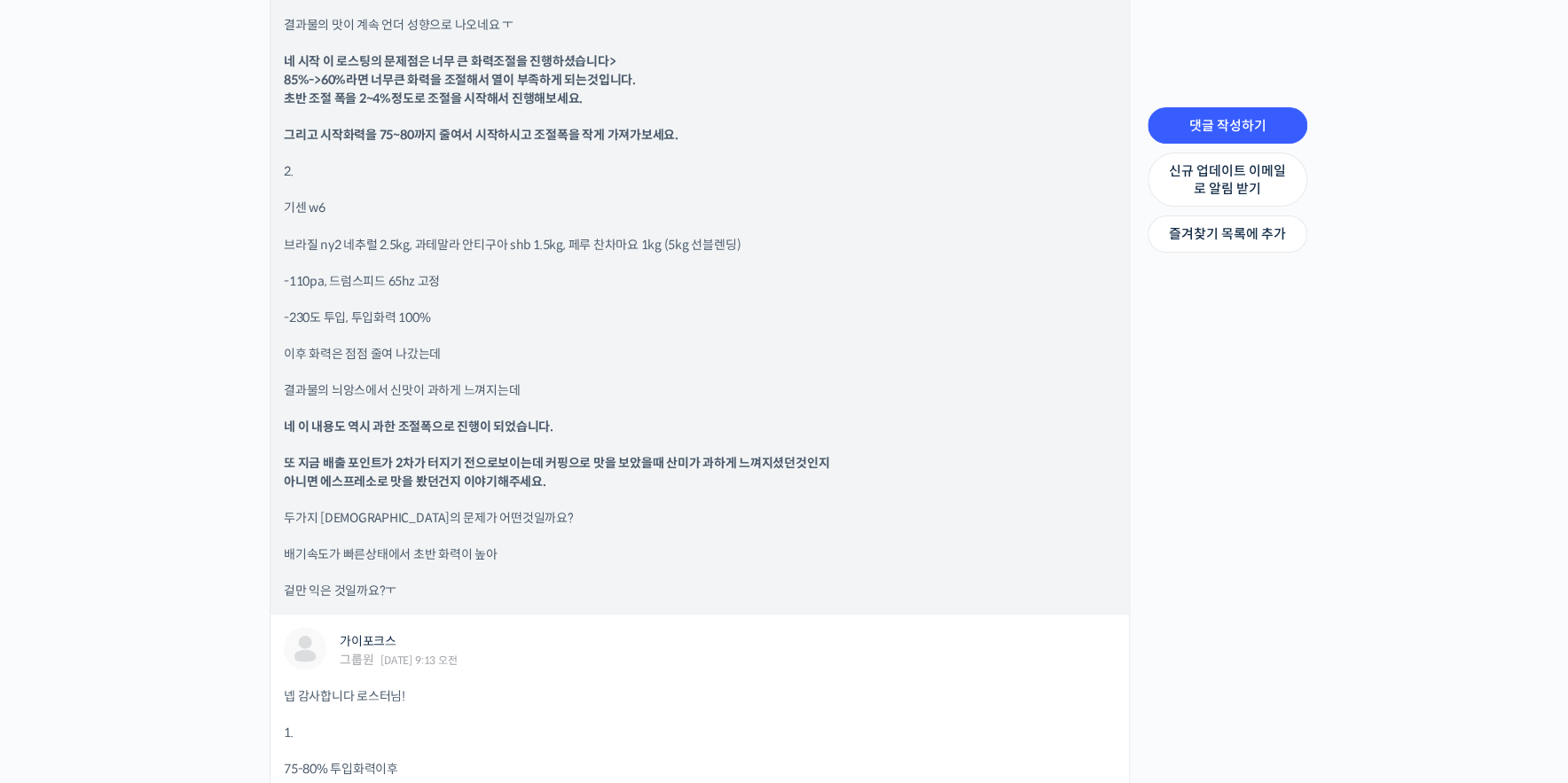
scroll to position [1859, 0]
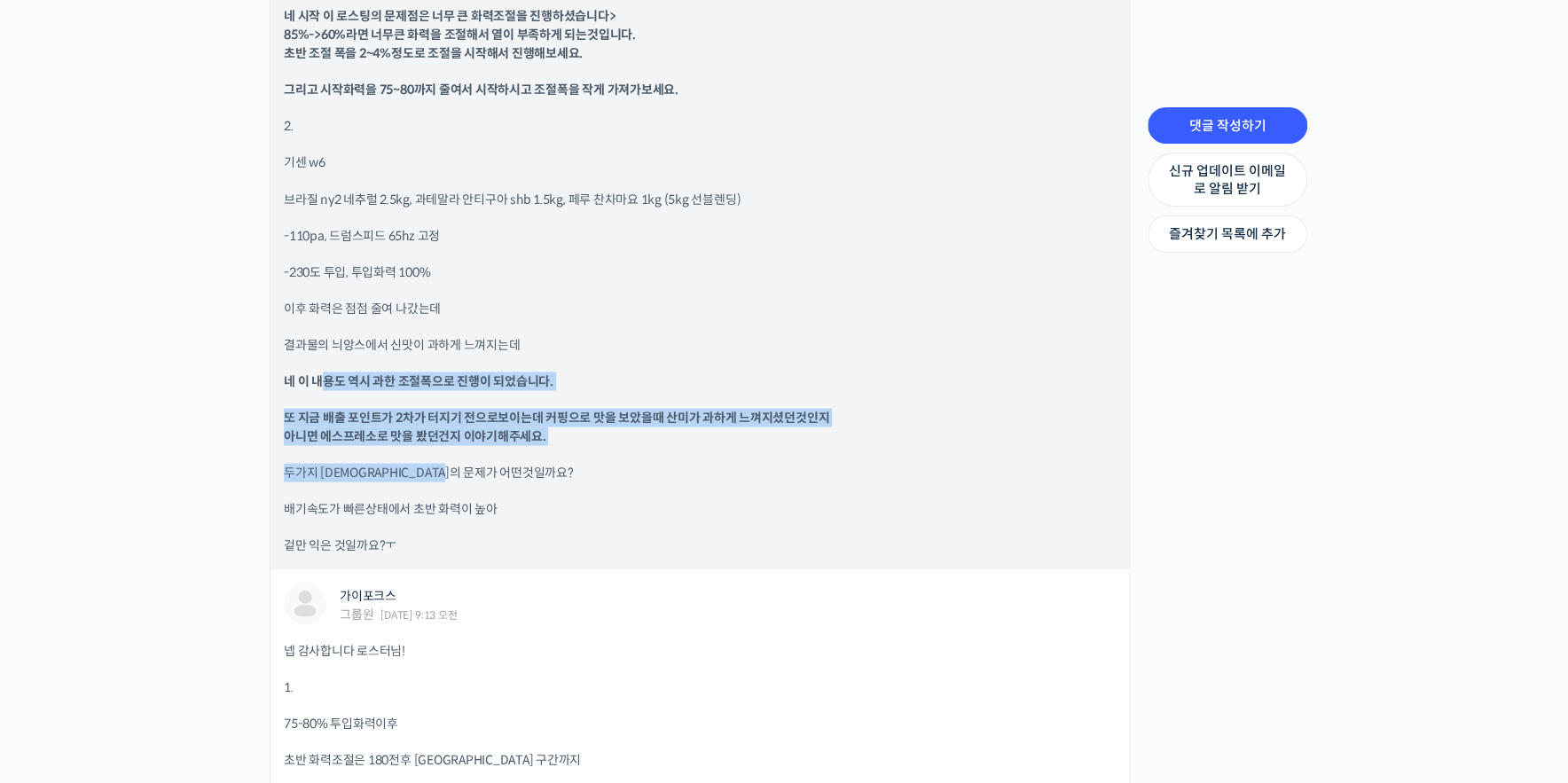
drag, startPoint x: 319, startPoint y: 381, endPoint x: 666, endPoint y: 447, distance: 353.2
click at [666, 447] on div "1. 기센 w6 과테말라 핀카 라 벨라 빌라사치 워시드 3kg -배기 110pa, 드럼스피드 58hz 고정 -200도 투입, 투입화력 85% …" at bounding box center [699, 136] width 832 height 838
click at [667, 447] on div "1. 기센 w6 과테말라 핀카 라 벨라 빌라사치 워시드 3kg -배기 110pa, 드럼스피드 58hz 고정 -200도 투입, 투입화력 85% …" at bounding box center [699, 136] width 832 height 838
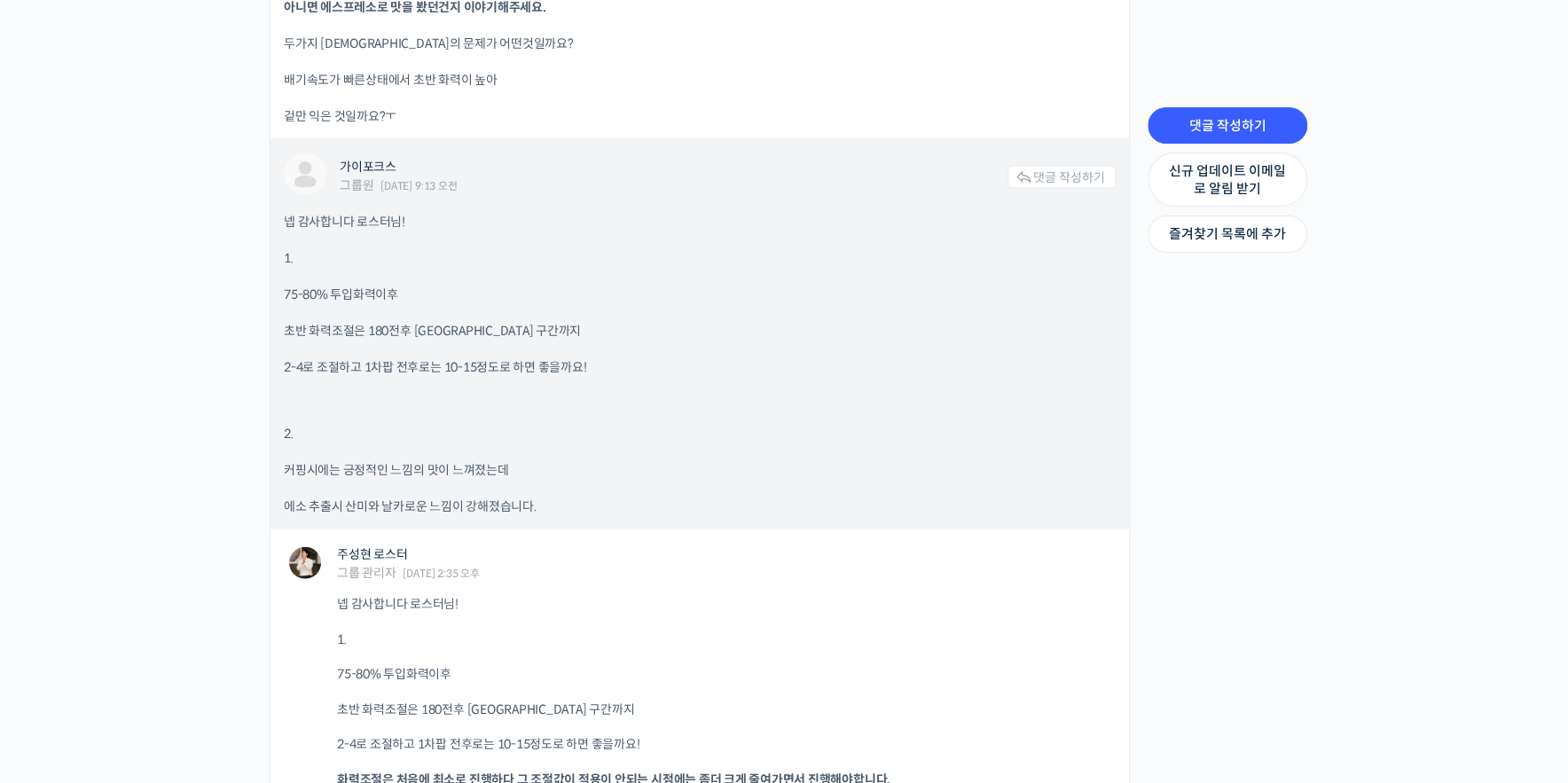
scroll to position [2281, 0]
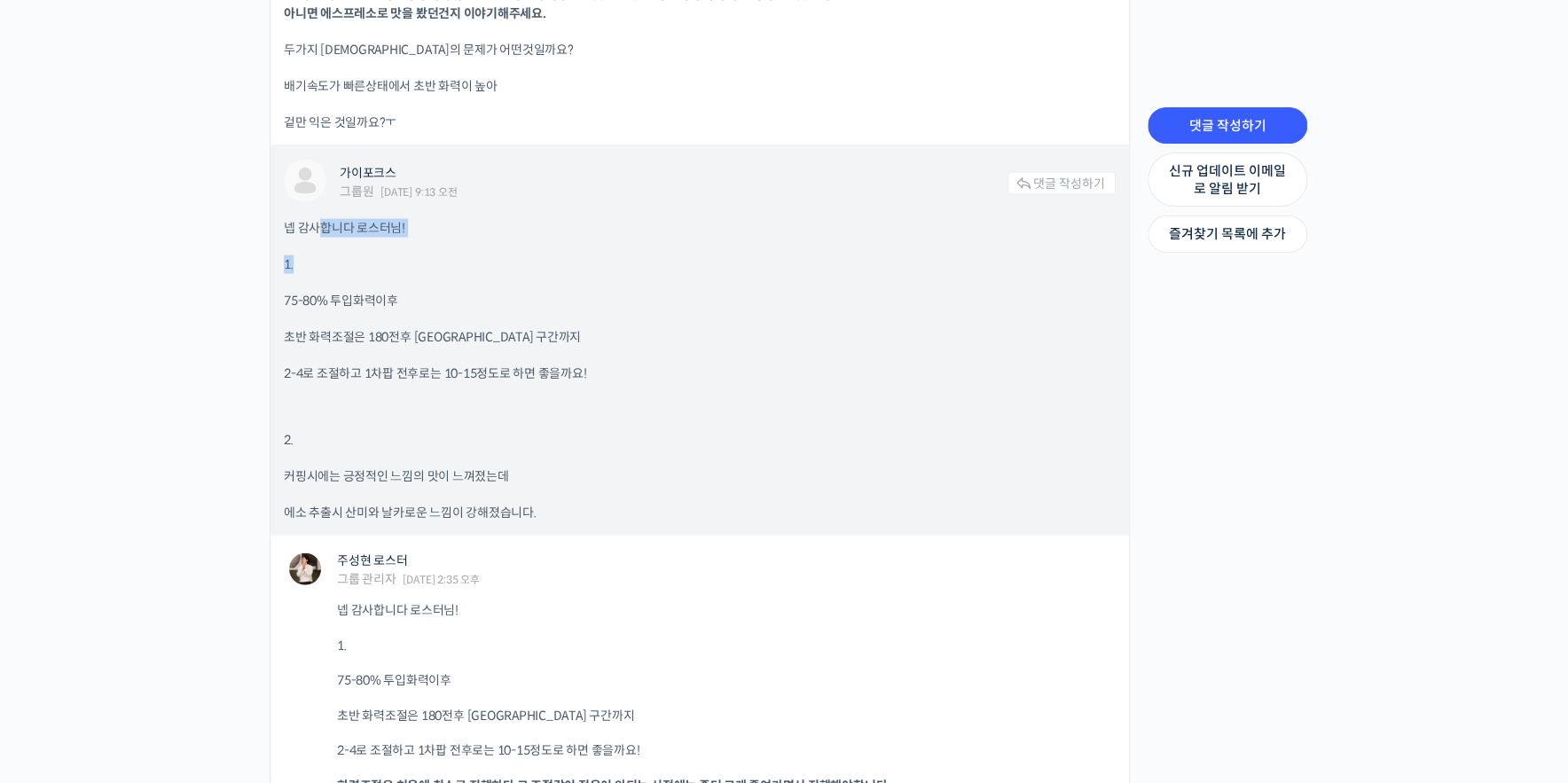
drag, startPoint x: 314, startPoint y: 235, endPoint x: 340, endPoint y: 295, distance: 65.4
click at [371, 262] on div "넵 감사합니다 로스터님! 1. 75-80% 투입화력이후 초반 화력조절은 180전후 [GEOGRAPHIC_DATA] 구간까지 2-4로 조절하고 …" at bounding box center [699, 370] width 832 height 304
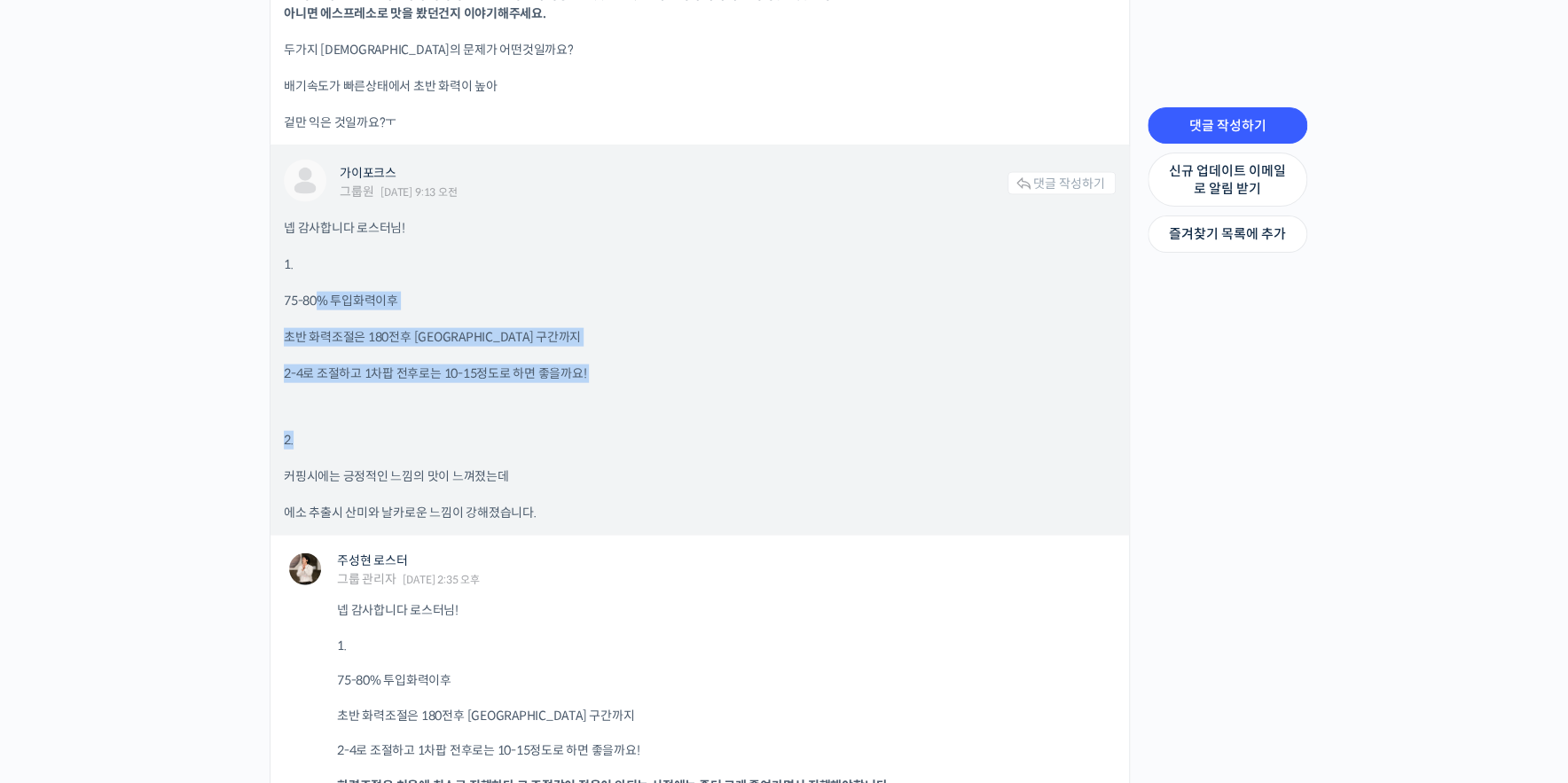
drag, startPoint x: 316, startPoint y: 301, endPoint x: 622, endPoint y: 413, distance: 325.9
click at [622, 413] on div "넵 감사합니다 로스터님! 1. 75-80% 투입화력이후 초반 화력조절은 180전후 [GEOGRAPHIC_DATA] 구간까지 2-4로 조절하고 …" at bounding box center [699, 370] width 832 height 304
click at [710, 417] on div "넵 감사합니다 로스터님! 1. 75-80% 투입화력이후 초반 화력조절은 180전후 [GEOGRAPHIC_DATA] 구간까지 2-4로 조절하고 …" at bounding box center [699, 370] width 832 height 304
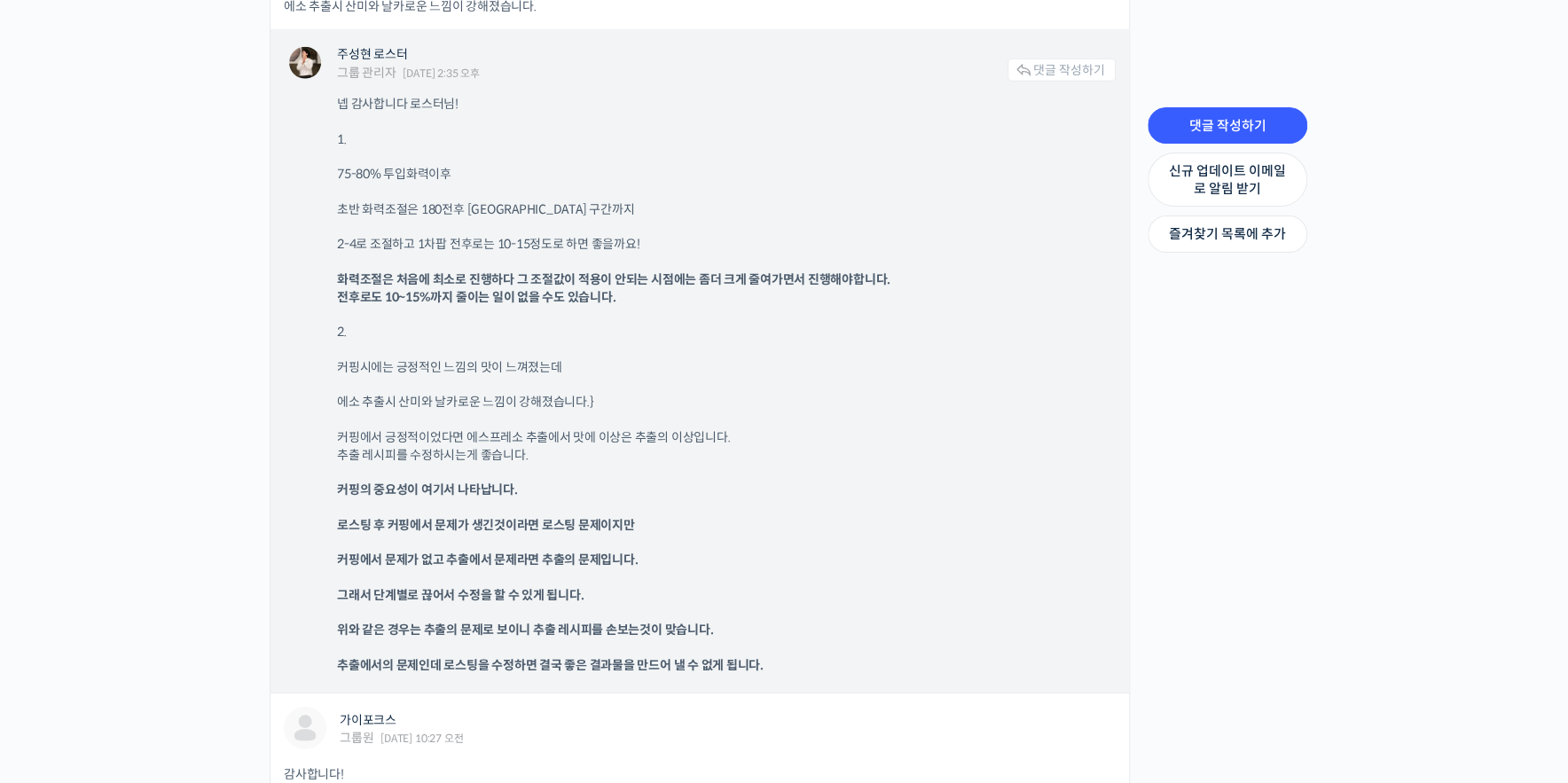
scroll to position [2873, 0]
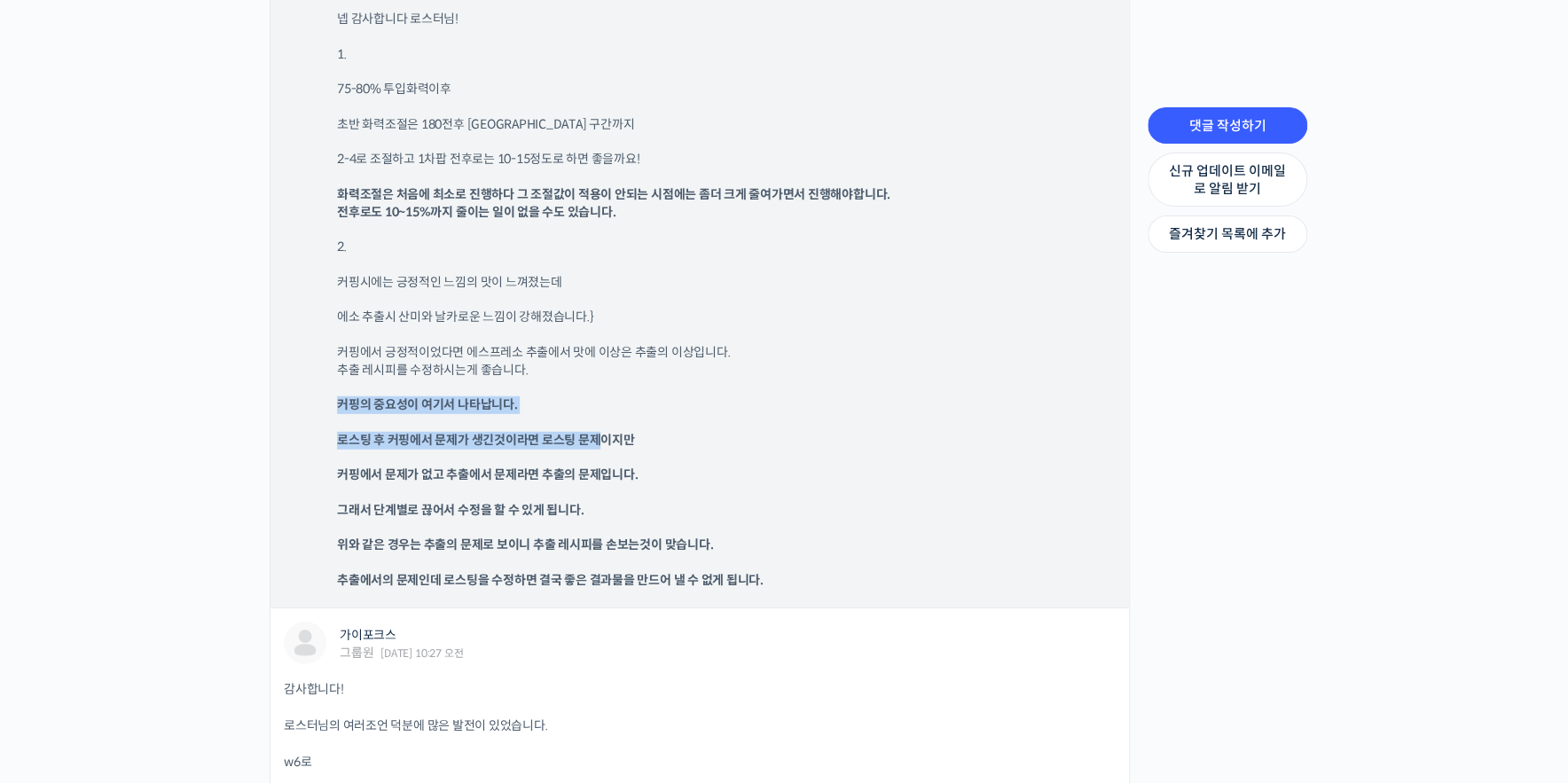
drag, startPoint x: 306, startPoint y: 407, endPoint x: 600, endPoint y: 413, distance: 294.1
click at [600, 413] on div "주성현 로스터 그룹 관리자 [DATE] 2:35 오후 댓글 작성하기 넵 감사합니다 로스터님! 1. 75-80% 투입화력이후 초반 화력조절은 1…" at bounding box center [700, 275] width 858 height 663
click at [328, 440] on div "주성현 로스터 그룹 관리자 [DATE] 2:35 오후 댓글 작성하기 넵 감사합니다 로스터님! 1. 75-80% 투입화력이후 초반 화력조절은 1…" at bounding box center [700, 275] width 858 height 663
drag, startPoint x: 331, startPoint y: 440, endPoint x: 695, endPoint y: 437, distance: 364.0
click at [736, 441] on div "주성현 로스터 그룹 관리자 [DATE] 2:35 오후 댓글 작성하기 넵 감사합니다 로스터님! 1. 75-80% 투입화력이후 초반 화력조절은 1…" at bounding box center [700, 275] width 858 height 663
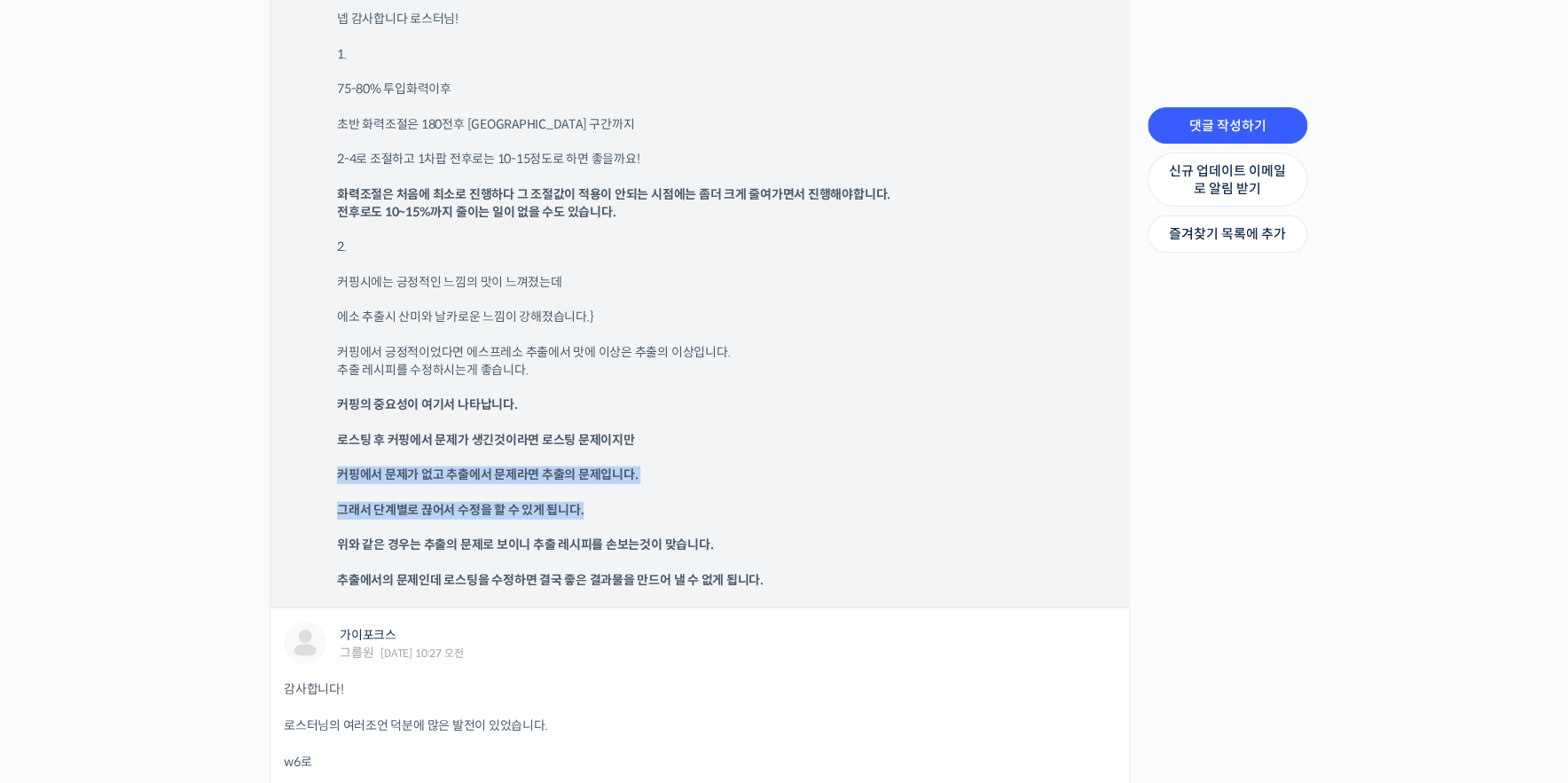
drag, startPoint x: 329, startPoint y: 474, endPoint x: 768, endPoint y: 507, distance: 440.2
click at [768, 507] on div "주성현 로스터 그룹 관리자 [DATE] 2:35 오후 댓글 작성하기 넵 감사합니다 로스터님! 1. 75-80% 투입화력이후 초반 화력조절은 1…" at bounding box center [700, 275] width 858 height 663
click at [846, 491] on div "넵 감사합니다 로스터님! 1. 75-80% 투입화력이후 초반 화력조절은 180전후 [GEOGRAPHIC_DATA] 구간까지 2-4로 조절하고 …" at bounding box center [726, 300] width 779 height 579
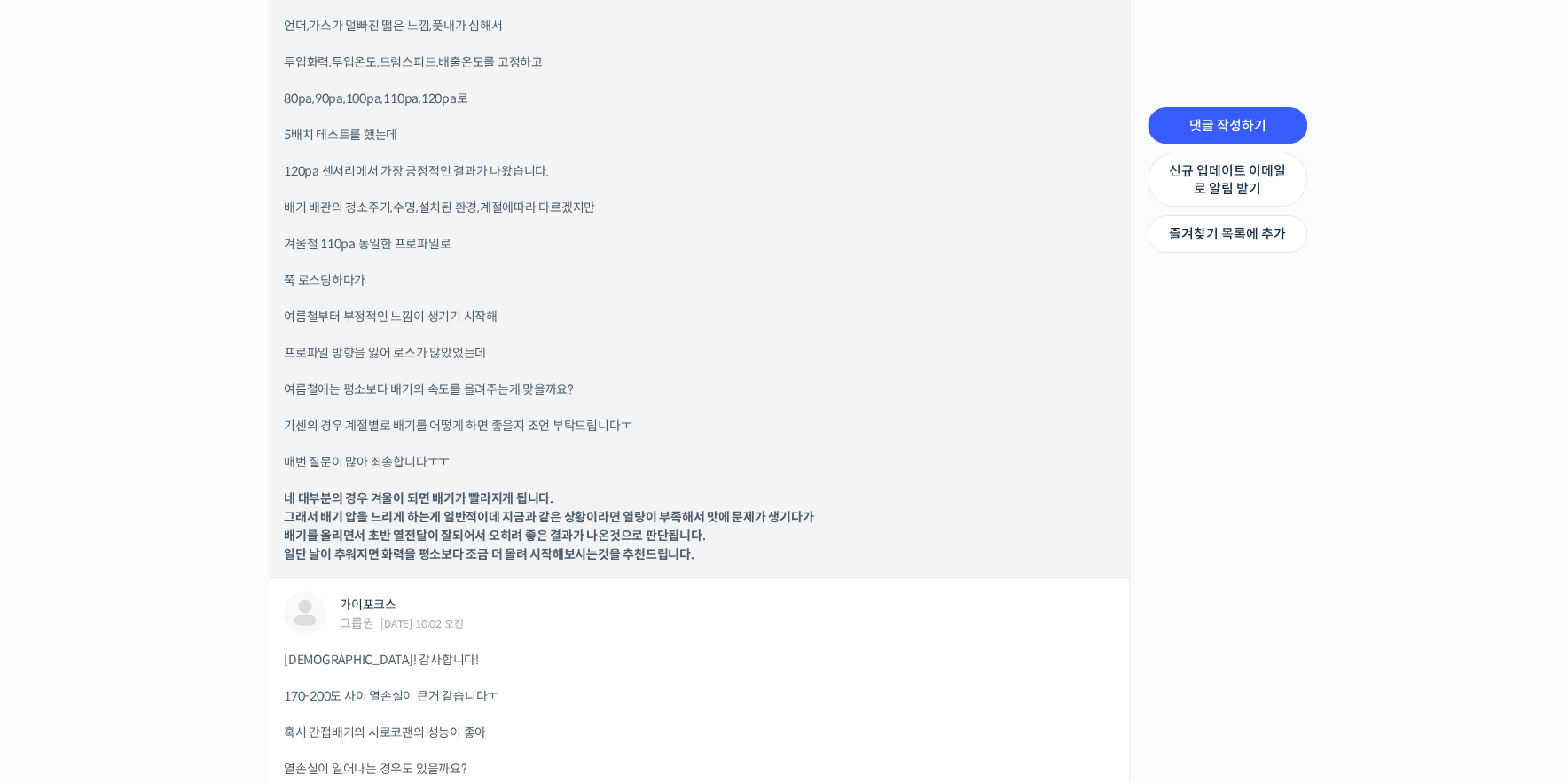
scroll to position [4561, 0]
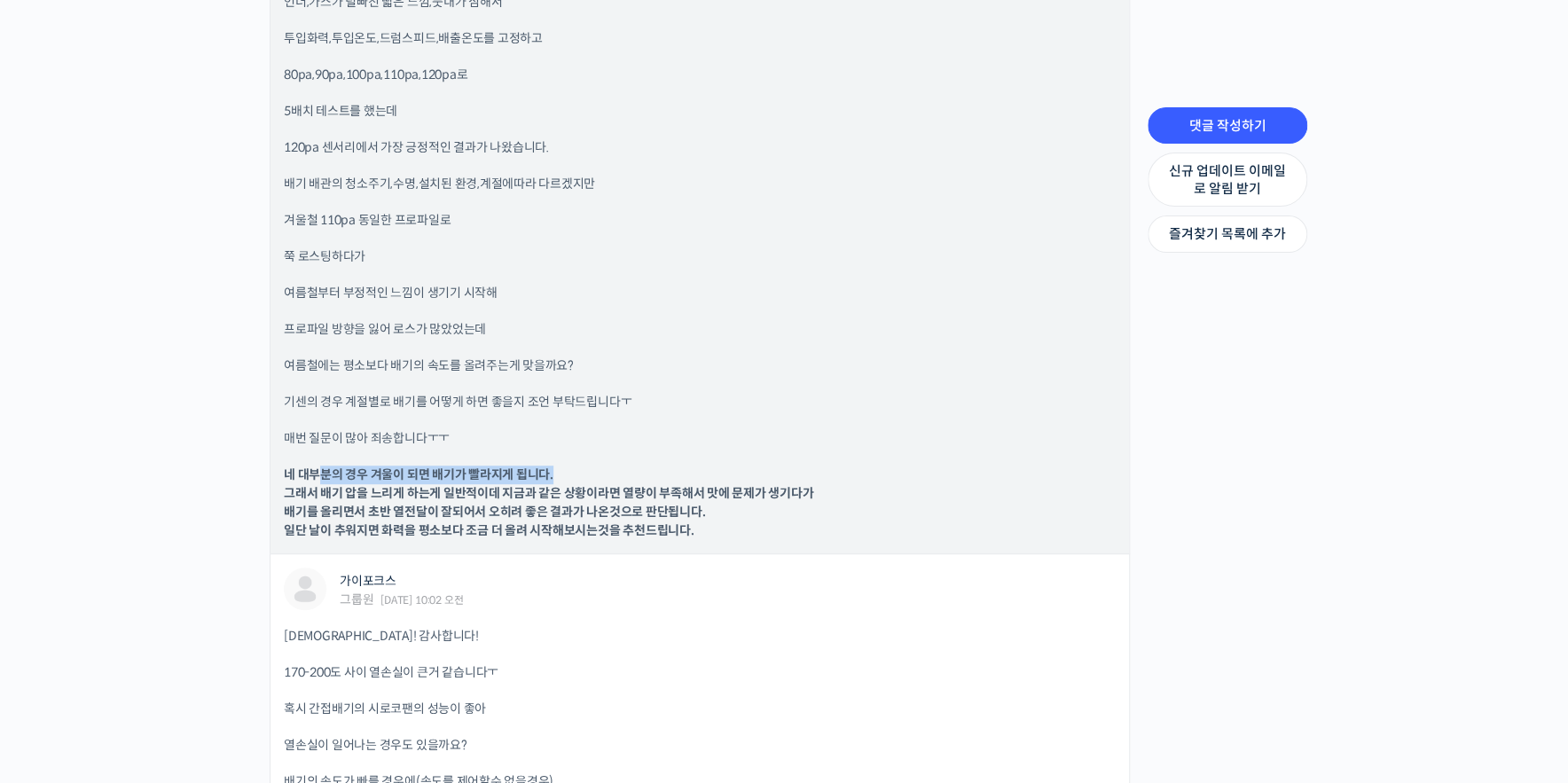
drag, startPoint x: 361, startPoint y: 464, endPoint x: 616, endPoint y: 465, distance: 255.0
click at [616, 465] on p "네 대부분의 경우 겨울이 되면 배기가 빨라지게 됩니다. 그래서 배기 압을 느리게 하는게 일반적이데 지금과 같은 상황이라면 열량이 부족해서 맛에…" at bounding box center [699, 502] width 832 height 75
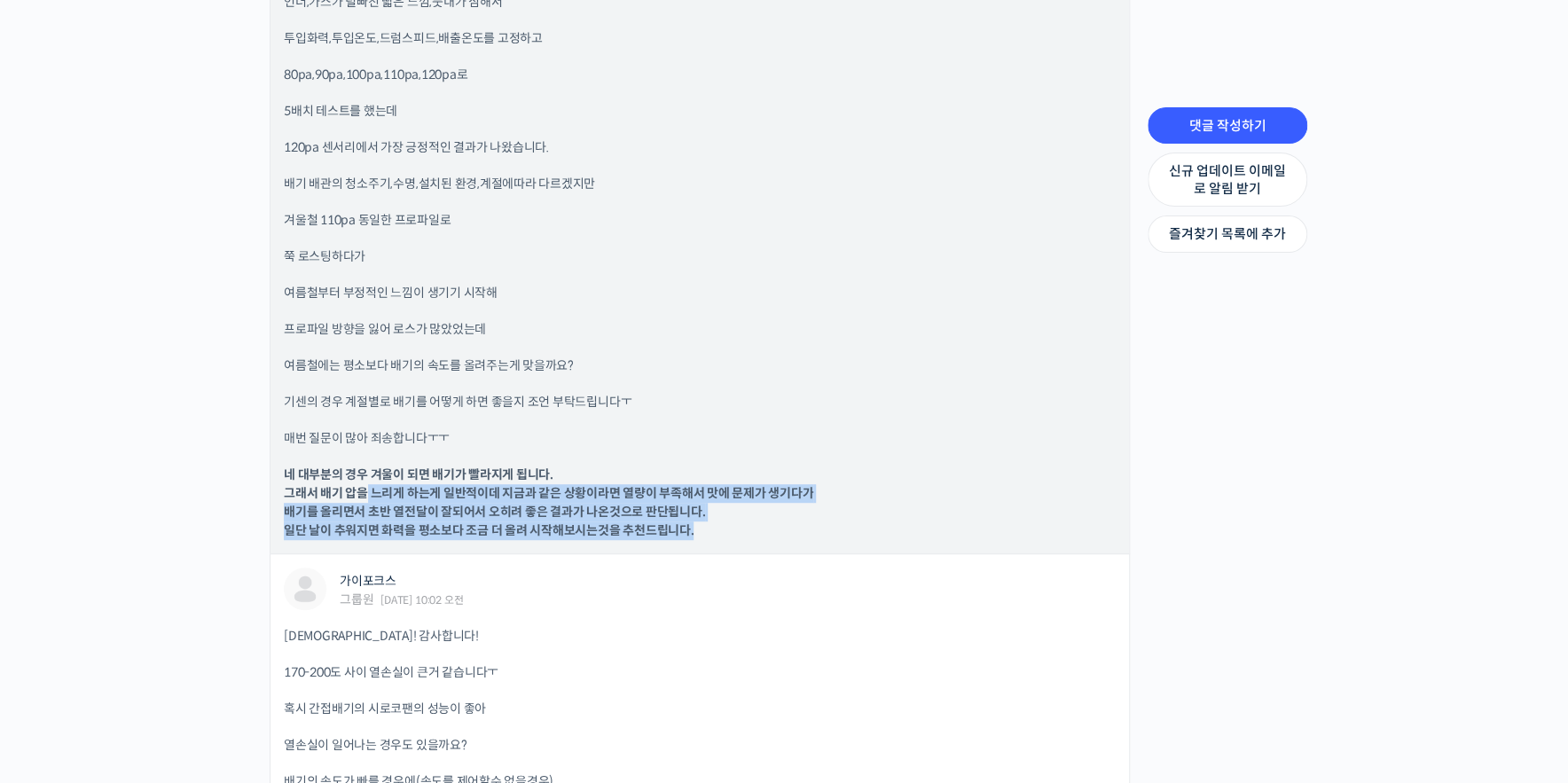
drag, startPoint x: 470, startPoint y: 500, endPoint x: 808, endPoint y: 521, distance: 338.7
click at [808, 521] on p "네 대부분의 경우 겨울이 되면 배기가 빨라지게 됩니다. 그래서 배기 압을 느리게 하는게 일반적이데 지금과 같은 상황이라면 열량이 부족해서 맛에…" at bounding box center [699, 502] width 832 height 75
click at [856, 523] on p "네 대부분의 경우 겨울이 되면 배기가 빨라지게 됩니다. 그래서 배기 압을 느리게 하는게 일반적이데 지금과 같은 상황이라면 열량이 부족해서 맛에…" at bounding box center [699, 502] width 832 height 75
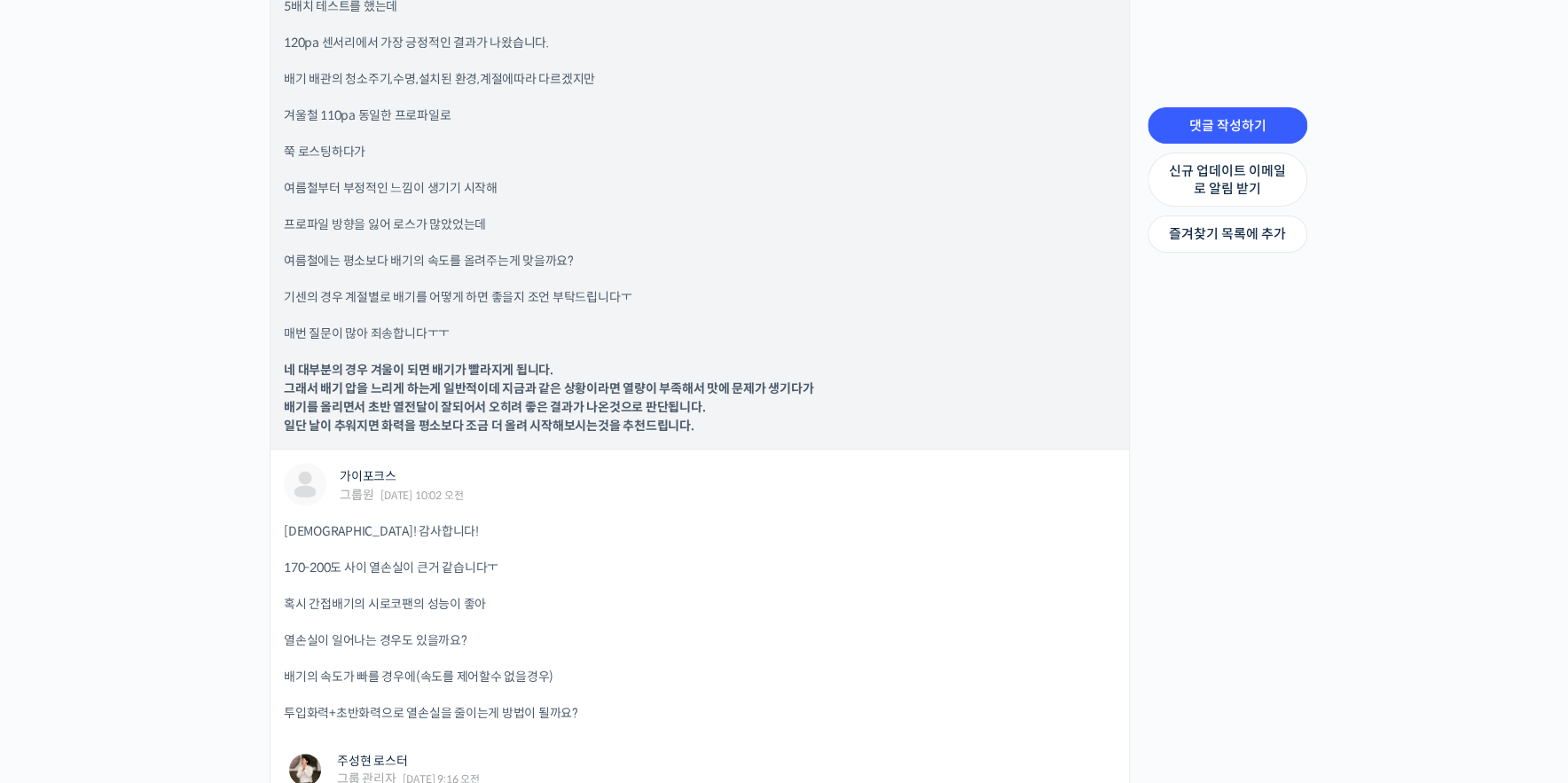
scroll to position [4985, 0]
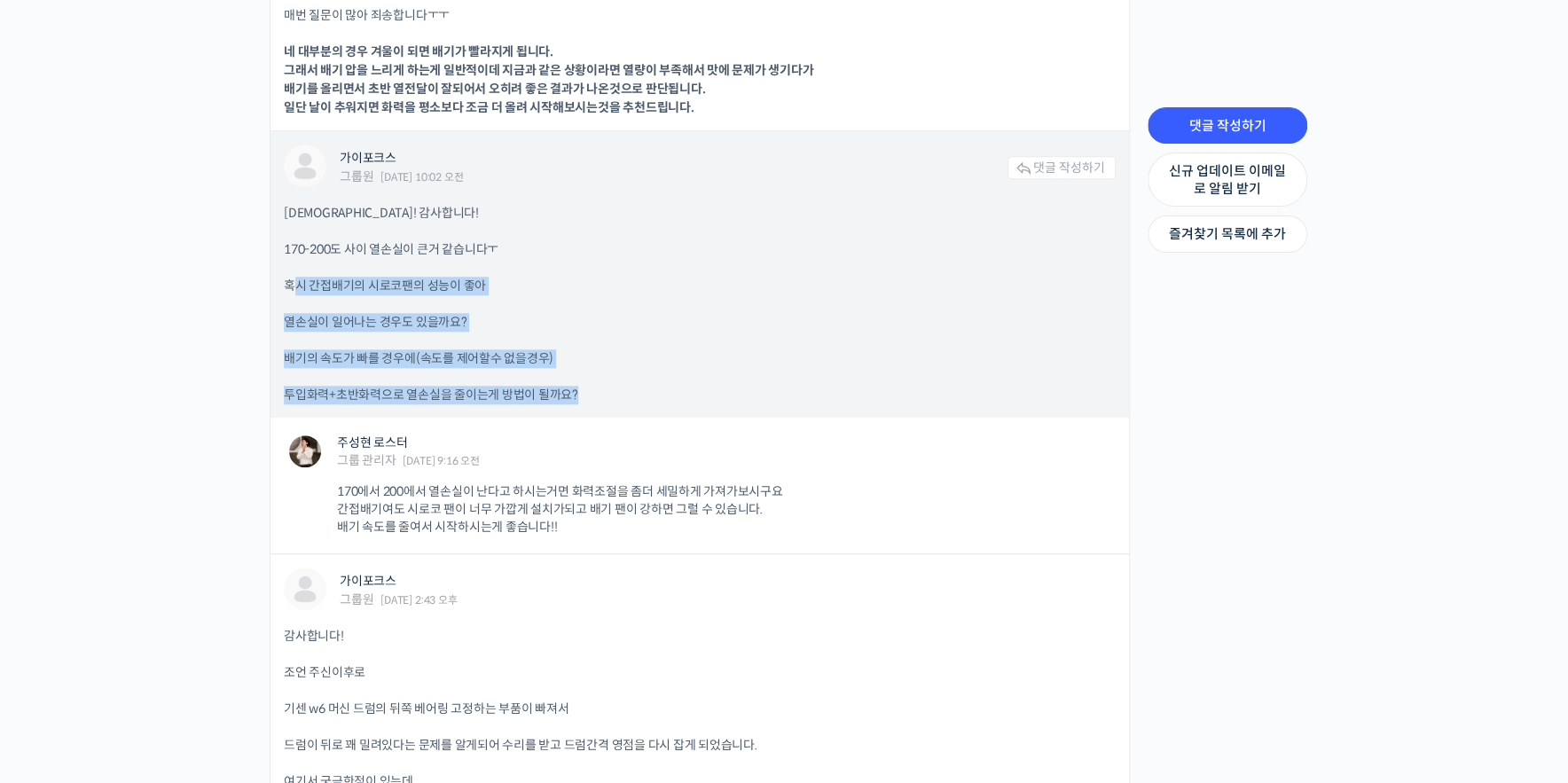
drag, startPoint x: 298, startPoint y: 280, endPoint x: 636, endPoint y: 388, distance: 354.8
click at [636, 388] on div "[DEMOGRAPHIC_DATA]! 감사합니다! 170-200도 사이 열손실이 큰거 같습니다ㅜ 혹시 간접배기의 시로코팬의 성능이 좋아 열손실이…" at bounding box center [699, 304] width 832 height 200
click at [773, 365] on p "배기의 속도가 빠를 경우에(속도를 제어할수 없을경우)" at bounding box center [699, 359] width 832 height 18
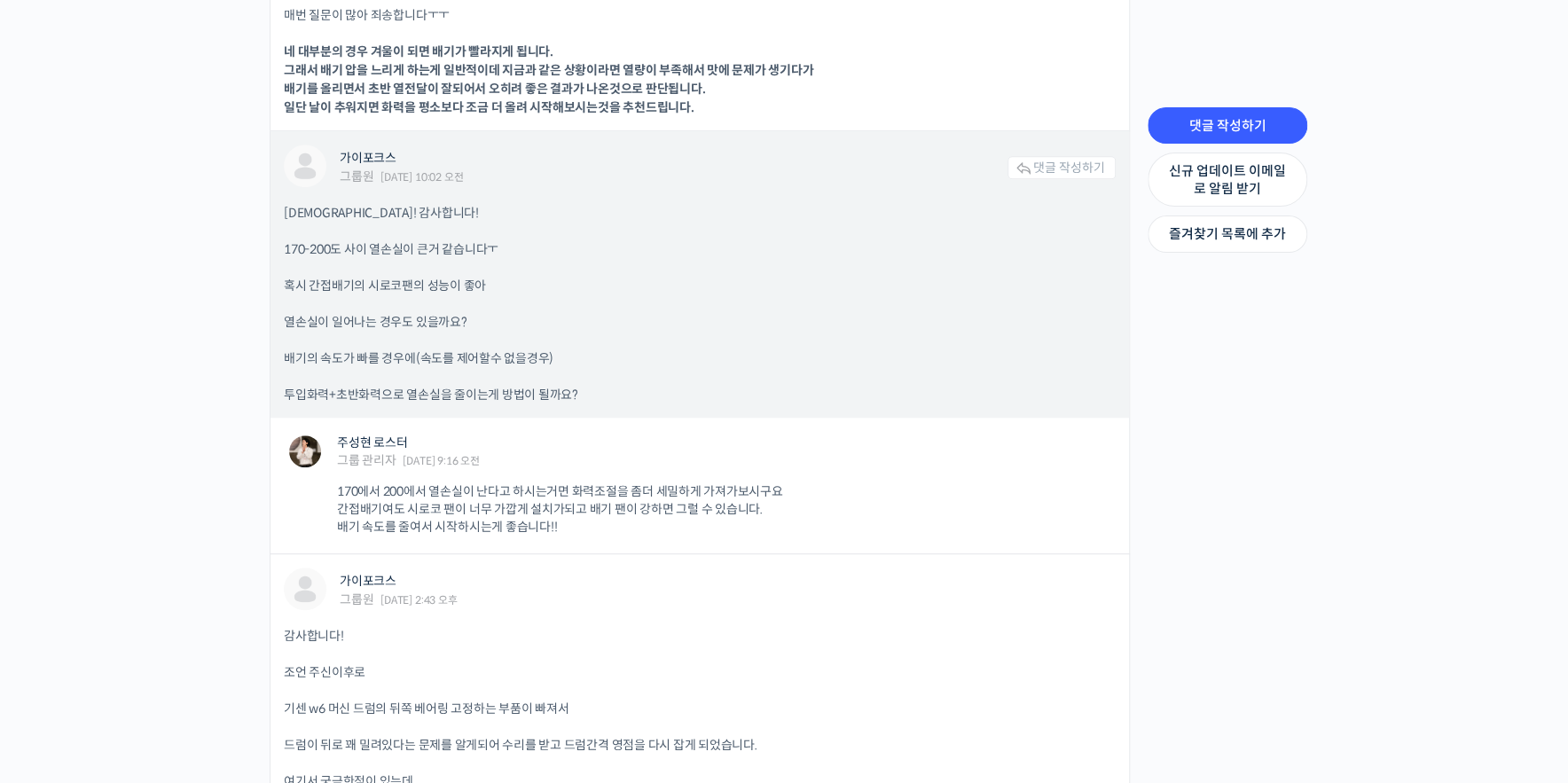
scroll to position [5069, 0]
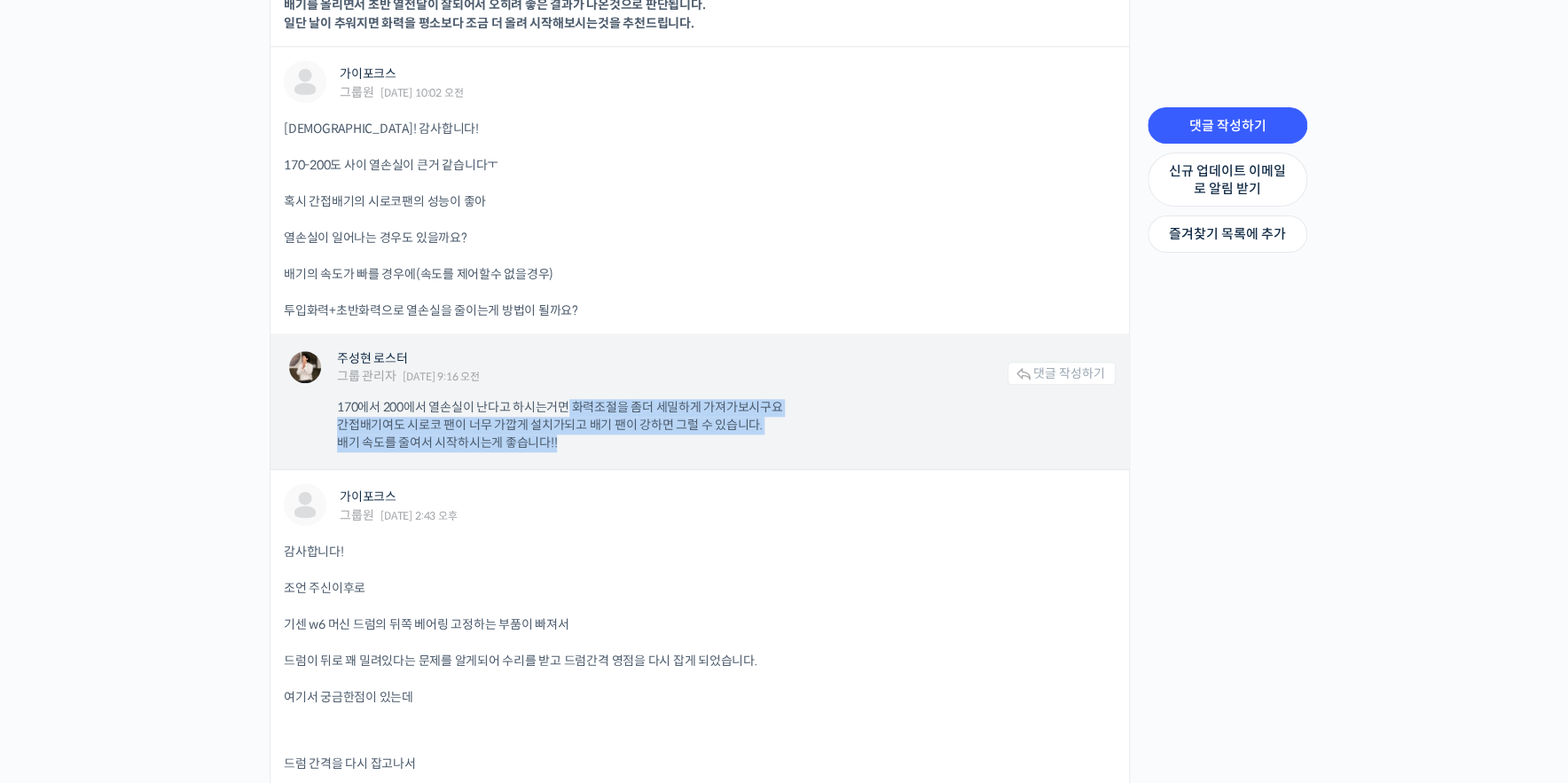
drag, startPoint x: 568, startPoint y: 408, endPoint x: 817, endPoint y: 431, distance: 250.1
click at [809, 432] on p "170에서 200에서 열손실이 난다고 하시는거면 화력조절을 좀더 세밀하게 가져가보시구요 간접배기여도 시로코 팬이 너무 가깝게 설치가되고 배기 …" at bounding box center [717, 425] width 760 height 53
click at [867, 405] on p "170에서 200에서 열손실이 난다고 하시는거면 화력조절을 좀더 세밀하게 가져가보시구요 간접배기여도 시로코 팬이 너무 가깝게 설치가되고 배기 …" at bounding box center [717, 425] width 760 height 53
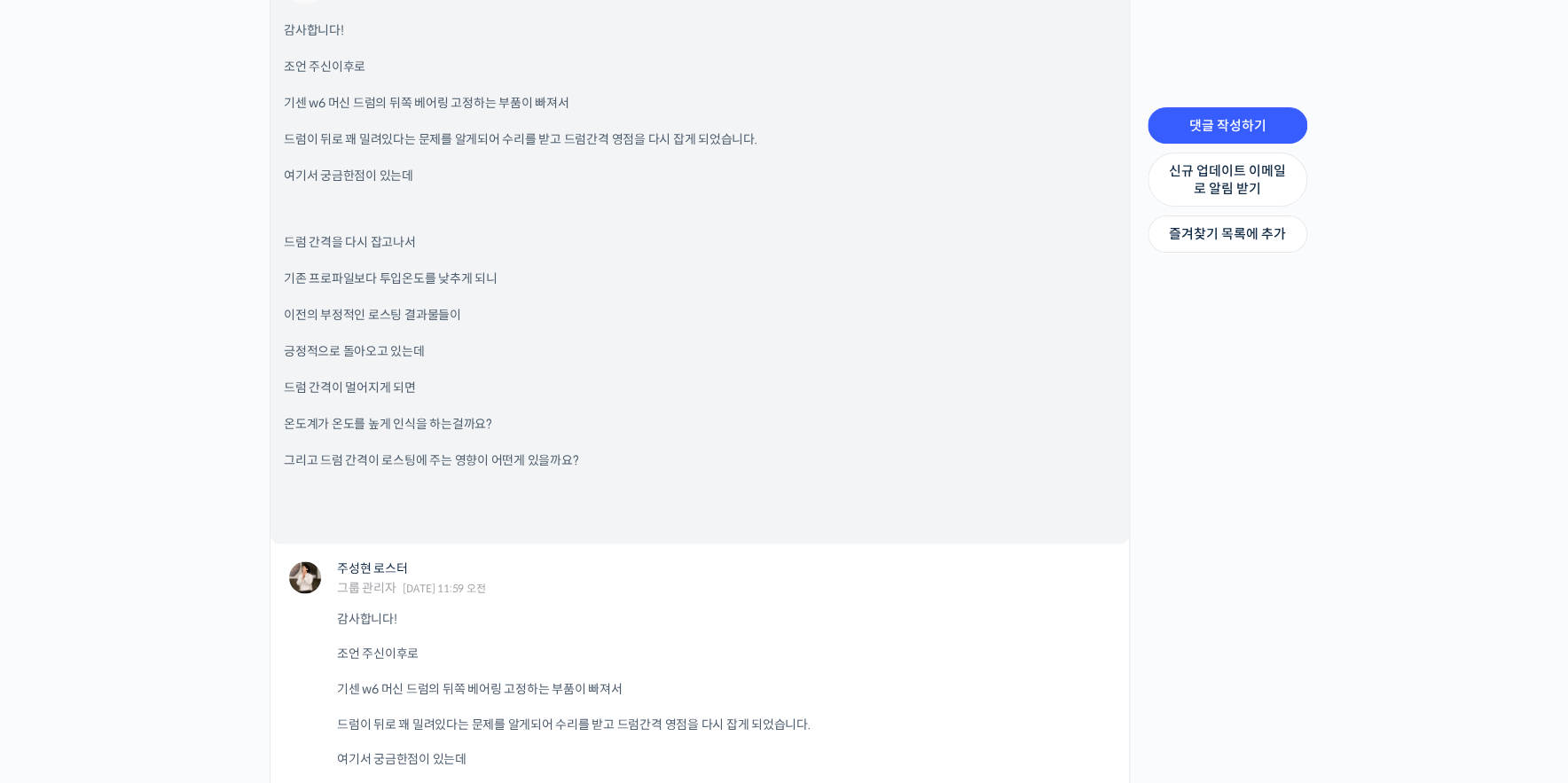
scroll to position [5576, 0]
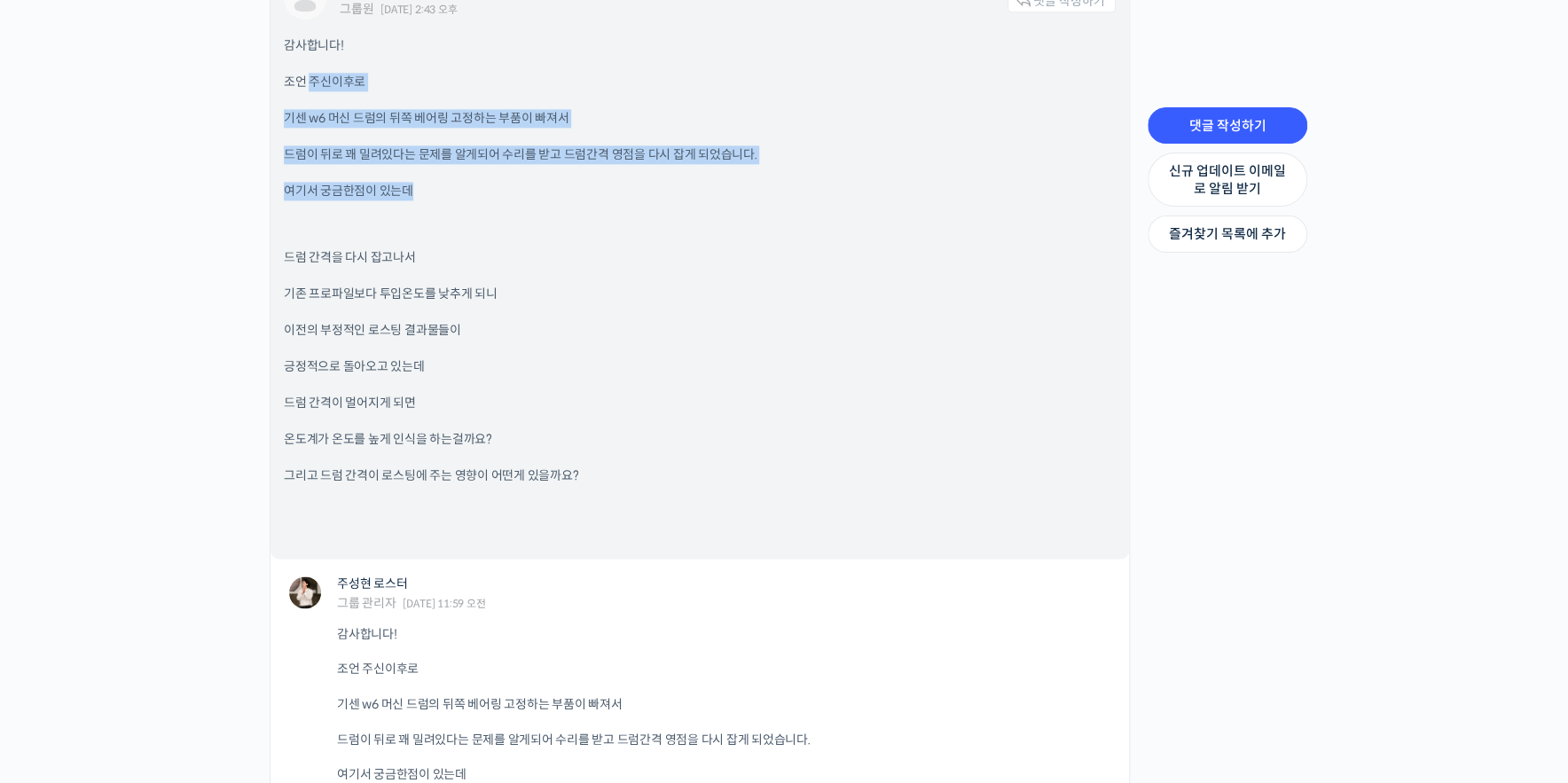
drag, startPoint x: 308, startPoint y: 79, endPoint x: 643, endPoint y: 171, distance: 347.4
click at [643, 171] on div "감사합니다! 조언 주신이후로 기센 w6 머신 드럼의 뒤쪽 베어링 고정하는 부품이 빠져서 드럼이 뒤로 꽤 밀려있다는 문제를 알게되어 수리를 받고…" at bounding box center [699, 290] width 832 height 509
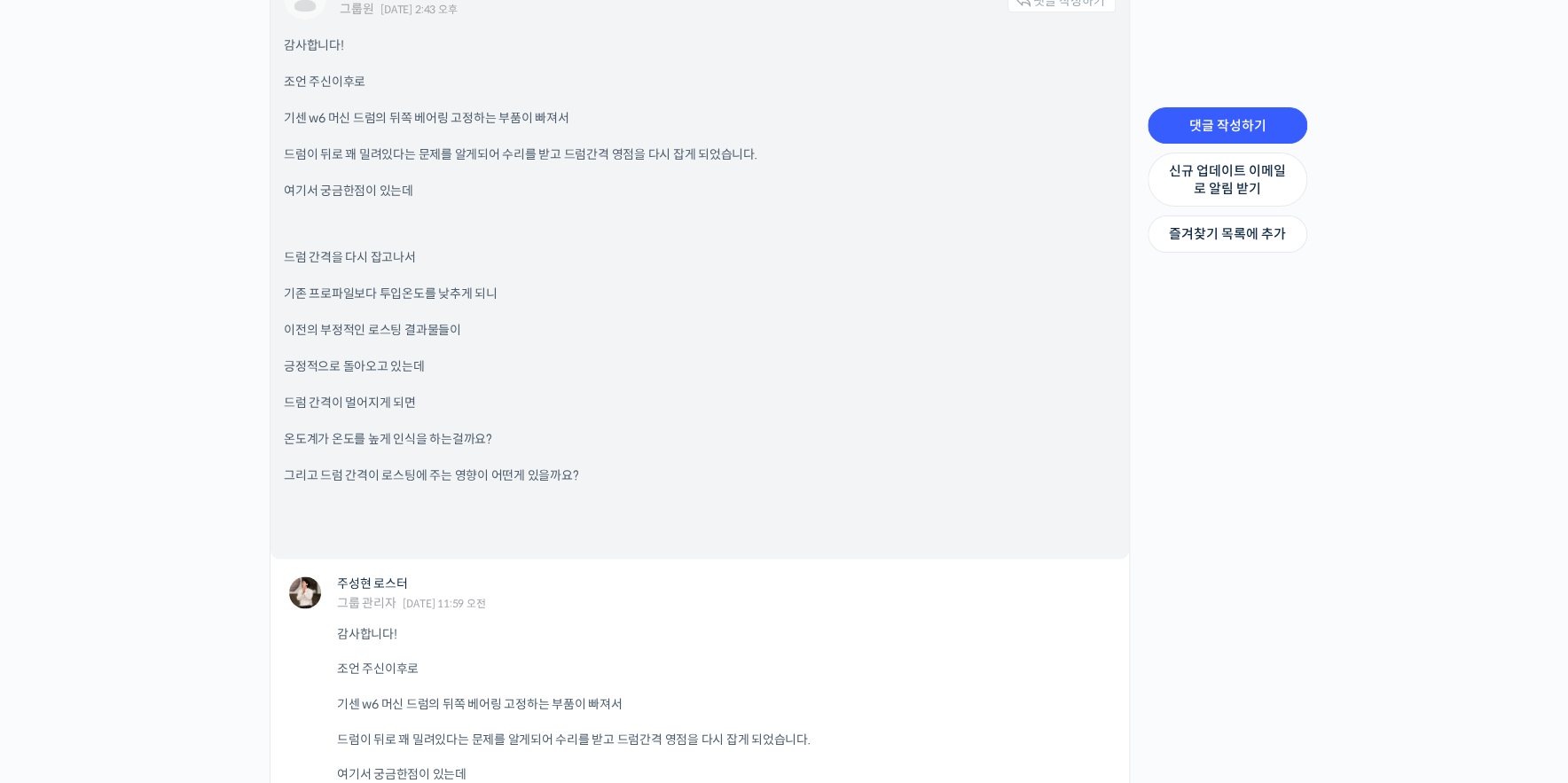
click at [668, 223] on p at bounding box center [699, 223] width 832 height 12
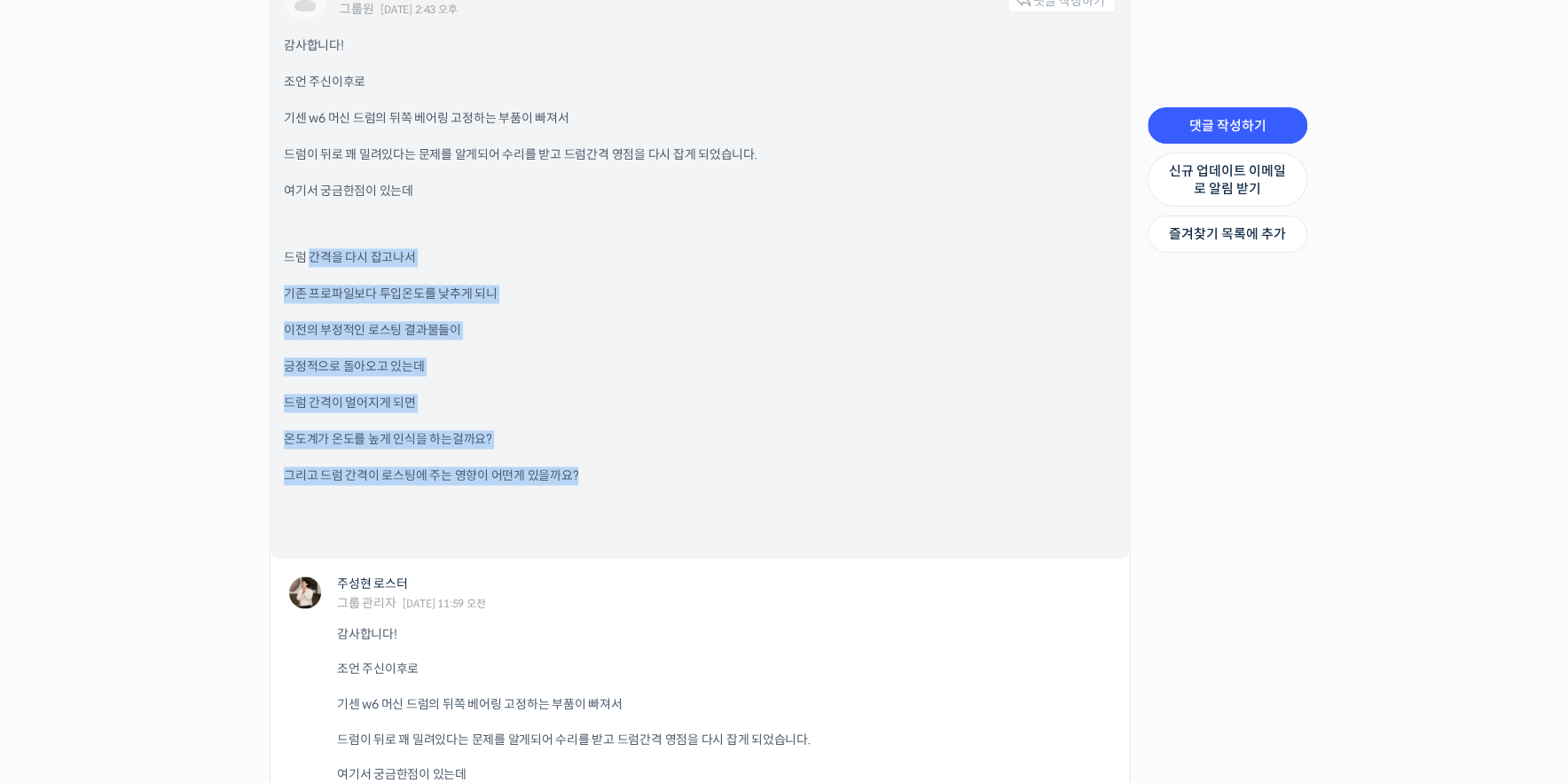
drag, startPoint x: 308, startPoint y: 253, endPoint x: 690, endPoint y: 474, distance: 441.3
click at [690, 474] on div "감사합니다! 조언 주신이후로 기센 w6 머신 드럼의 뒤쪽 베어링 고정하는 부품이 빠져서 드럼이 뒤로 꽤 밀려있다는 문제를 알게되어 수리를 받고…" at bounding box center [699, 290] width 832 height 509
click at [735, 424] on div "감사합니다! 조언 주신이후로 기센 w6 머신 드럼의 뒤쪽 베어링 고정하는 부품이 빠져서 드럼이 뒤로 꽤 밀려있다는 문제를 알게되어 수리를 받고…" at bounding box center [699, 290] width 832 height 509
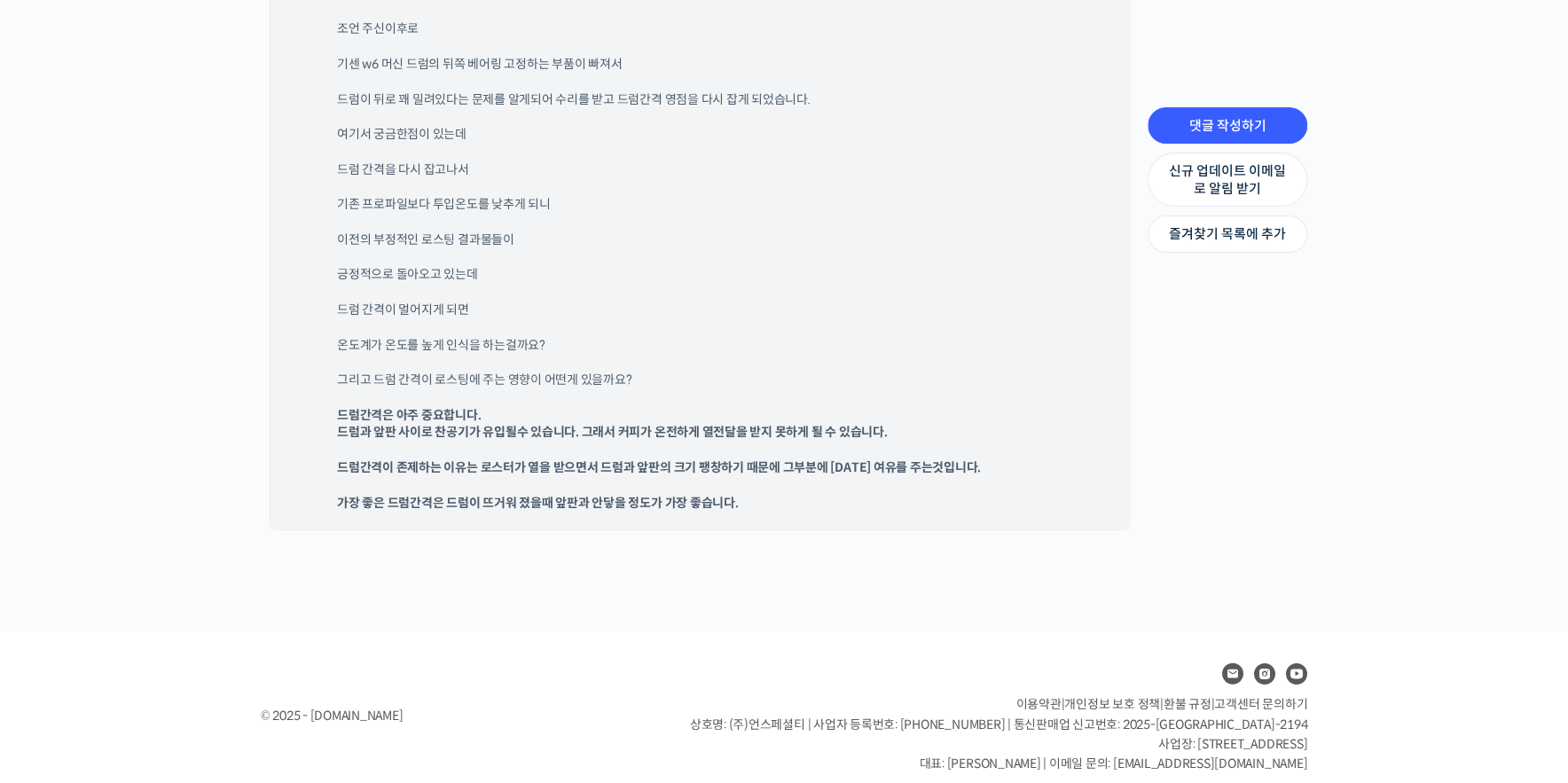
scroll to position [6231, 0]
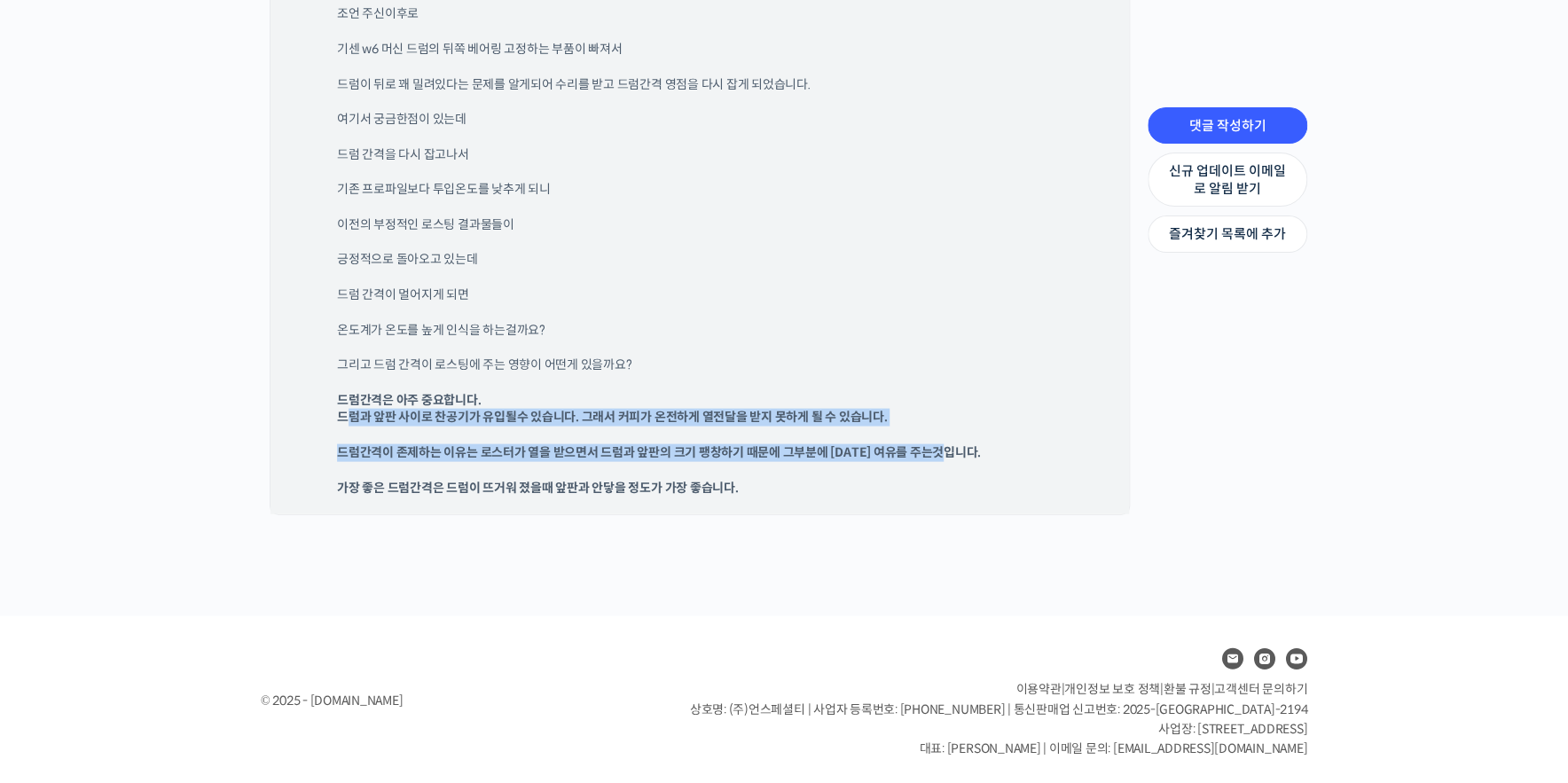
drag, startPoint x: 342, startPoint y: 416, endPoint x: 972, endPoint y: 434, distance: 630.3
click at [972, 434] on div "감사합니다! 조언 주신이후로 기센 w6 머신 드럼의 뒤쪽 베어링 고정하는 부품이 빠져서 드럼이 뒤로 꽤 밀려있다는 문제를 알게되어 수리를 받고…" at bounding box center [726, 234] width 779 height 527
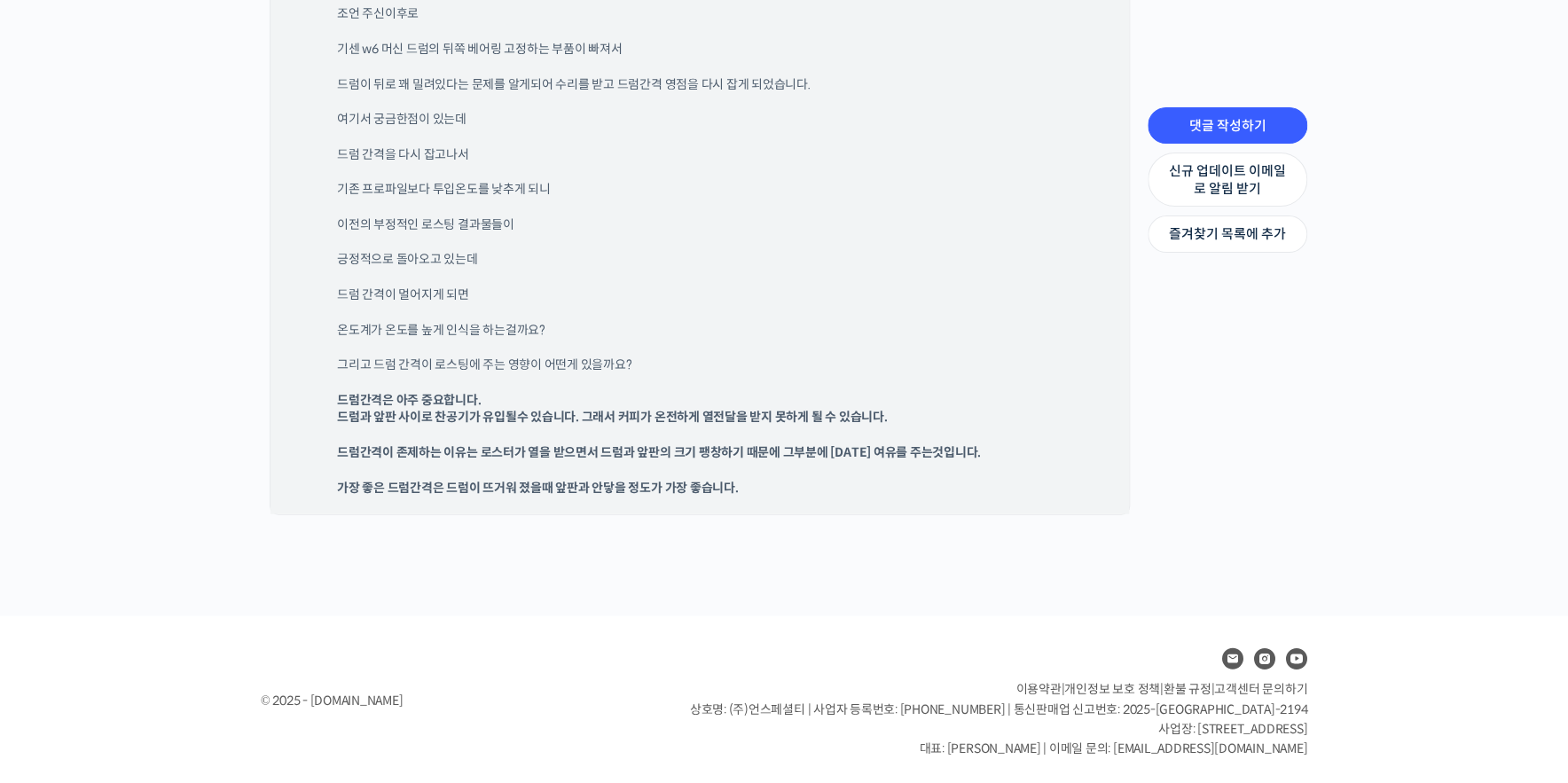
click at [905, 367] on p "그리고 드럼 간격이 로스팅에 주는 영향이 어떤게 있을까요?" at bounding box center [717, 365] width 760 height 18
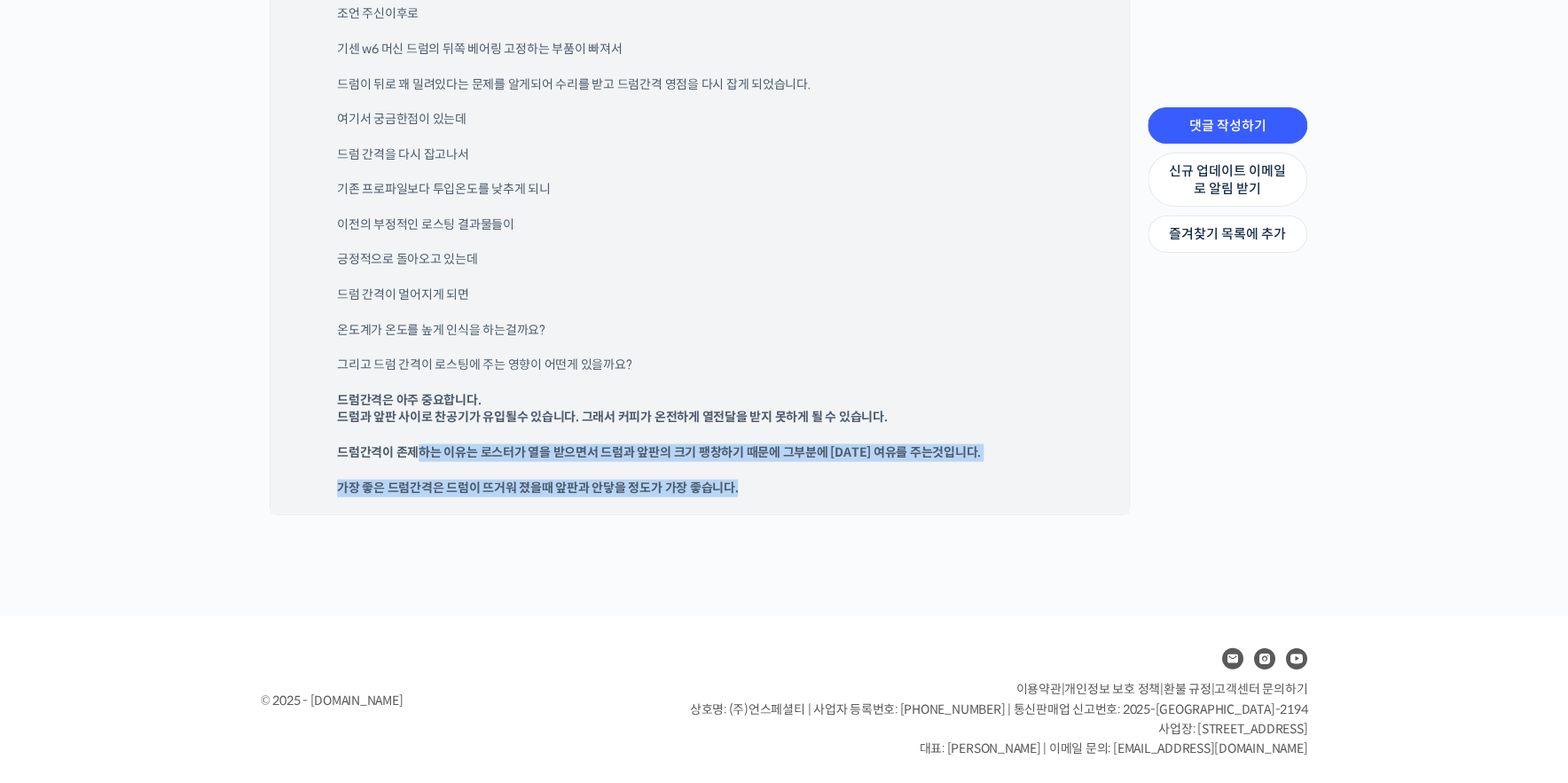
drag, startPoint x: 443, startPoint y: 453, endPoint x: 931, endPoint y: 474, distance: 488.5
click at [931, 474] on div "감사합니다! 조언 주신이후로 기센 w6 머신 드럼의 뒤쪽 베어링 고정하는 부품이 빠져서 드럼이 뒤로 꽤 밀려있다는 문제를 알게되어 수리를 받고…" at bounding box center [726, 234] width 779 height 527
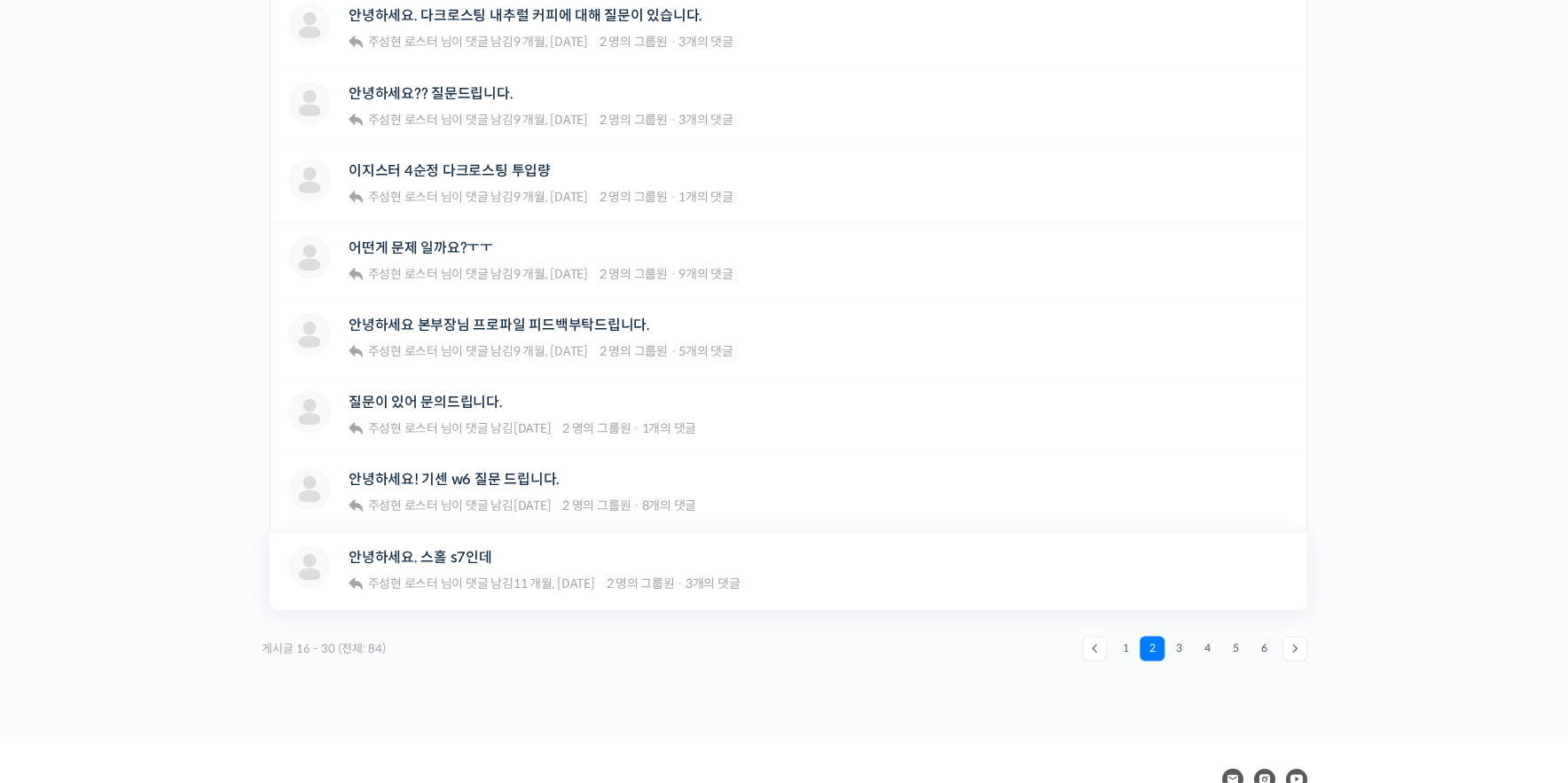
scroll to position [1098, 0]
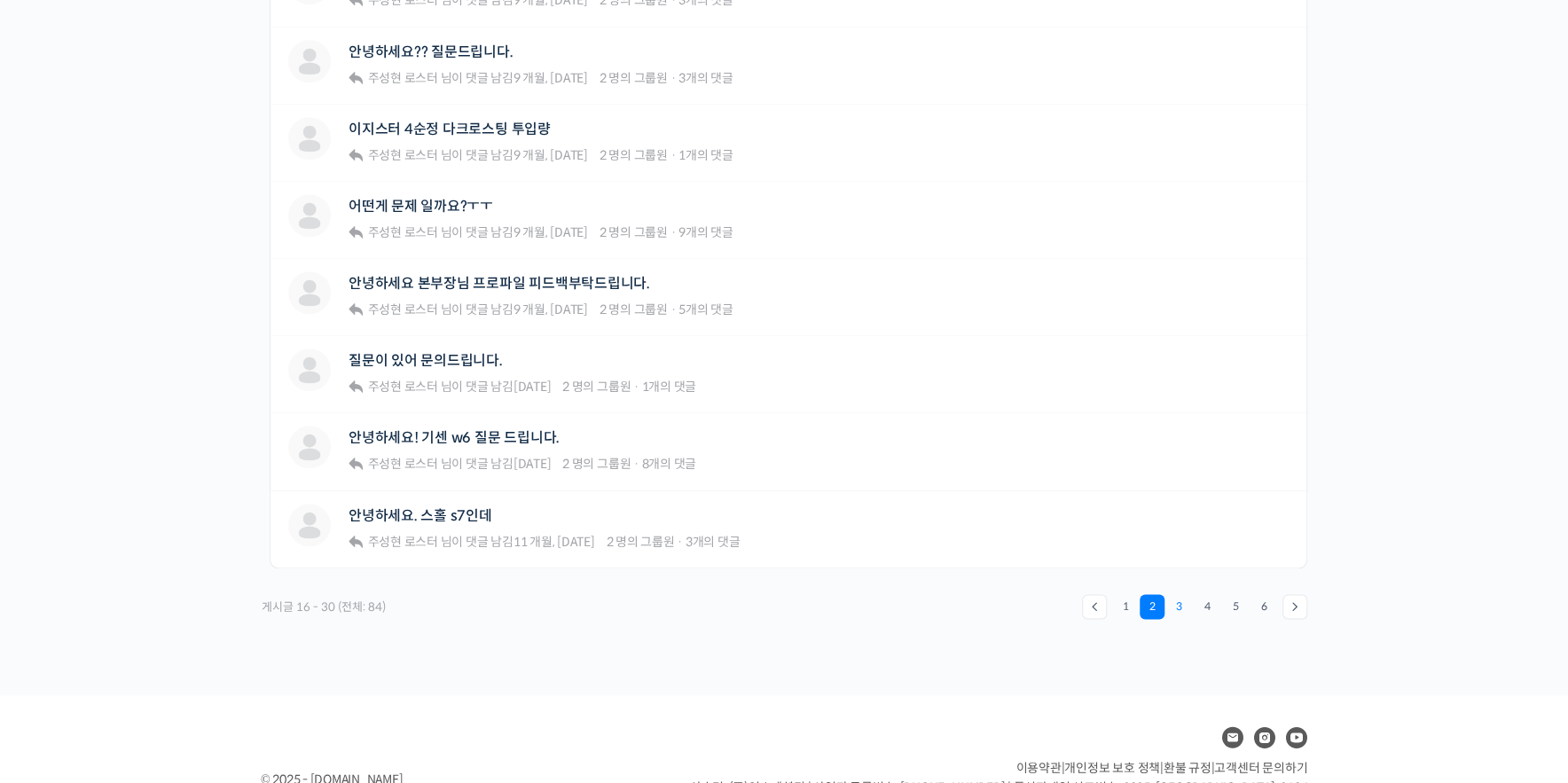
click at [1166, 602] on link "3" at bounding box center [1178, 607] width 25 height 25
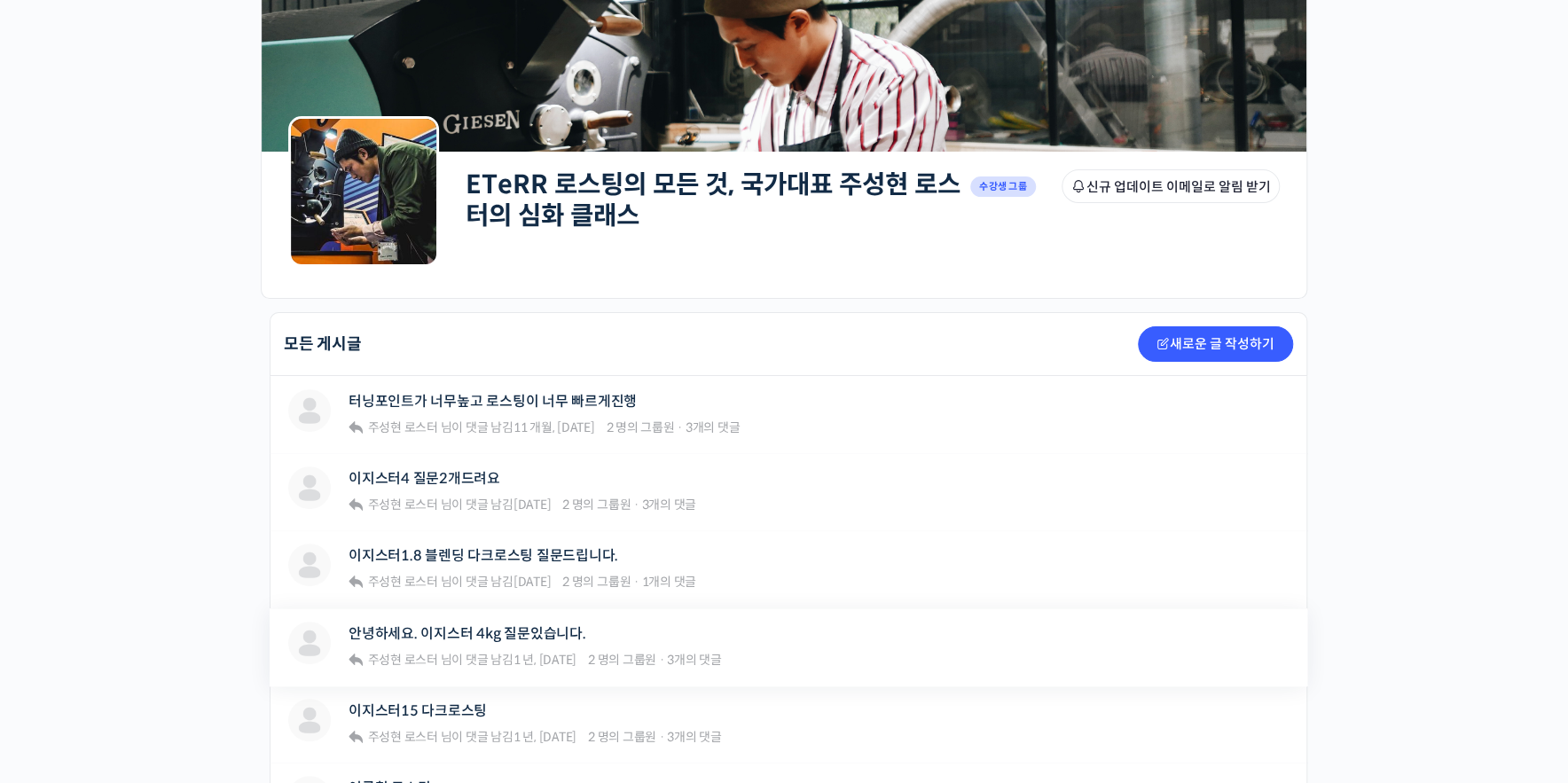
scroll to position [253, 0]
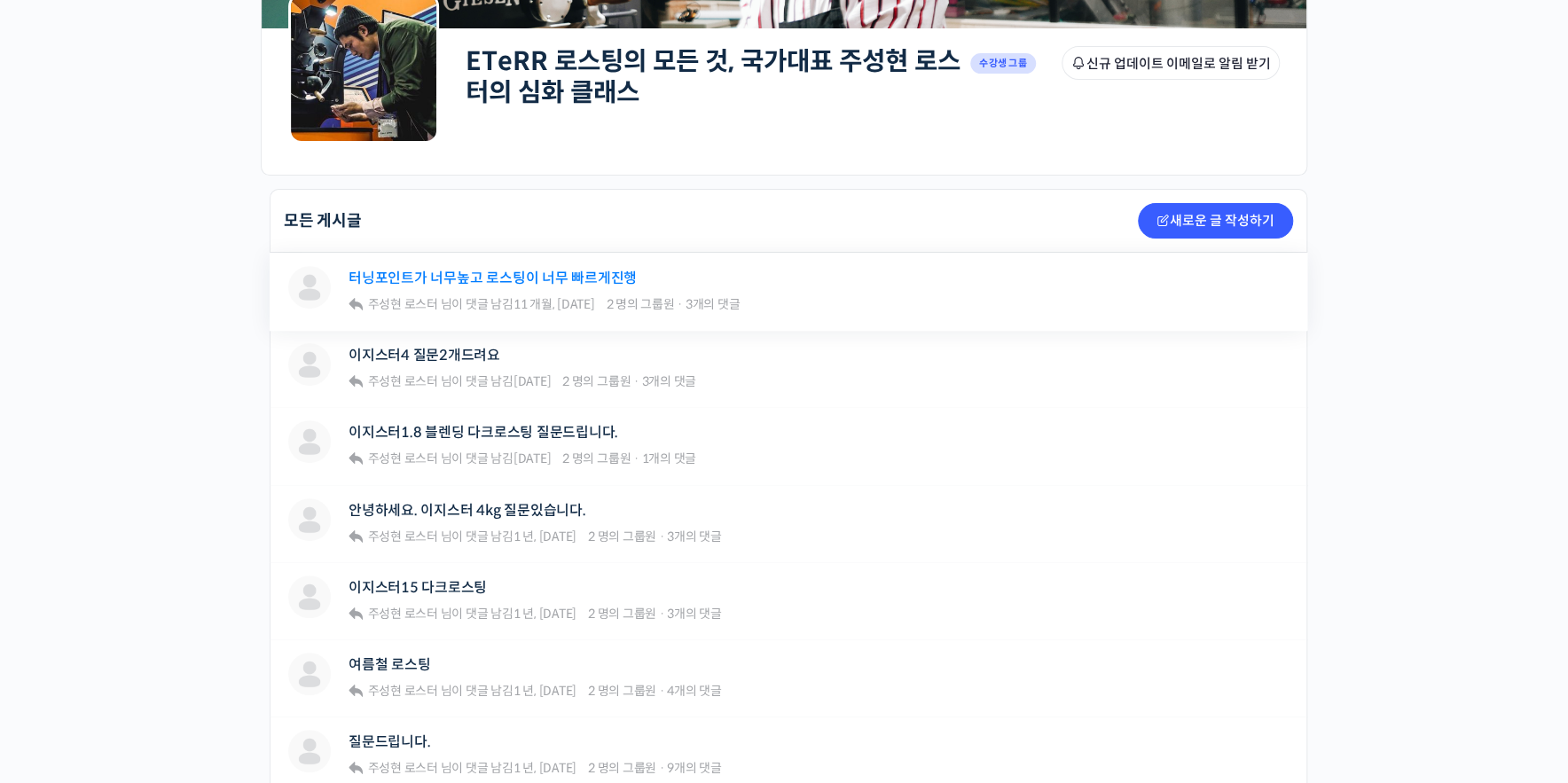
click at [581, 270] on link "터닝포인트가 너무높고 로스팅이 너무 빠르게진행" at bounding box center [493, 278] width 288 height 17
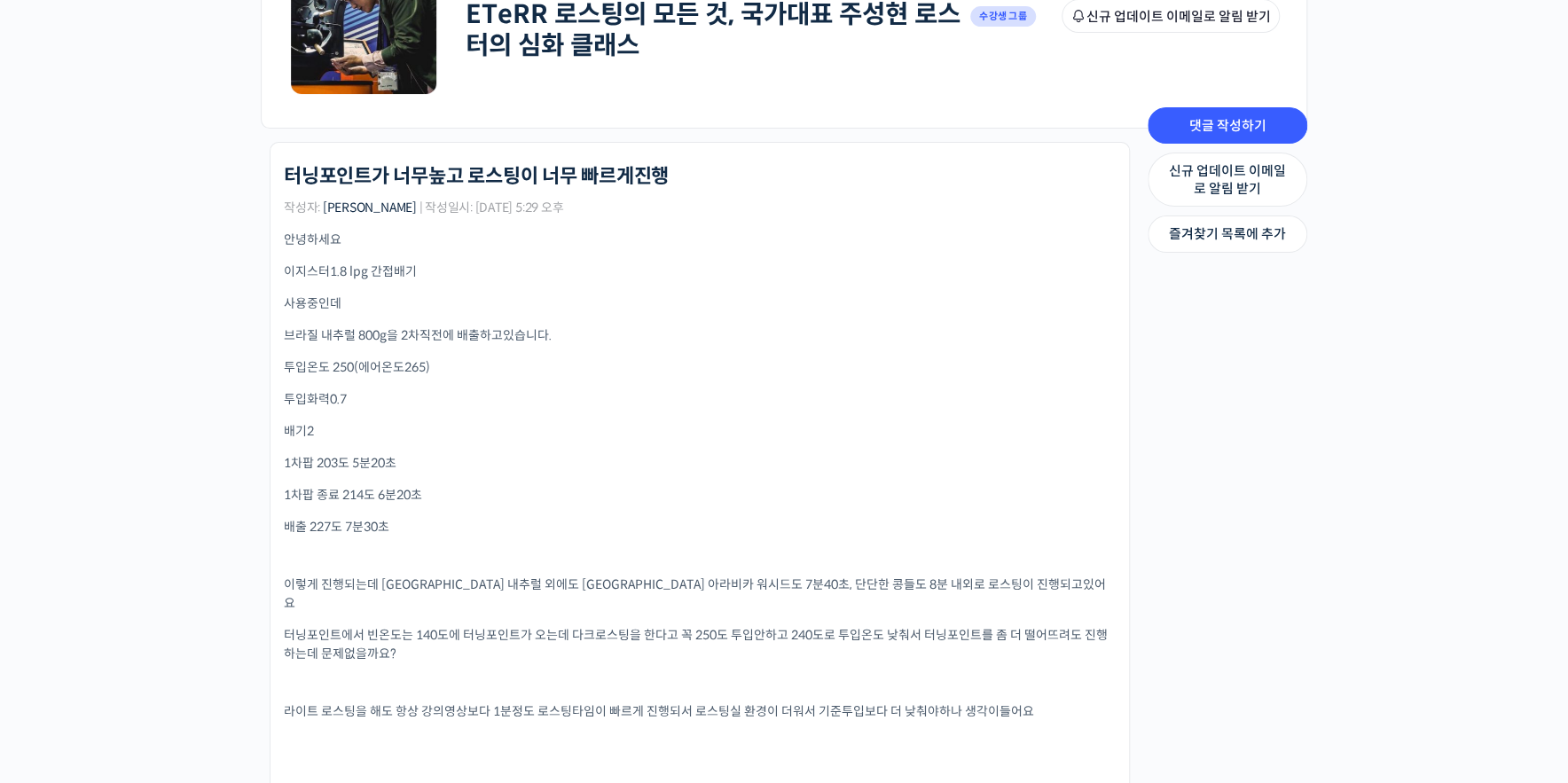
scroll to position [337, 0]
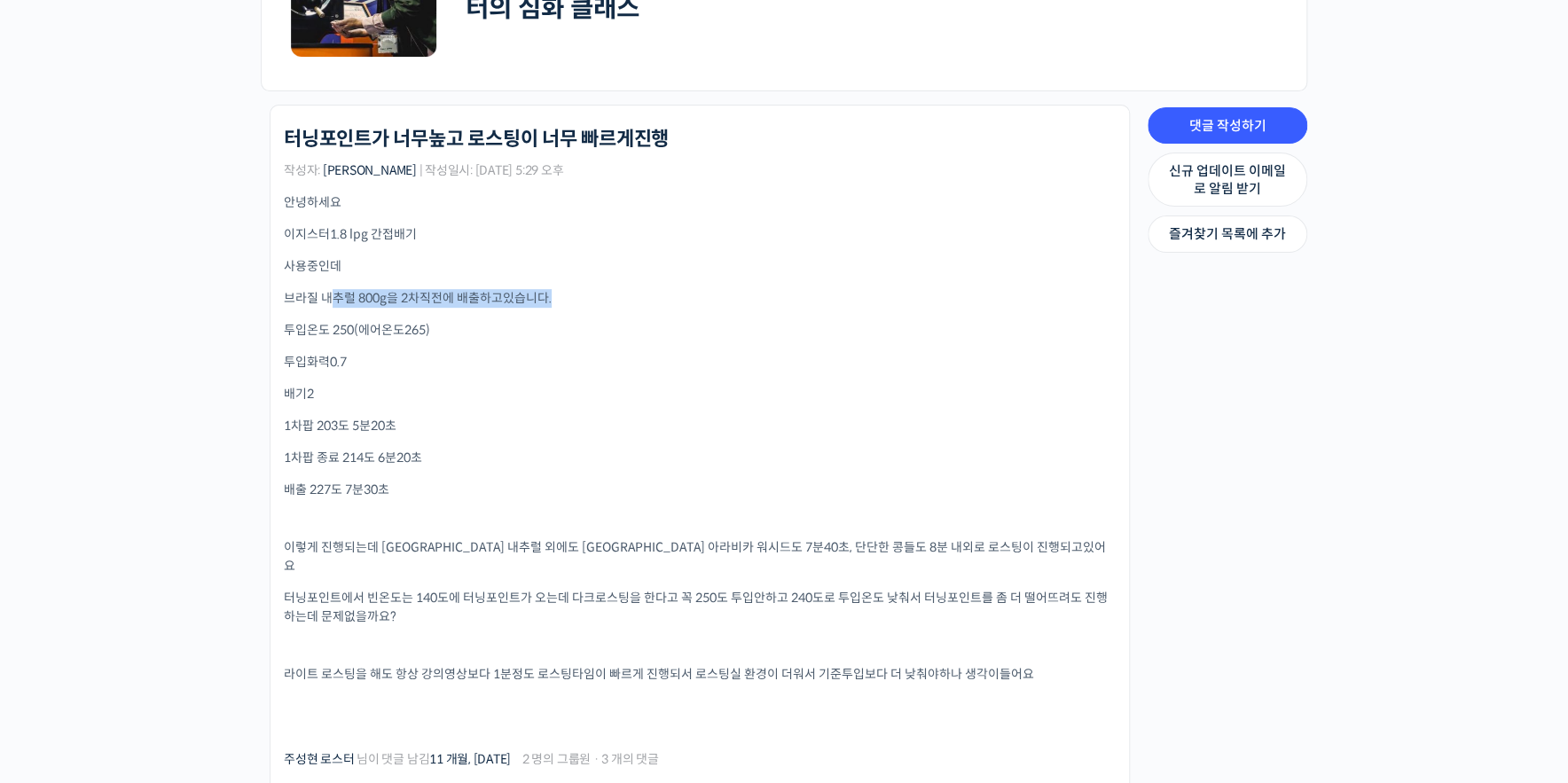
drag, startPoint x: 329, startPoint y: 293, endPoint x: 644, endPoint y: 306, distance: 315.3
click at [644, 306] on p "브라질 내추럴 800g을 2차직전에 배출하고있습니다." at bounding box center [699, 298] width 832 height 18
click at [763, 302] on p "브라질 내추럴 800g을 2차직전에 배출하고있습니다." at bounding box center [699, 298] width 832 height 18
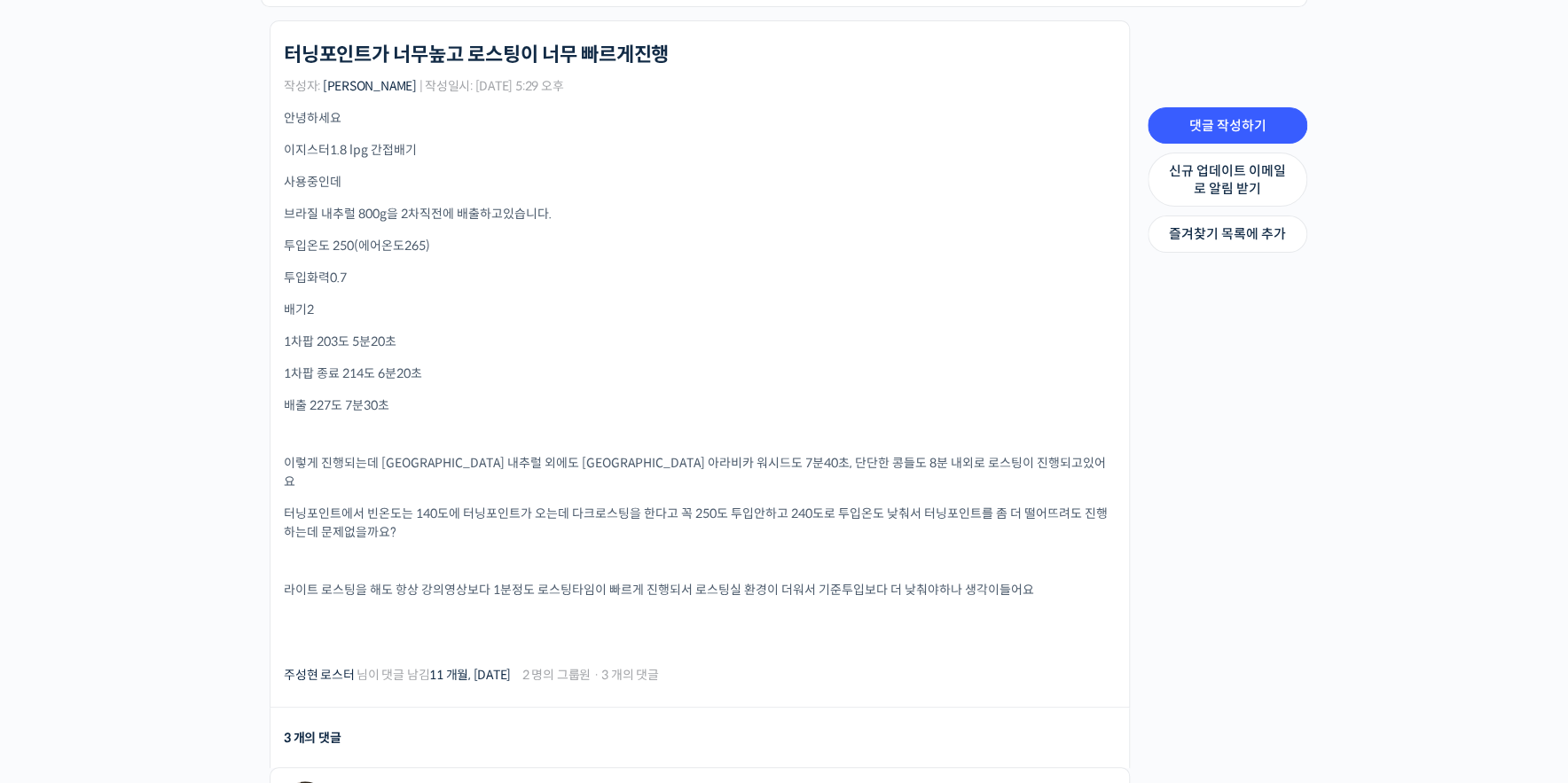
scroll to position [422, 0]
drag, startPoint x: 310, startPoint y: 235, endPoint x: 545, endPoint y: 239, distance: 235.0
click at [545, 239] on p "투입온도 250(에어온도265)" at bounding box center [699, 246] width 832 height 18
drag, startPoint x: 287, startPoint y: 275, endPoint x: 444, endPoint y: 339, distance: 169.5
click at [444, 339] on div "안녕하세요 이지스터1.8 lpg 간접배기 사용중인데 브라질 내추럴 800g을 2차직전에 배출하고있습니다. 투입온도 250(에어온도265) 투입…" at bounding box center [699, 379] width 832 height 542
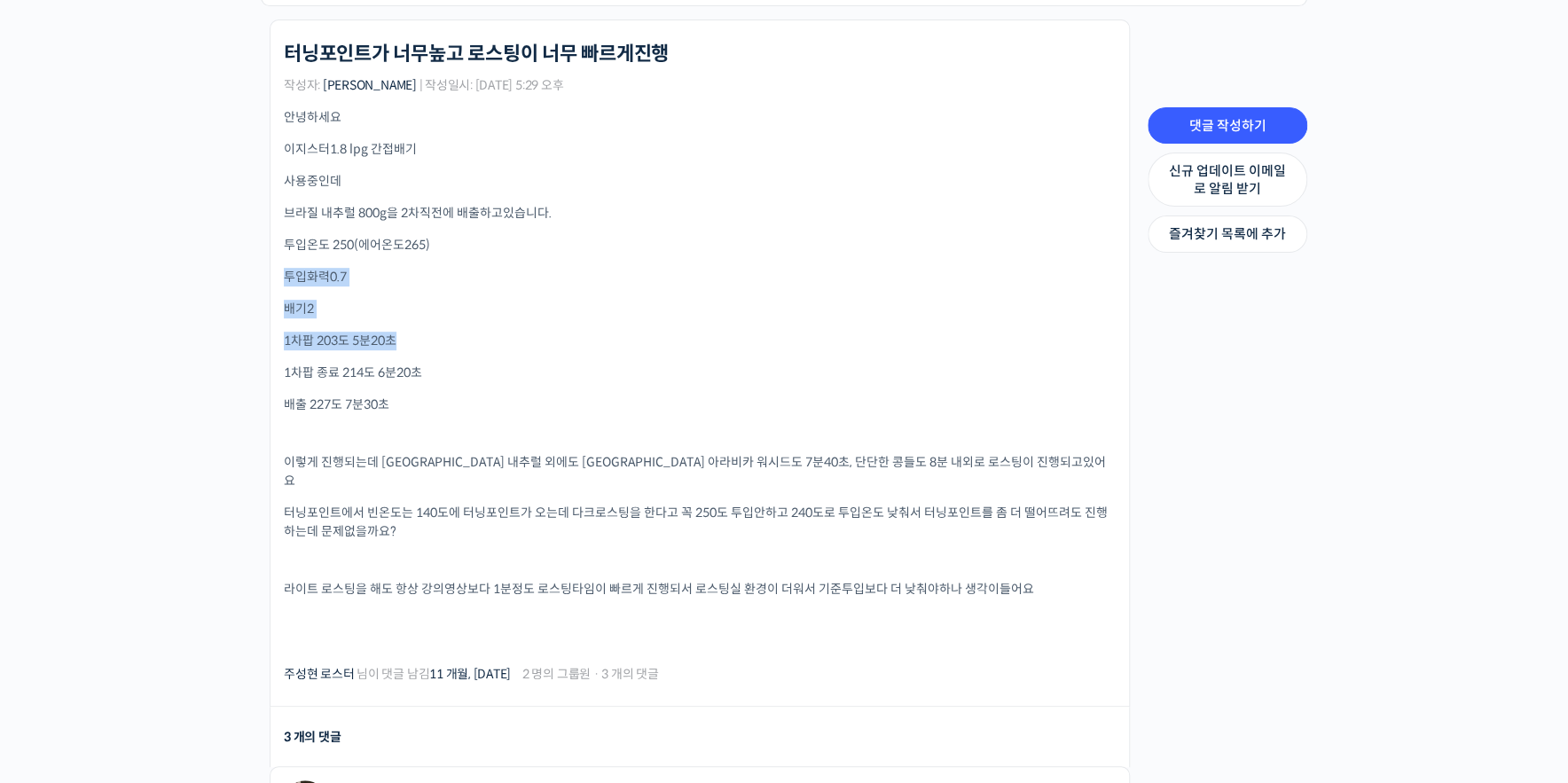
click at [690, 334] on p "1차팝 203도 5분20초" at bounding box center [699, 341] width 832 height 18
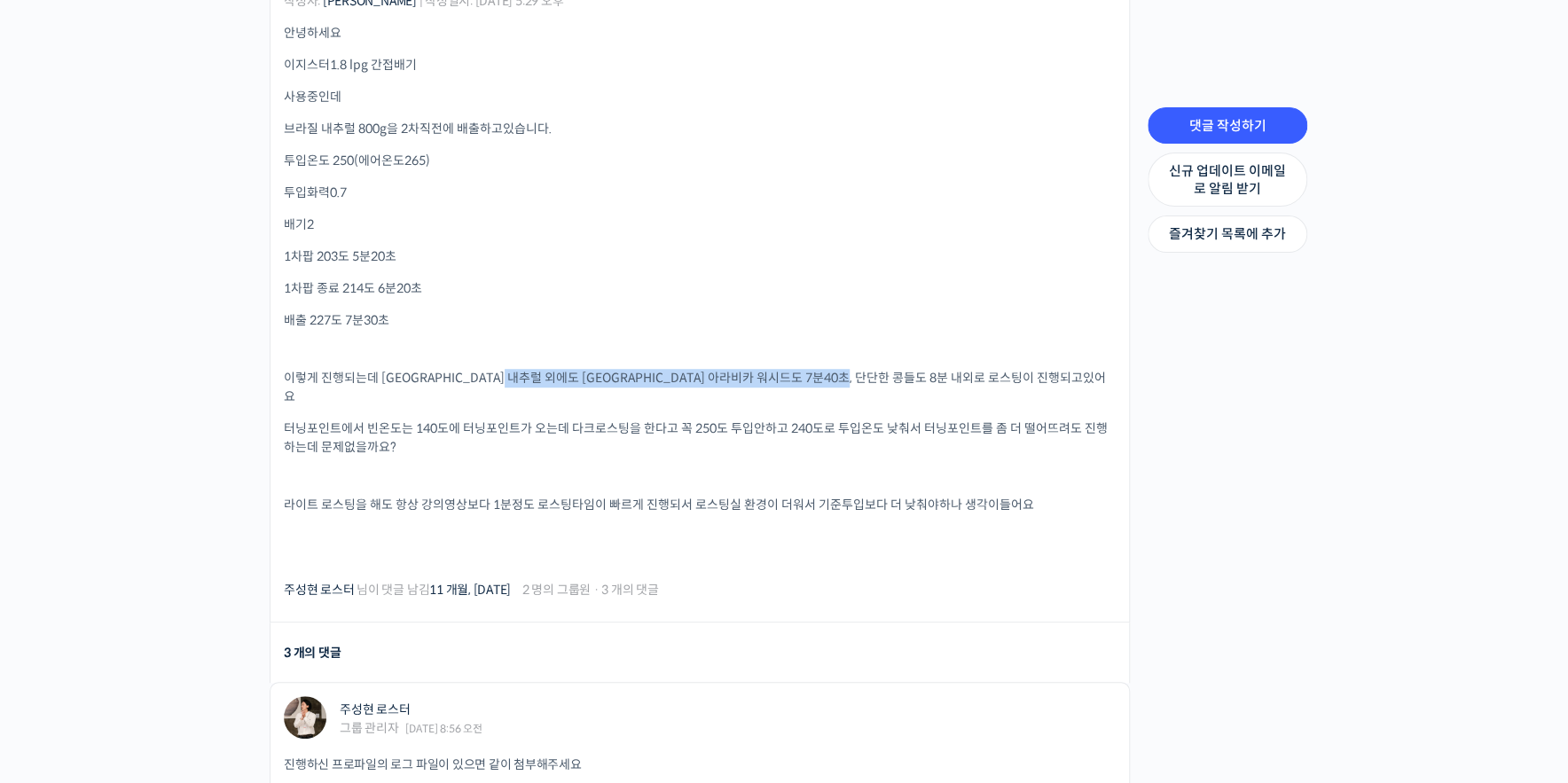
drag, startPoint x: 536, startPoint y: 374, endPoint x: 978, endPoint y: 373, distance: 442.0
click at [978, 373] on p "이렇게 진행되는데 브라질 내추럴 외에도 인도 아라비카 워시드도 7분40초, 단단한 콩들도 8분 내외로 로스팅이 진행되고있어요" at bounding box center [699, 388] width 832 height 37
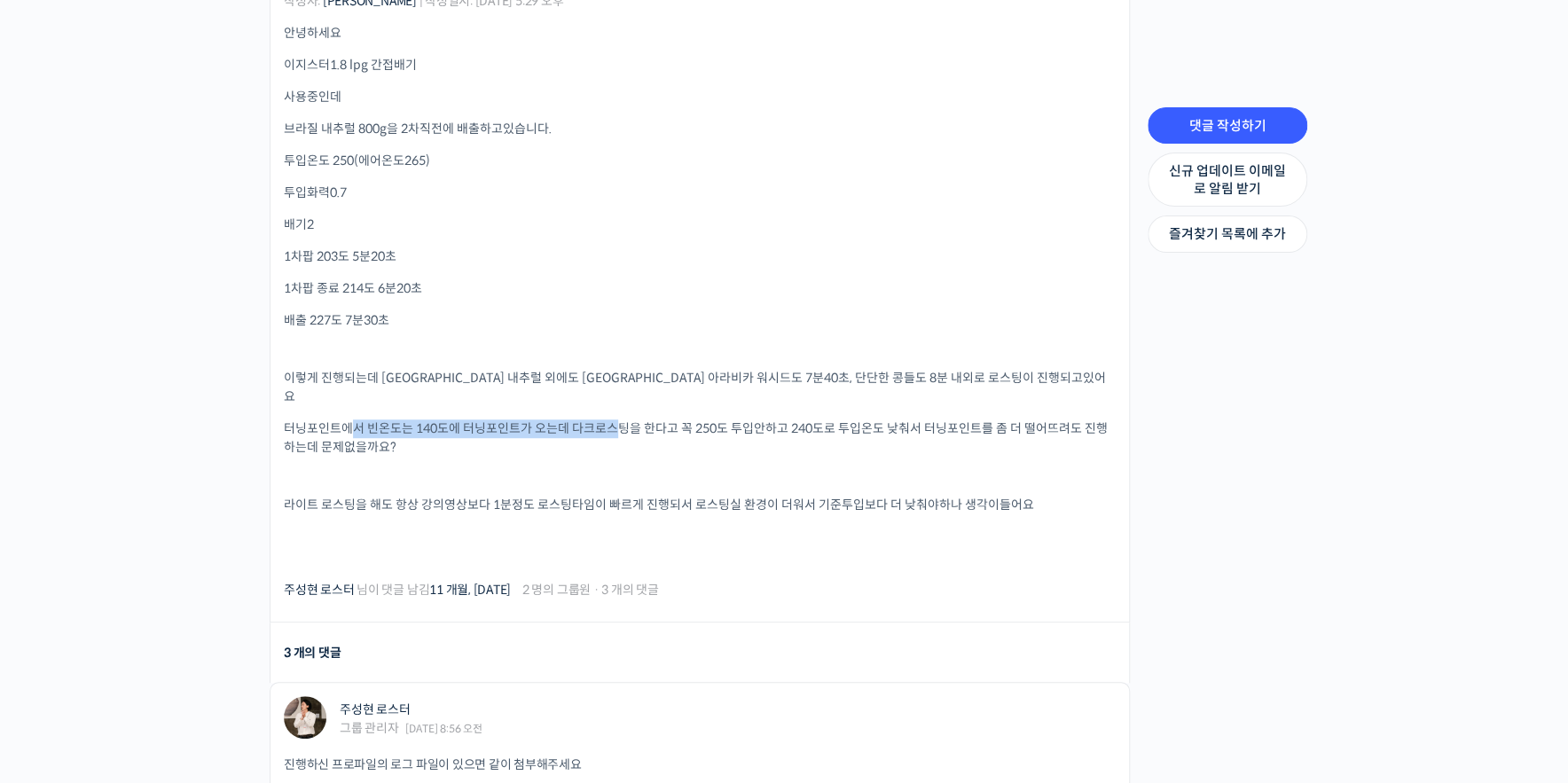
drag, startPoint x: 354, startPoint y: 404, endPoint x: 615, endPoint y: 407, distance: 261.0
click at [615, 419] on p "터닝포인트에서 빈온도는 140도에 터닝포인트가 오는데 다크로스팅을 한다고 꼭 250도 투입안하고 240도로 투입온도 낮춰서 터닝포인트를 좀 더…" at bounding box center [699, 438] width 832 height 37
click at [483, 448] on div "안녕하세요 이지스터1.8 lpg 간접배기 사용중인데 브라질 내추럴 800g을 2차직전에 배출하고있습니다. 투입온도 250(에어온도265) 투입…" at bounding box center [699, 295] width 832 height 542
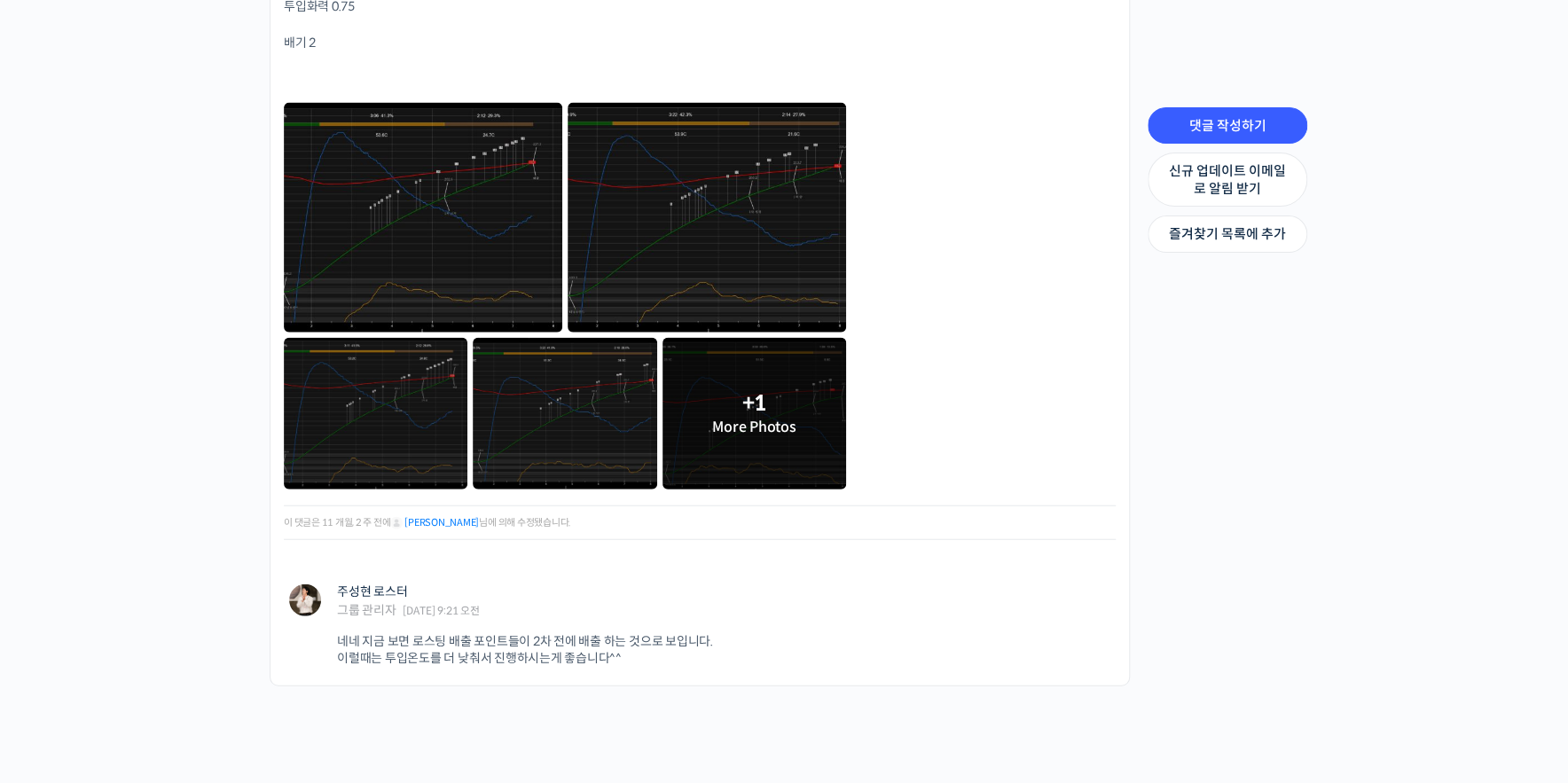
scroll to position [2620, 0]
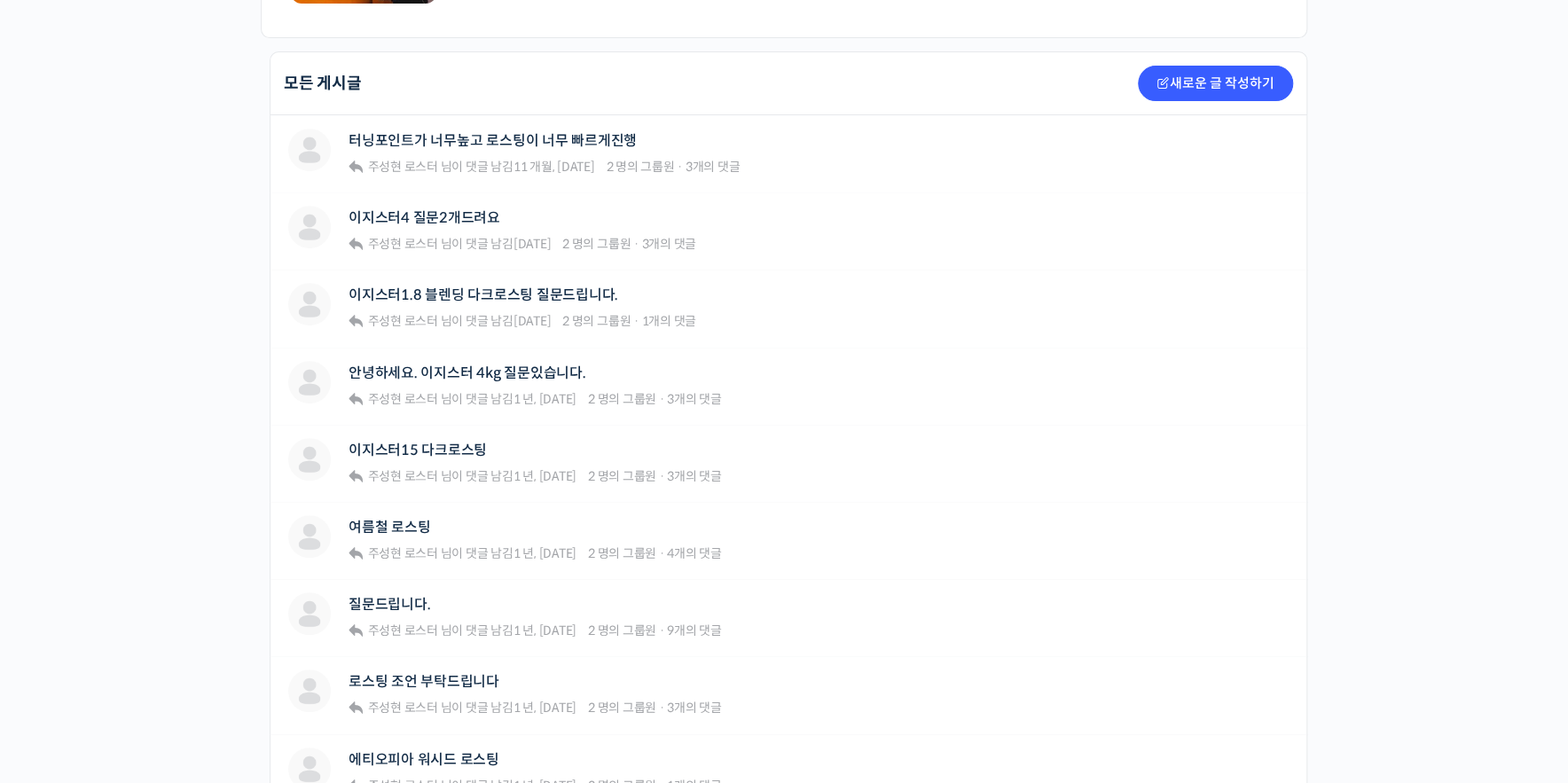
scroll to position [760, 0]
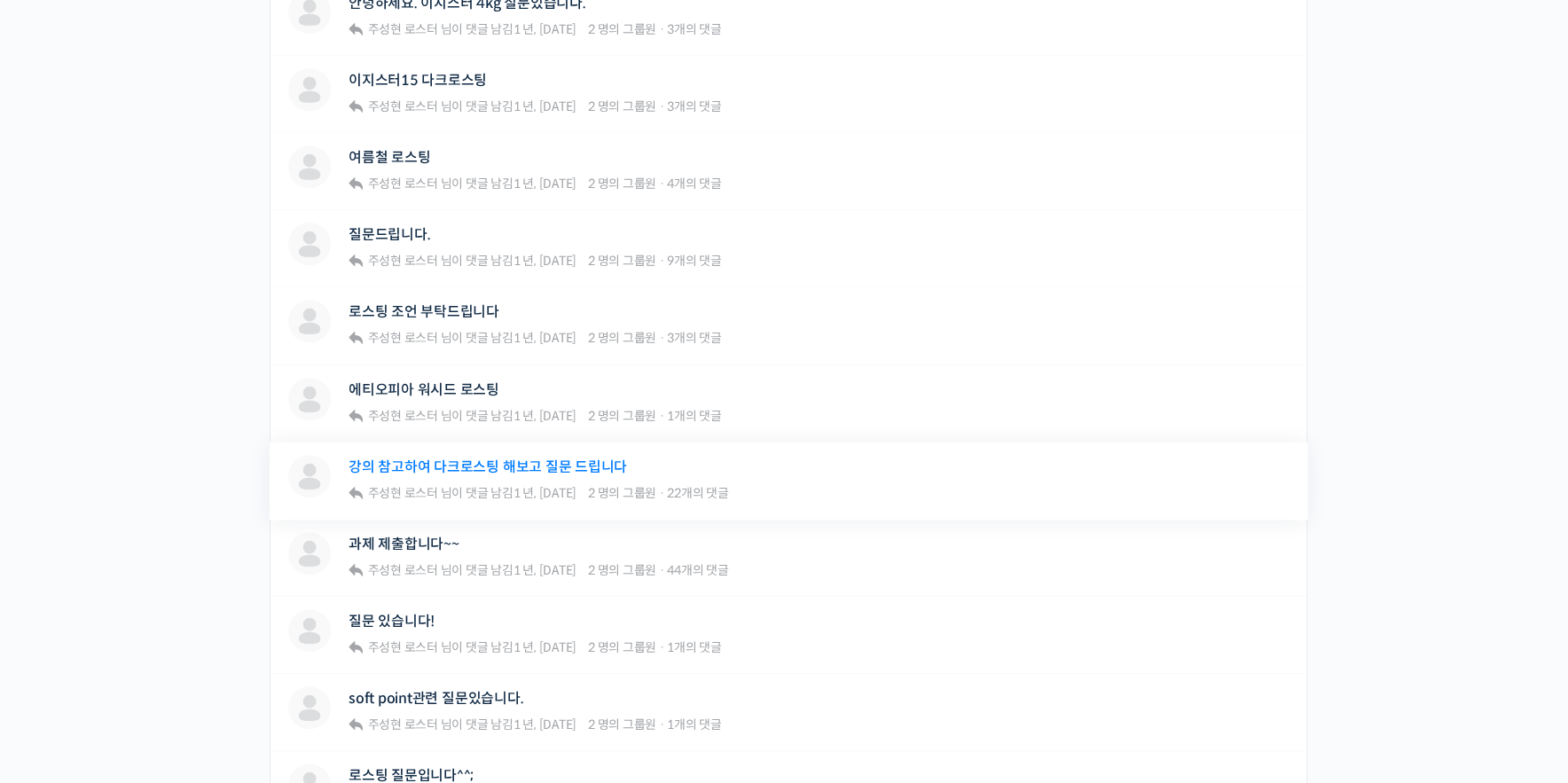
click at [588, 459] on link "강의 참고하여 다크로스팅 해보고 질문 드립니다" at bounding box center [488, 467] width 279 height 17
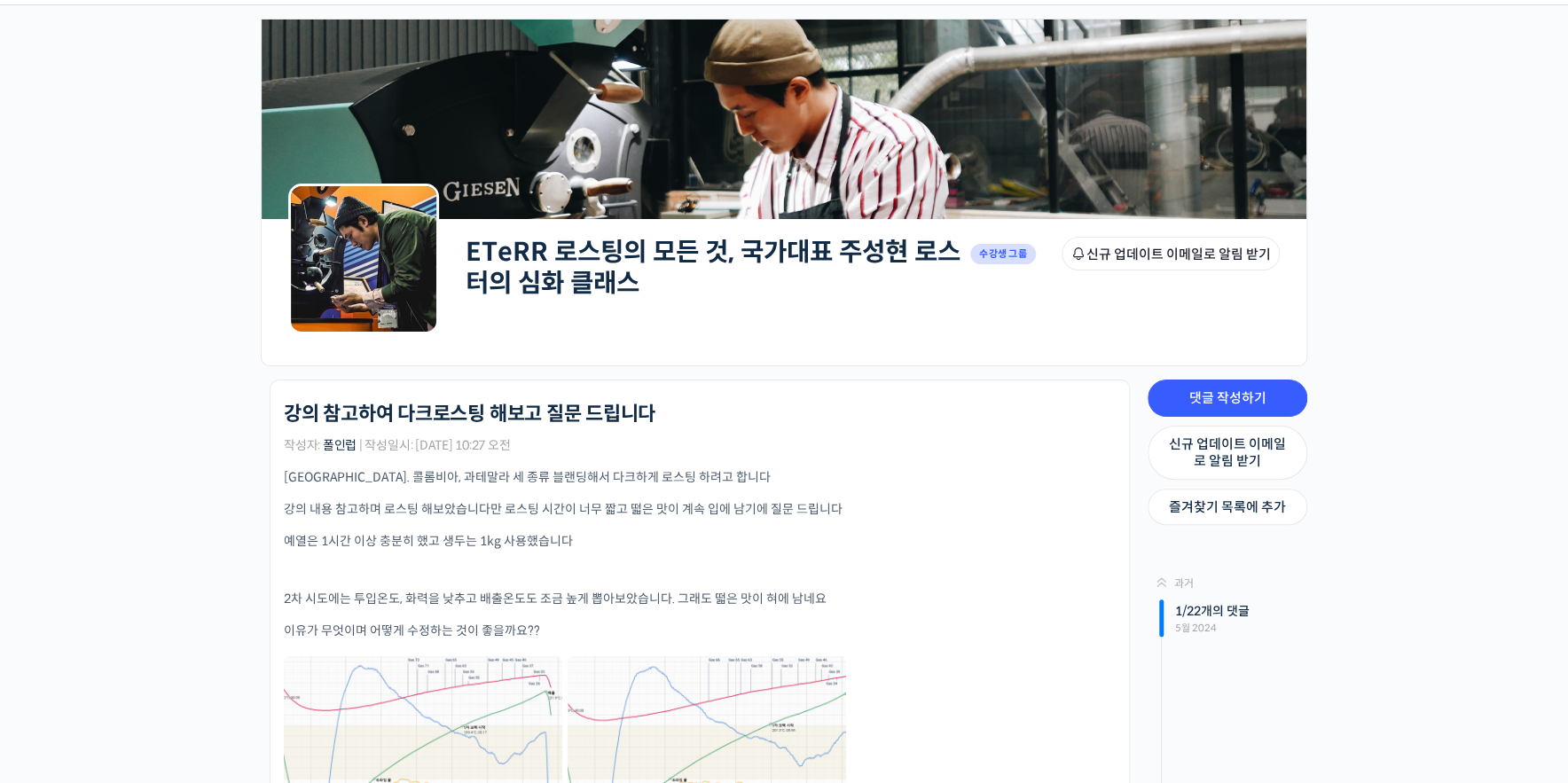
scroll to position [169, 0]
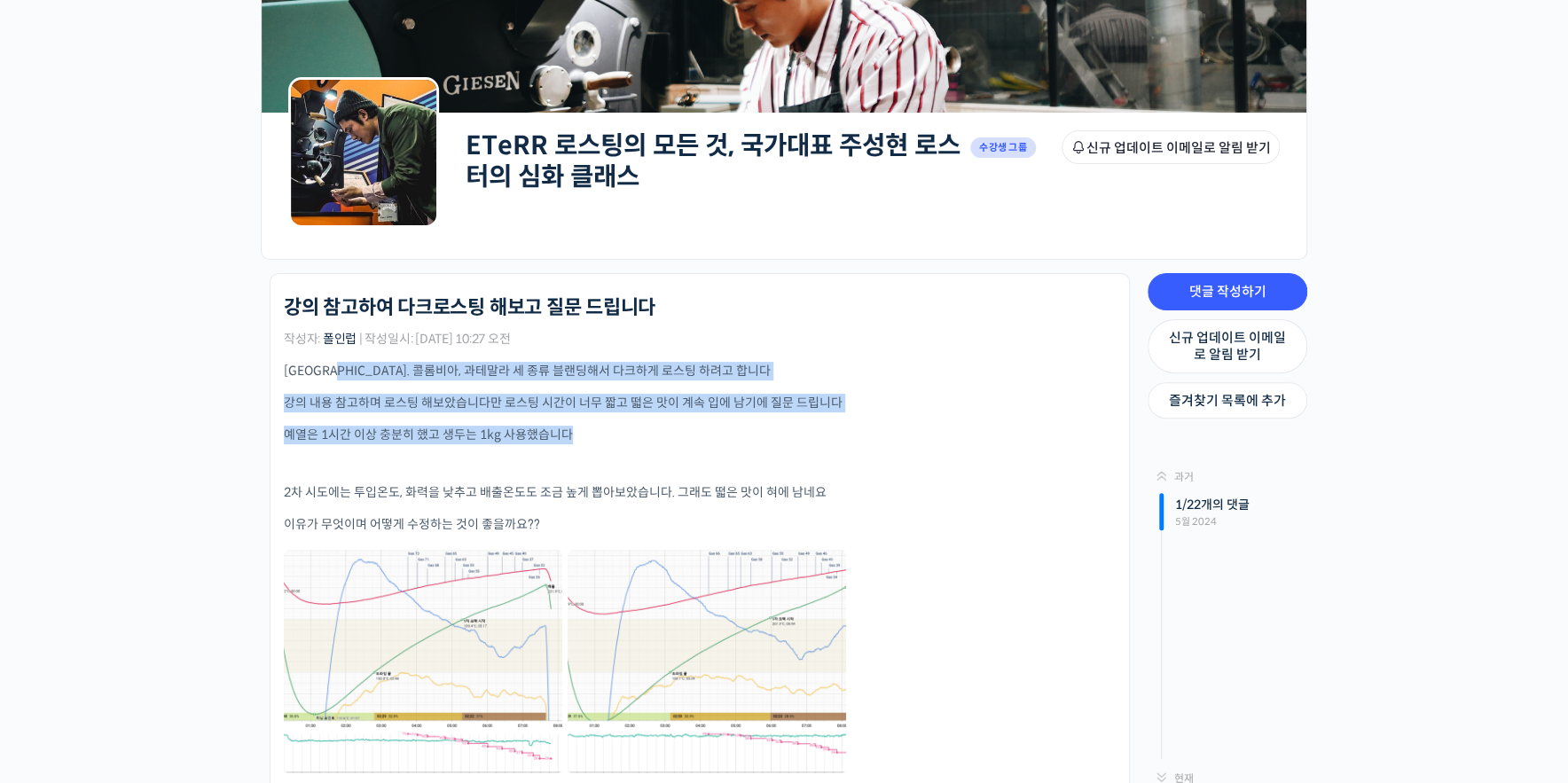
drag, startPoint x: 351, startPoint y: 366, endPoint x: 892, endPoint y: 427, distance: 544.4
click at [892, 427] on div "브라질. 콜롬비아, 과테말라 세 종류 블랜딩해서 다크하게 로스팅 하려고 합니다 강의 내용 참고하며 로스팅 해보았습니다만 로스팅 시간이 너무 짧…" at bounding box center [699, 569] width 832 height 414
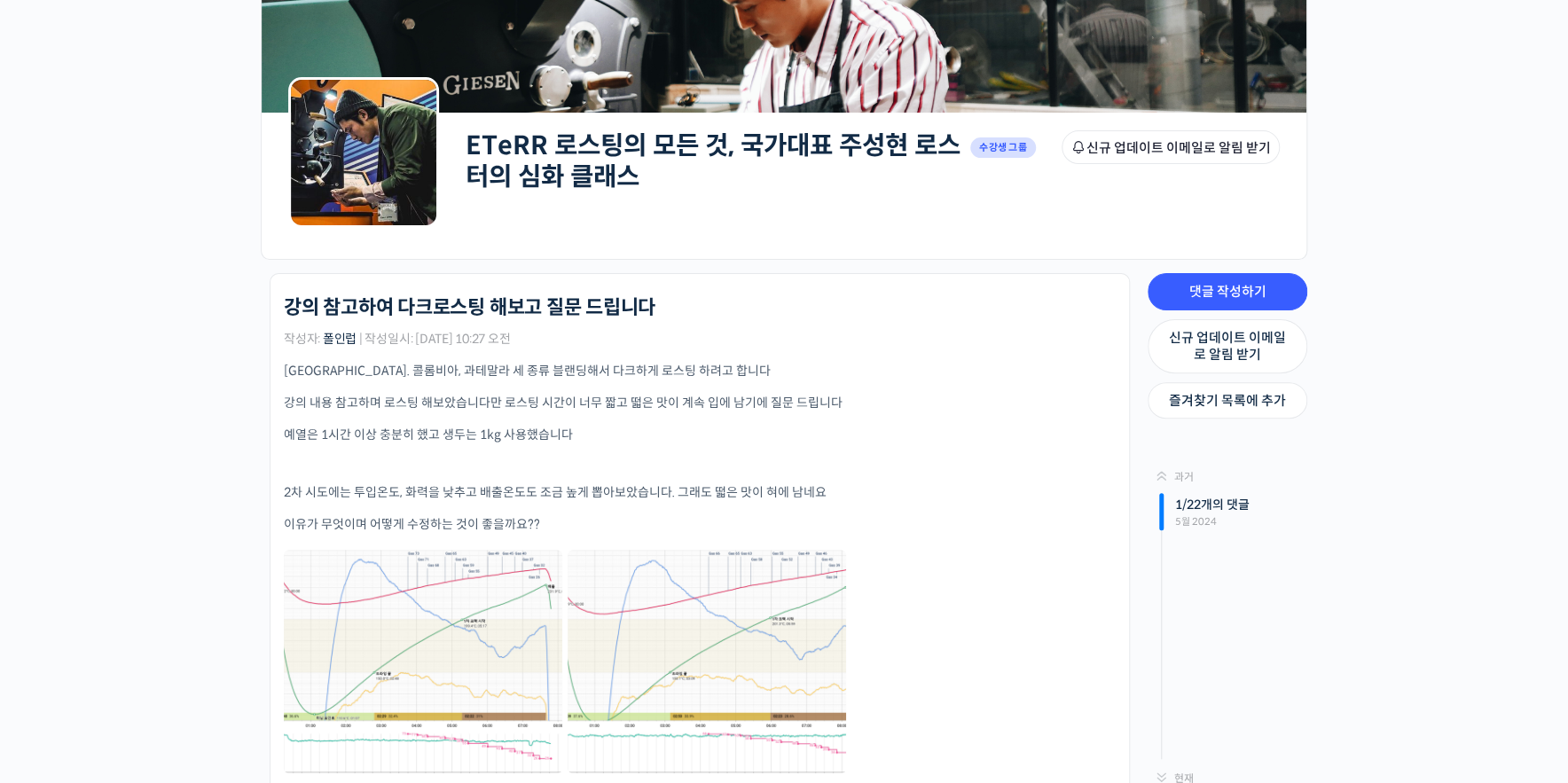
click at [1023, 444] on div "브라질. 콜롬비아, 과테말라 세 종류 블랜딩해서 다크하게 로스팅 하려고 합니다 강의 내용 참고하며 로스팅 해보았습니다만 로스팅 시간이 너무 짧…" at bounding box center [699, 569] width 832 height 414
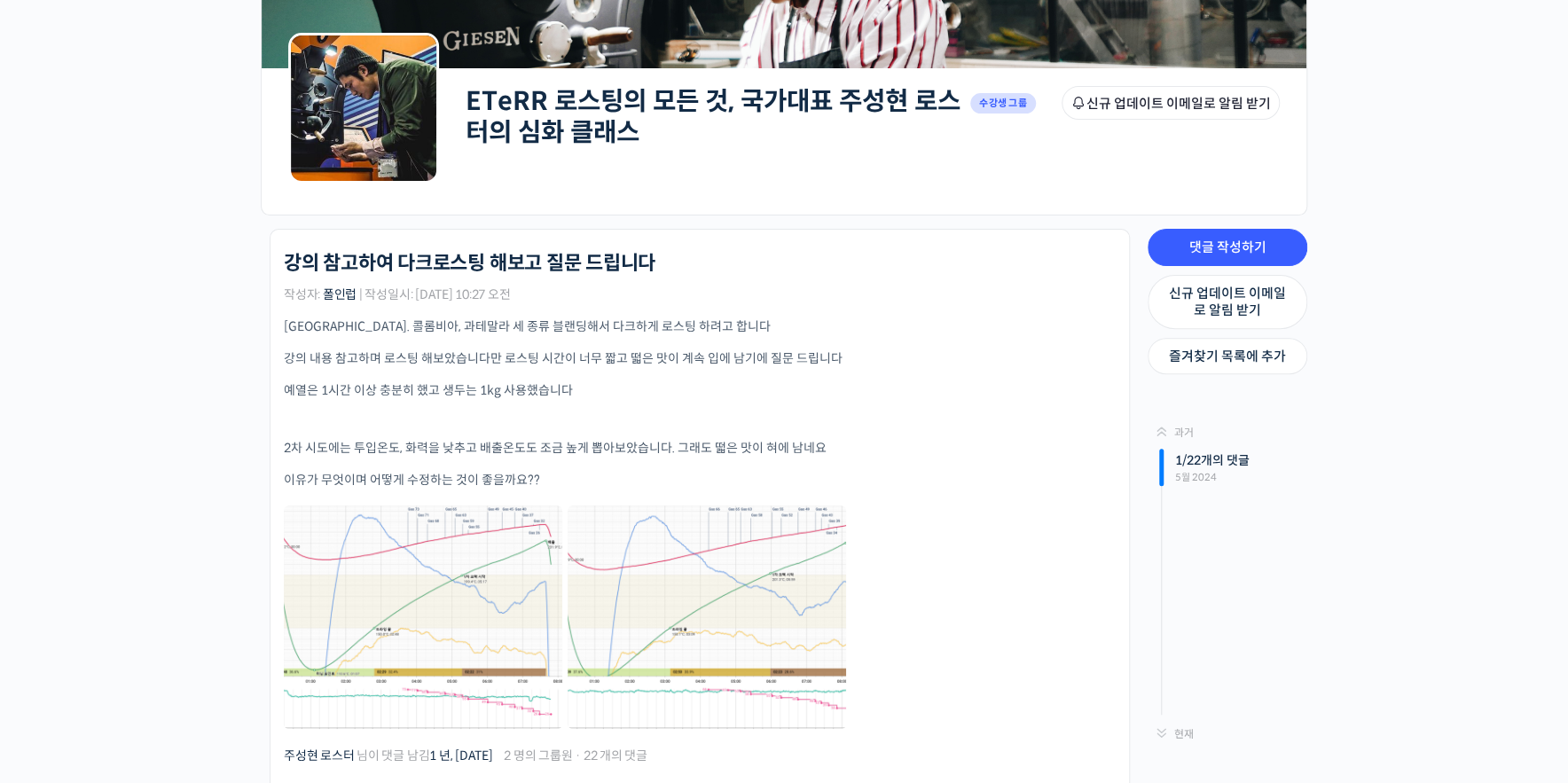
scroll to position [253, 0]
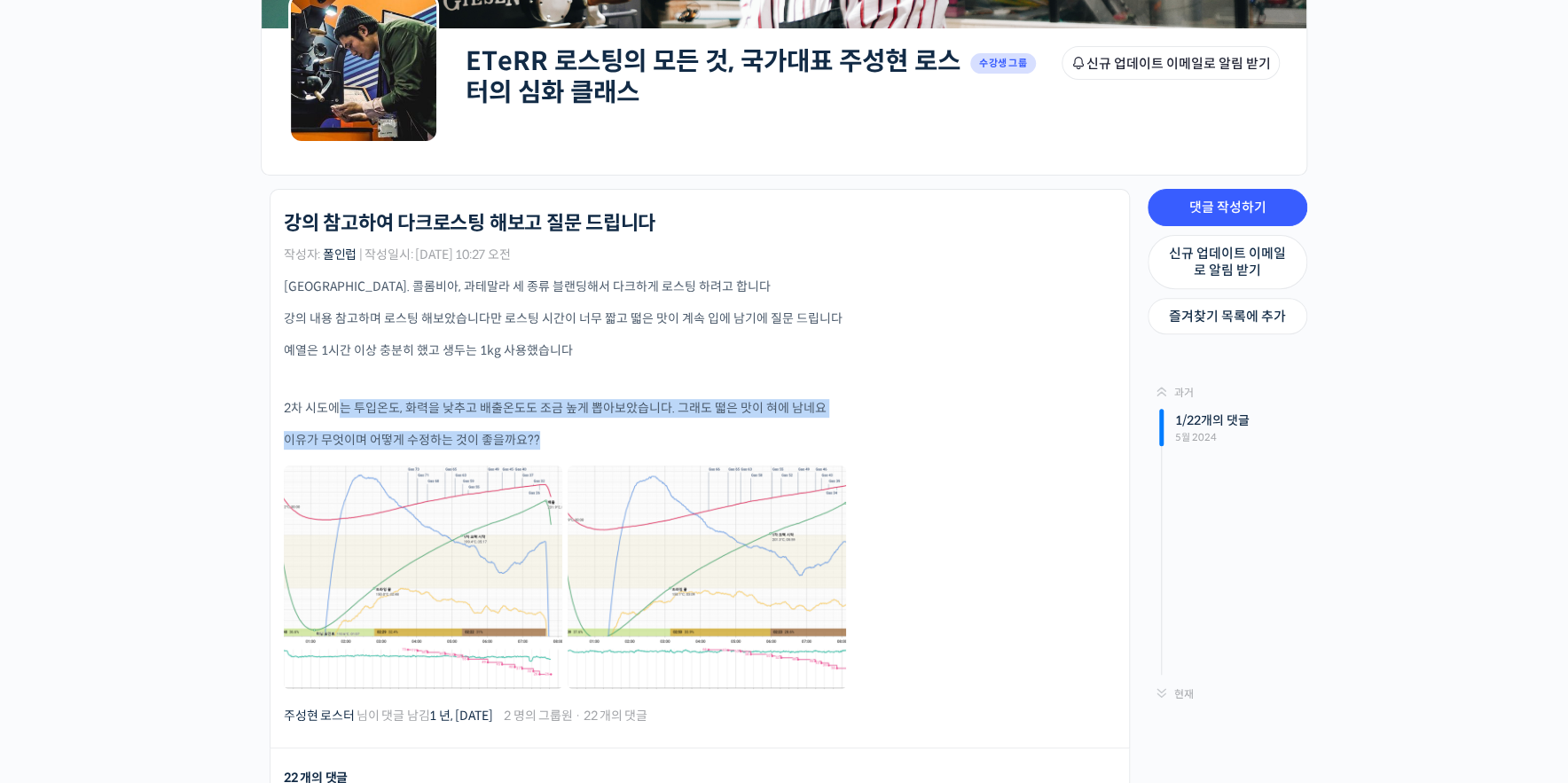
drag, startPoint x: 334, startPoint y: 408, endPoint x: 774, endPoint y: 431, distance: 440.6
click at [774, 431] on div "브라질. 콜롬비아, 과테말라 세 종류 블랜딩해서 다크하게 로스팅 하려고 합니다 강의 내용 참고하며 로스팅 해보았습니다만 로스팅 시간이 너무 짧…" at bounding box center [699, 485] width 832 height 414
click at [1020, 439] on p "이유가 무엇이며 어떻게 수정하는 것이 좋을까요??" at bounding box center [699, 440] width 832 height 18
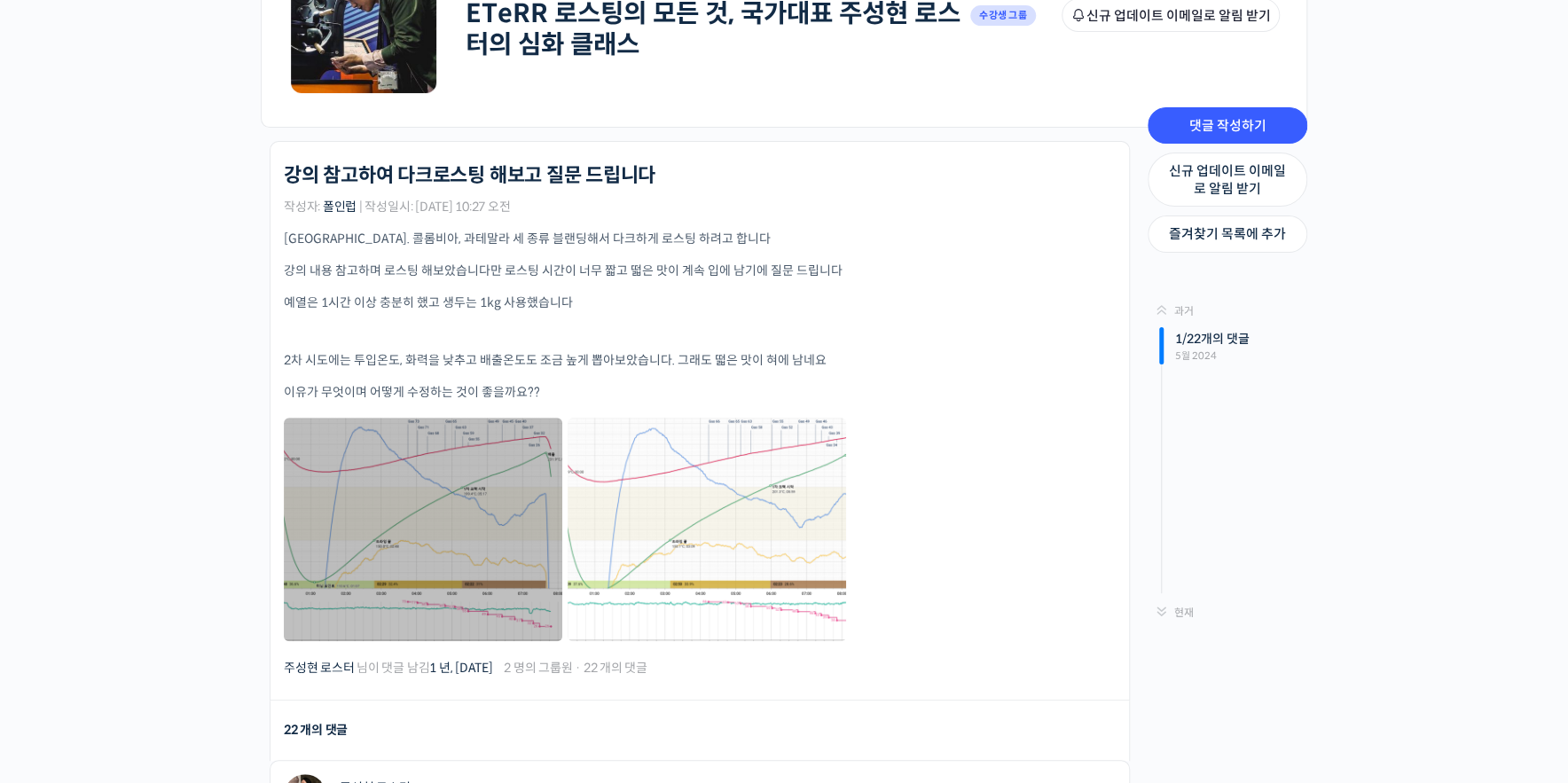
scroll to position [337, 0]
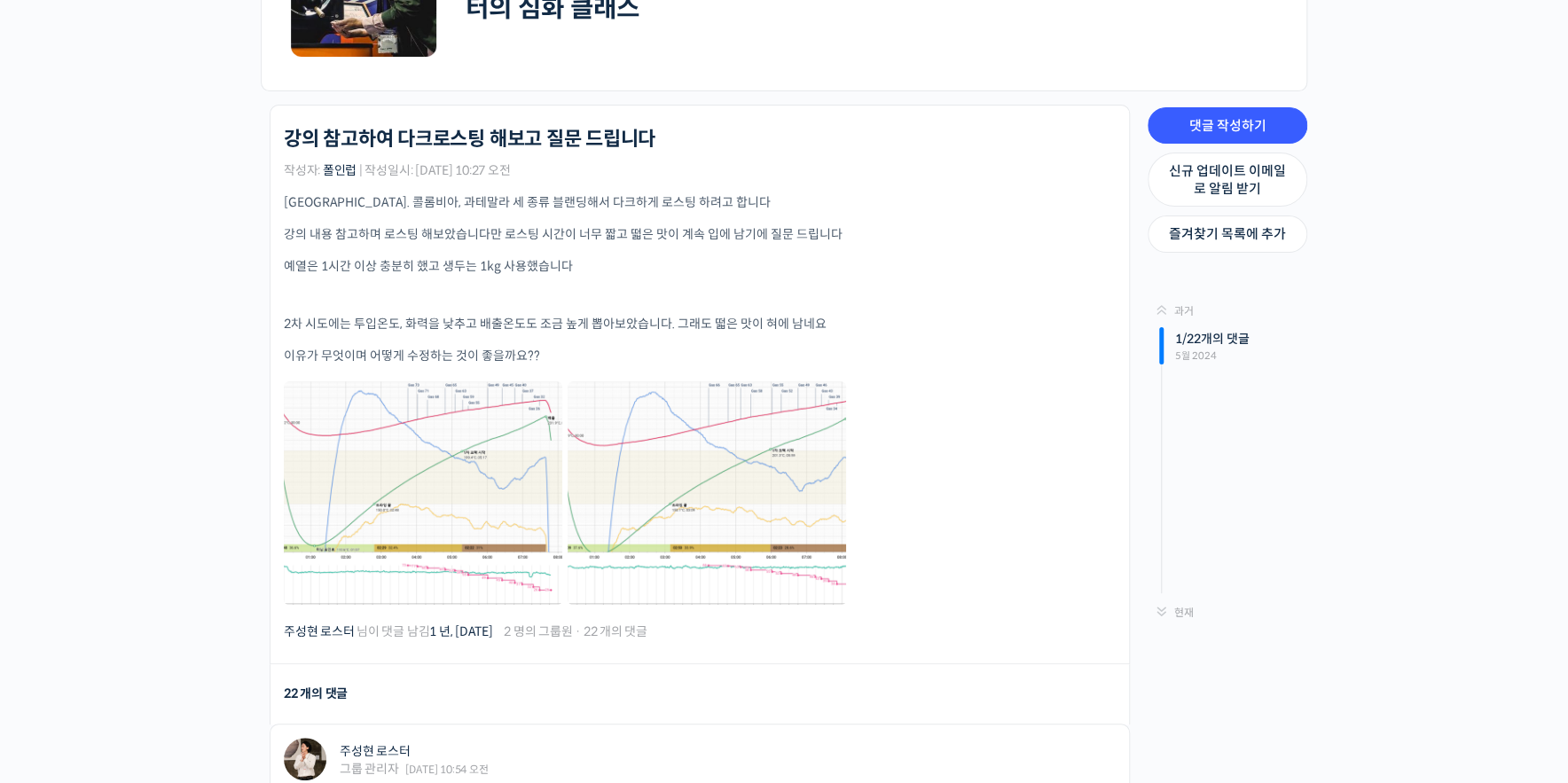
drag, startPoint x: 365, startPoint y: 452, endPoint x: 433, endPoint y: 450, distance: 68.0
click at [365, 452] on link at bounding box center [423, 492] width 279 height 223
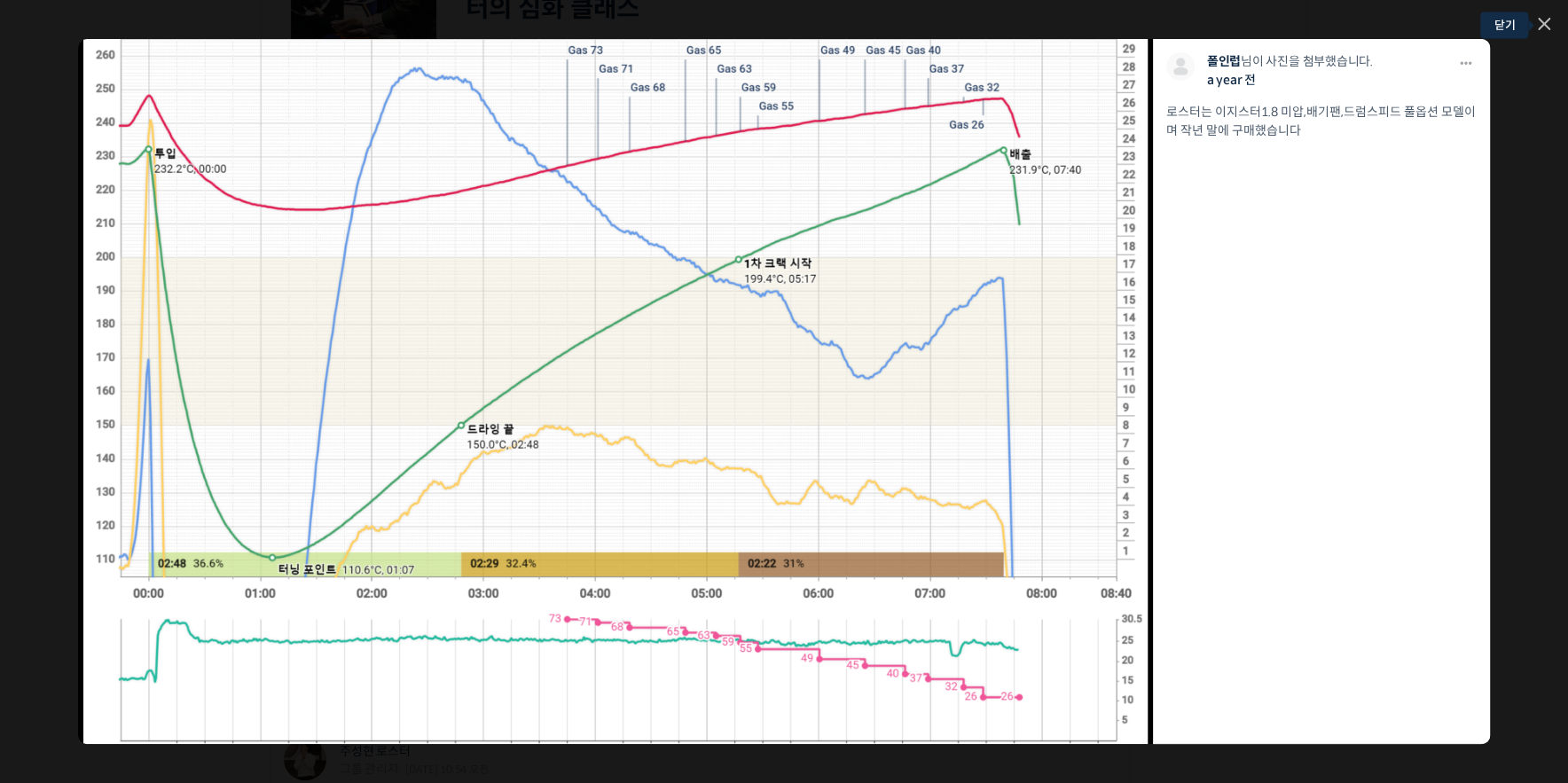
click at [1543, 26] on icon at bounding box center [1543, 23] width 12 height 12
